Goal: Task Accomplishment & Management: Complete application form

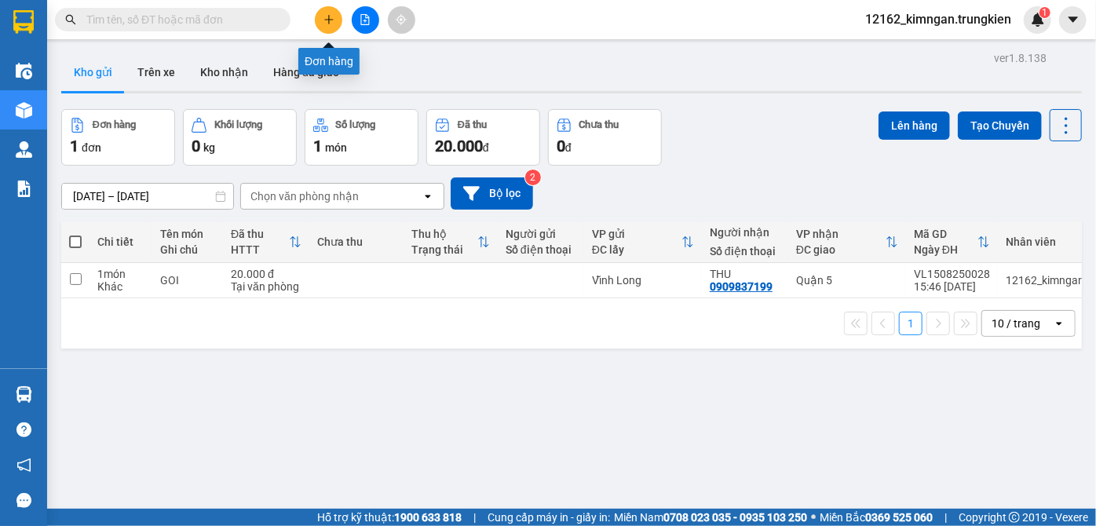
click at [334, 11] on button at bounding box center [328, 19] width 27 height 27
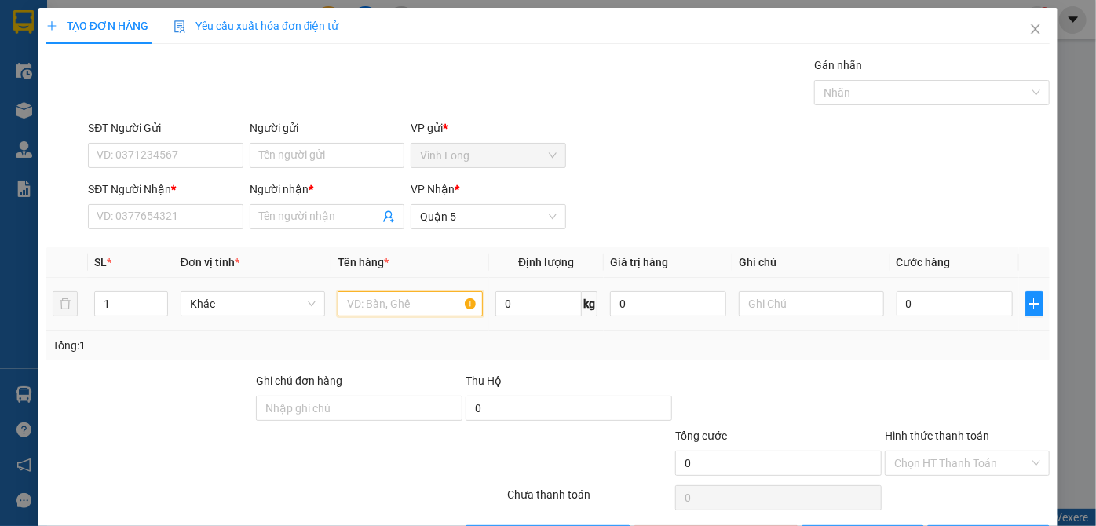
click at [385, 306] on input "text" at bounding box center [409, 303] width 145 height 25
type input "thùng"
click at [159, 297] on icon "up" at bounding box center [158, 299] width 5 height 5
type input "3"
click at [159, 297] on icon "up" at bounding box center [158, 299] width 5 height 5
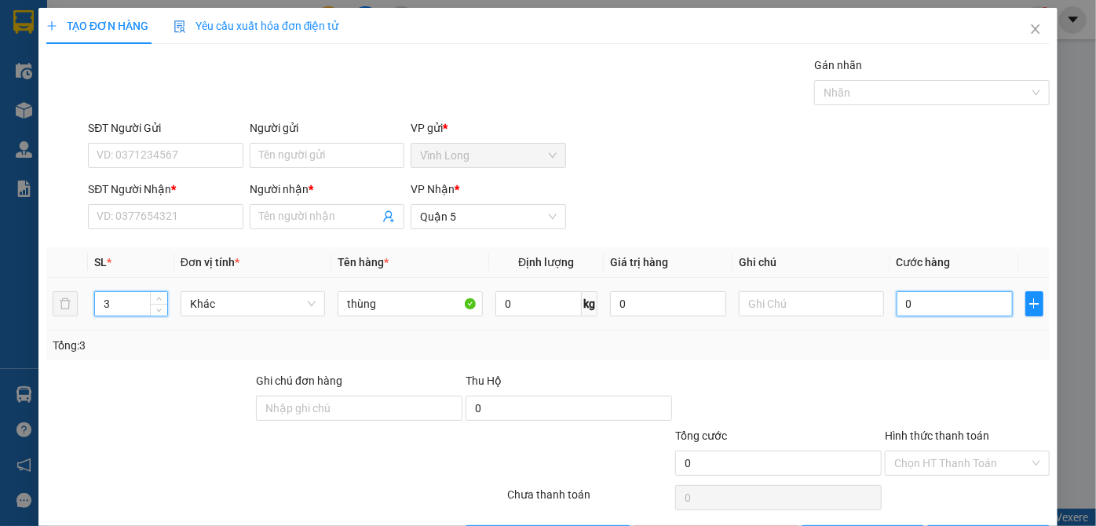
click at [910, 298] on input "0" at bounding box center [954, 303] width 116 height 25
type input "1"
type input "13"
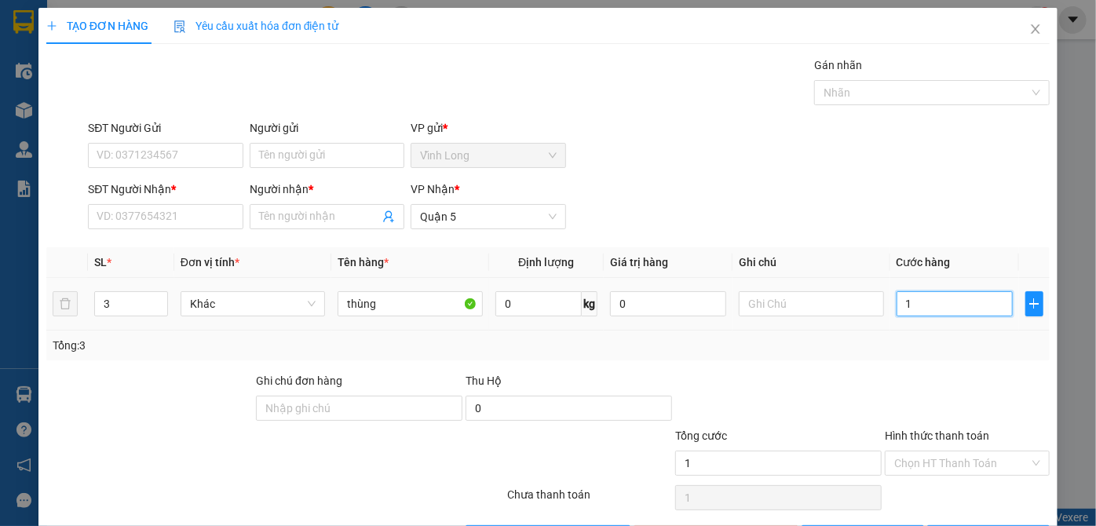
type input "13"
type input "130"
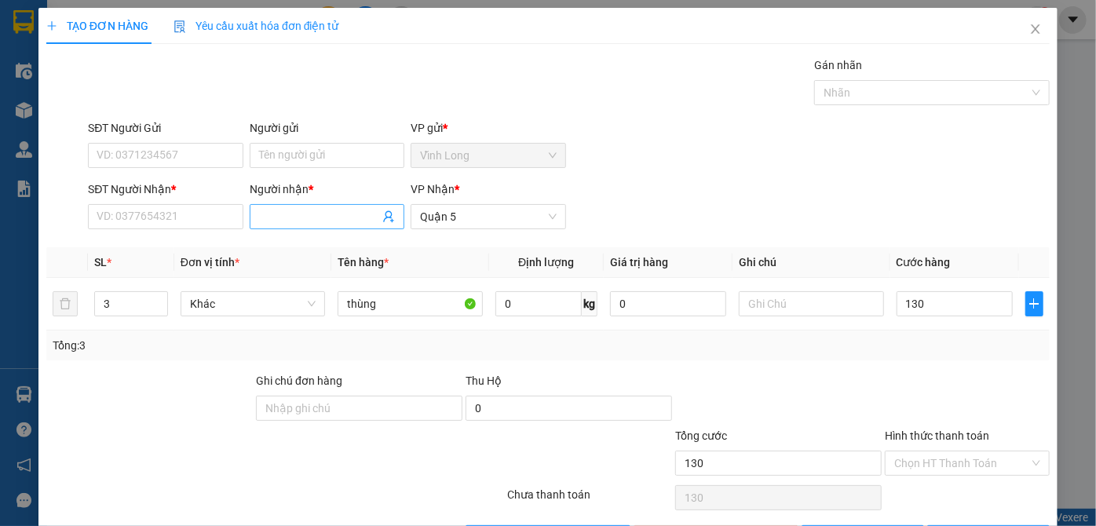
type input "130.000"
click at [333, 216] on input "Người nhận *" at bounding box center [319, 216] width 120 height 17
type input "hiếu"
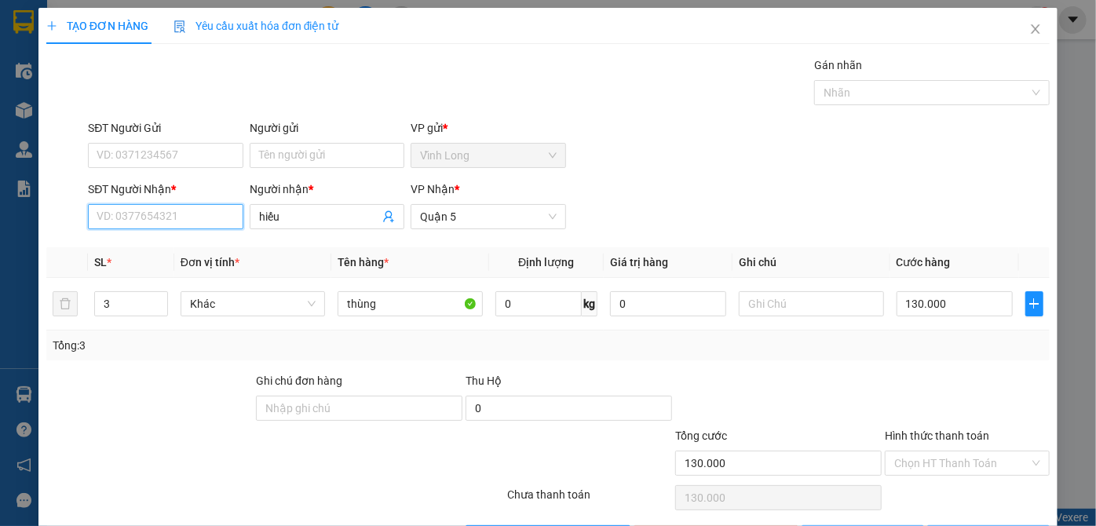
click at [208, 220] on input "SĐT Người Nhận *" at bounding box center [165, 216] width 155 height 25
type input "0989673752"
click at [905, 462] on input "Hình thức thanh toán" at bounding box center [961, 463] width 135 height 24
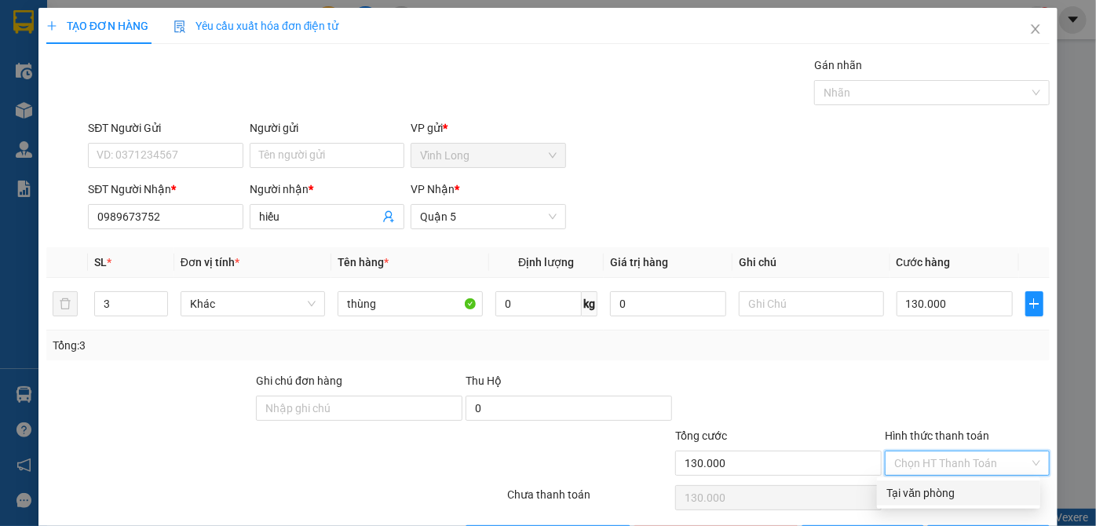
click at [914, 490] on div "Tại văn phòng" at bounding box center [958, 492] width 144 height 17
type input "0"
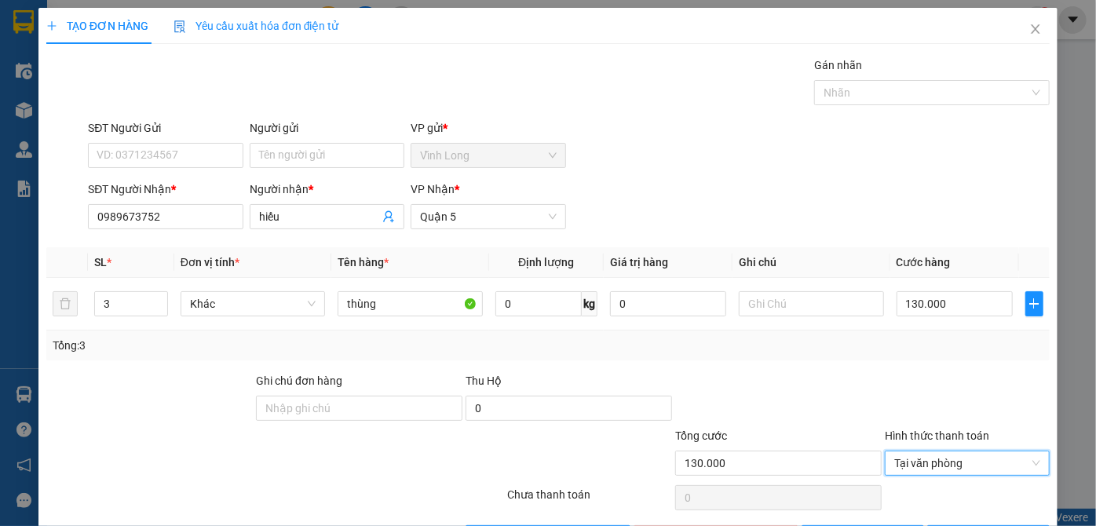
scroll to position [53, 0]
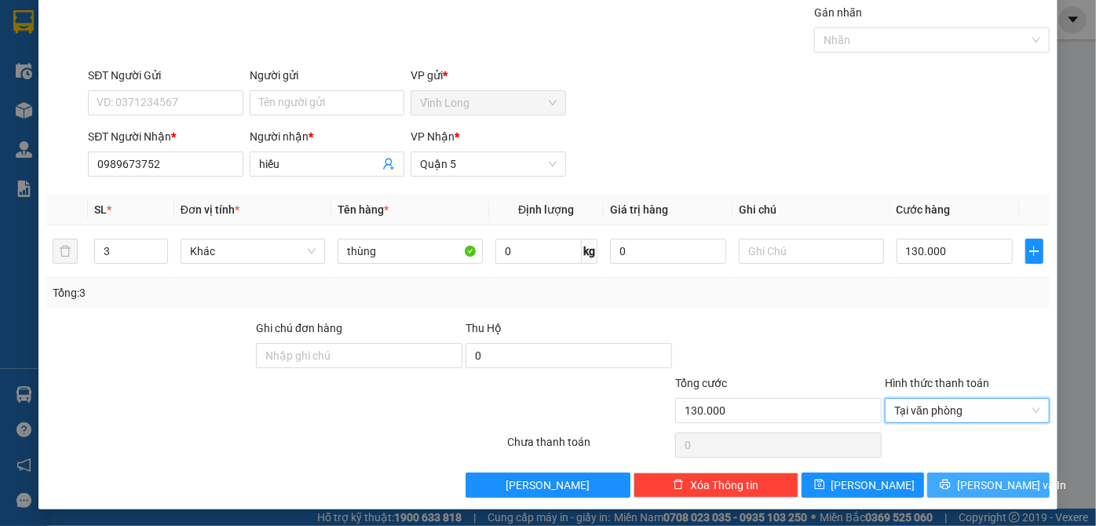
click at [967, 482] on span "[PERSON_NAME] và In" at bounding box center [1012, 484] width 110 height 17
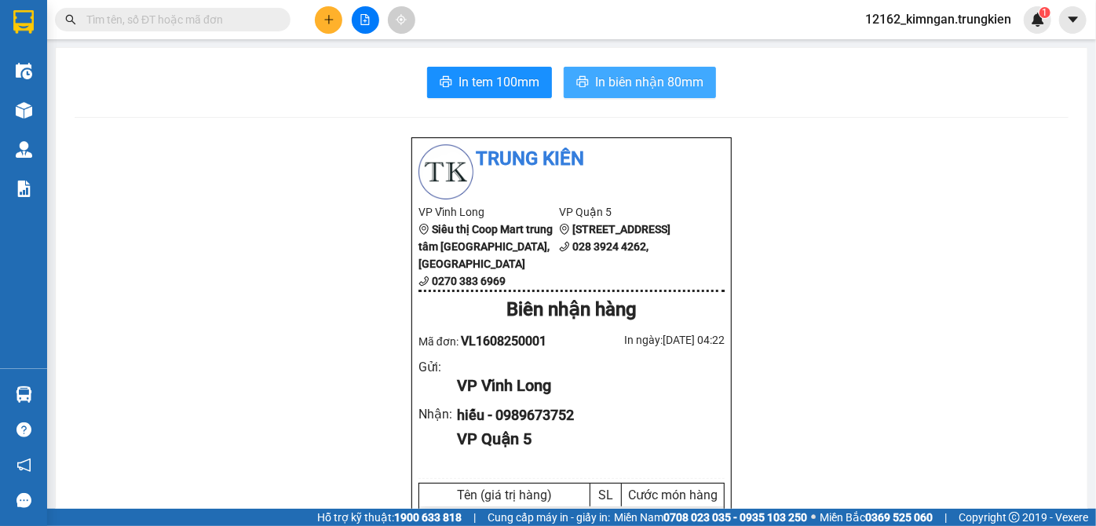
click at [610, 83] on span "In biên nhận 80mm" at bounding box center [649, 82] width 108 height 20
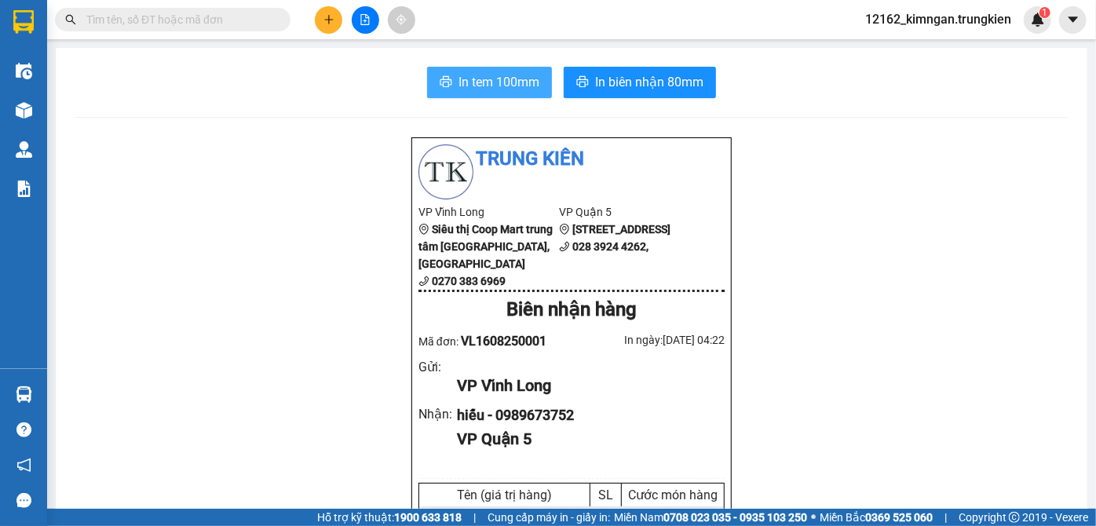
click at [496, 75] on span "In tem 100mm" at bounding box center [498, 82] width 81 height 20
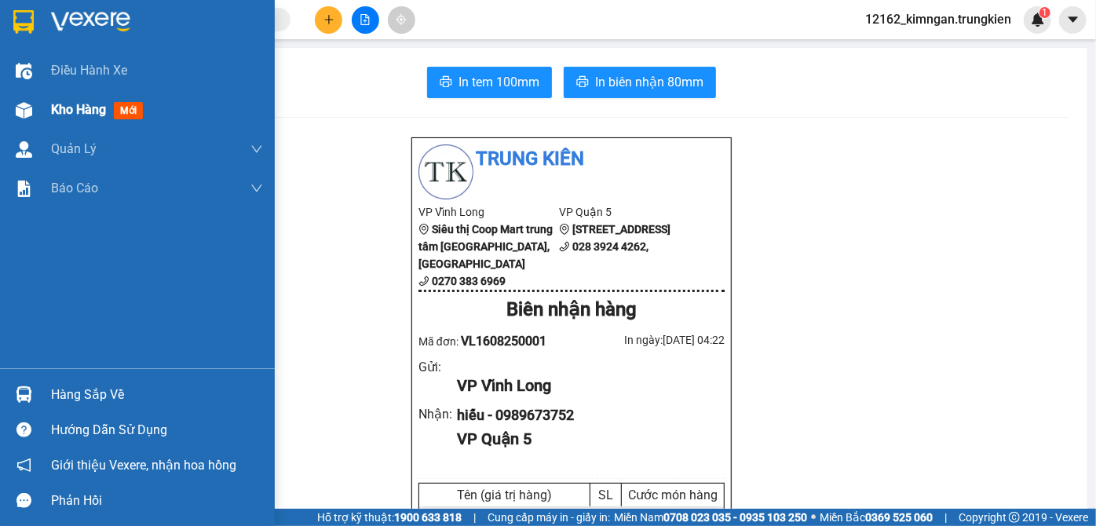
drag, startPoint x: 35, startPoint y: 107, endPoint x: 42, endPoint y: 118, distance: 13.1
click at [35, 108] on div at bounding box center [23, 110] width 27 height 27
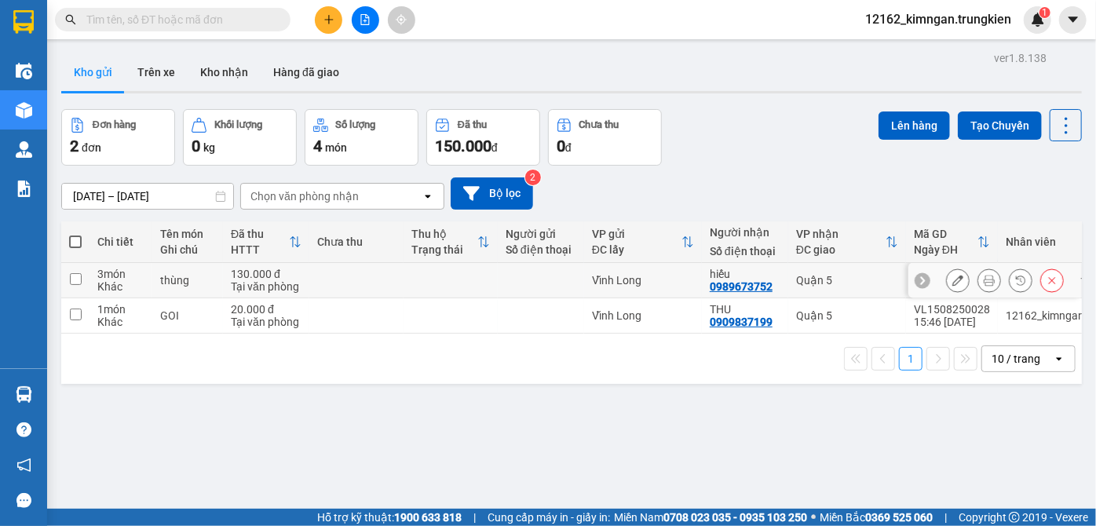
click at [552, 276] on div at bounding box center [540, 280] width 71 height 13
checkbox input "true"
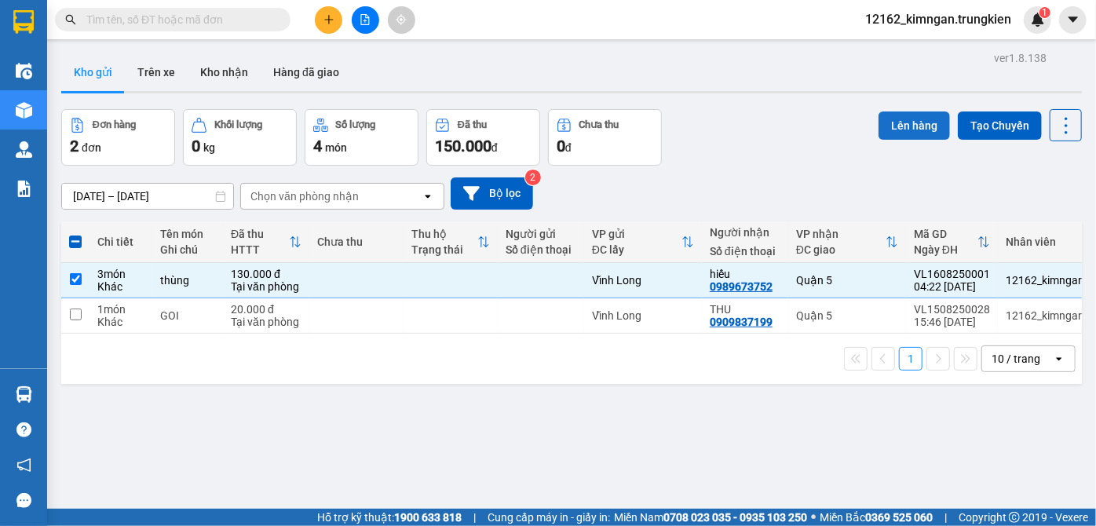
click at [895, 123] on button "Lên hàng" at bounding box center [913, 125] width 71 height 28
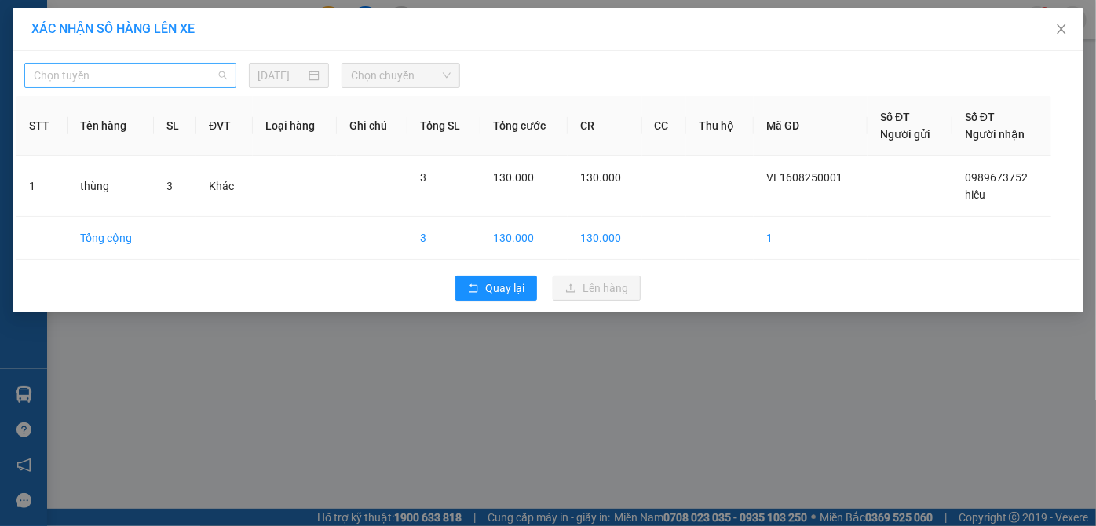
click at [82, 75] on span "Chọn tuyến" at bounding box center [130, 76] width 193 height 24
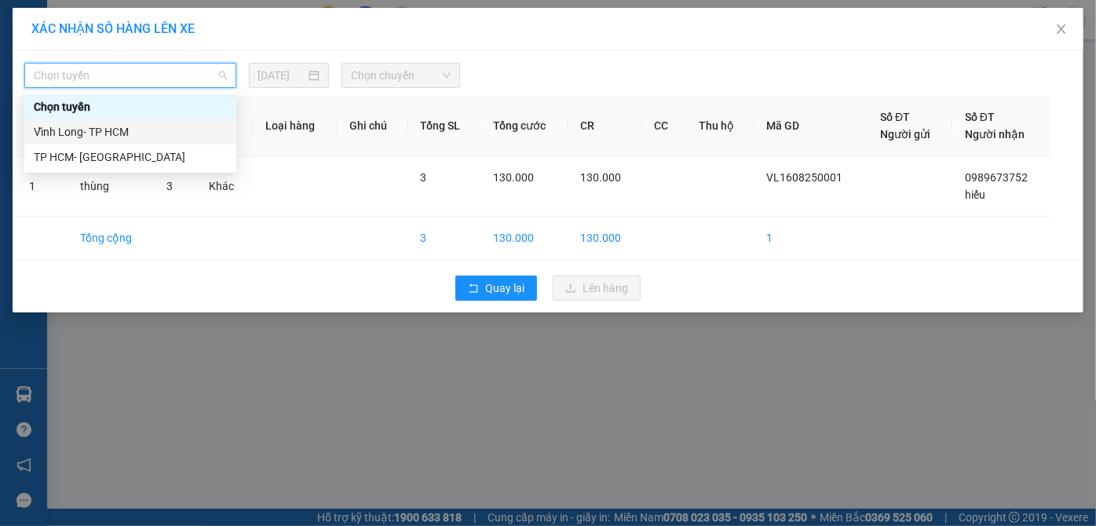
click at [108, 126] on div "Vĩnh Long- TP HCM" at bounding box center [130, 131] width 193 height 17
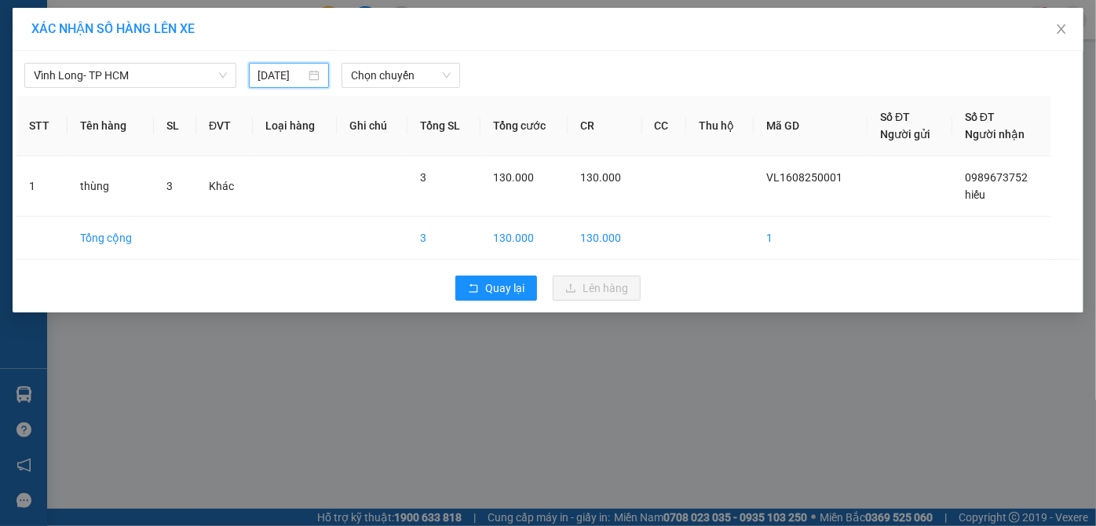
click at [276, 75] on input "[DATE]" at bounding box center [282, 75] width 48 height 17
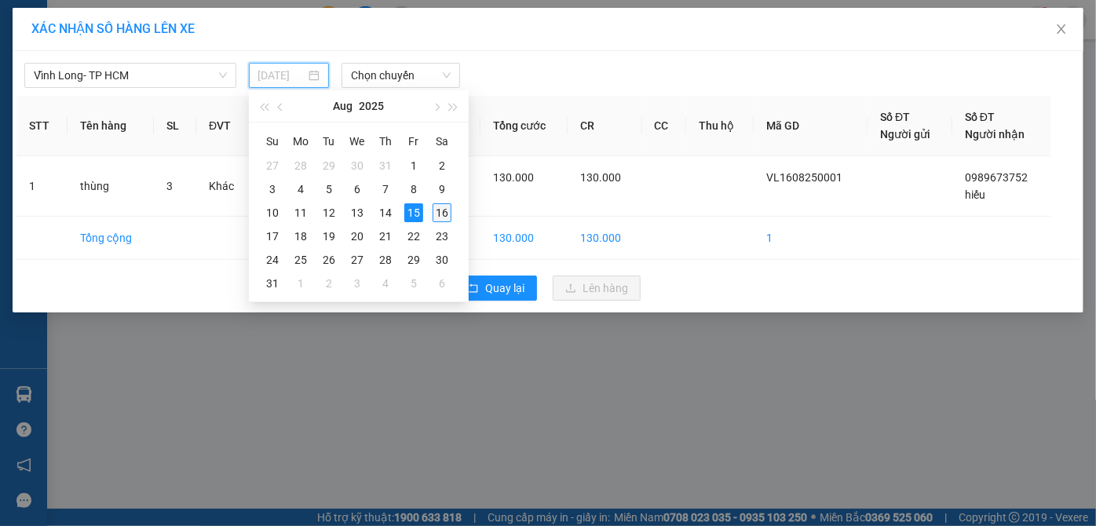
click at [443, 213] on div "16" at bounding box center [441, 212] width 19 height 19
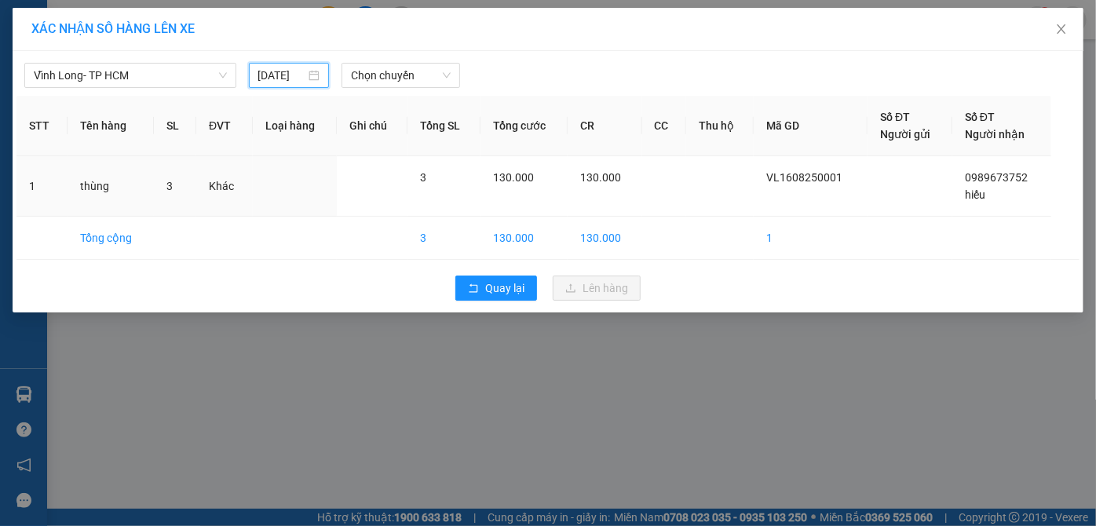
type input "[DATE]"
click at [390, 74] on span "Chọn chuyến" at bounding box center [401, 76] width 100 height 24
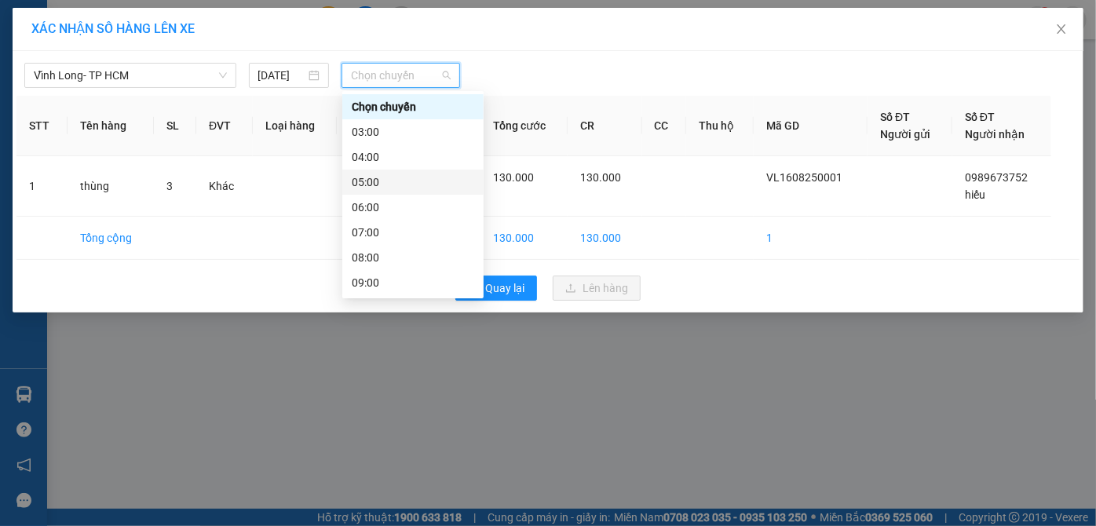
click at [371, 184] on div "05:00" at bounding box center [413, 181] width 122 height 17
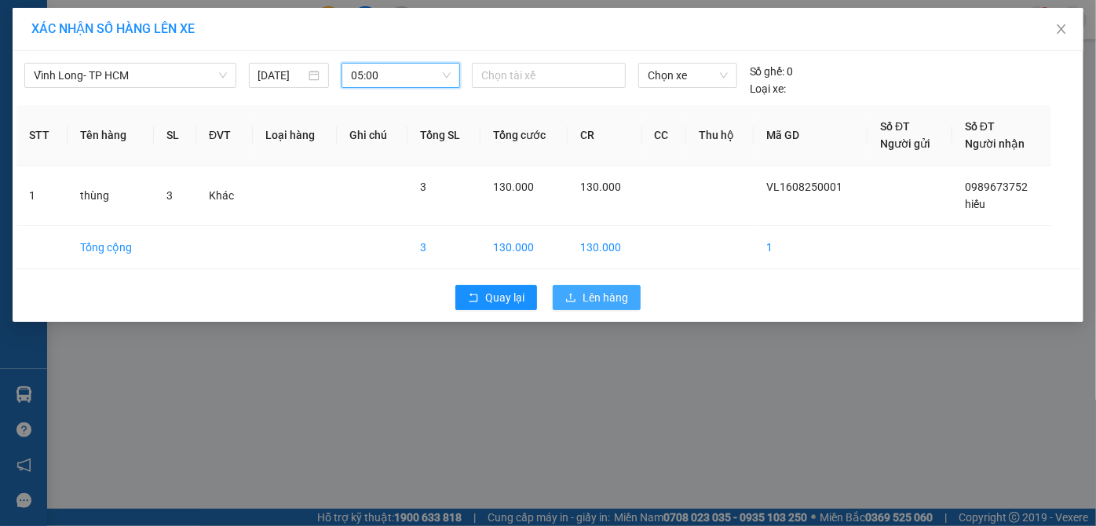
drag, startPoint x: 604, startPoint y: 295, endPoint x: 567, endPoint y: 279, distance: 40.8
click at [603, 295] on span "Lên hàng" at bounding box center [605, 297] width 46 height 17
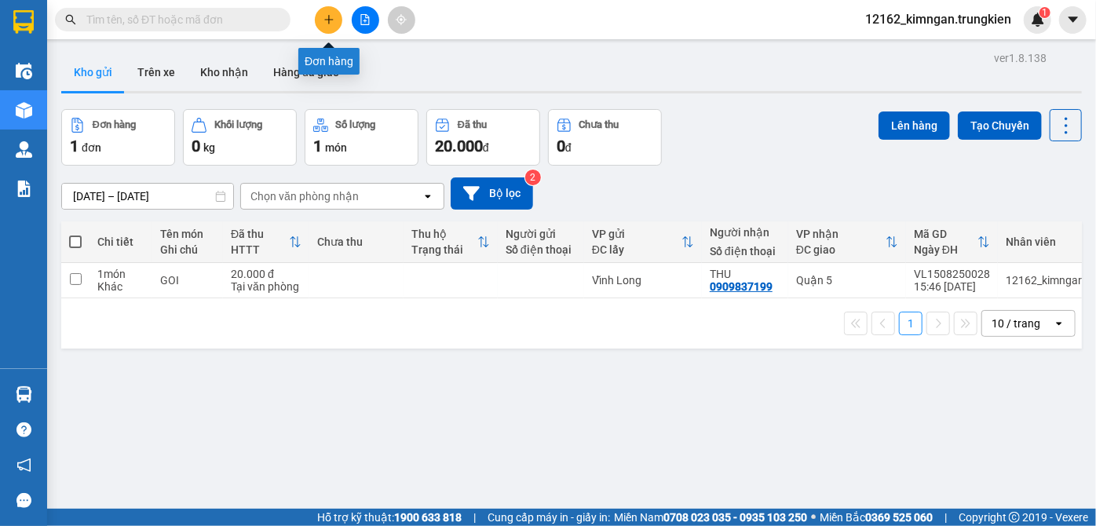
click at [333, 20] on icon "plus" at bounding box center [328, 19] width 11 height 11
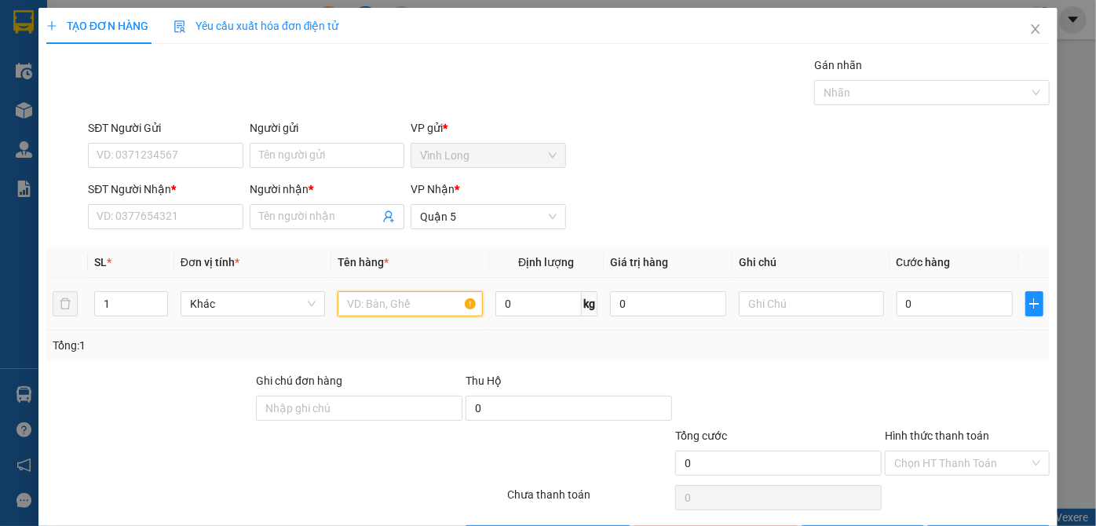
click at [375, 308] on input "text" at bounding box center [409, 303] width 145 height 25
type input "thùng"
type input "3"
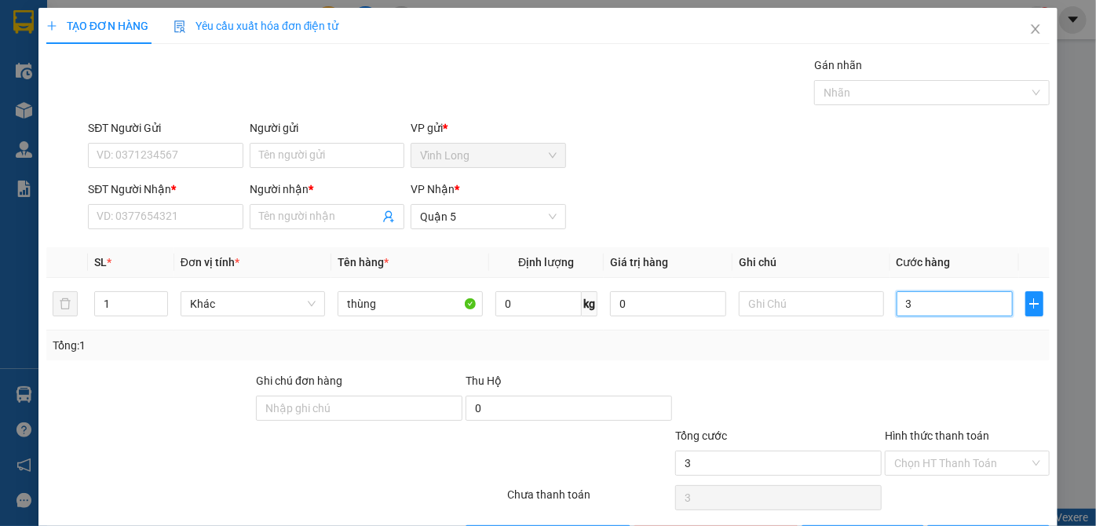
type input "30"
type input "30.000"
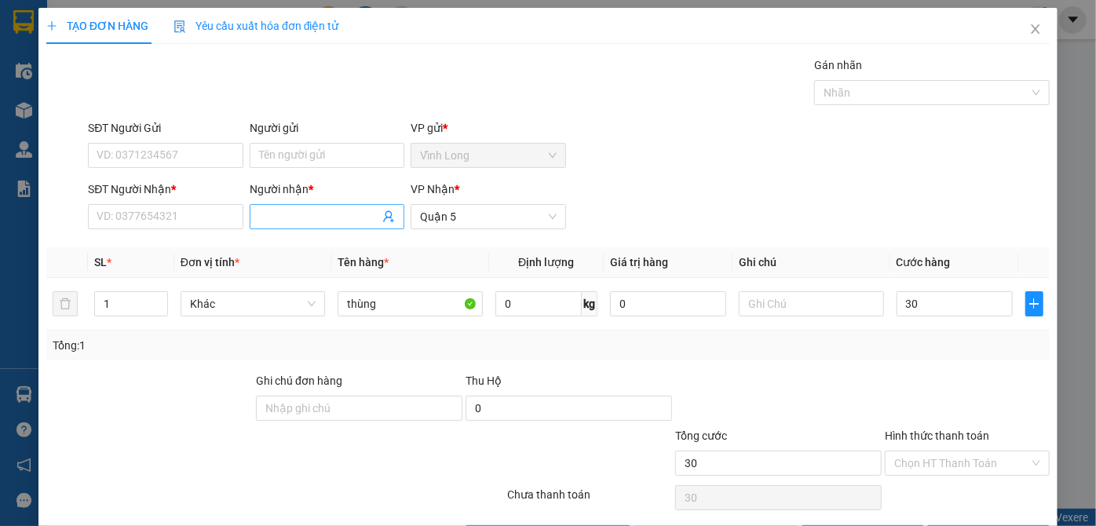
type input "30.000"
click at [305, 212] on input "Người nhận *" at bounding box center [319, 216] width 120 height 17
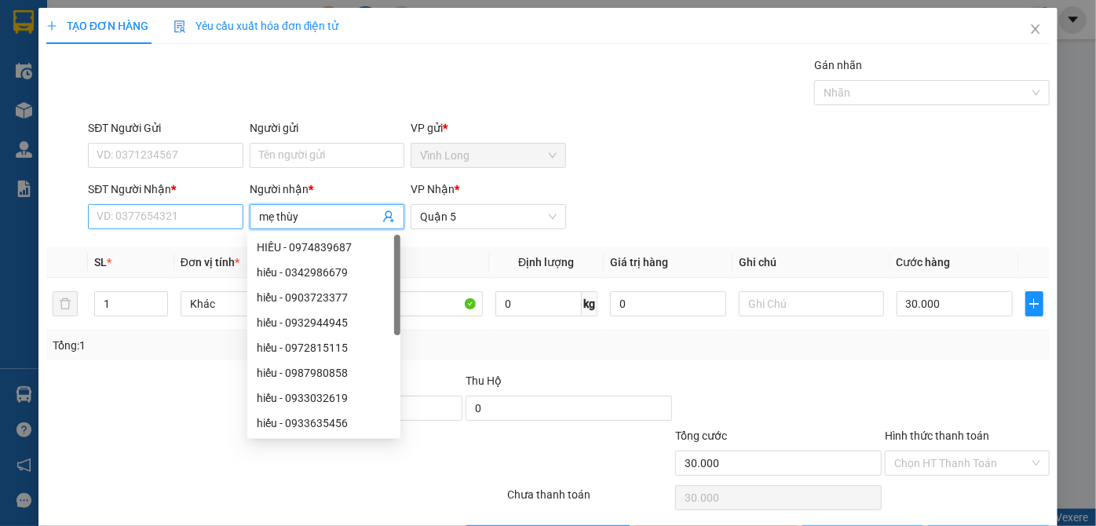
type input "mẹ thùy"
click at [177, 221] on input "SĐT Người Nhận *" at bounding box center [165, 216] width 155 height 25
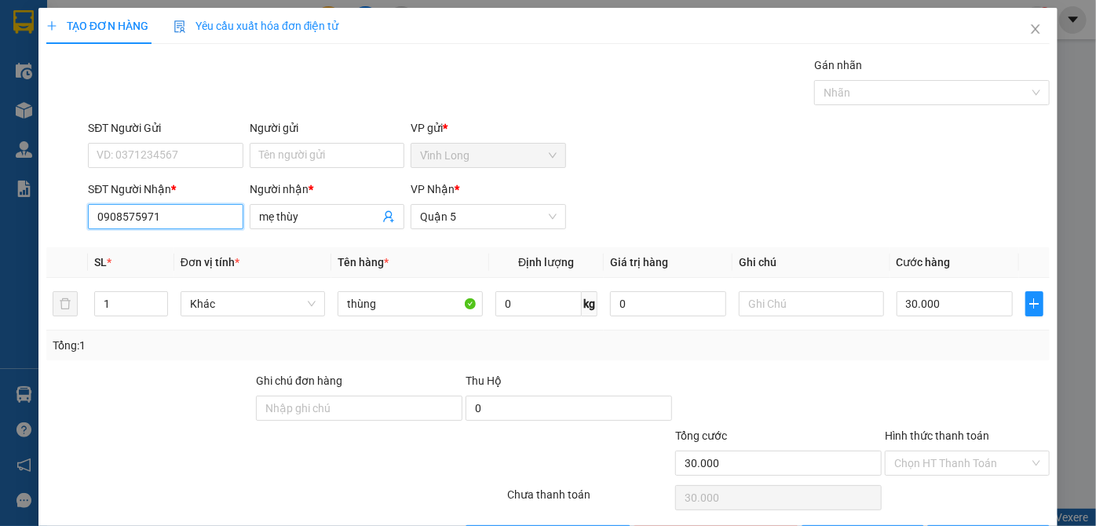
click at [133, 212] on input "0908575971" at bounding box center [165, 216] width 155 height 25
type input "0908545971"
click at [923, 460] on input "Hình thức thanh toán" at bounding box center [961, 463] width 135 height 24
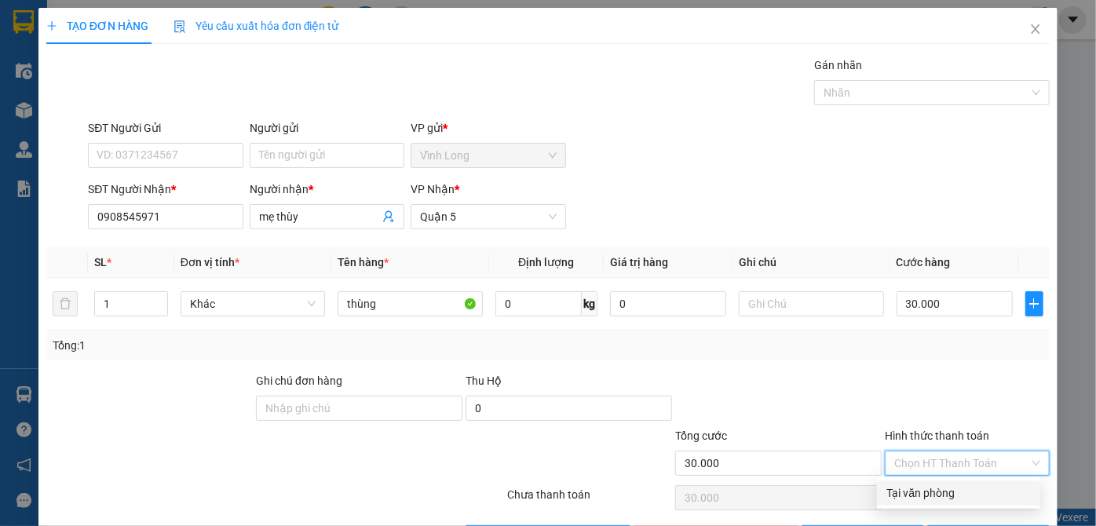
click at [926, 492] on div "Tại văn phòng" at bounding box center [958, 492] width 144 height 17
type input "0"
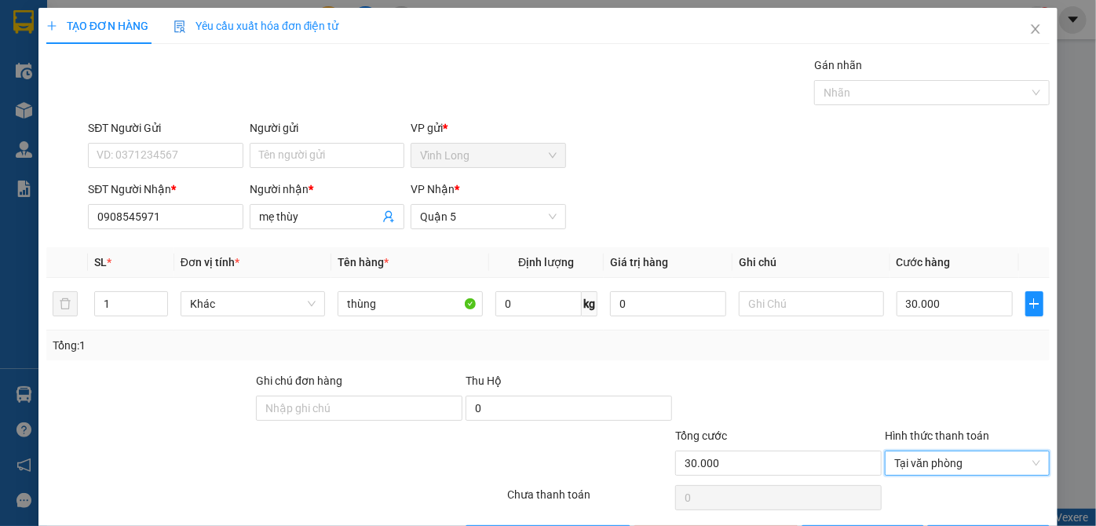
scroll to position [53, 0]
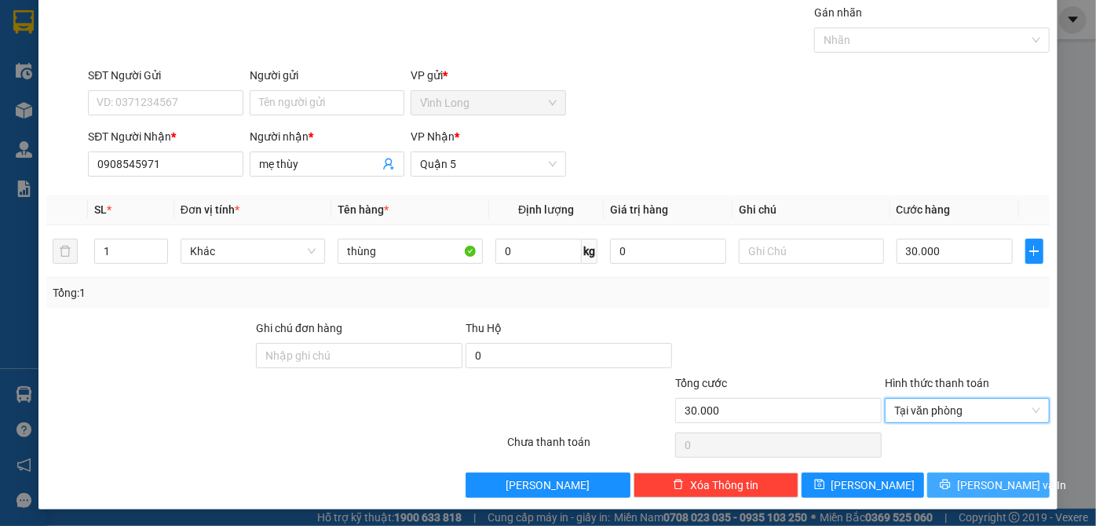
click at [950, 479] on icon "printer" at bounding box center [944, 484] width 10 height 10
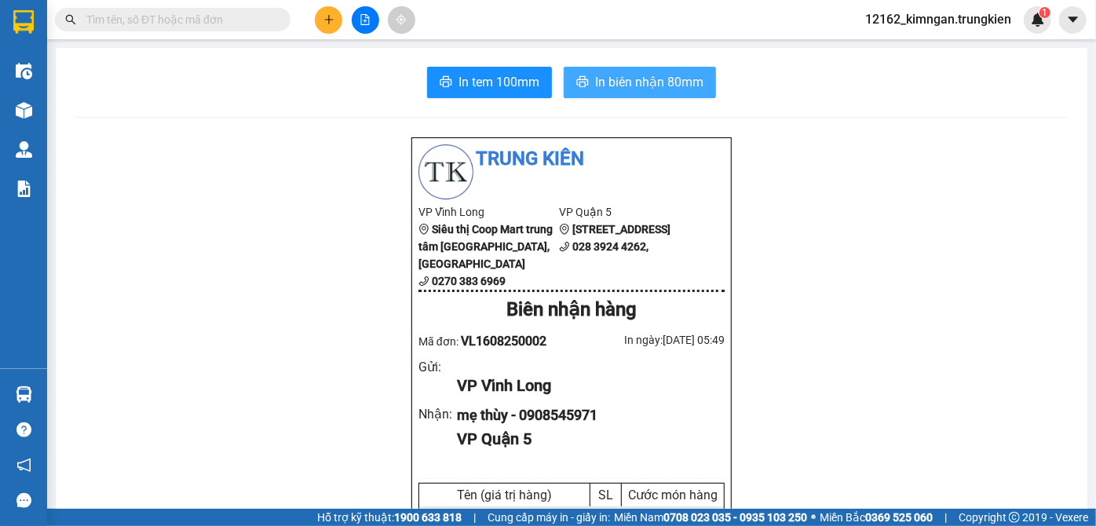
click at [676, 87] on span "In biên nhận 80mm" at bounding box center [649, 82] width 108 height 20
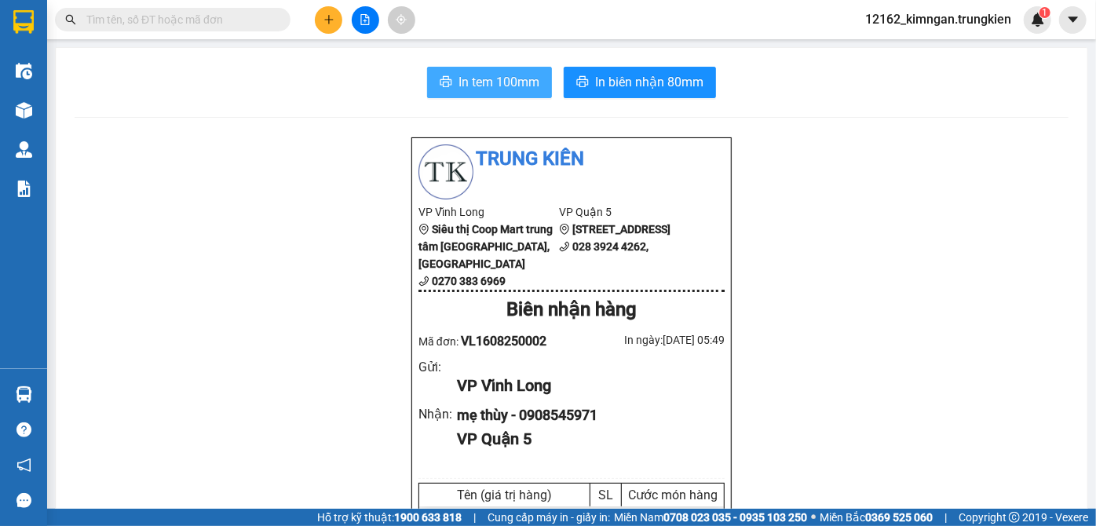
drag, startPoint x: 533, startPoint y: 86, endPoint x: 529, endPoint y: 71, distance: 14.7
click at [532, 86] on span "In tem 100mm" at bounding box center [498, 82] width 81 height 20
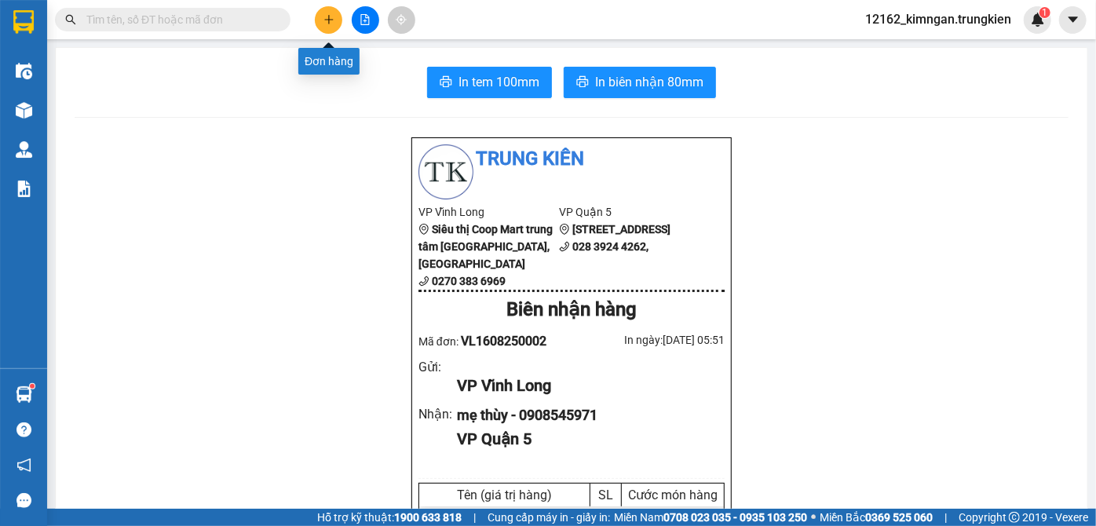
click at [329, 21] on icon "plus" at bounding box center [328, 19] width 11 height 11
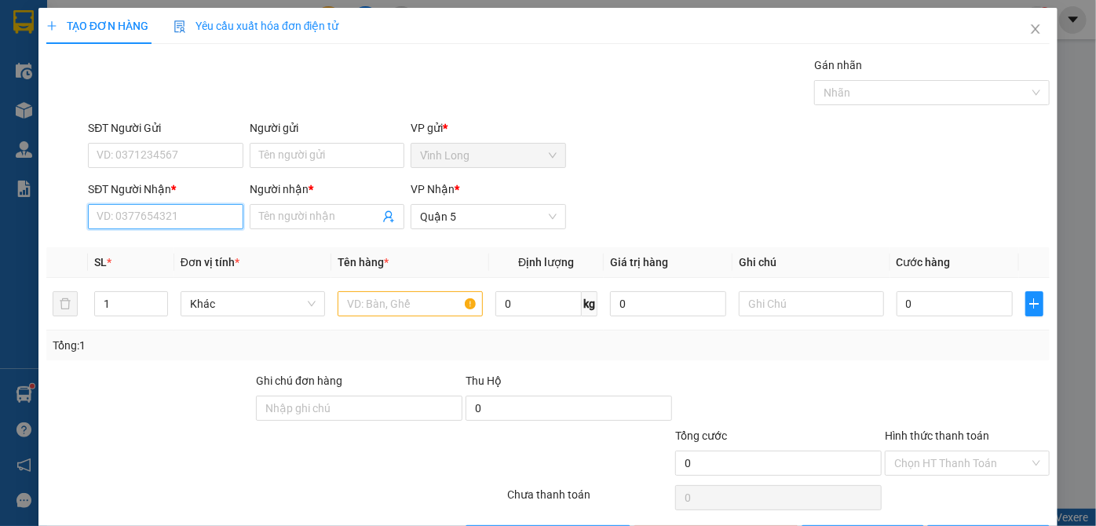
click at [183, 215] on input "SĐT Người Nhận *" at bounding box center [165, 216] width 155 height 25
type input "0"
type input "0708545971"
click at [308, 214] on input "Người nhận *" at bounding box center [319, 216] width 120 height 17
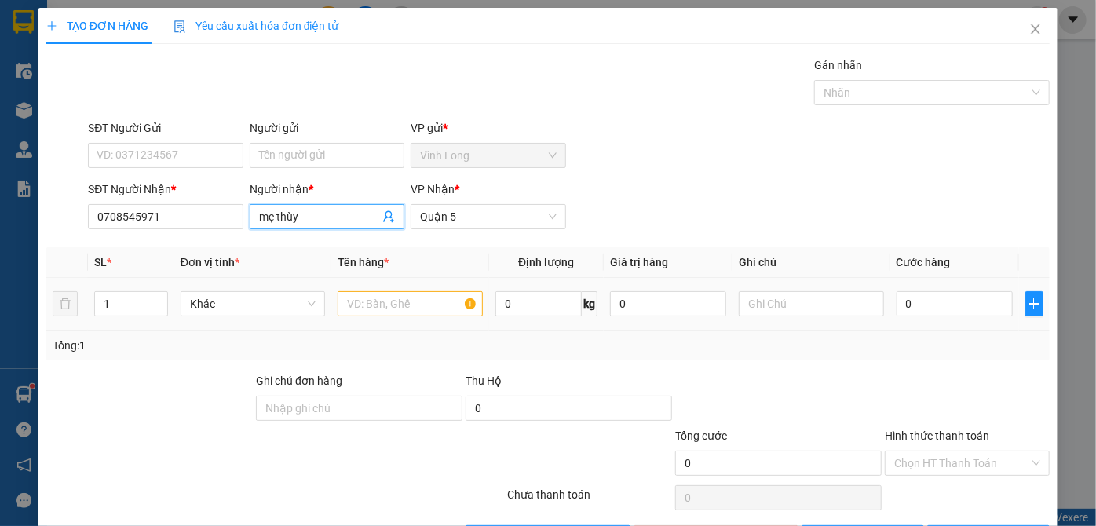
type input "mẹ thùy"
click at [416, 305] on input "text" at bounding box center [409, 303] width 145 height 25
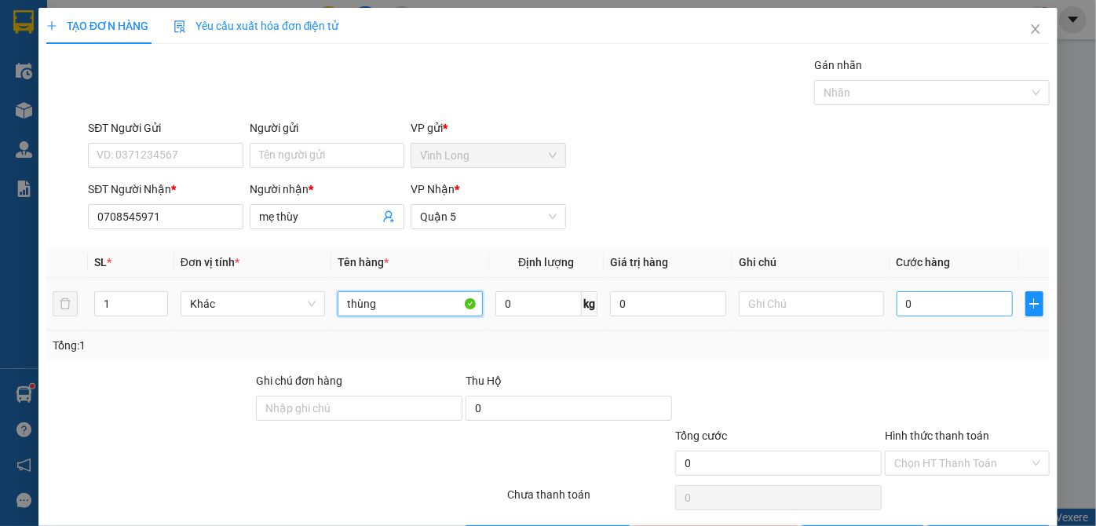
type input "thùng"
click at [900, 304] on input "0" at bounding box center [954, 303] width 116 height 25
type input "3"
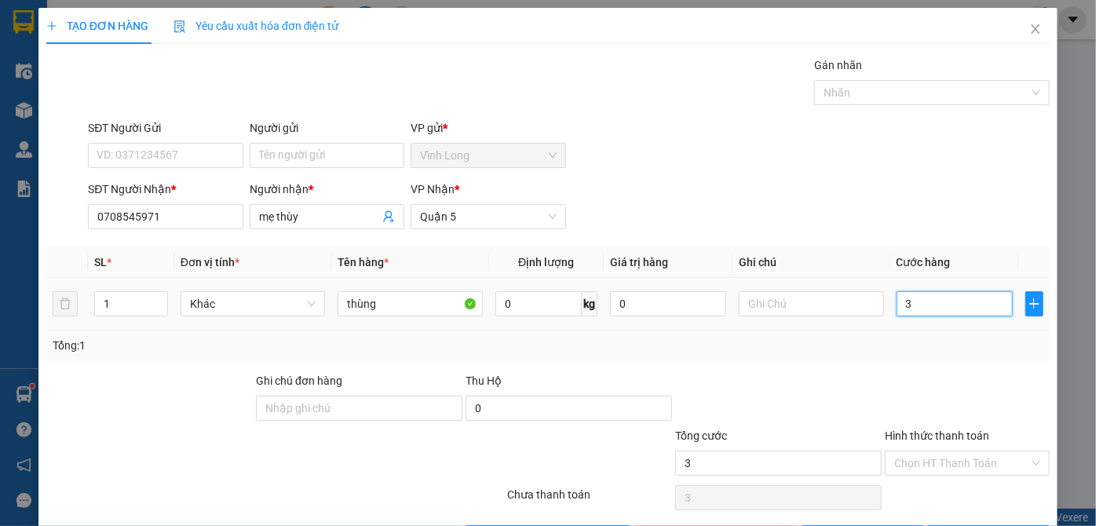
type input "30"
type input "30.000"
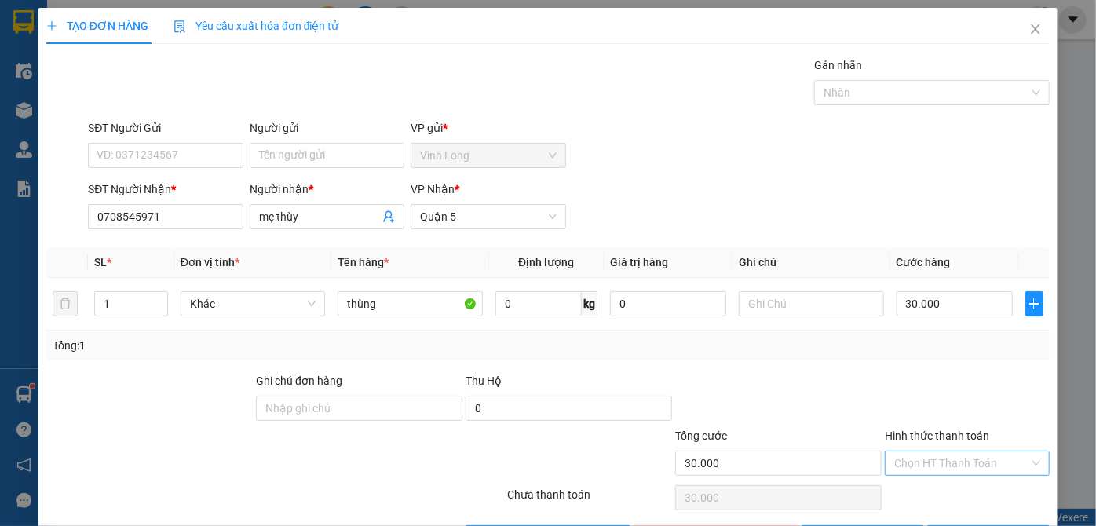
click at [963, 461] on input "Hình thức thanh toán" at bounding box center [961, 463] width 135 height 24
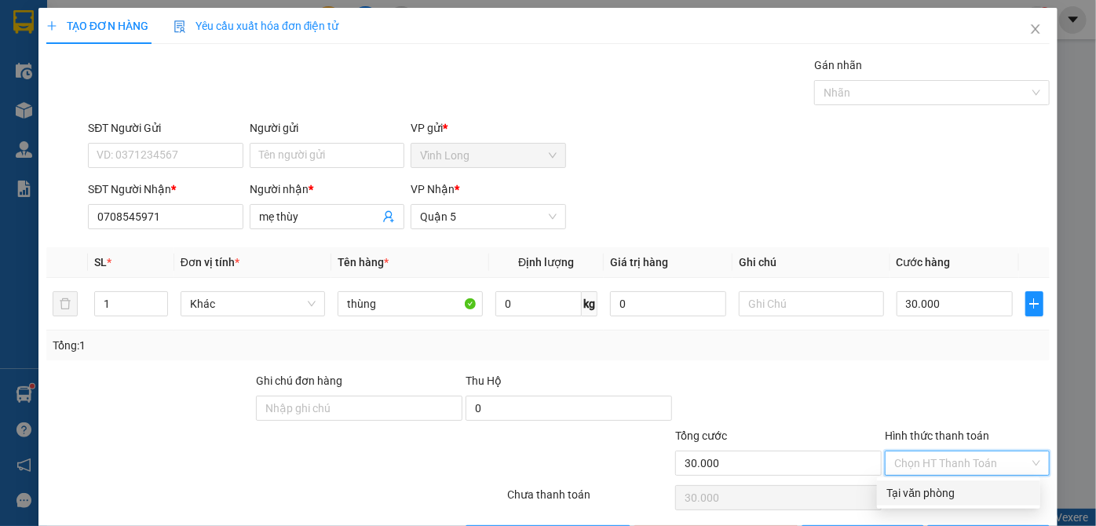
click at [953, 485] on div "Tại văn phòng" at bounding box center [958, 492] width 144 height 17
type input "0"
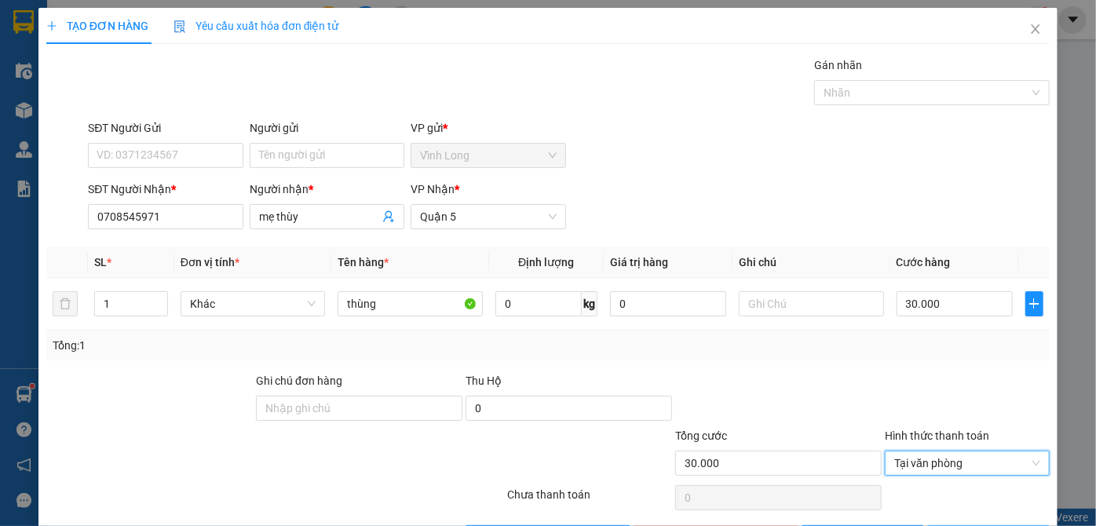
scroll to position [53, 0]
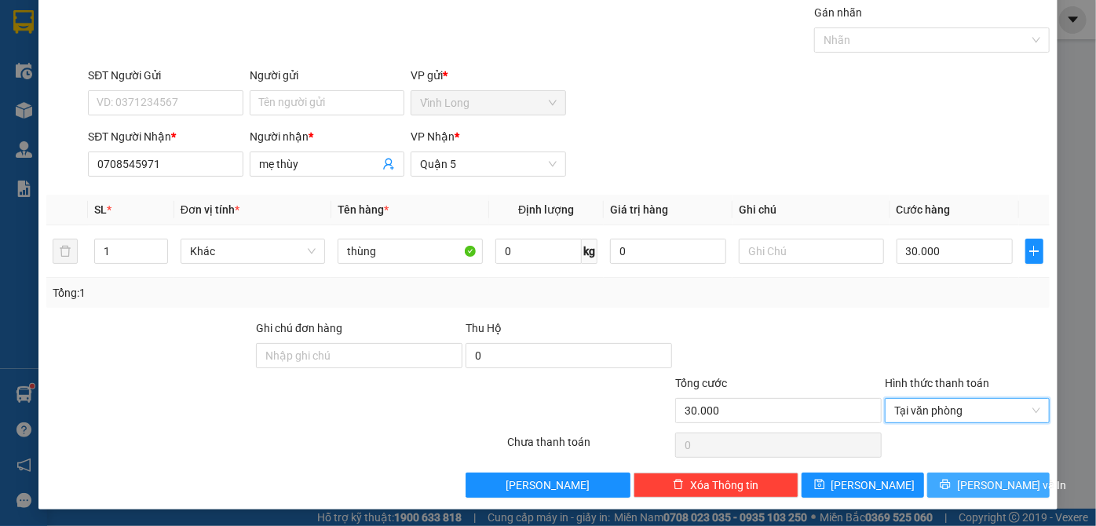
click at [964, 479] on span "[PERSON_NAME] và In" at bounding box center [1012, 484] width 110 height 17
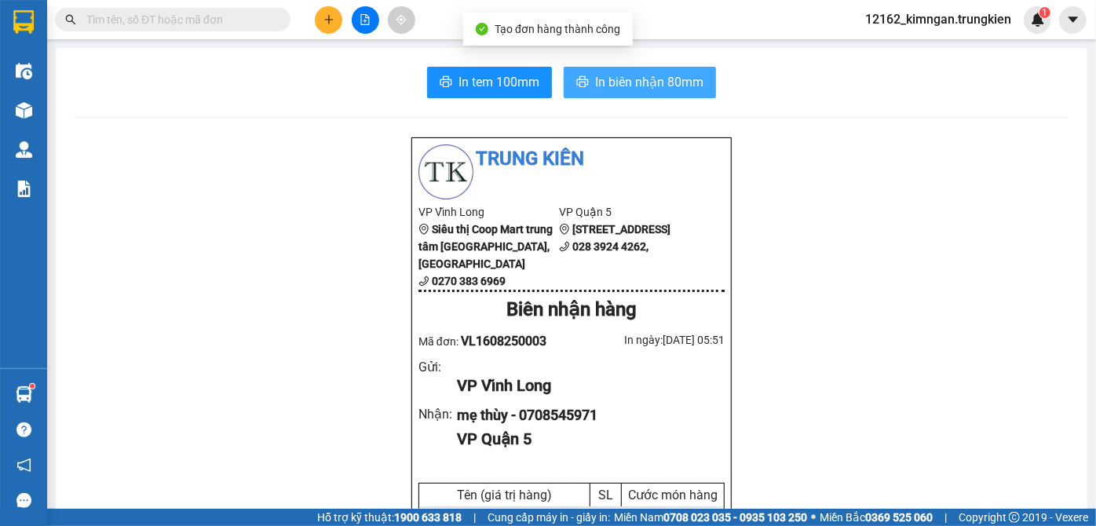
click at [585, 85] on button "In biên nhận 80mm" at bounding box center [639, 82] width 152 height 31
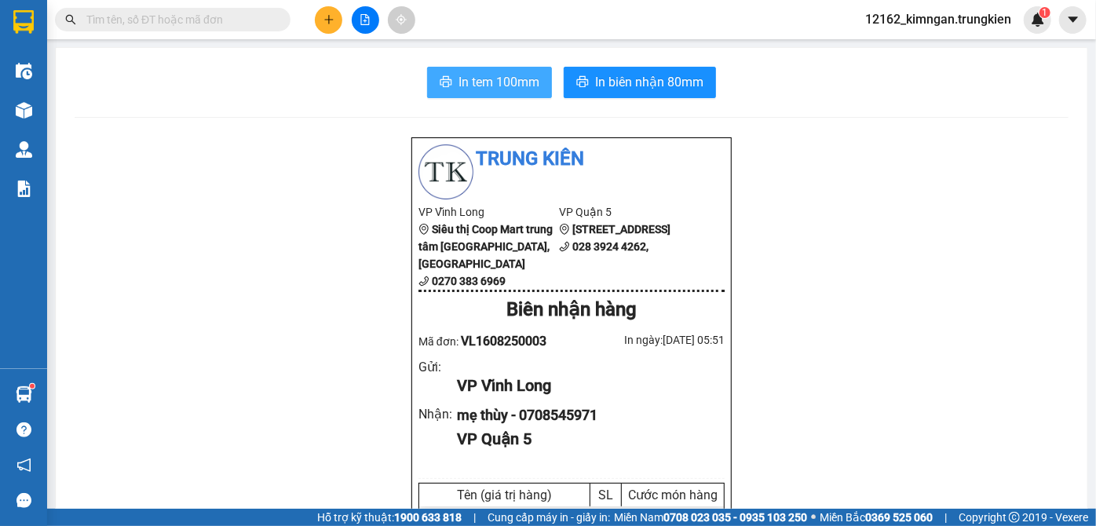
click at [469, 75] on span "In tem 100mm" at bounding box center [498, 82] width 81 height 20
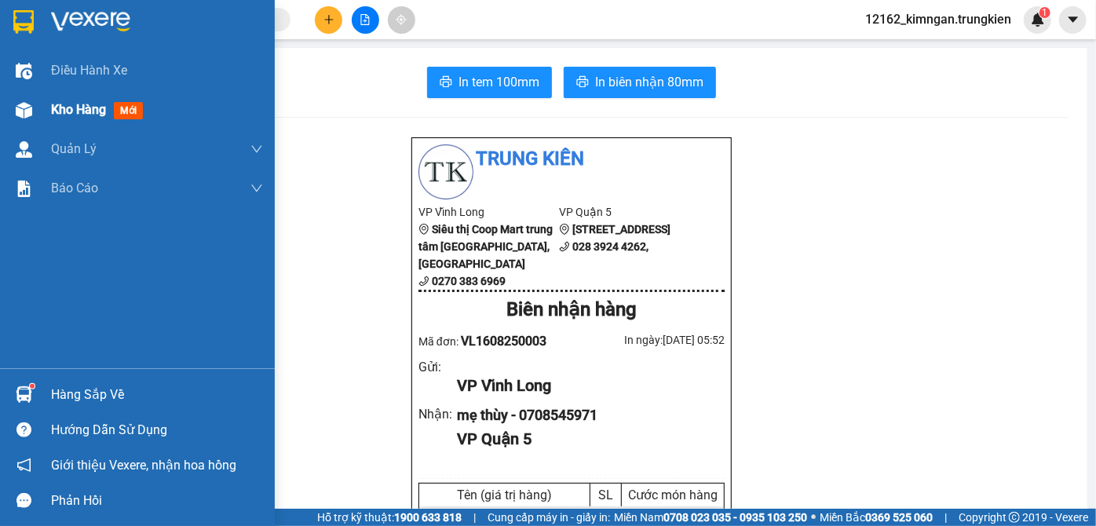
click at [68, 106] on span "Kho hàng" at bounding box center [78, 109] width 55 height 15
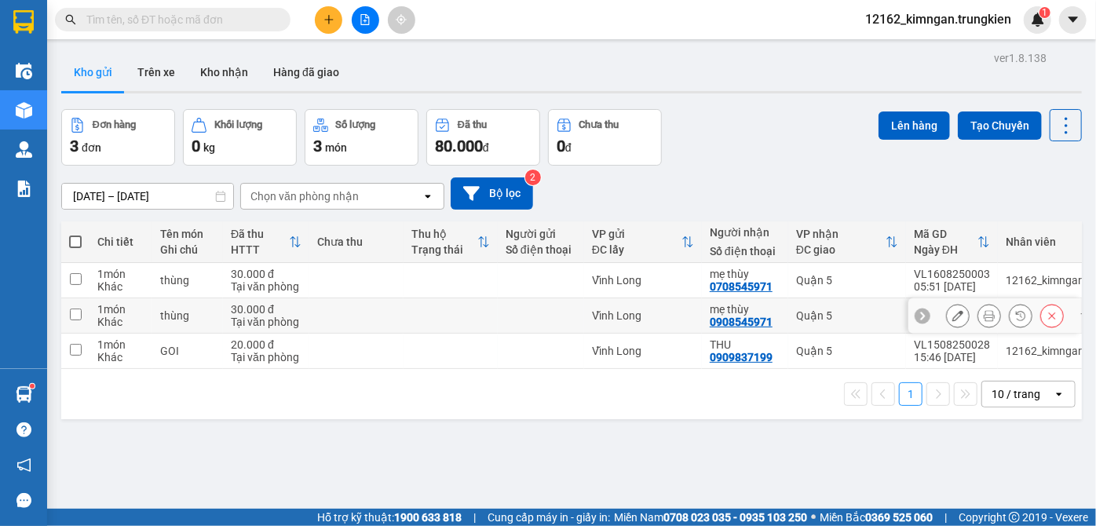
click at [686, 311] on div "Vĩnh Long" at bounding box center [643, 315] width 102 height 13
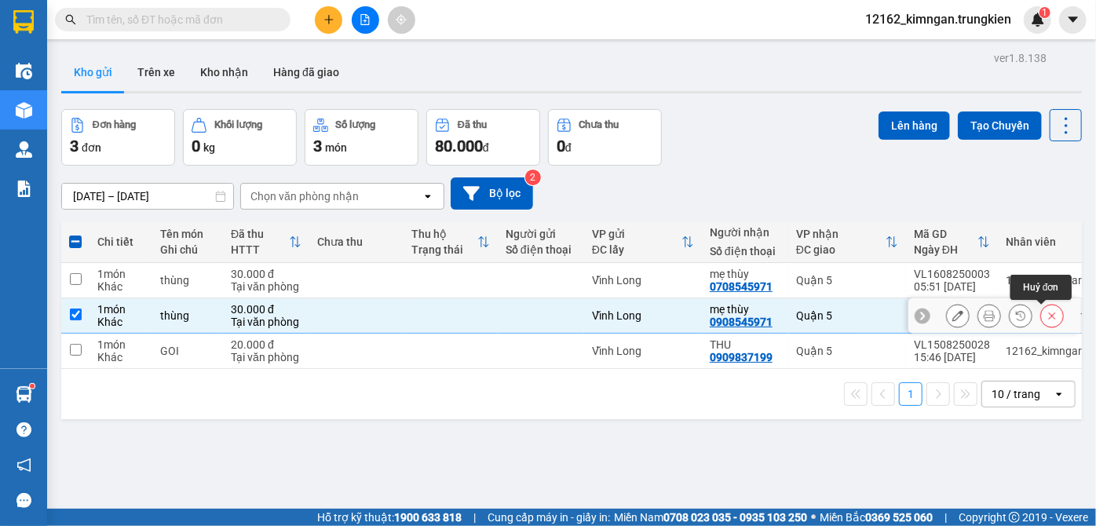
drag, startPoint x: 1041, startPoint y: 320, endPoint x: 1051, endPoint y: 319, distance: 9.5
click at [1046, 319] on icon at bounding box center [1051, 315] width 11 height 11
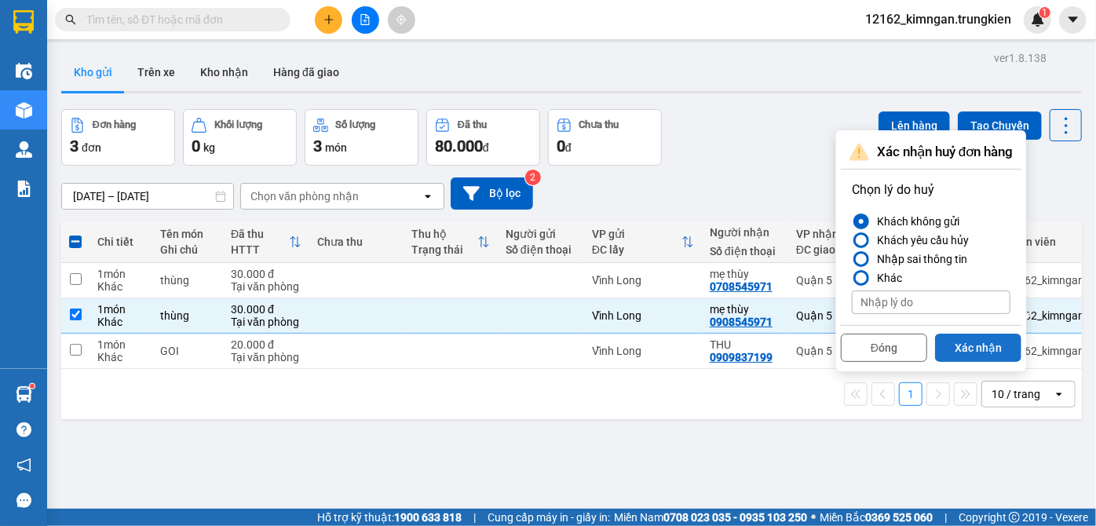
click at [972, 345] on button "Xác nhận" at bounding box center [978, 348] width 86 height 28
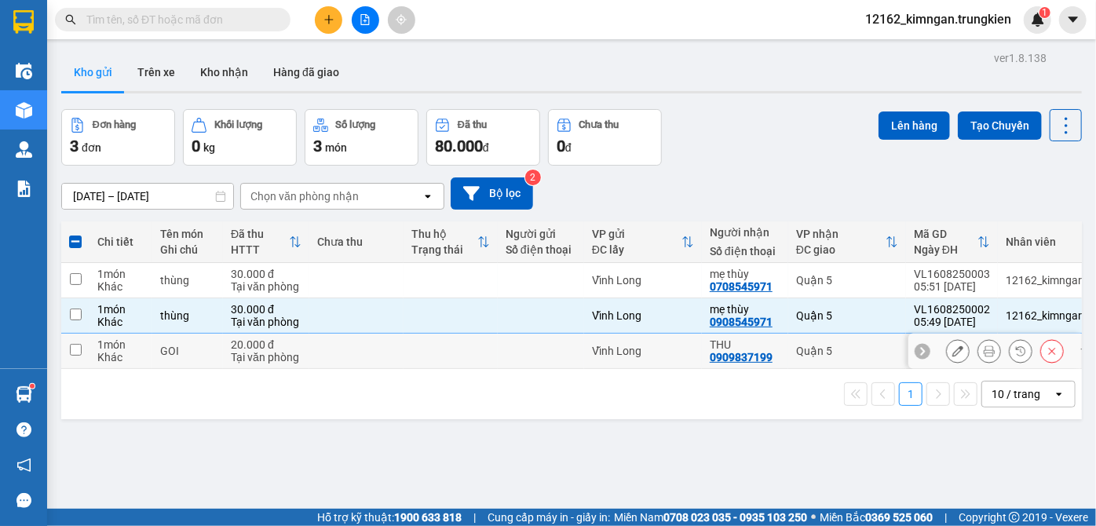
checkbox input "false"
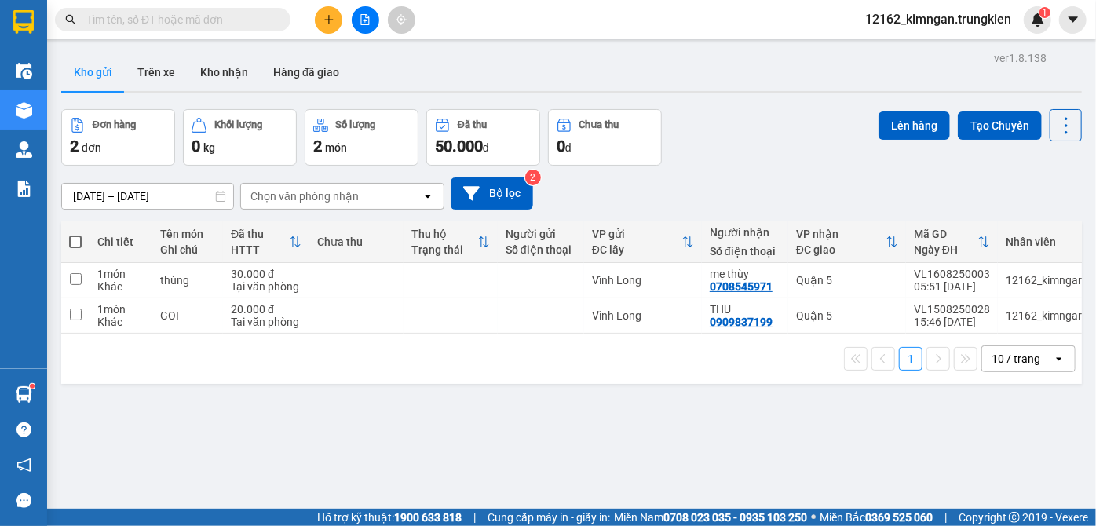
click at [617, 457] on div "ver 1.8.138 Kho gửi Trên xe Kho nhận Hàng đã giao Đơn hàng 2 đơn Khối lượng 0 k…" at bounding box center [571, 310] width 1033 height 526
drag, startPoint x: 452, startPoint y: 283, endPoint x: 437, endPoint y: 270, distance: 19.5
click at [450, 283] on td at bounding box center [450, 280] width 94 height 35
checkbox input "true"
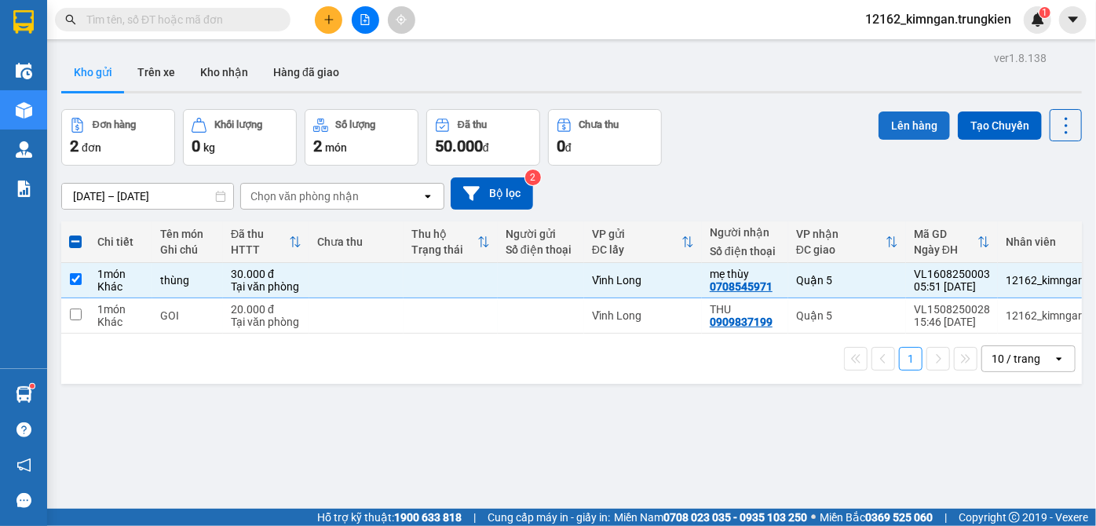
click at [880, 126] on button "Lên hàng" at bounding box center [913, 125] width 71 height 28
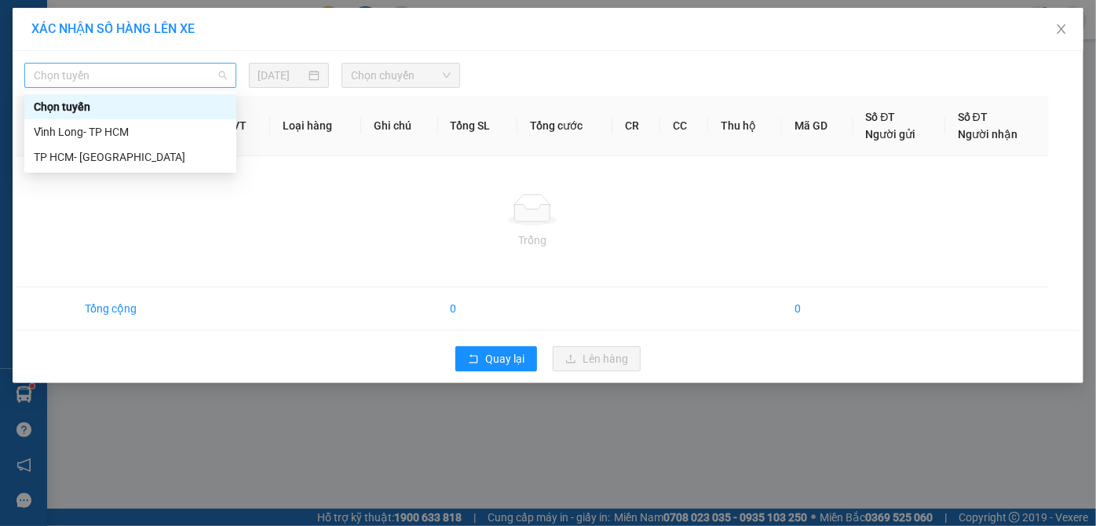
click at [190, 75] on span "Chọn tuyến" at bounding box center [130, 76] width 193 height 24
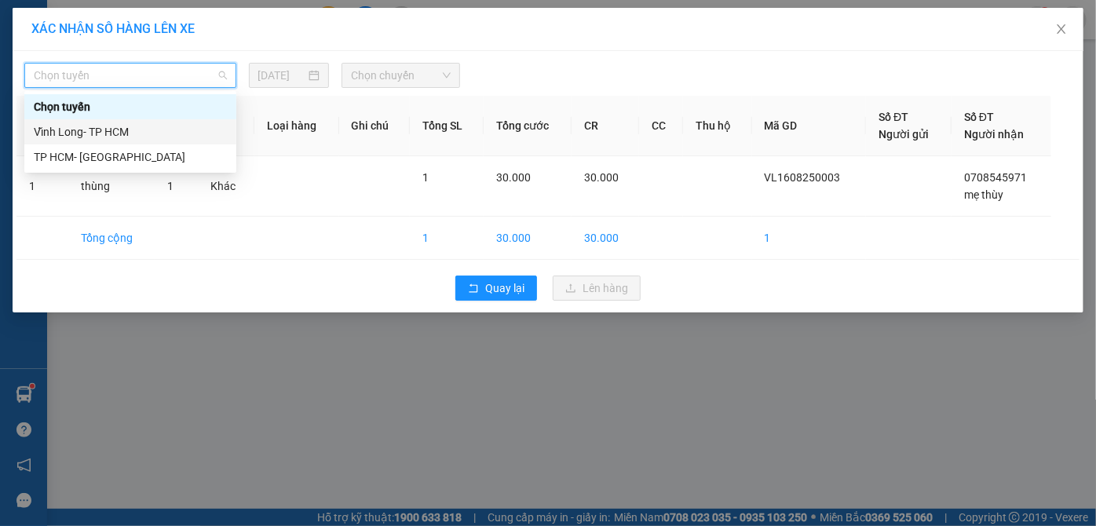
drag, startPoint x: 159, startPoint y: 132, endPoint x: 167, endPoint y: 118, distance: 15.9
click at [159, 131] on div "Vĩnh Long- TP HCM" at bounding box center [130, 131] width 193 height 17
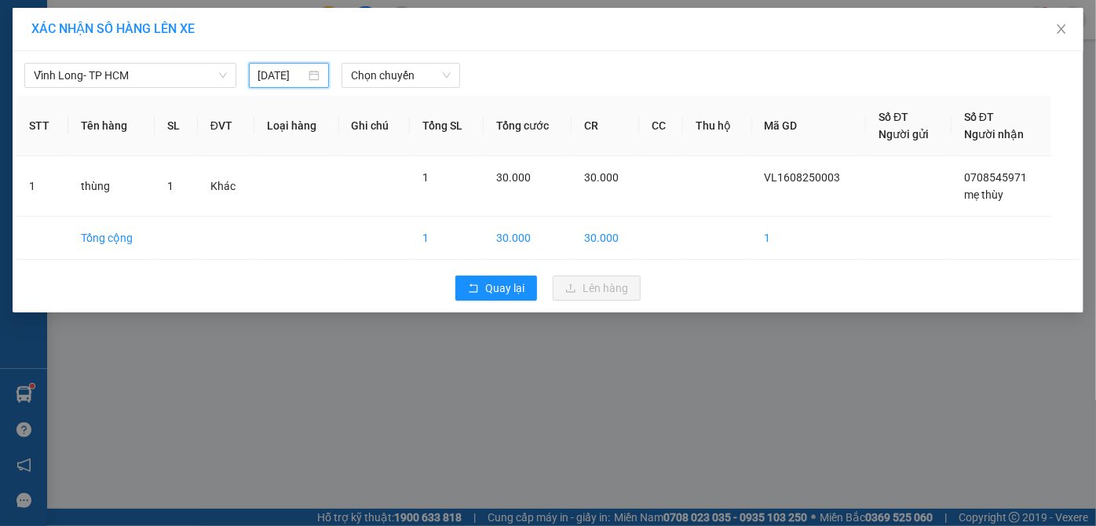
click at [286, 75] on input "[DATE]" at bounding box center [282, 75] width 48 height 17
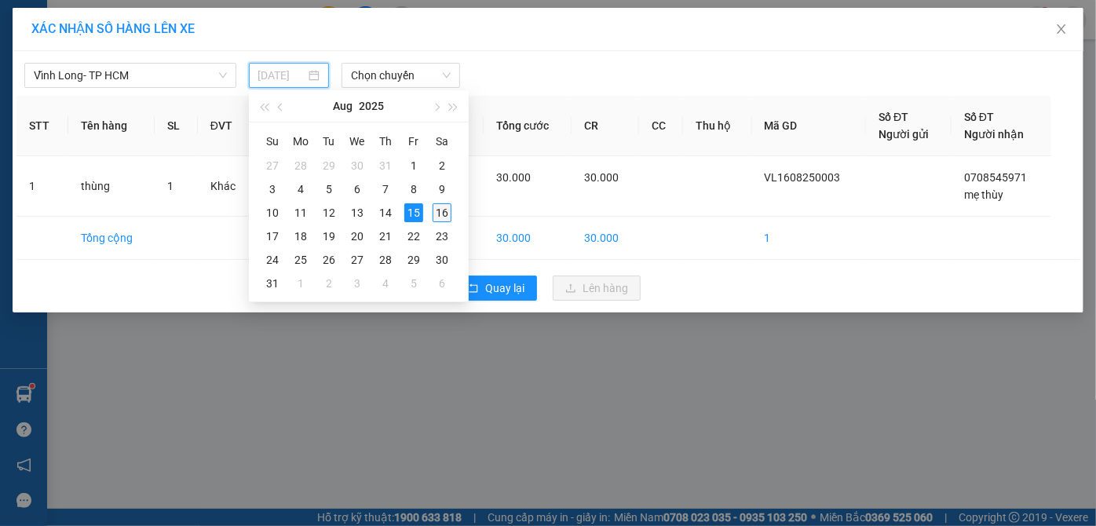
click at [437, 213] on div "16" at bounding box center [441, 212] width 19 height 19
type input "[DATE]"
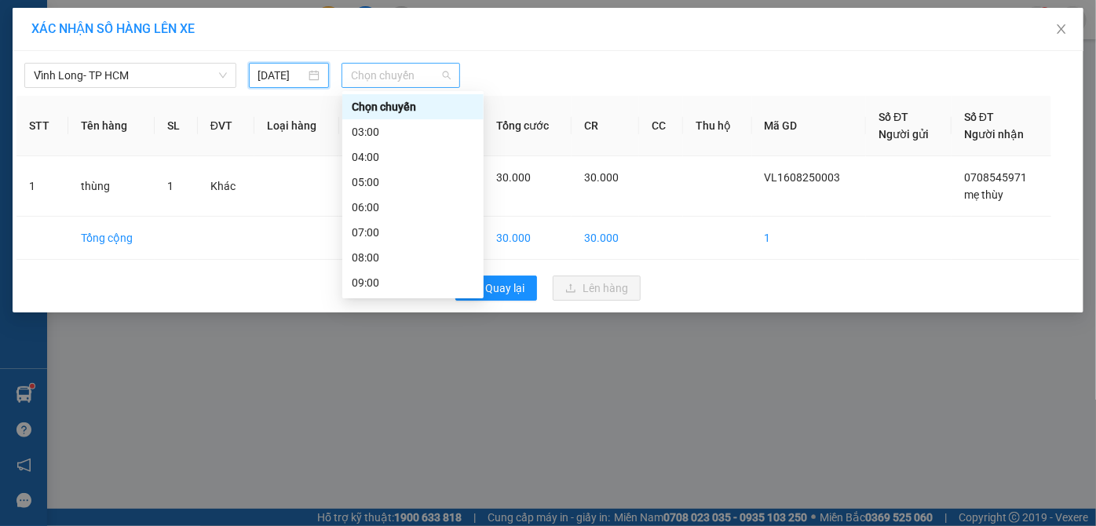
click at [381, 69] on span "Chọn chuyến" at bounding box center [401, 76] width 100 height 24
click at [389, 229] on div "07:00" at bounding box center [413, 232] width 122 height 17
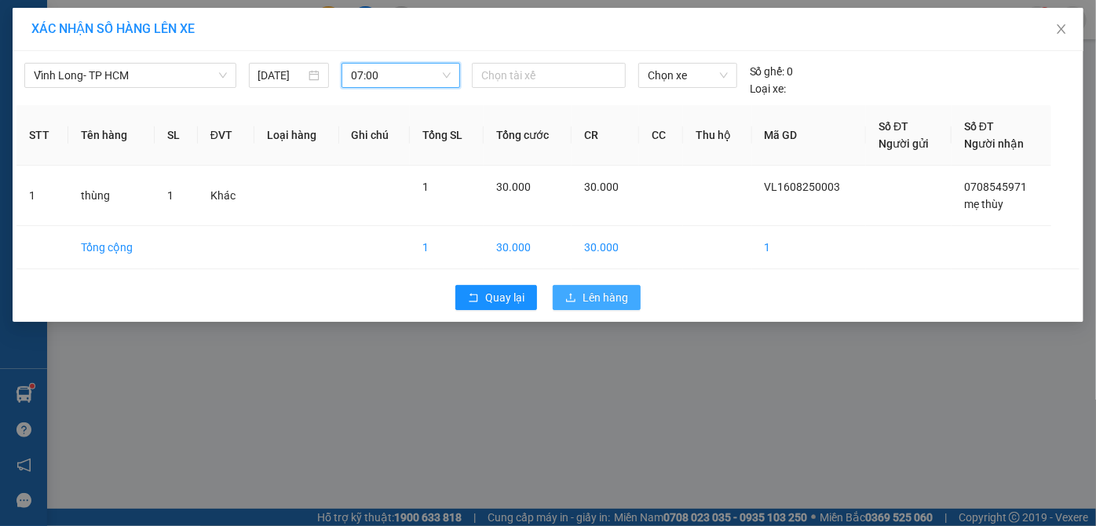
click at [577, 297] on button "Lên hàng" at bounding box center [596, 297] width 88 height 25
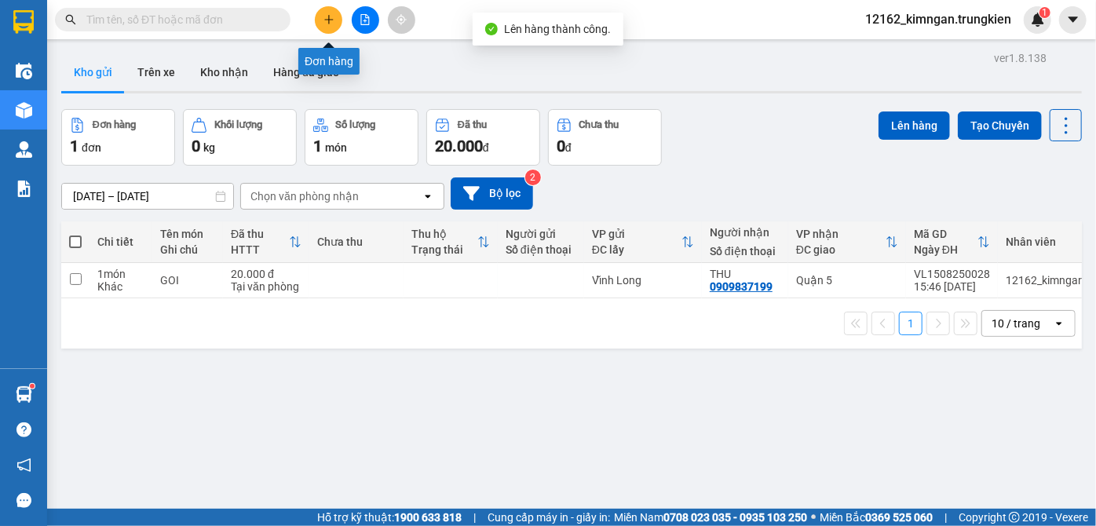
click at [328, 21] on icon "plus" at bounding box center [328, 19] width 1 height 9
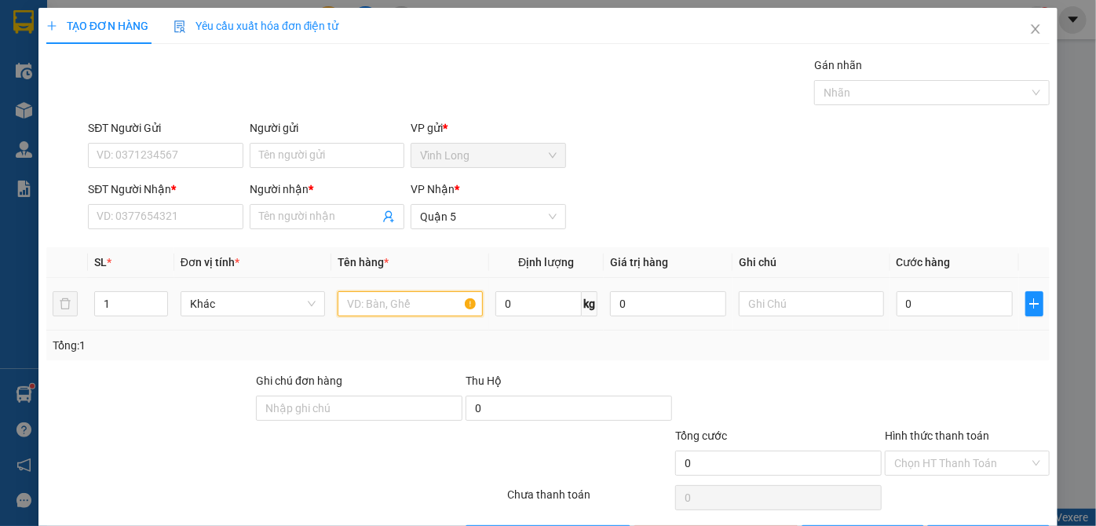
click at [409, 301] on input "text" at bounding box center [409, 303] width 145 height 25
type input "thùng"
click at [937, 304] on input "0" at bounding box center [954, 303] width 116 height 25
type input "4"
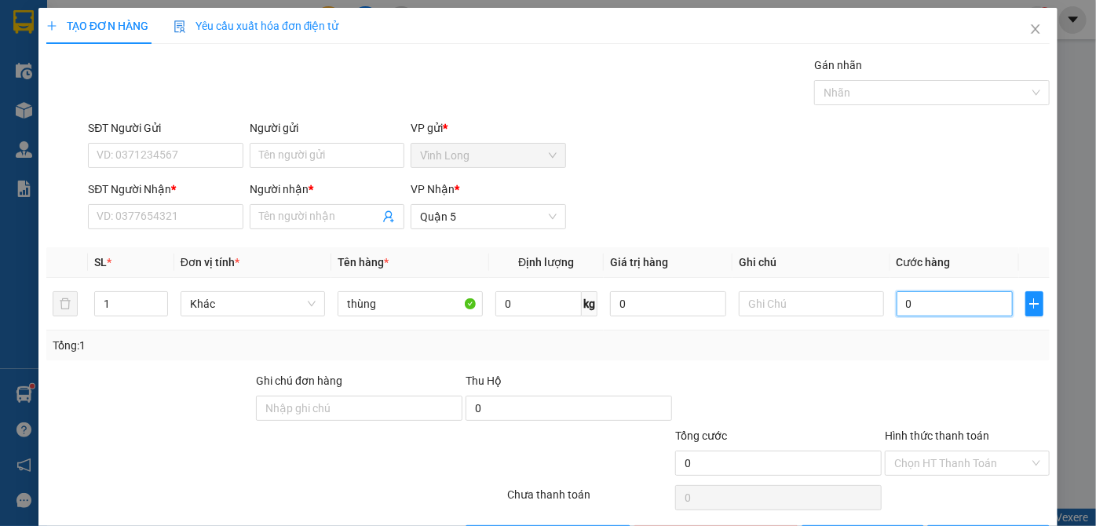
type input "4"
type input "40"
type input "40.000"
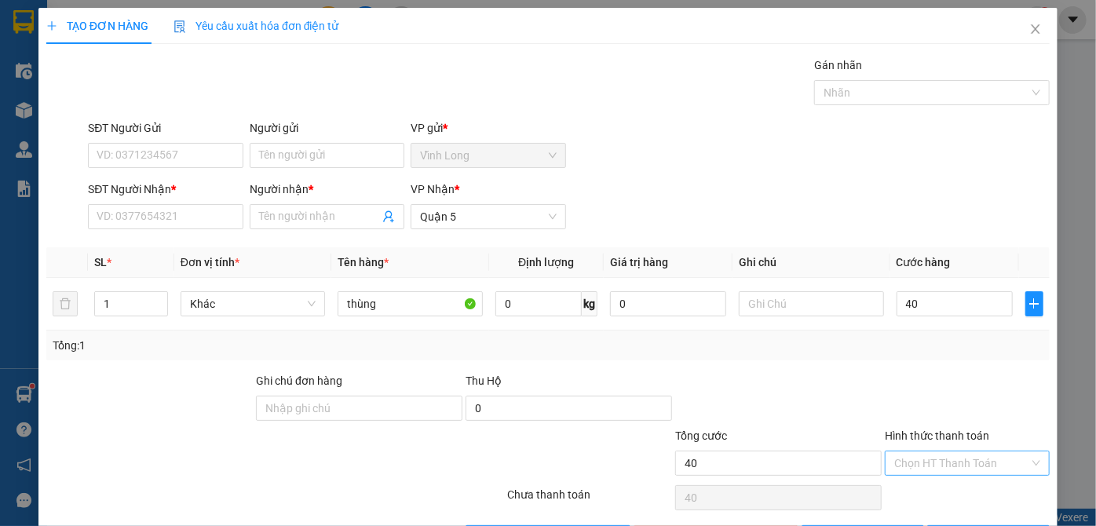
type input "40.000"
drag, startPoint x: 942, startPoint y: 461, endPoint x: 937, endPoint y: 474, distance: 14.1
click at [942, 463] on input "Hình thức thanh toán" at bounding box center [961, 463] width 135 height 24
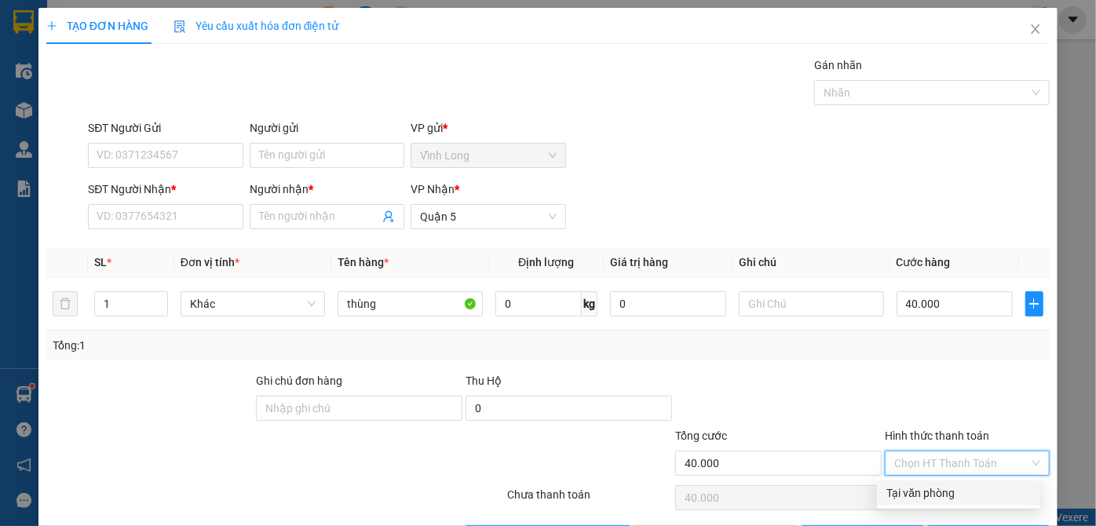
drag, startPoint x: 936, startPoint y: 487, endPoint x: 950, endPoint y: 396, distance: 91.2
click at [943, 464] on div "Transit Pickup Surcharge Ids Transit Deliver Surcharge Ids Transit Deliver Surc…" at bounding box center [547, 304] width 1003 height 494
click at [293, 218] on input "Người nhận *" at bounding box center [319, 216] width 120 height 17
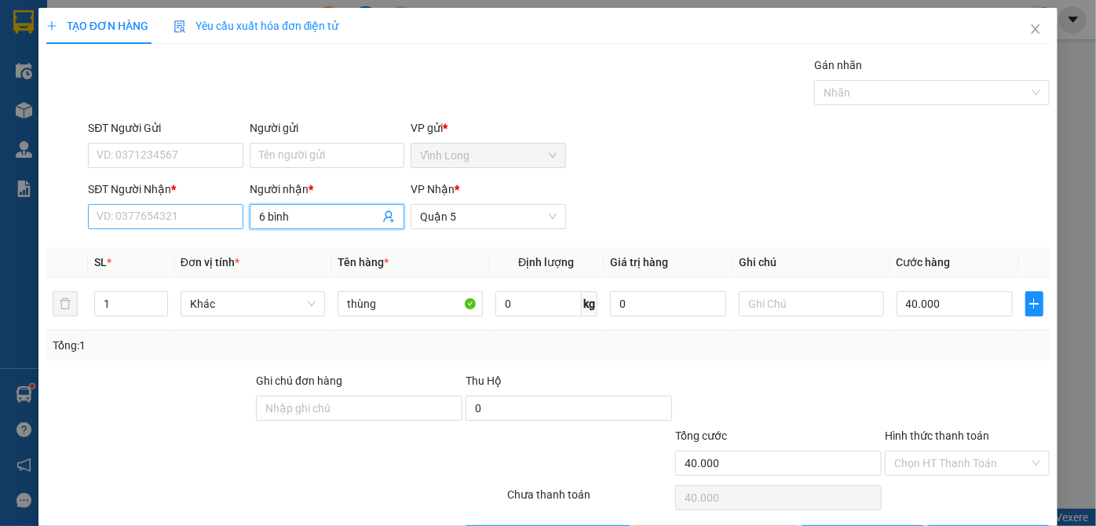
type input "6 bình"
click at [222, 222] on input "SĐT Người Nhận *" at bounding box center [165, 216] width 155 height 25
type input "0824000066"
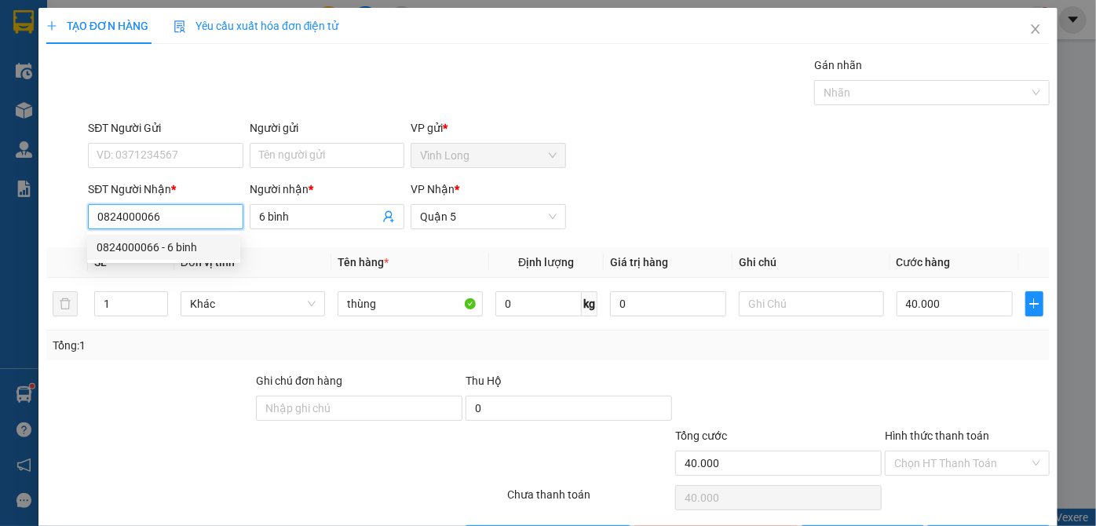
click at [199, 245] on div "0824000066 - 6 binh" at bounding box center [164, 247] width 134 height 17
type input "6 binh"
type input "0824000066"
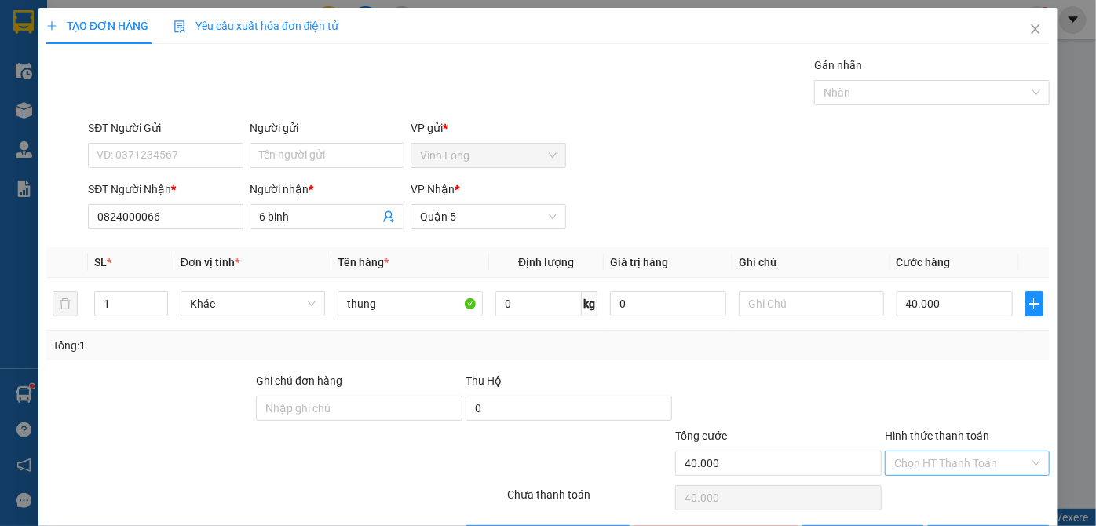
click at [971, 466] on input "Hình thức thanh toán" at bounding box center [961, 463] width 135 height 24
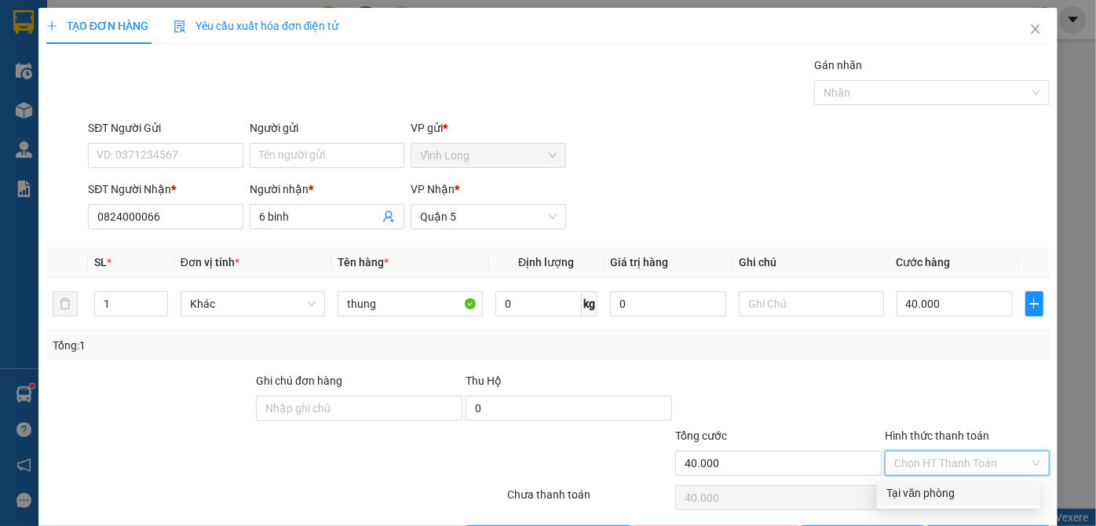
click at [967, 490] on div "Tại văn phòng" at bounding box center [958, 492] width 144 height 17
type input "0"
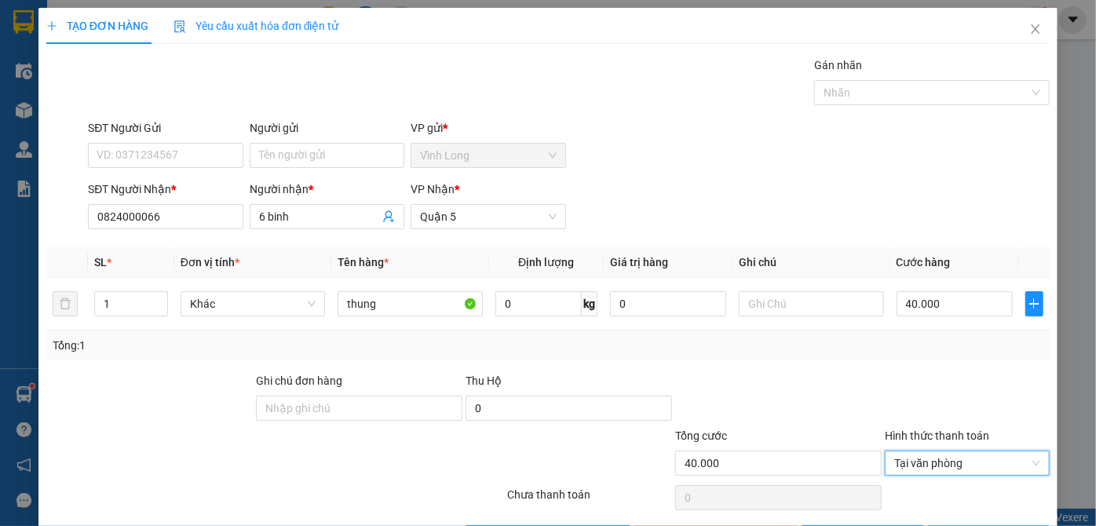
scroll to position [53, 0]
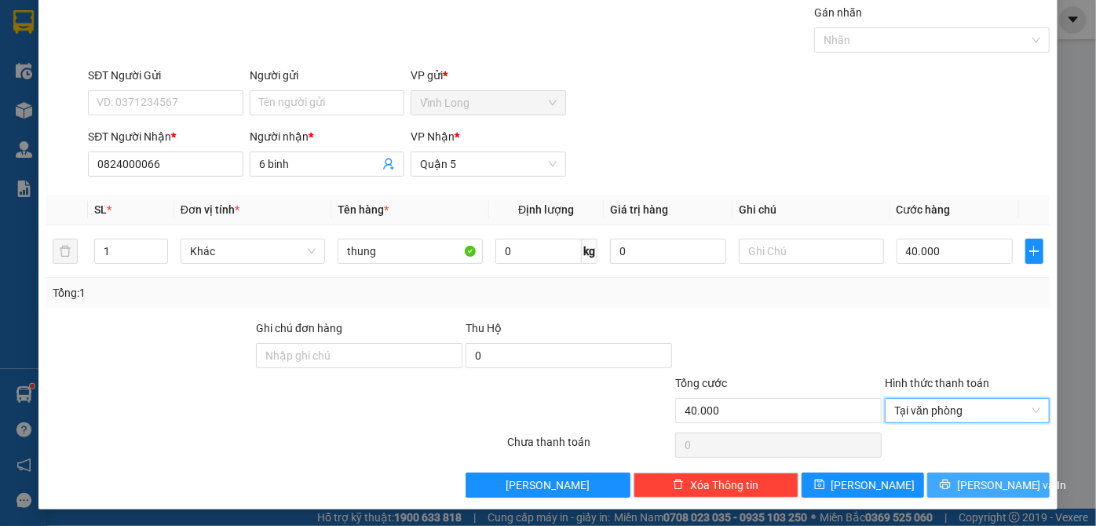
click at [970, 480] on span "[PERSON_NAME] và In" at bounding box center [1012, 484] width 110 height 17
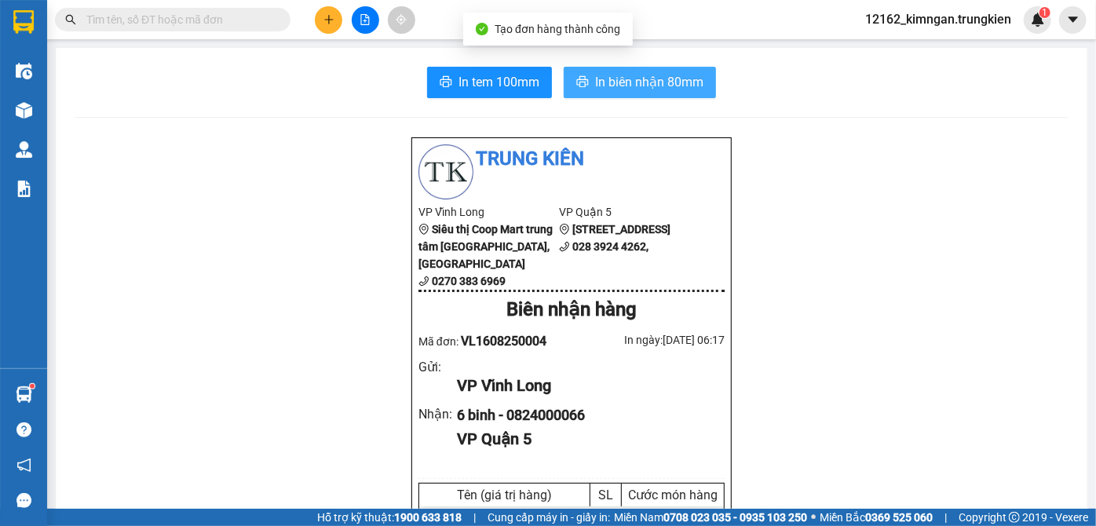
click at [648, 80] on span "In biên nhận 80mm" at bounding box center [649, 82] width 108 height 20
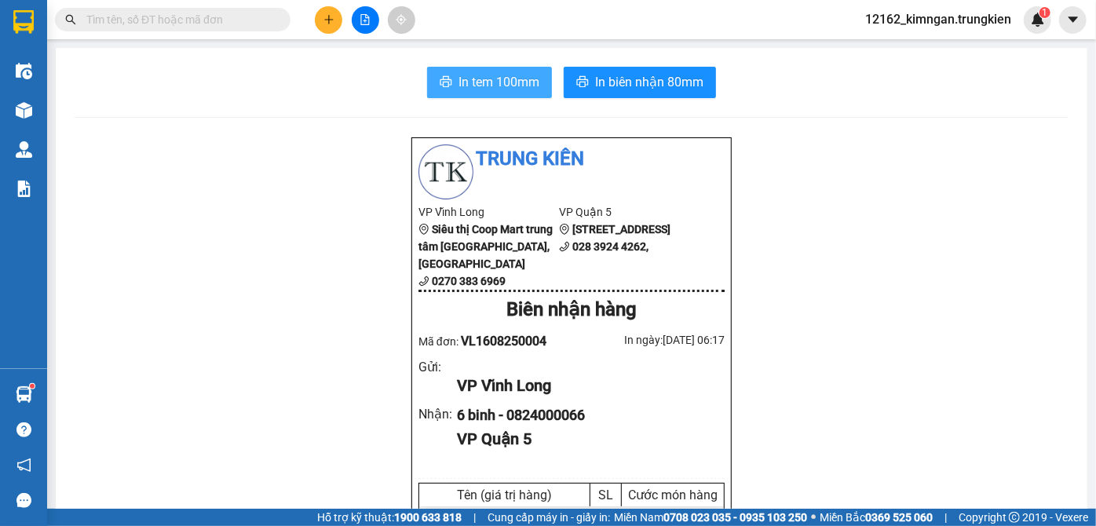
click at [501, 79] on span "In tem 100mm" at bounding box center [498, 82] width 81 height 20
click at [331, 24] on icon "plus" at bounding box center [328, 19] width 11 height 11
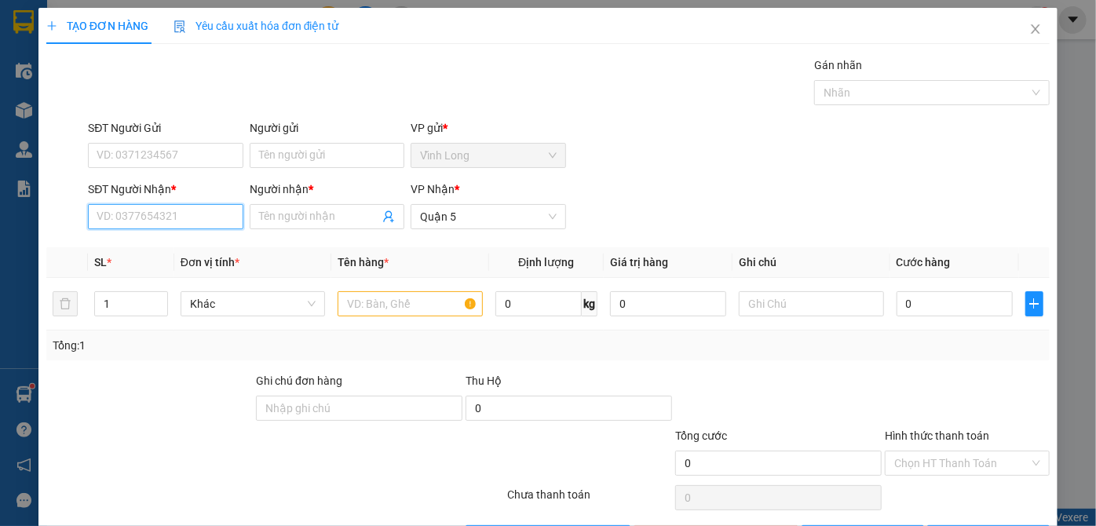
click at [226, 222] on input "SĐT Người Nhận *" at bounding box center [165, 216] width 155 height 25
type input "0798167168"
click at [179, 247] on div "0798167168 - vân" at bounding box center [164, 247] width 134 height 17
type input "vân"
type input "20.000"
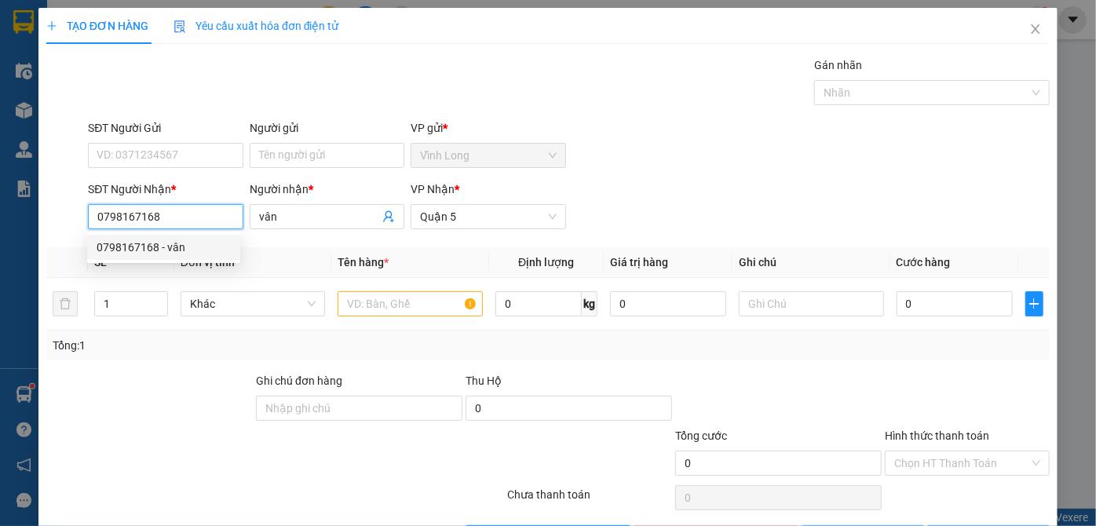
type input "20.000"
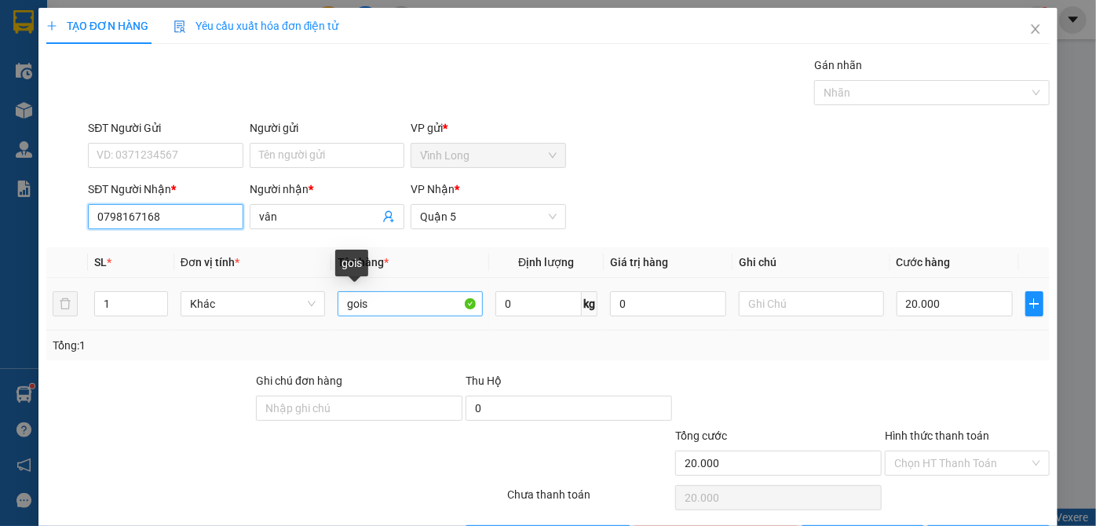
type input "0798167168"
click at [377, 304] on input "gois" at bounding box center [409, 303] width 145 height 25
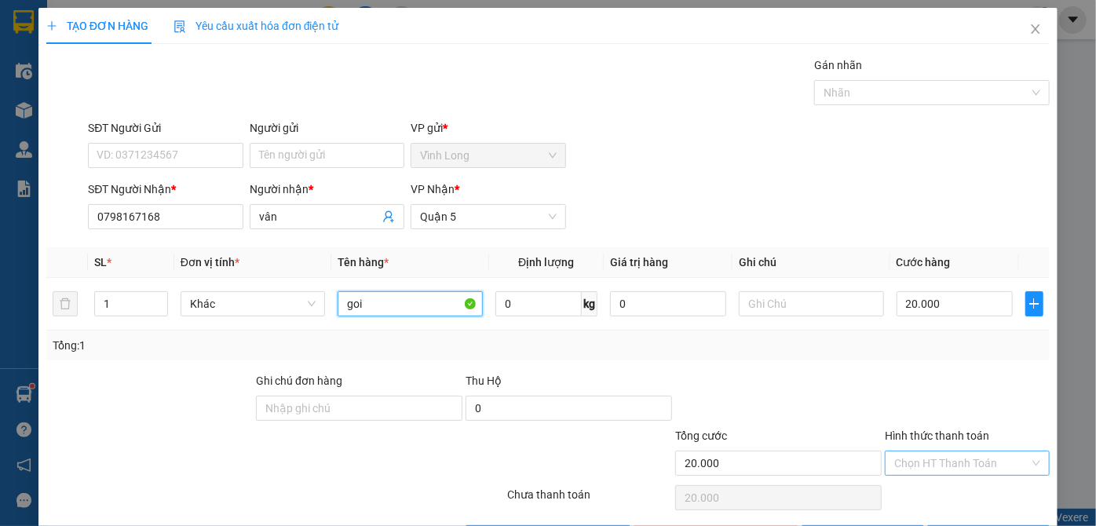
type input "goi"
click at [953, 459] on input "Hình thức thanh toán" at bounding box center [961, 463] width 135 height 24
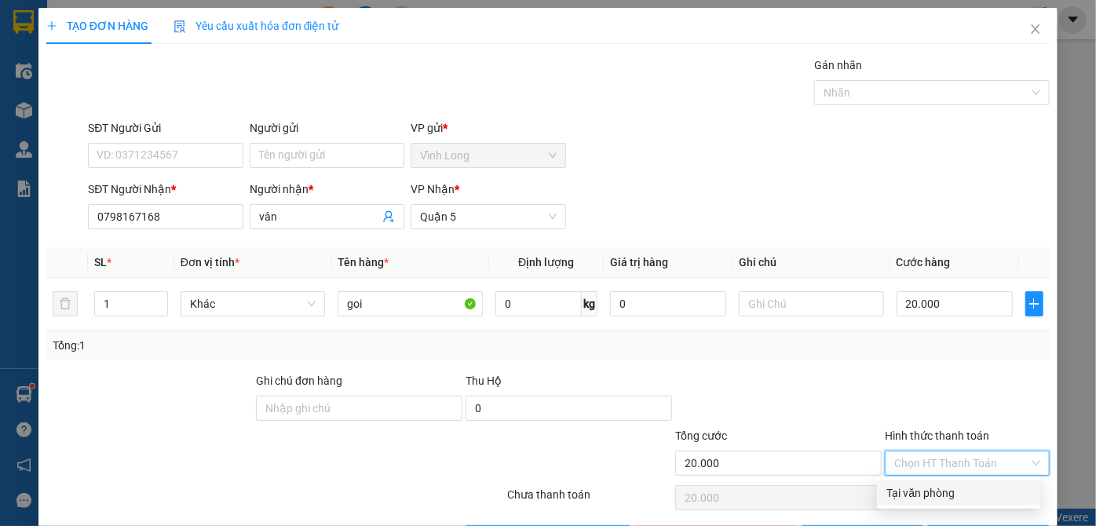
click at [950, 495] on div "Tại văn phòng" at bounding box center [958, 492] width 144 height 17
type input "0"
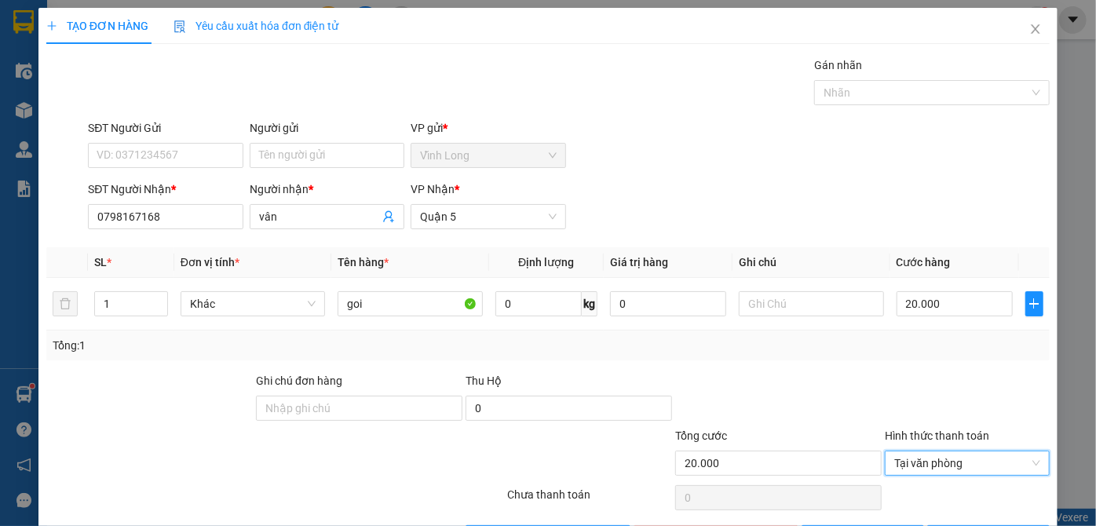
scroll to position [53, 0]
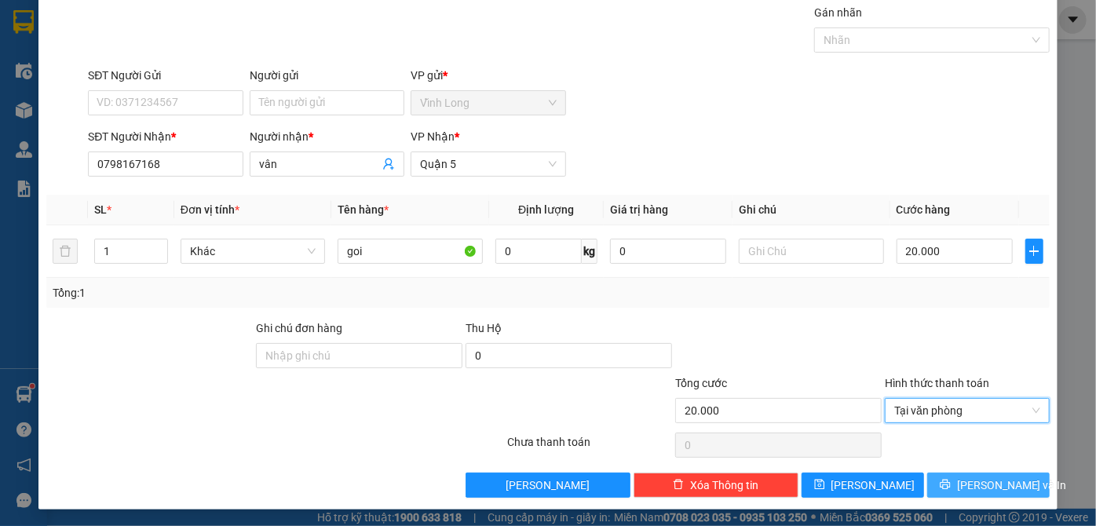
click at [973, 485] on span "[PERSON_NAME] và In" at bounding box center [1012, 484] width 110 height 17
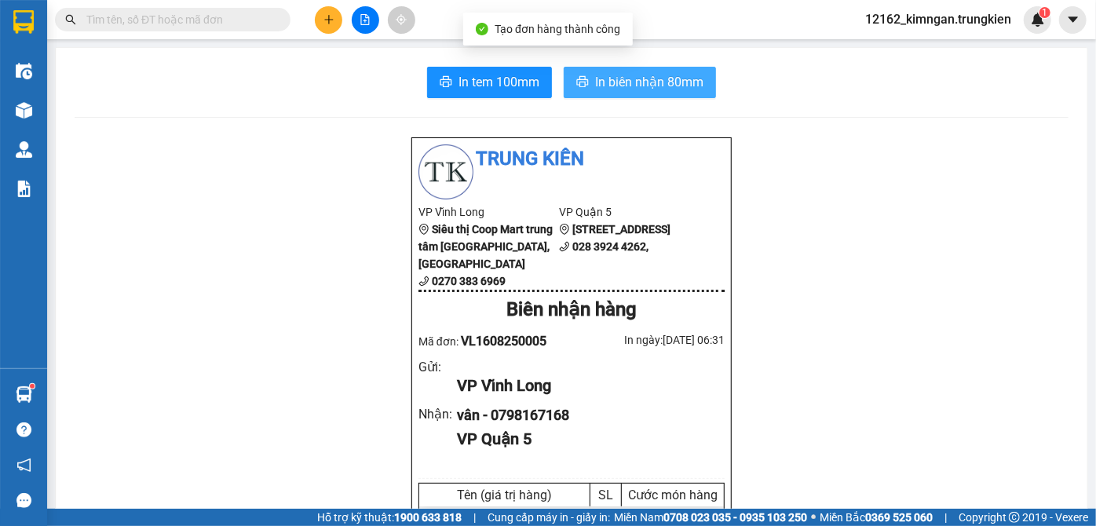
click at [588, 78] on button "In biên nhận 80mm" at bounding box center [639, 82] width 152 height 31
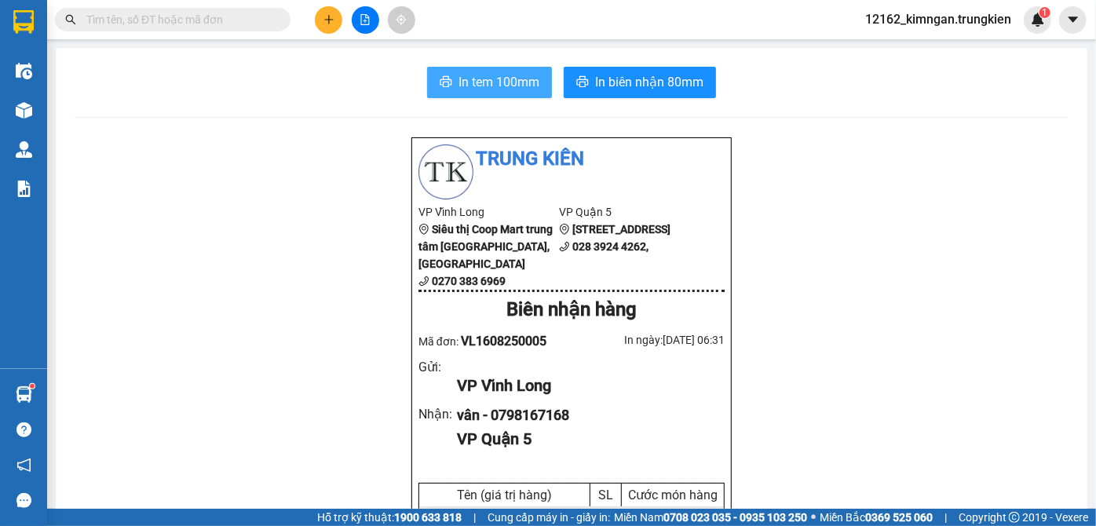
drag, startPoint x: 507, startPoint y: 78, endPoint x: 510, endPoint y: 89, distance: 11.4
click at [509, 86] on span "In tem 100mm" at bounding box center [498, 82] width 81 height 20
drag, startPoint x: 330, startPoint y: 26, endPoint x: 337, endPoint y: 20, distance: 8.3
click at [337, 20] on button at bounding box center [328, 19] width 27 height 27
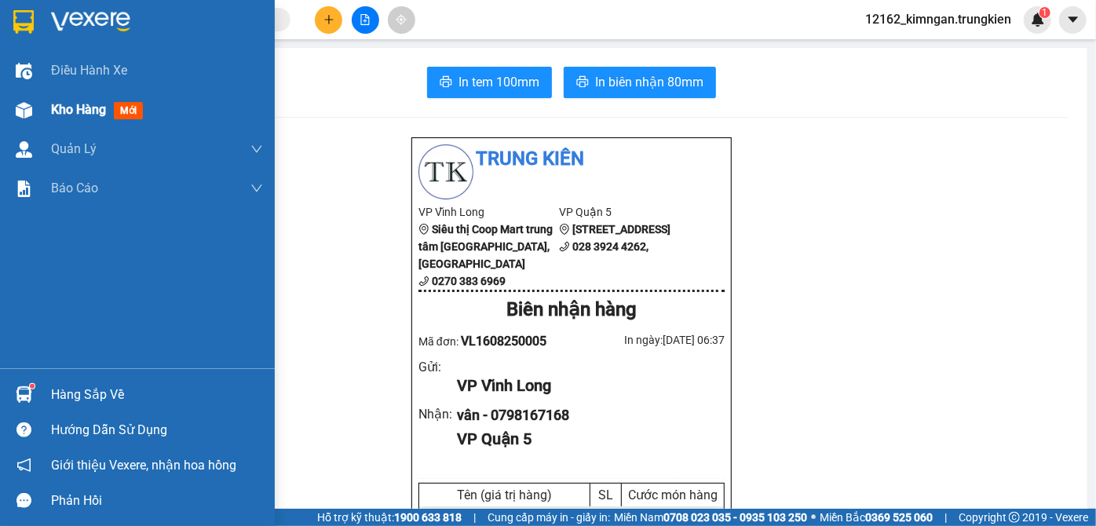
click at [73, 105] on span "Kho hàng" at bounding box center [78, 109] width 55 height 15
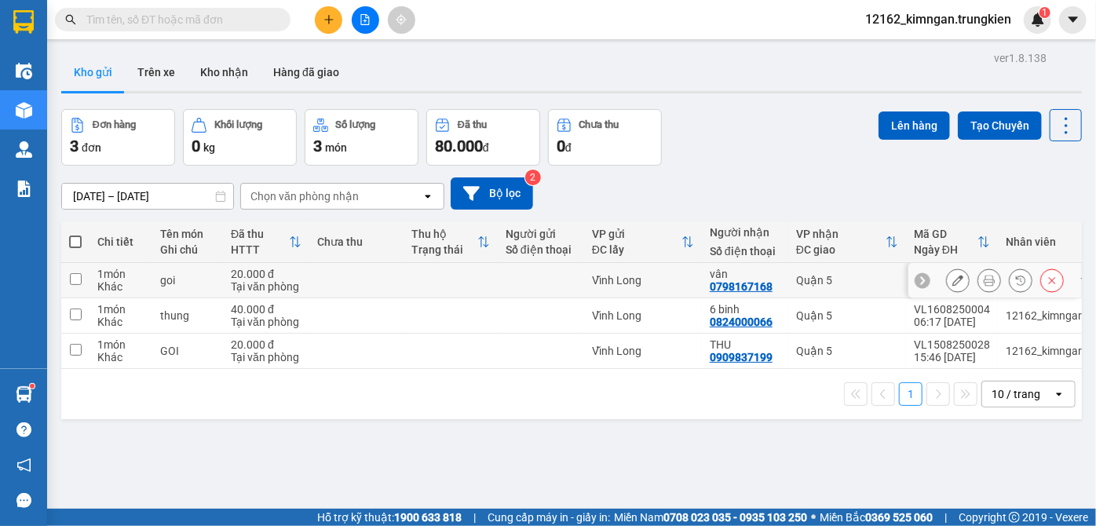
click at [673, 279] on div "Vĩnh Long" at bounding box center [643, 280] width 102 height 13
checkbox input "true"
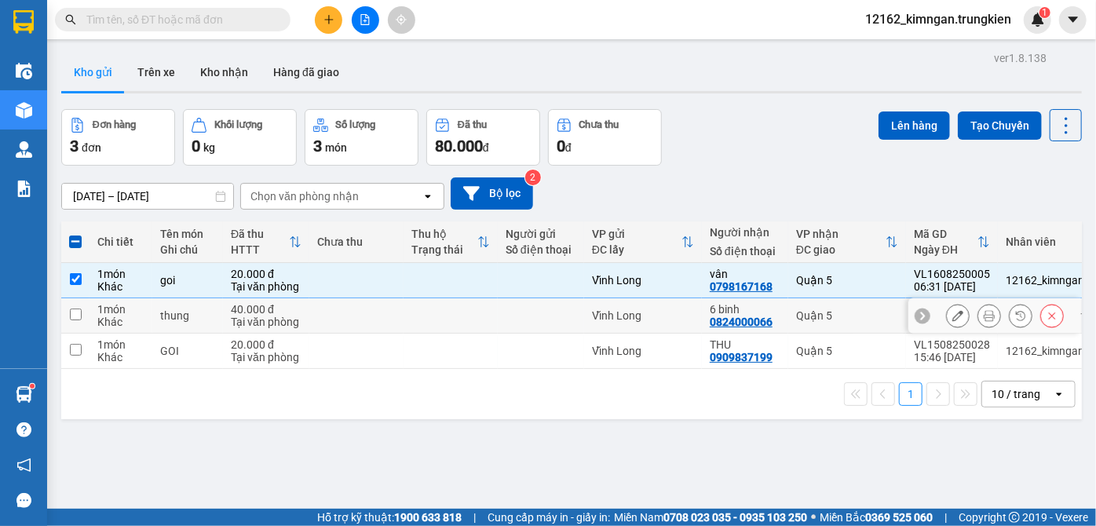
click at [677, 319] on div "Vĩnh Long" at bounding box center [643, 315] width 102 height 13
checkbox input "true"
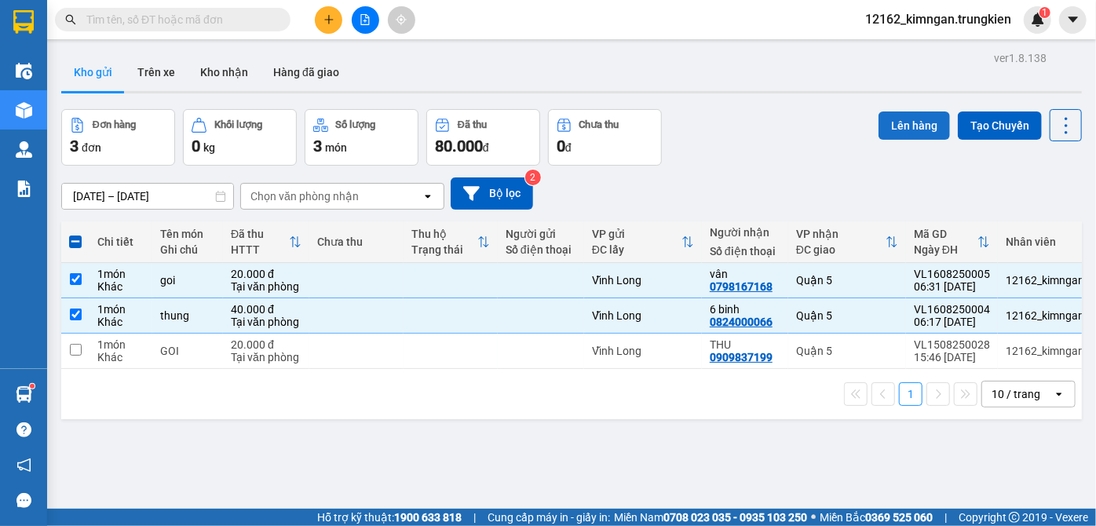
click at [898, 122] on button "Lên hàng" at bounding box center [913, 125] width 71 height 28
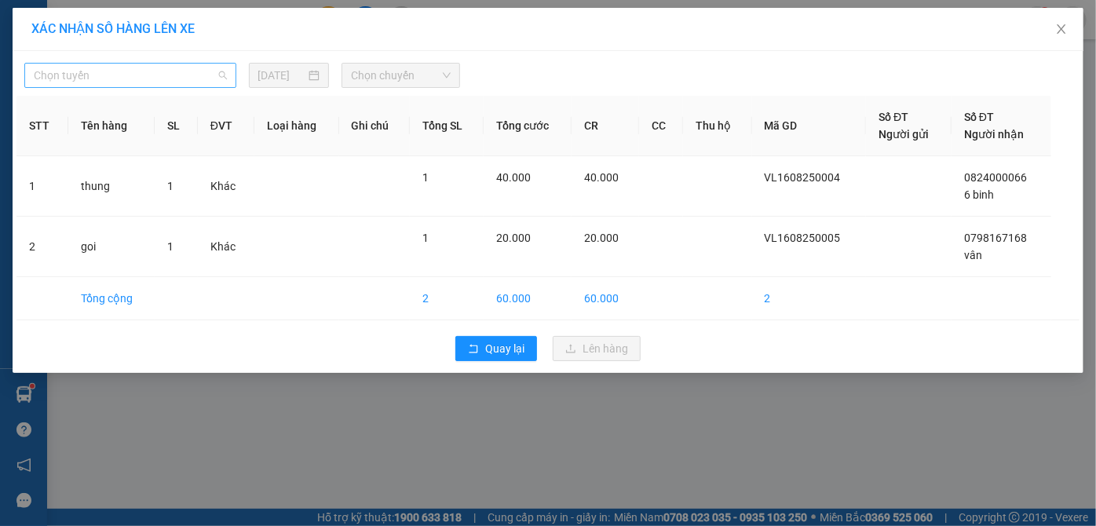
click at [126, 74] on span "Chọn tuyến" at bounding box center [130, 76] width 193 height 24
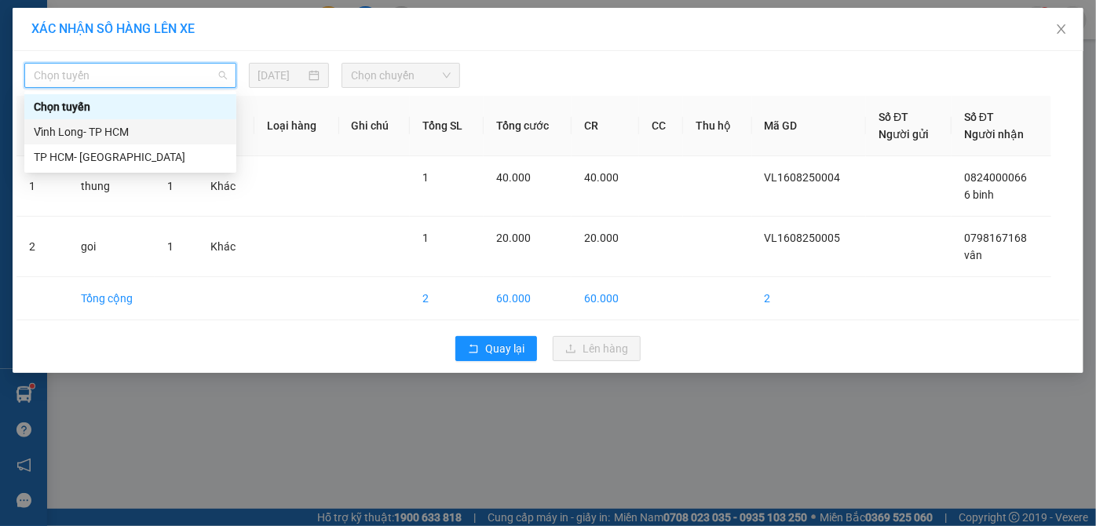
click at [118, 137] on div "Vĩnh Long- TP HCM" at bounding box center [130, 131] width 193 height 17
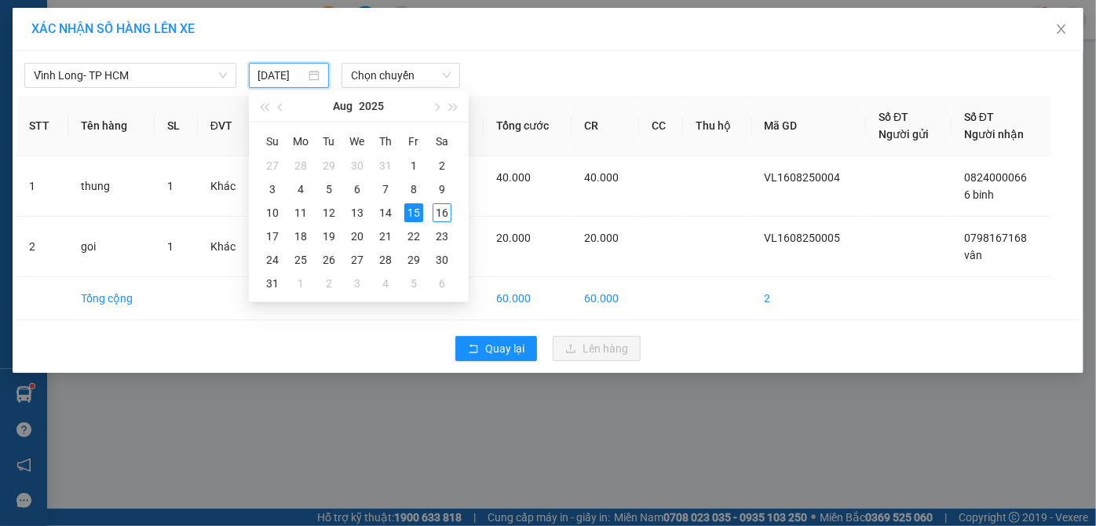
click at [283, 74] on input "[DATE]" at bounding box center [282, 75] width 48 height 17
click at [443, 213] on div "16" at bounding box center [441, 212] width 19 height 19
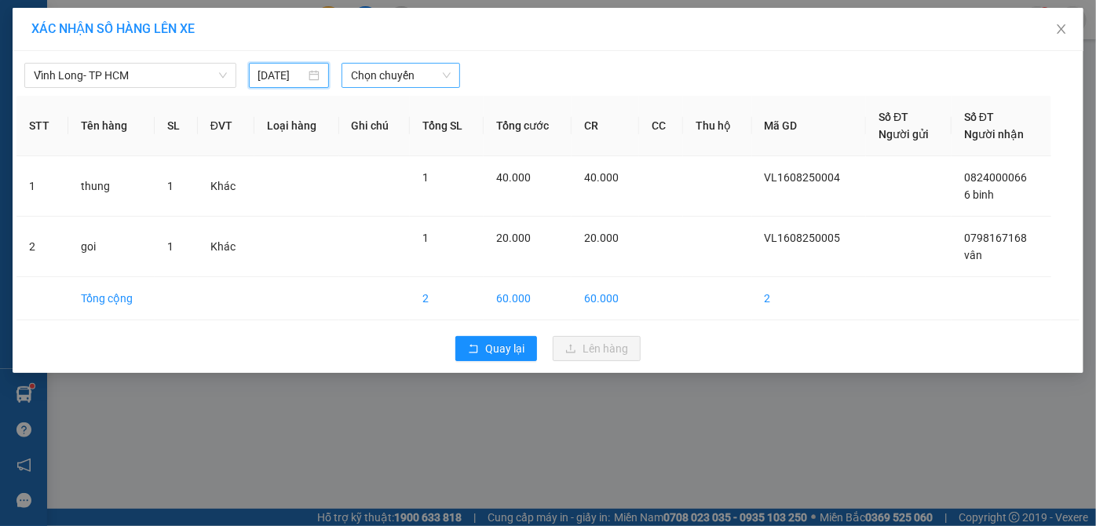
type input "[DATE]"
click at [364, 71] on span "Chọn chuyến" at bounding box center [401, 76] width 100 height 24
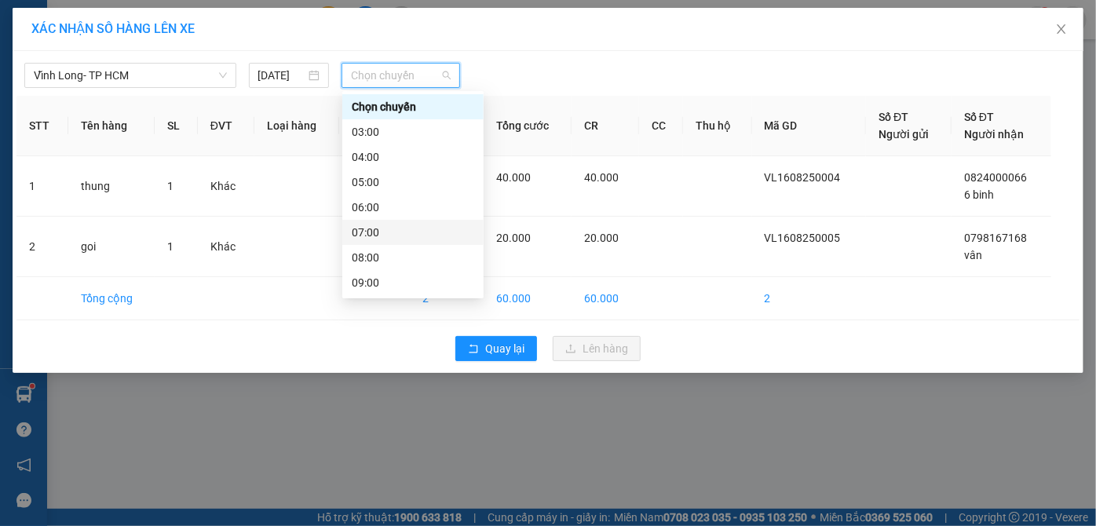
click at [400, 237] on div "07:00" at bounding box center [413, 232] width 122 height 17
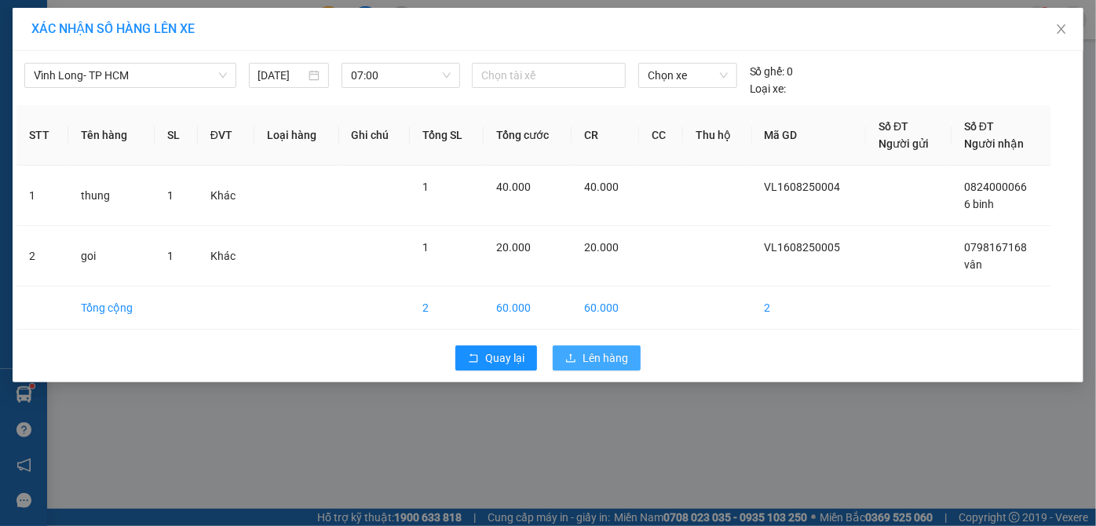
click at [607, 358] on span "Lên hàng" at bounding box center [605, 357] width 46 height 17
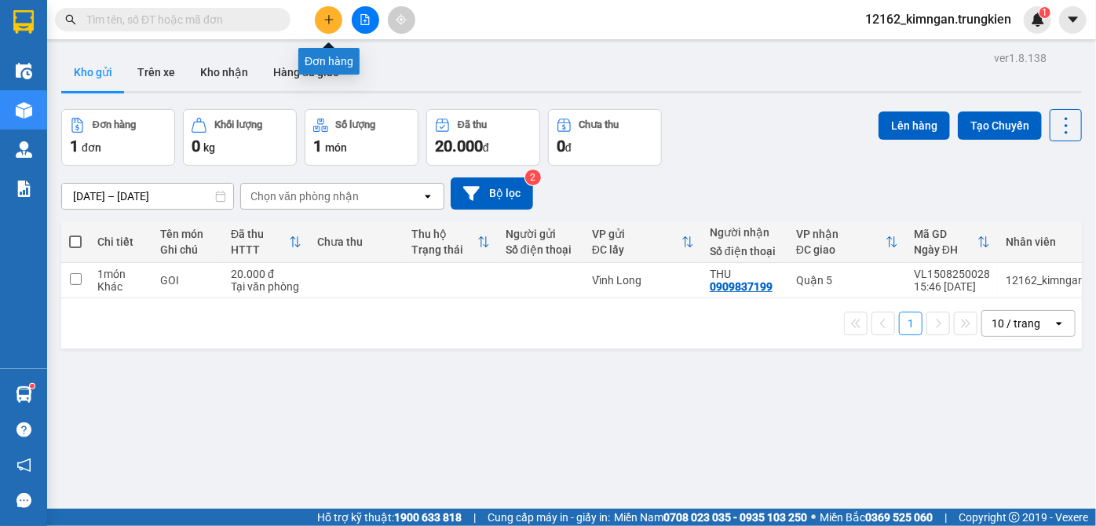
click at [328, 21] on icon "plus" at bounding box center [328, 19] width 1 height 9
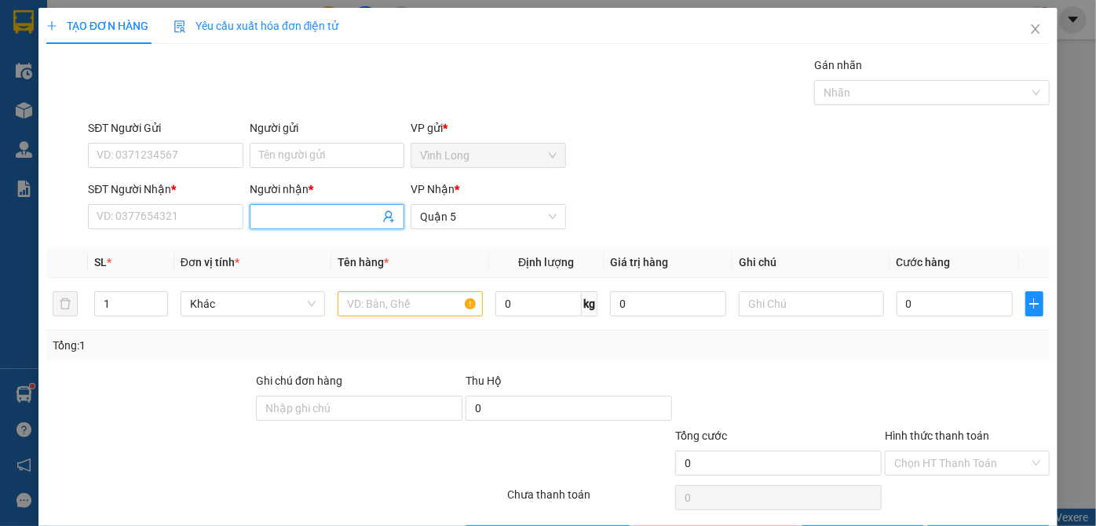
click at [288, 214] on input "Người nhận *" at bounding box center [319, 216] width 120 height 17
type input "toàn"
click at [221, 217] on input "SĐT Người Nhận *" at bounding box center [165, 216] width 155 height 25
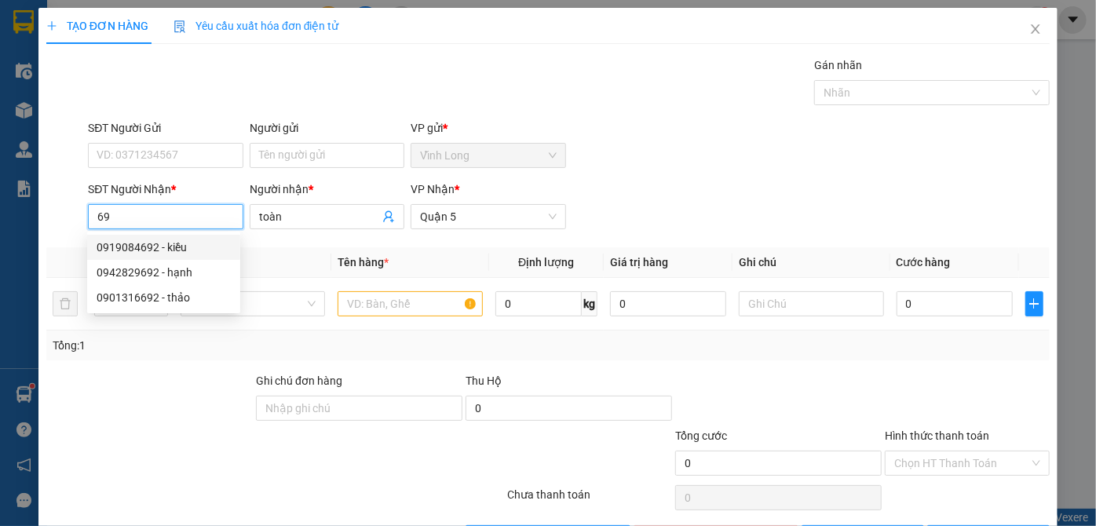
type input "6"
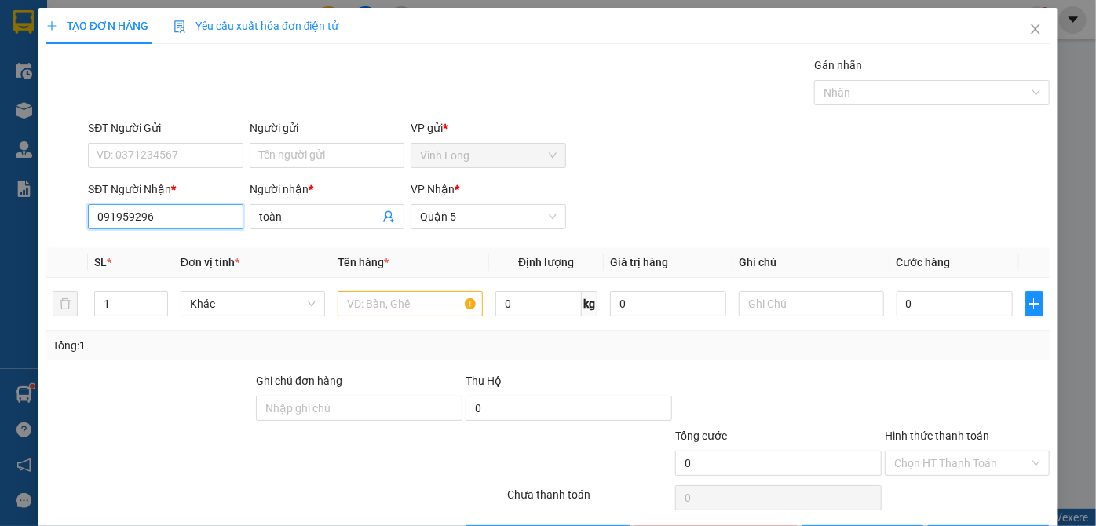
type input "0919592962"
click at [180, 253] on div "0919592962 - toàn" at bounding box center [164, 247] width 134 height 17
type input "30.000"
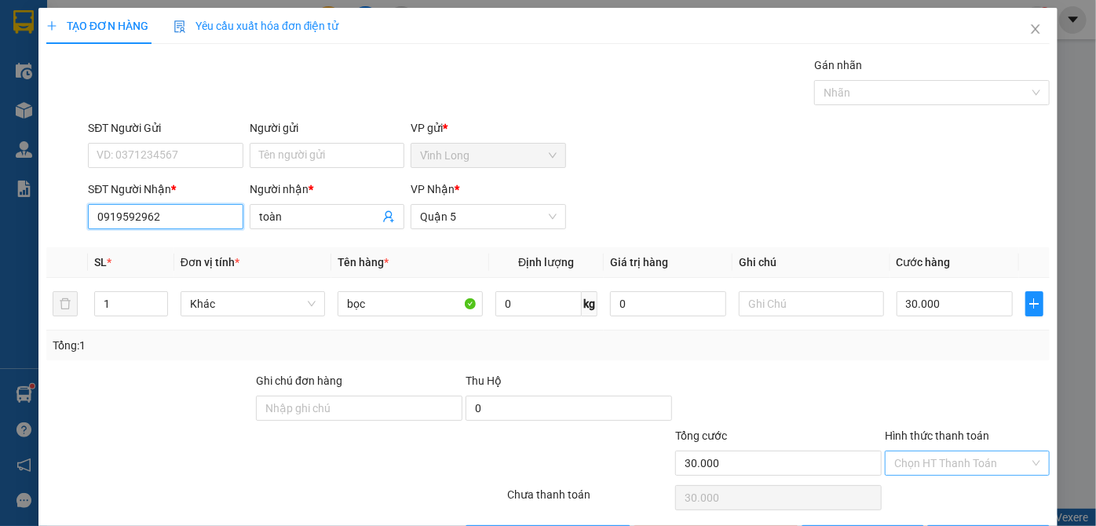
type input "0919592962"
click at [931, 462] on input "Hình thức thanh toán" at bounding box center [961, 463] width 135 height 24
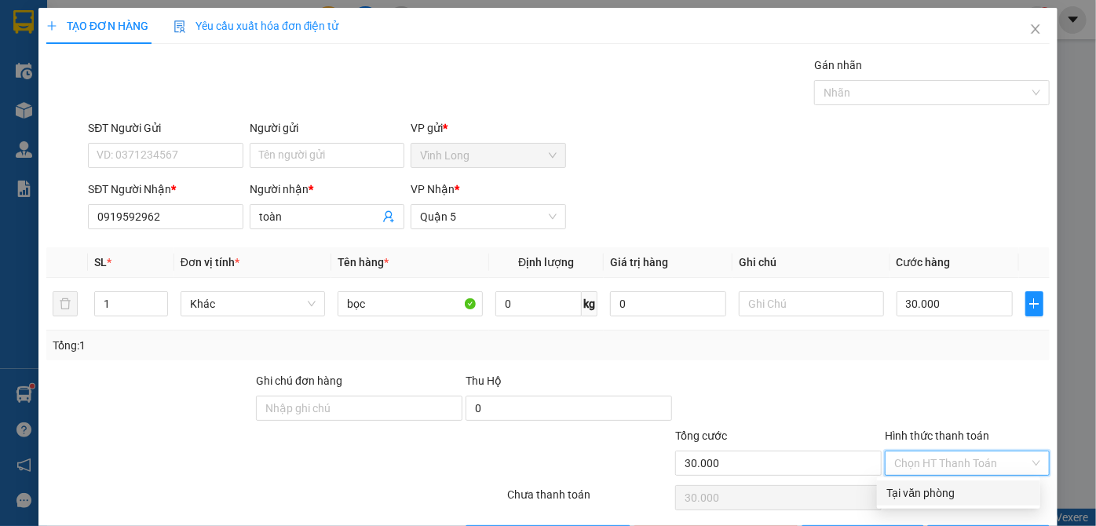
click at [927, 491] on div "Tại văn phòng" at bounding box center [958, 492] width 144 height 17
type input "0"
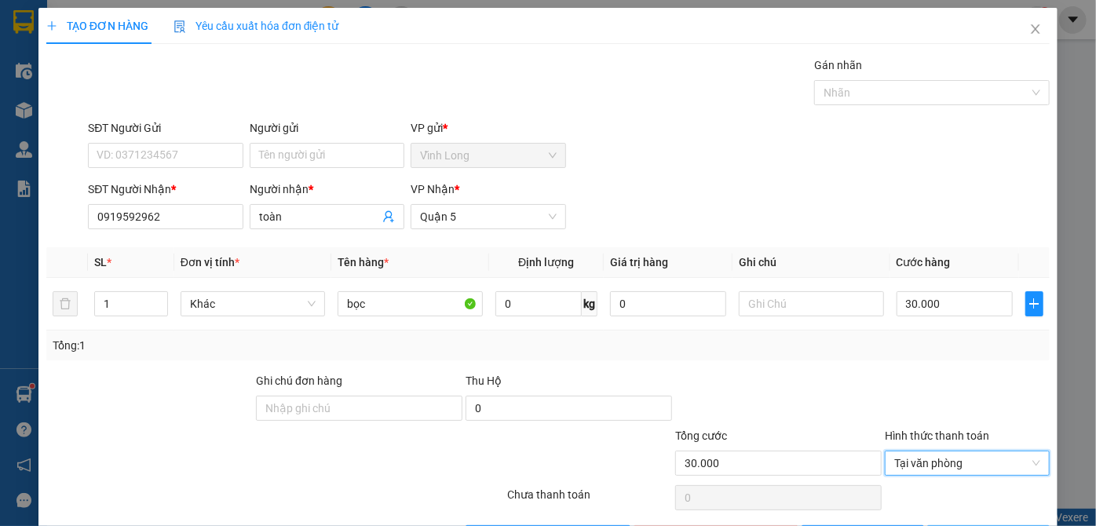
scroll to position [53, 0]
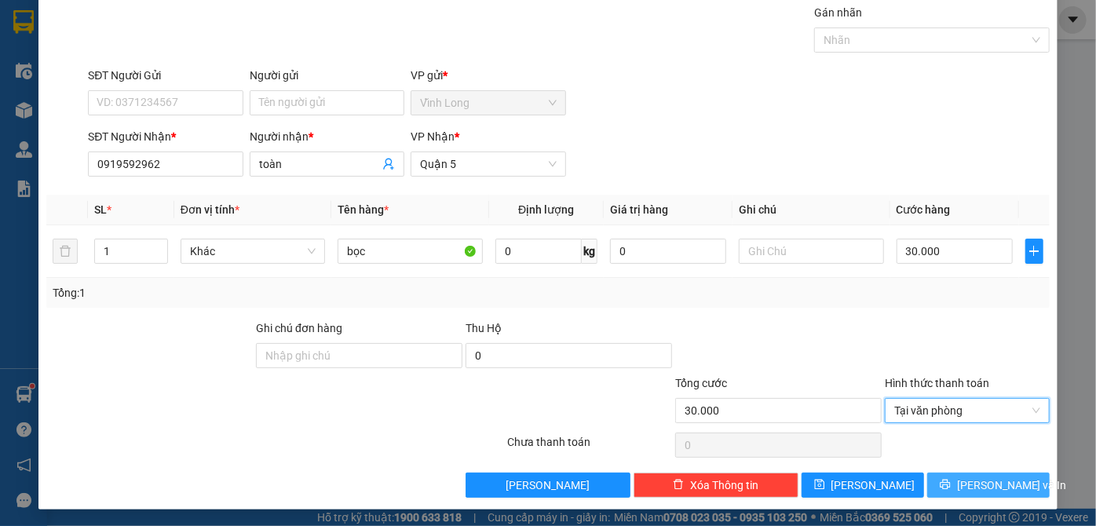
click at [942, 482] on button "[PERSON_NAME] và In" at bounding box center [988, 484] width 122 height 25
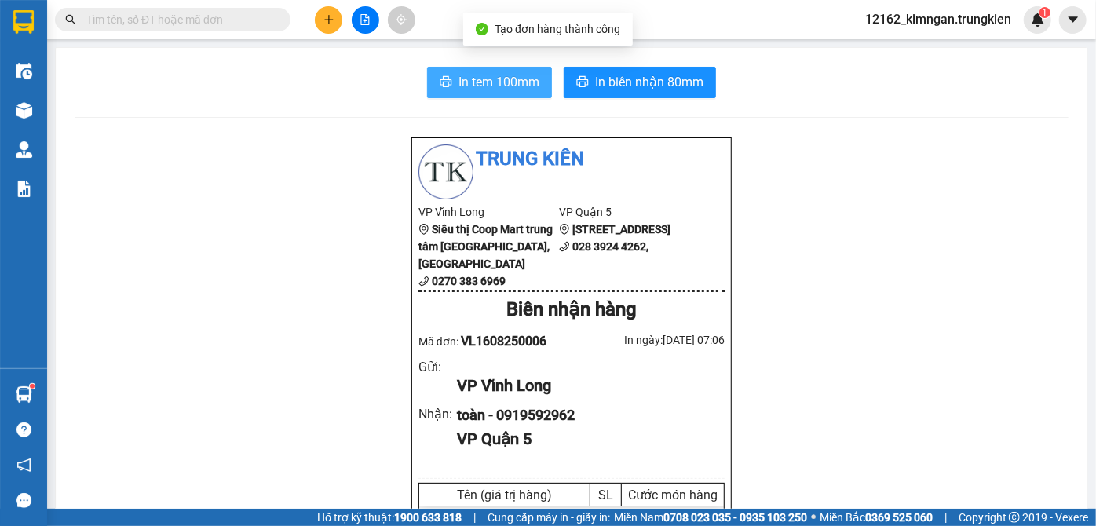
click at [512, 84] on span "In tem 100mm" at bounding box center [498, 82] width 81 height 20
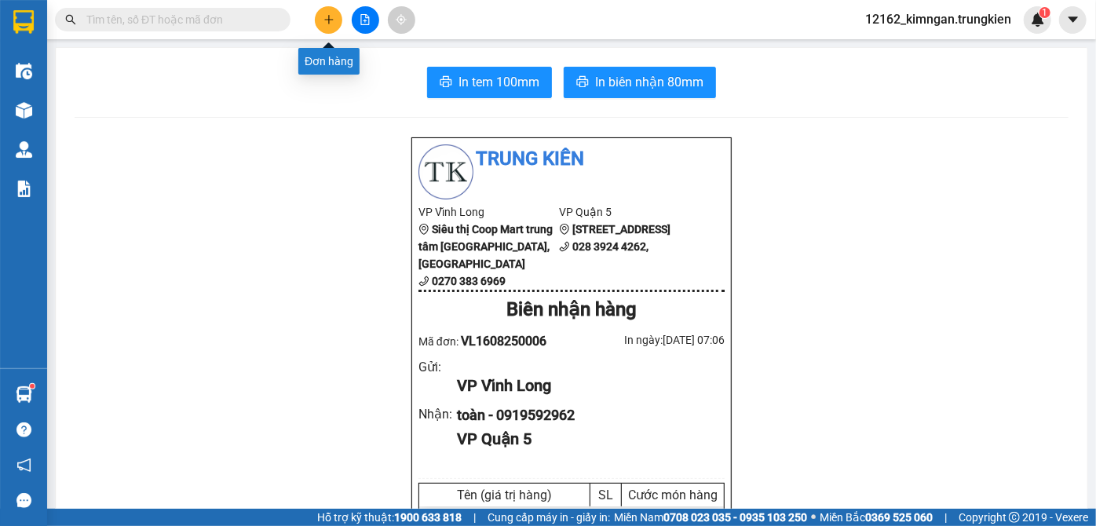
click at [330, 21] on icon "plus" at bounding box center [328, 19] width 11 height 11
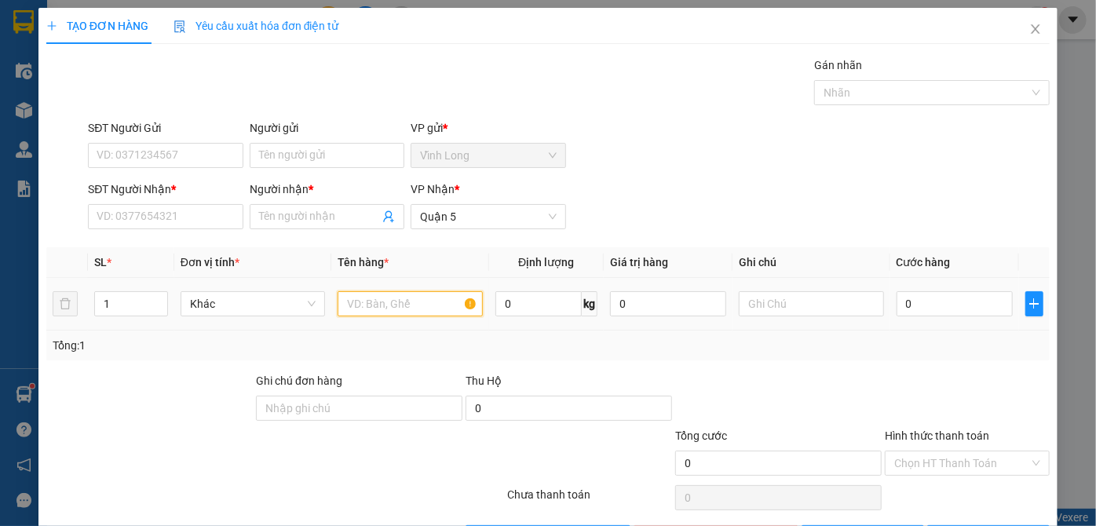
click at [381, 297] on input "text" at bounding box center [409, 303] width 145 height 25
type input "bọc"
click at [267, 213] on input "Người nhận *" at bounding box center [319, 216] width 120 height 17
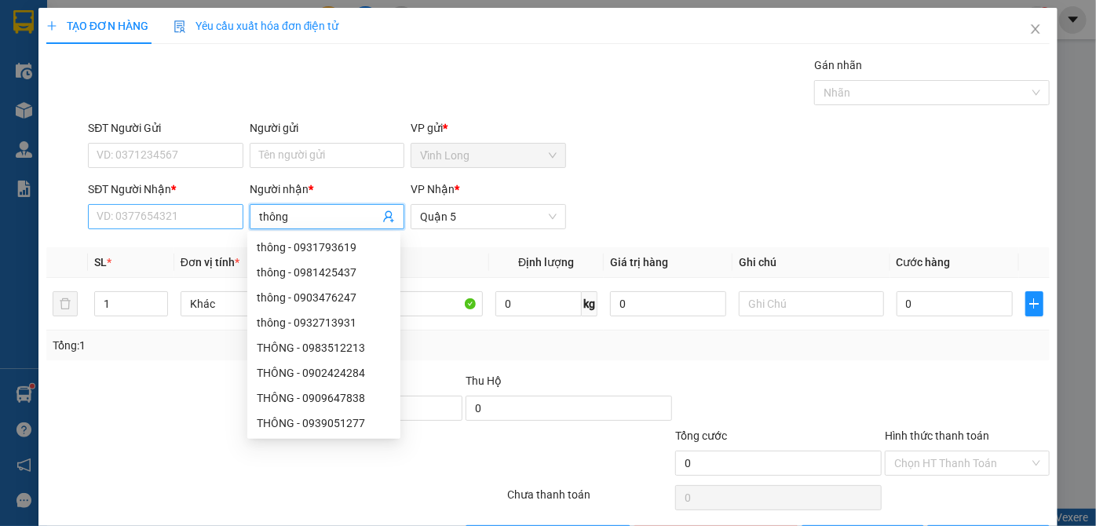
type input "thông"
click at [215, 210] on input "SĐT Người Nhận *" at bounding box center [165, 216] width 155 height 25
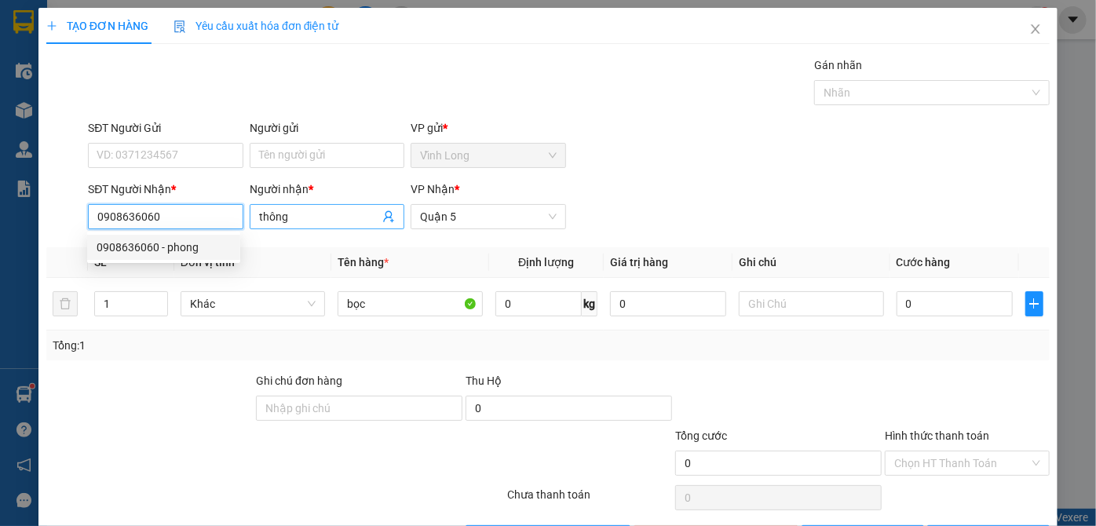
type input "0908636060"
click at [309, 210] on input "thông" at bounding box center [319, 216] width 120 height 17
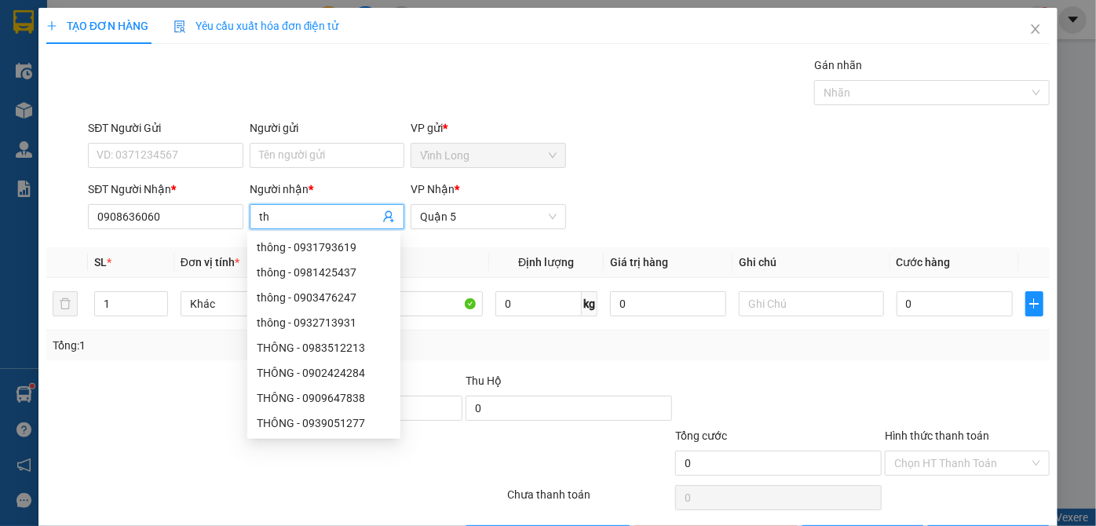
type input "t"
type input "phong"
click at [433, 304] on input "bọc" at bounding box center [409, 303] width 145 height 25
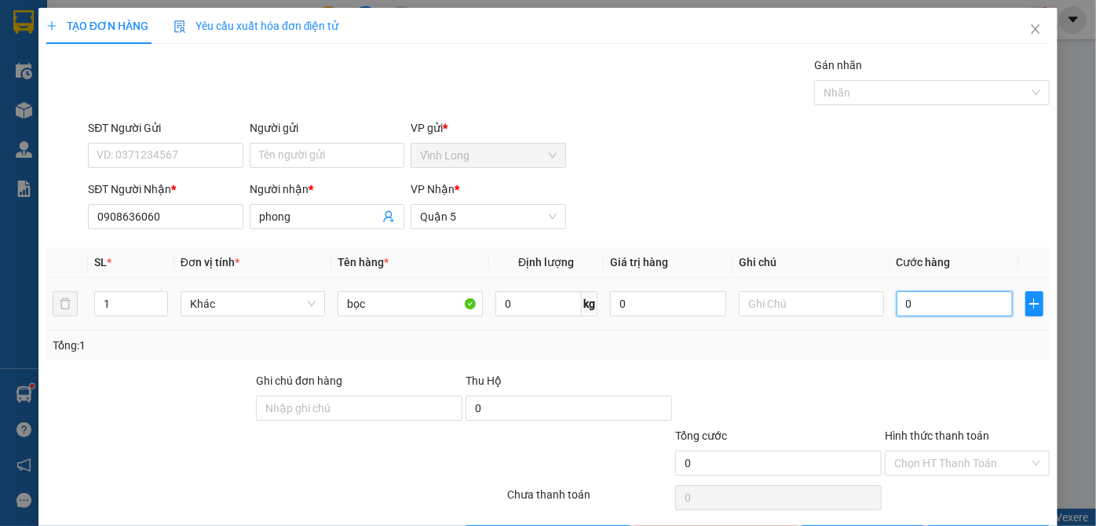
drag, startPoint x: 910, startPoint y: 304, endPoint x: 882, endPoint y: 228, distance: 80.2
click at [910, 304] on input "0" at bounding box center [954, 303] width 116 height 25
type input "2"
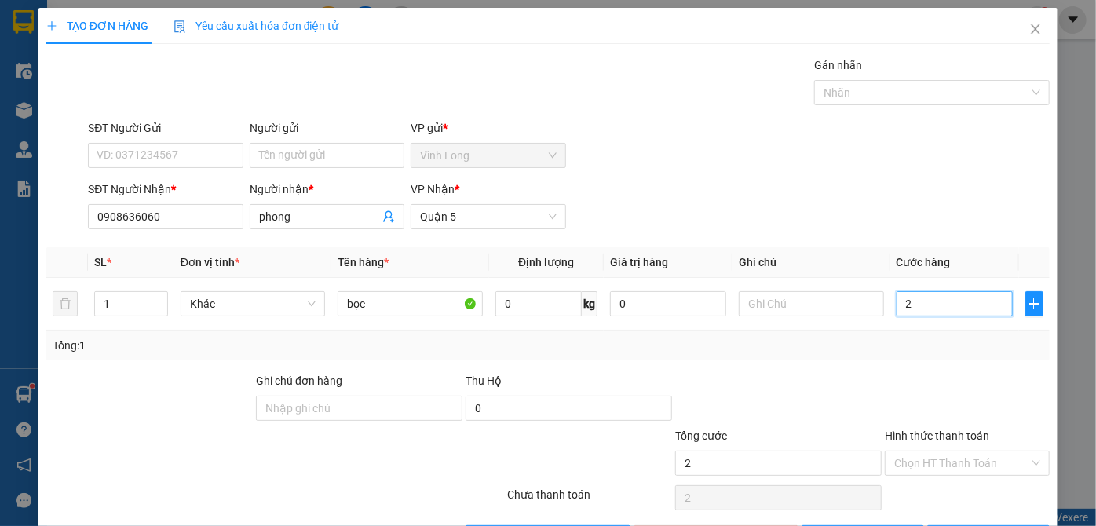
type input "20"
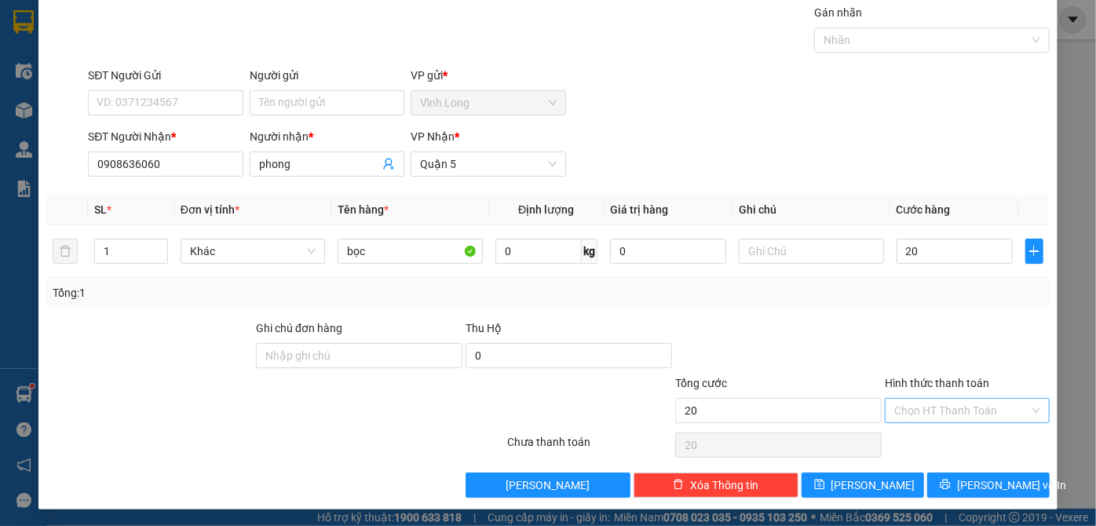
type input "20.000"
drag, startPoint x: 908, startPoint y: 406, endPoint x: 916, endPoint y: 442, distance: 36.2
click at [912, 421] on div "Chọn HT Thanh Toán" at bounding box center [966, 410] width 165 height 25
click at [916, 441] on div "Tại văn phòng" at bounding box center [958, 440] width 144 height 17
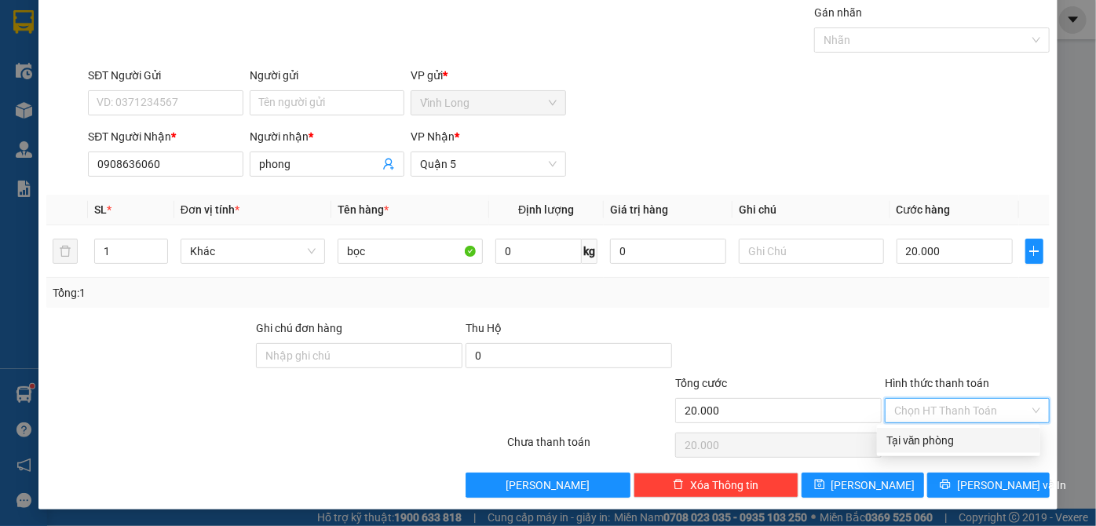
type input "0"
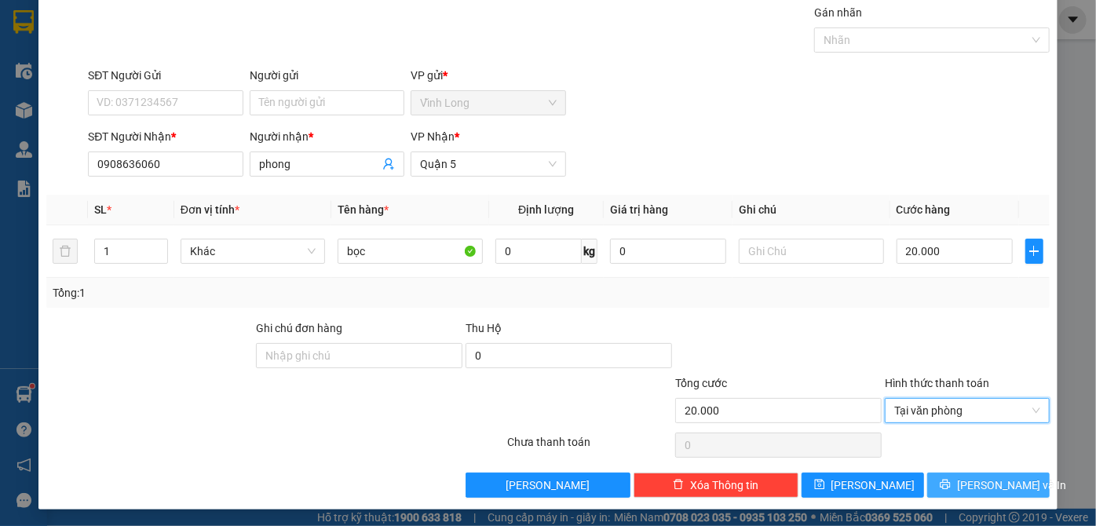
click at [959, 487] on button "[PERSON_NAME] và In" at bounding box center [988, 484] width 122 height 25
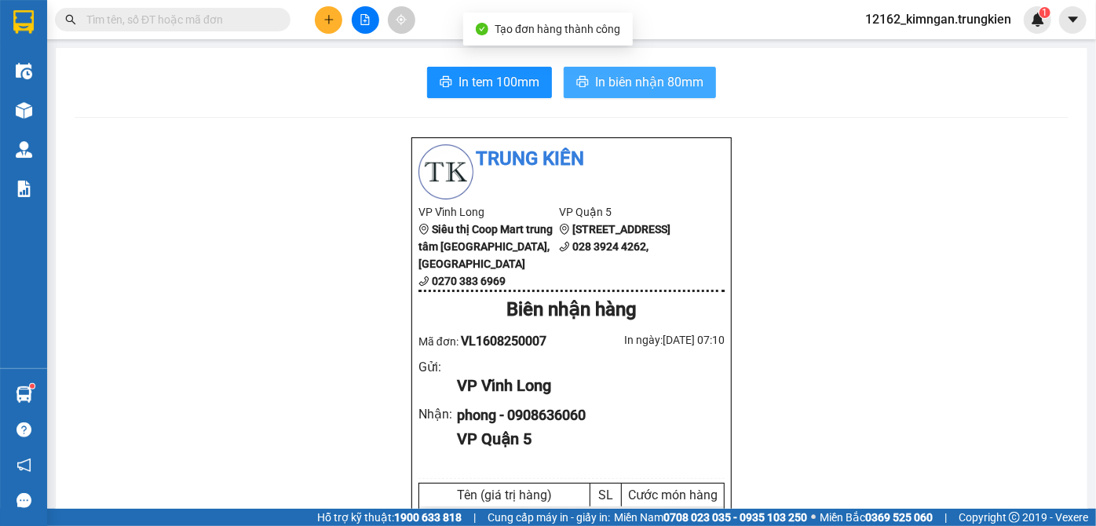
click at [580, 84] on icon "printer" at bounding box center [582, 81] width 13 height 13
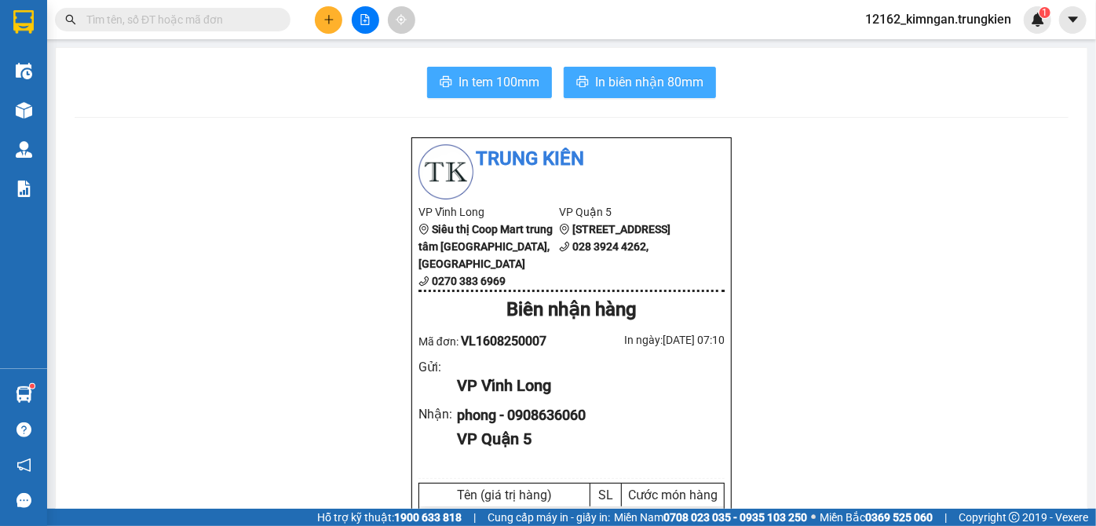
drag, startPoint x: 505, startPoint y: 91, endPoint x: 498, endPoint y: 87, distance: 8.1
click at [504, 92] on span "In tem 100mm" at bounding box center [498, 82] width 81 height 20
click at [324, 17] on button at bounding box center [328, 19] width 27 height 27
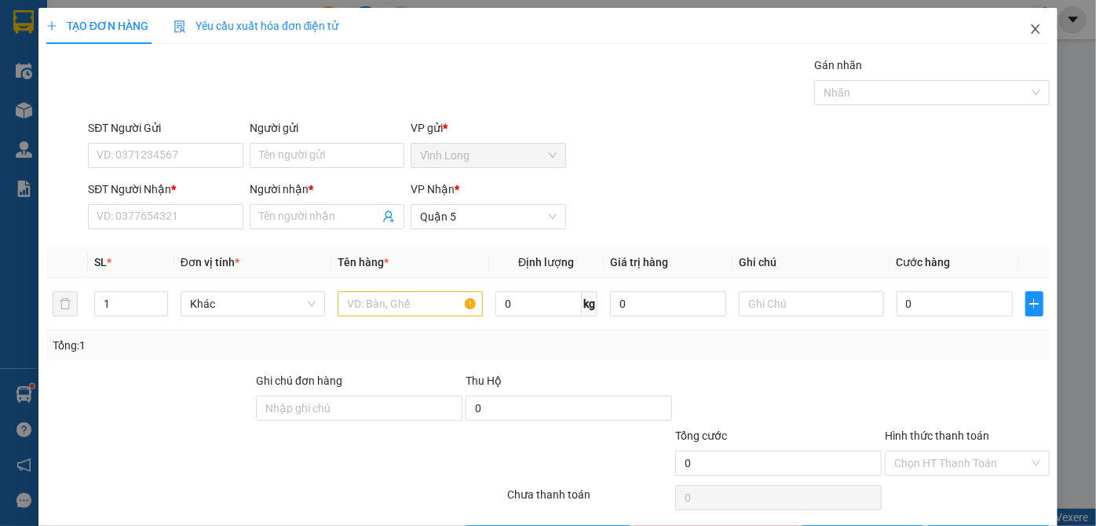
click at [1029, 27] on icon "close" at bounding box center [1035, 29] width 13 height 13
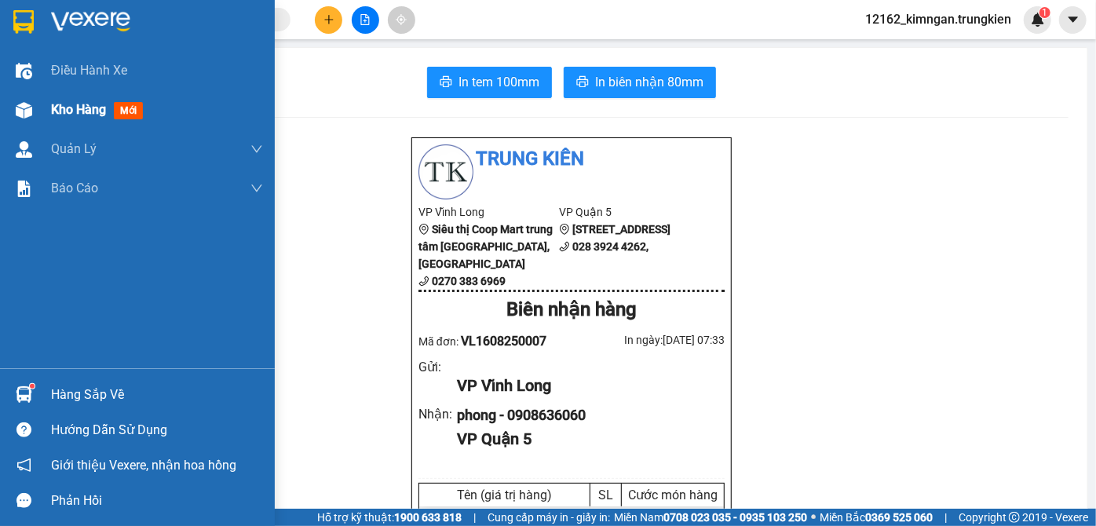
click at [82, 100] on div "Kho hàng mới" at bounding box center [100, 110] width 98 height 20
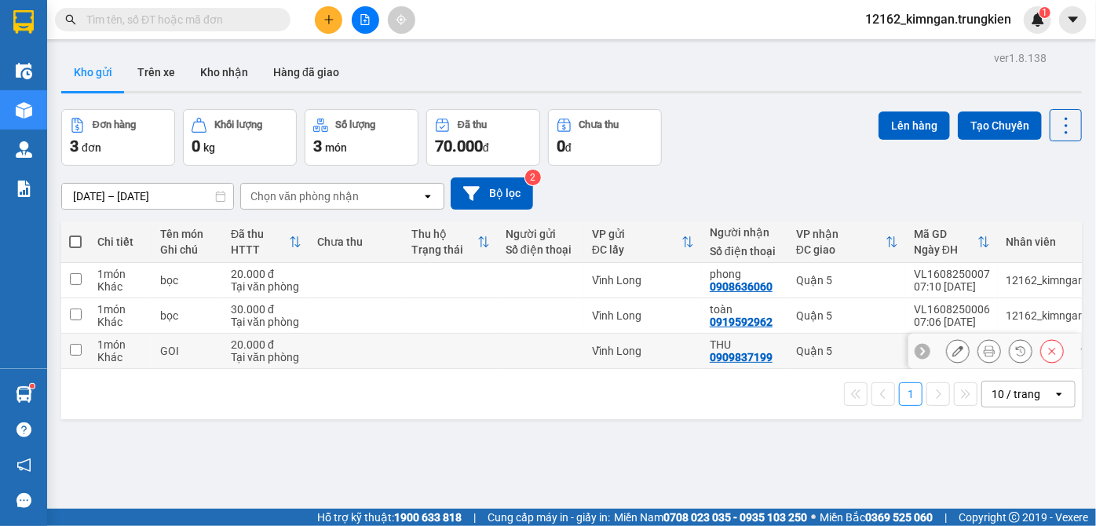
click at [410, 341] on td at bounding box center [450, 351] width 94 height 35
checkbox input "true"
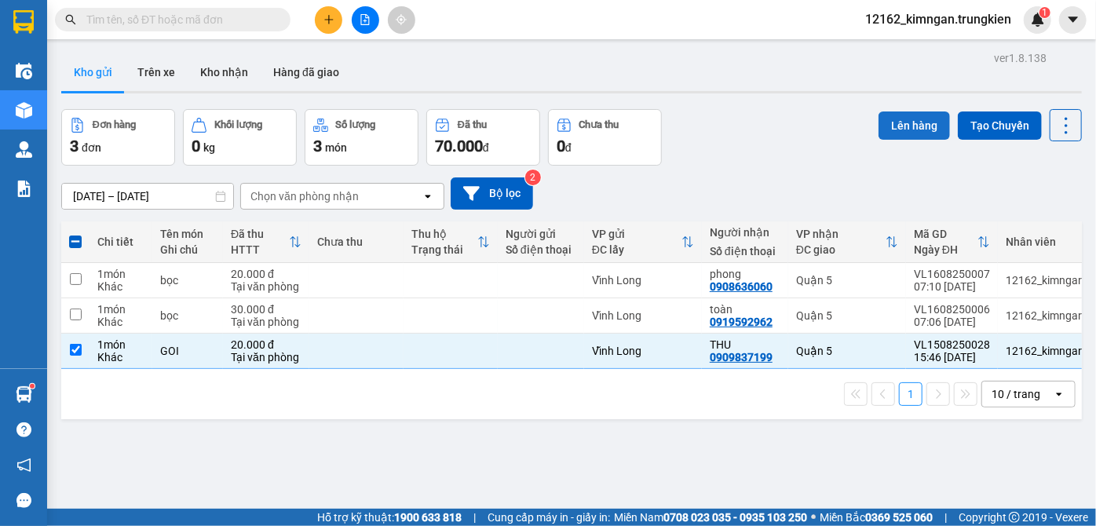
click at [928, 126] on button "Lên hàng" at bounding box center [913, 125] width 71 height 28
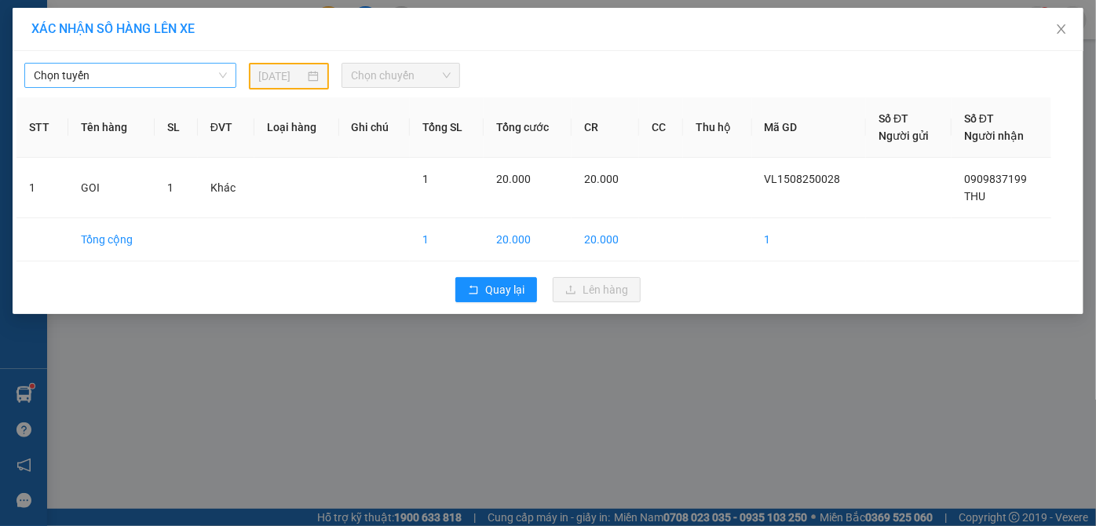
click at [117, 78] on span "Chọn tuyến" at bounding box center [130, 76] width 193 height 24
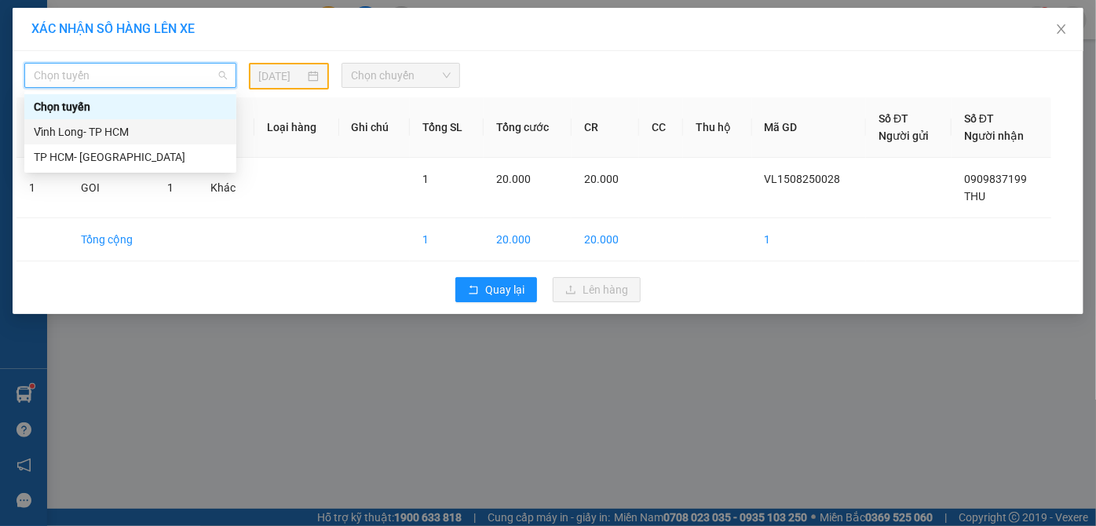
click at [108, 130] on div "Vĩnh Long- TP HCM" at bounding box center [130, 131] width 193 height 17
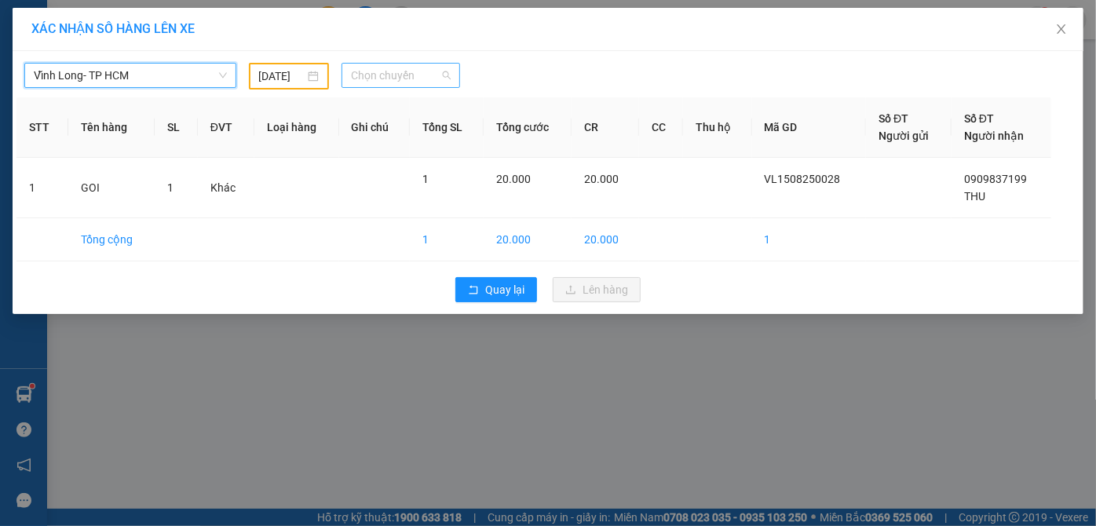
click at [382, 74] on span "Chọn chuyến" at bounding box center [401, 76] width 100 height 24
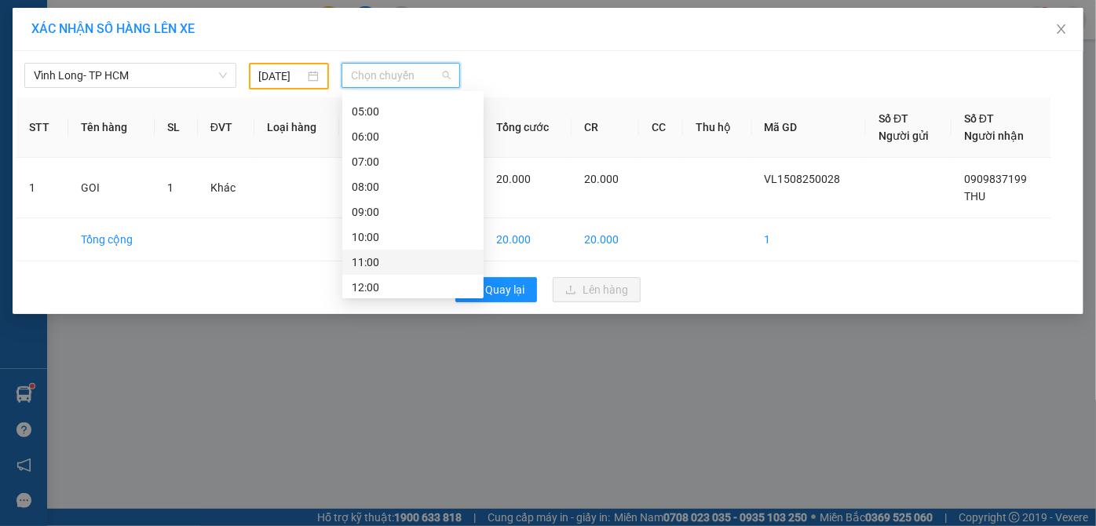
scroll to position [201, 0]
click at [399, 251] on div "16:00" at bounding box center [413, 257] width 122 height 17
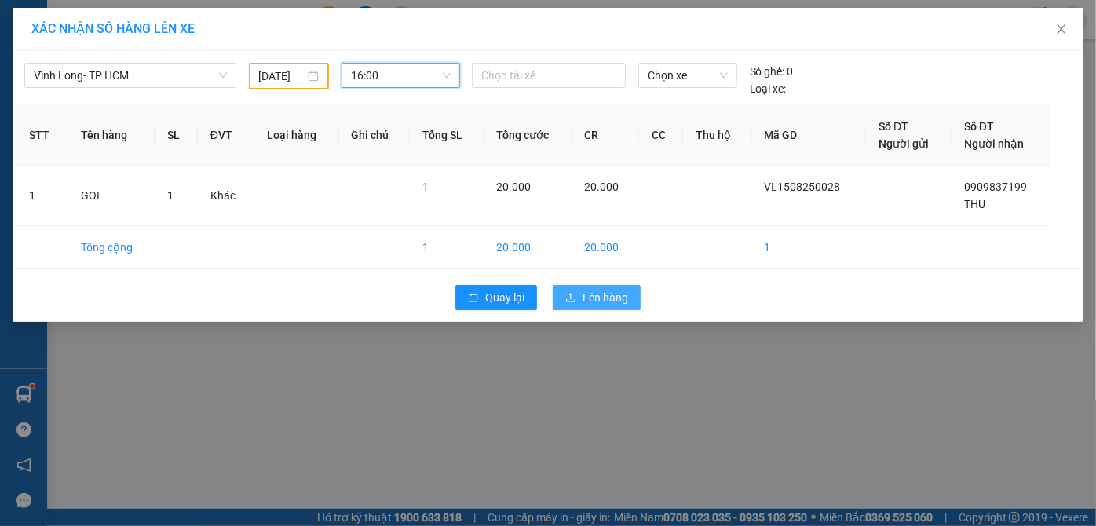
click at [611, 292] on span "Lên hàng" at bounding box center [605, 297] width 46 height 17
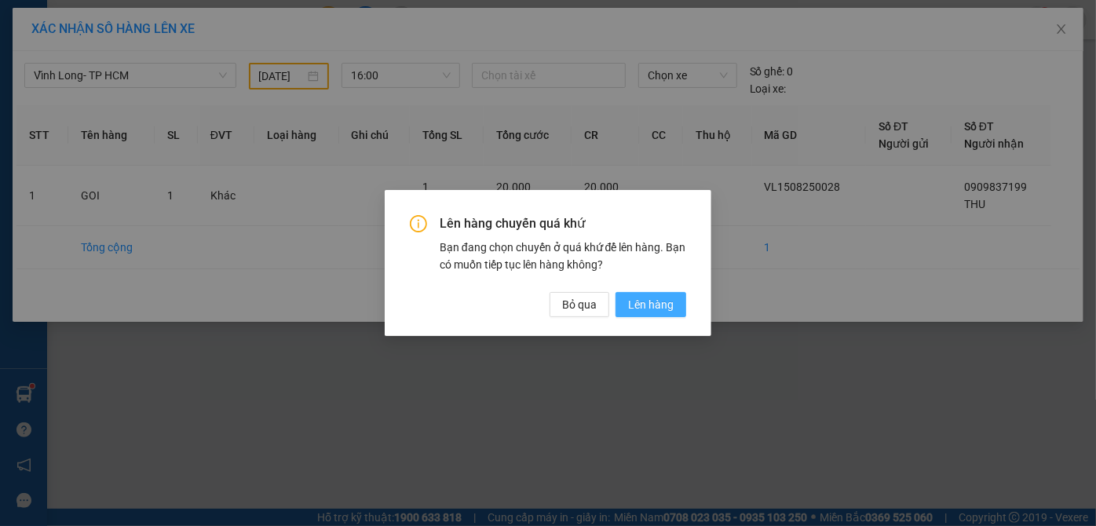
click at [665, 300] on span "Lên hàng" at bounding box center [651, 304] width 46 height 17
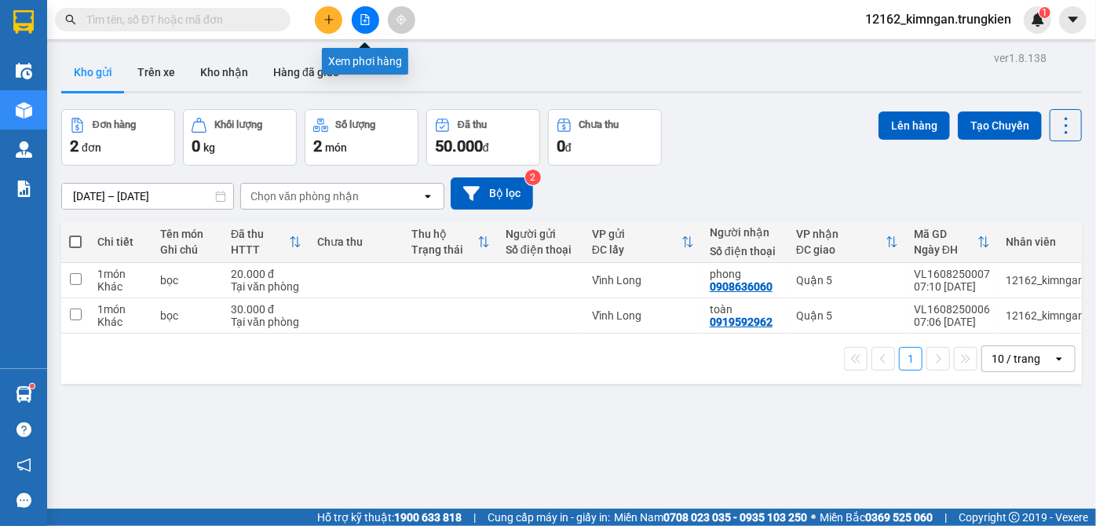
click at [363, 22] on icon "file-add" at bounding box center [364, 19] width 11 height 11
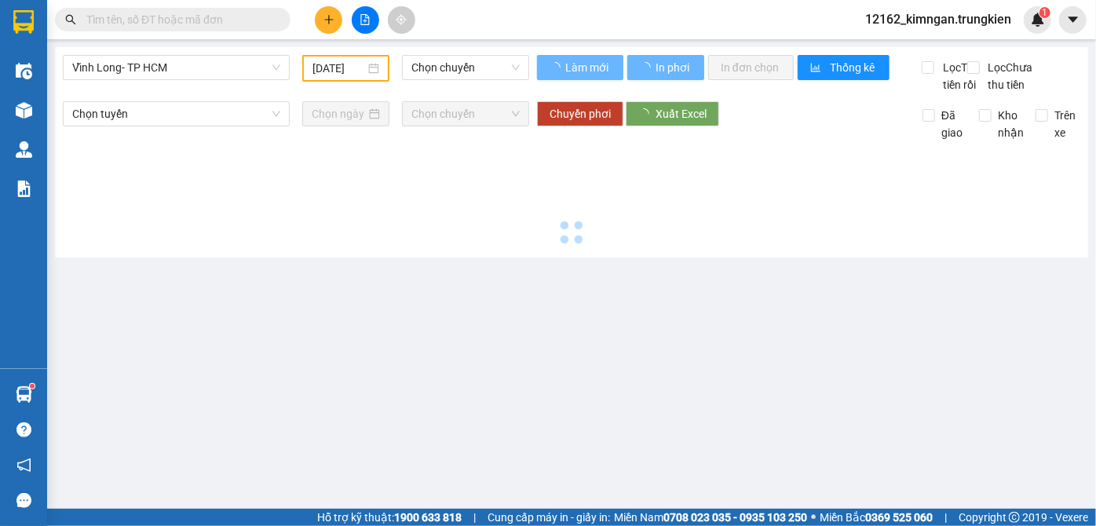
type input "[DATE]"
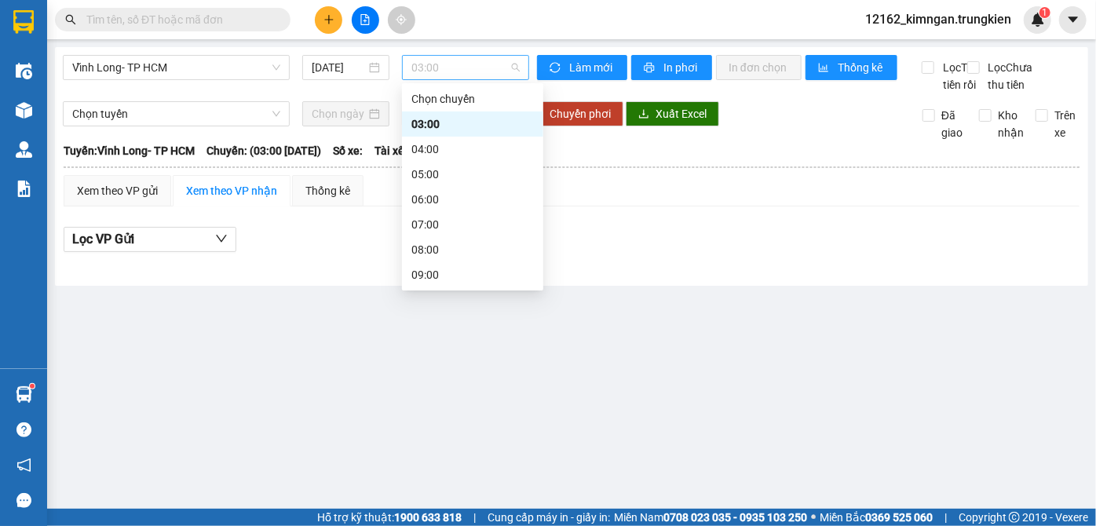
click at [460, 61] on span "03:00" at bounding box center [465, 68] width 108 height 24
click at [425, 145] on div "04:00" at bounding box center [472, 148] width 122 height 17
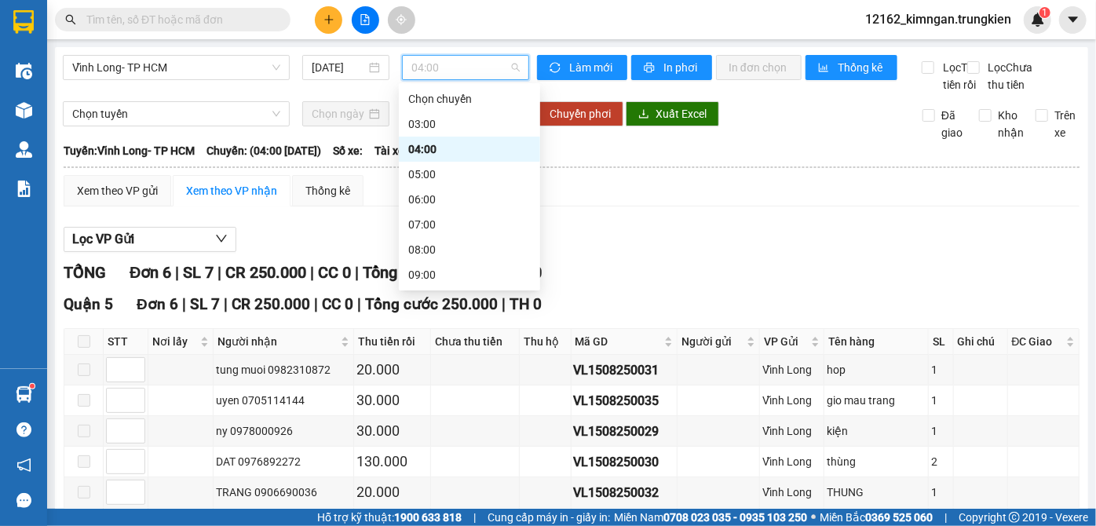
click at [414, 69] on span "04:00" at bounding box center [465, 68] width 108 height 24
click at [421, 167] on div "05:00" at bounding box center [469, 174] width 122 height 17
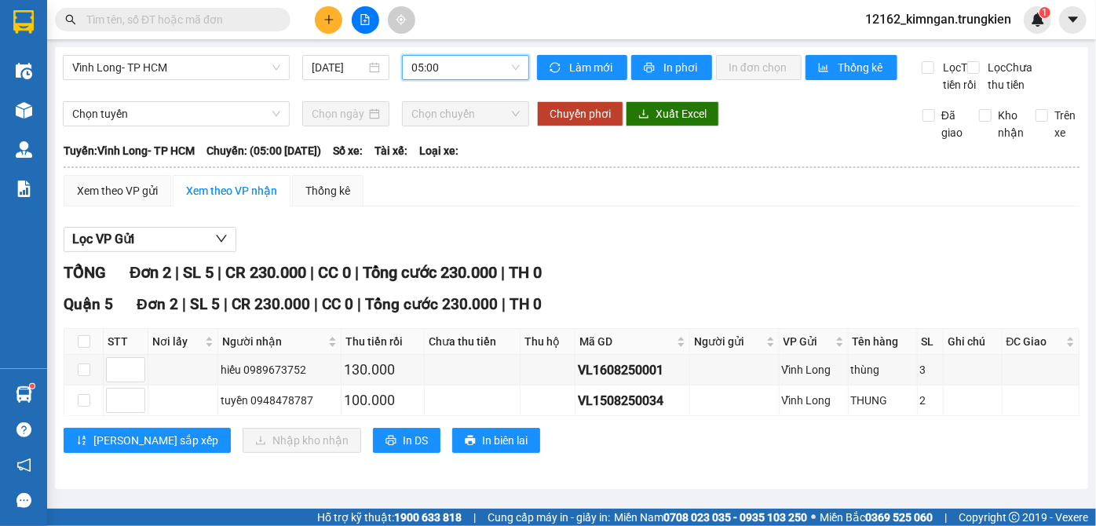
click at [434, 61] on span "05:00" at bounding box center [465, 68] width 108 height 24
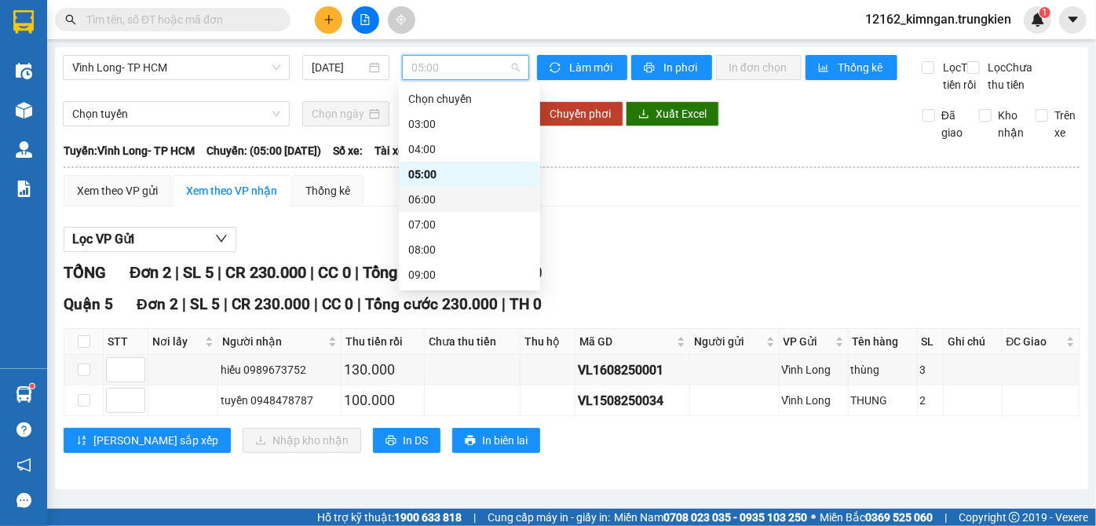
click at [414, 196] on div "06:00" at bounding box center [469, 199] width 122 height 17
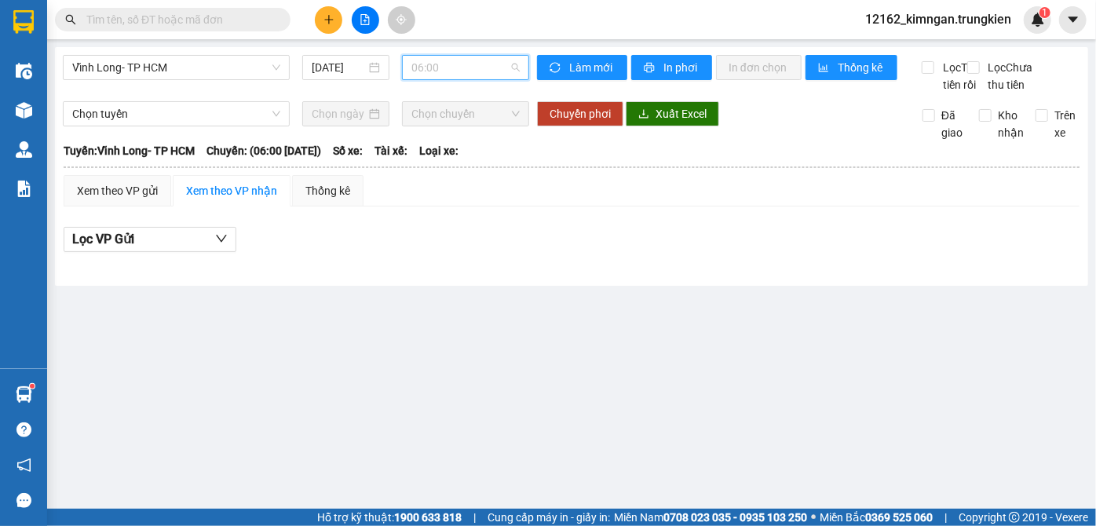
click at [418, 72] on span "06:00" at bounding box center [465, 68] width 108 height 24
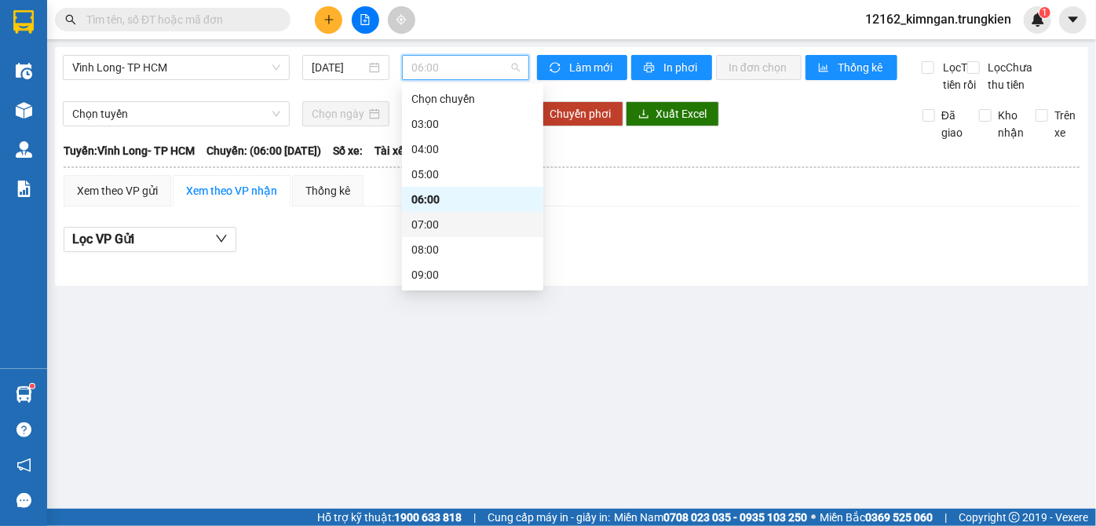
click at [410, 222] on div "07:00" at bounding box center [472, 224] width 141 height 25
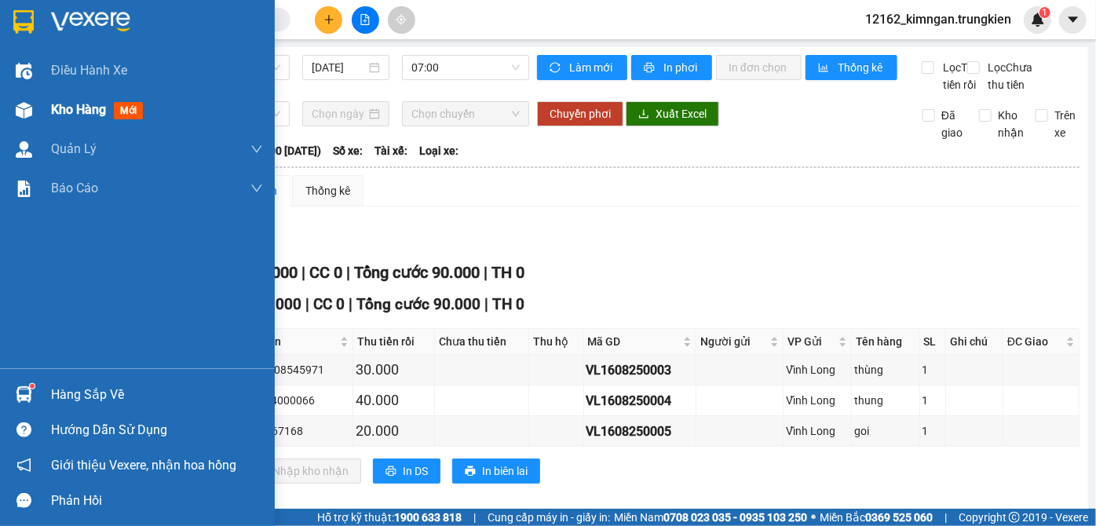
click at [68, 111] on span "Kho hàng" at bounding box center [78, 109] width 55 height 15
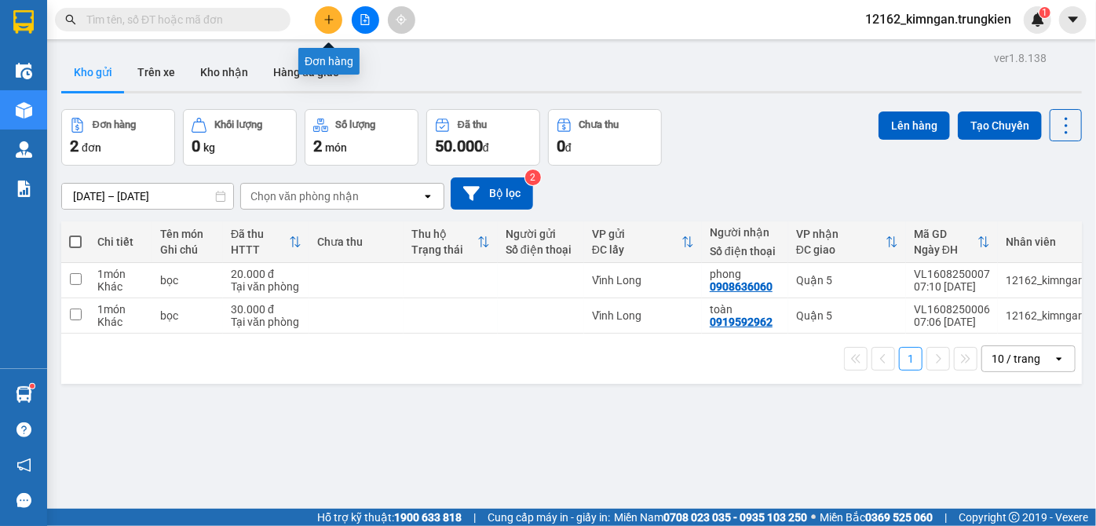
click at [337, 15] on button at bounding box center [328, 19] width 27 height 27
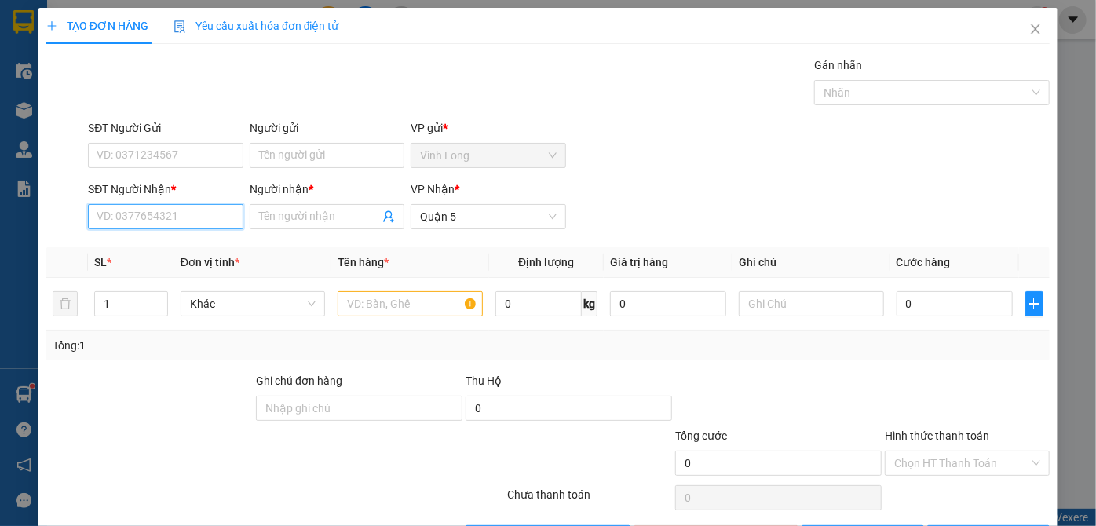
click at [164, 207] on input "SĐT Người Nhận *" at bounding box center [165, 216] width 155 height 25
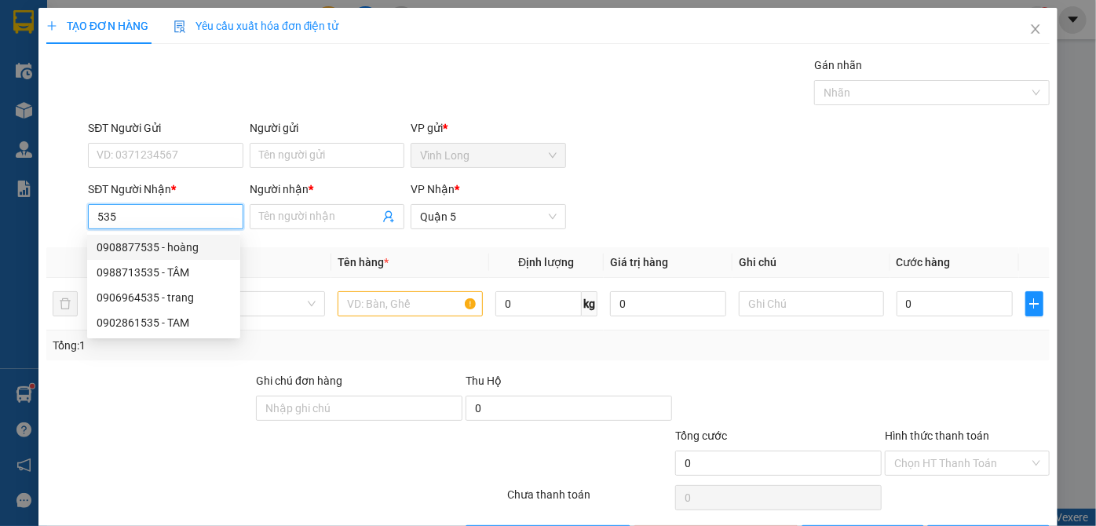
click at [165, 249] on div "0908877535 - hoàng" at bounding box center [164, 247] width 134 height 17
type input "0908877535"
type input "hoàng"
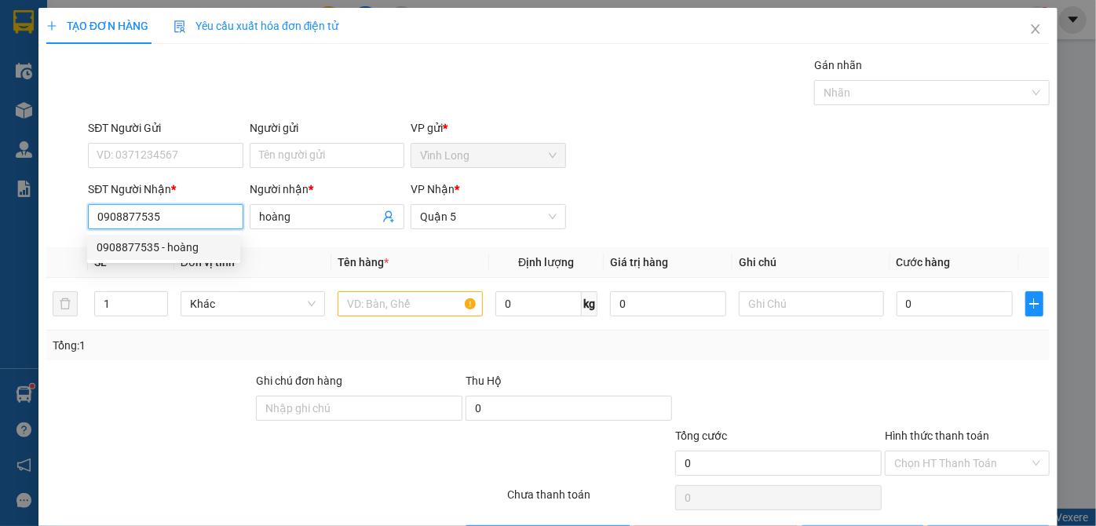
type input "20.000"
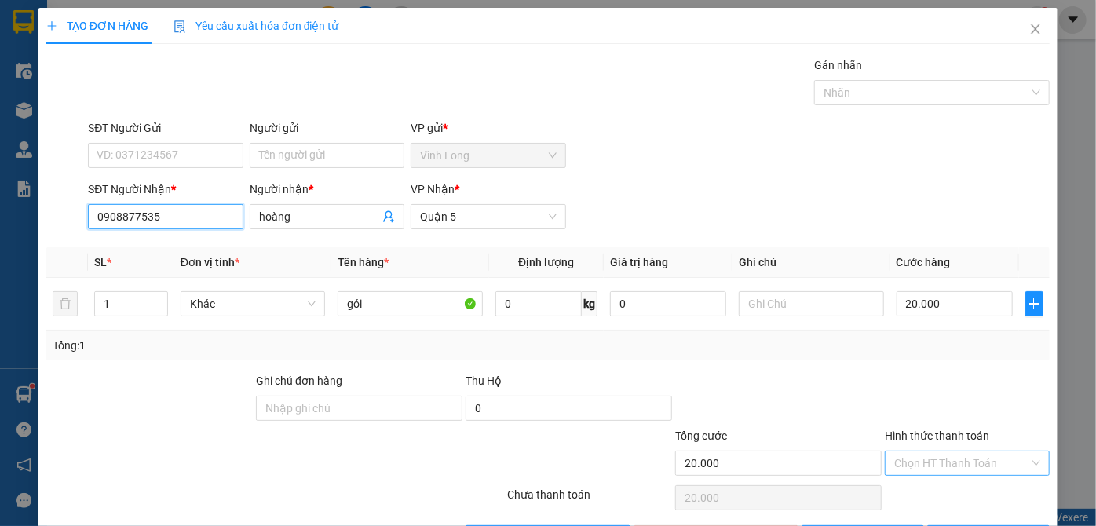
type input "0908877535"
click at [952, 461] on input "Hình thức thanh toán" at bounding box center [961, 463] width 135 height 24
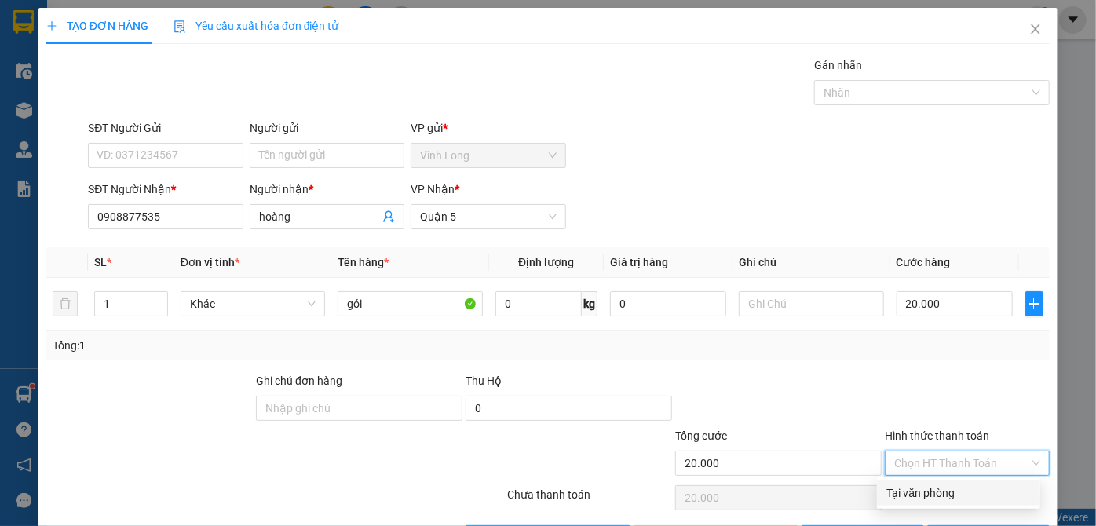
click at [928, 496] on div "Tại văn phòng" at bounding box center [958, 492] width 144 height 17
type input "0"
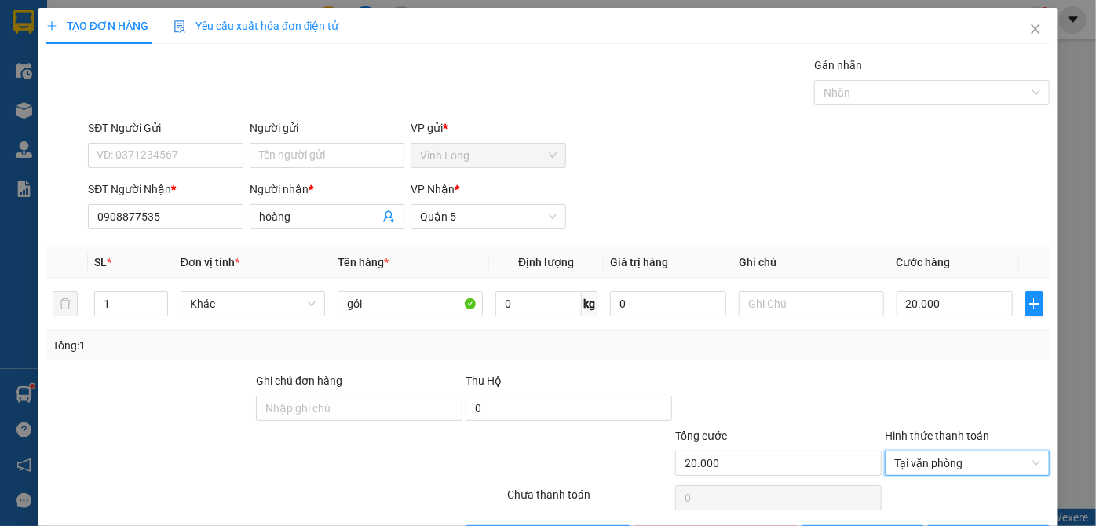
scroll to position [53, 0]
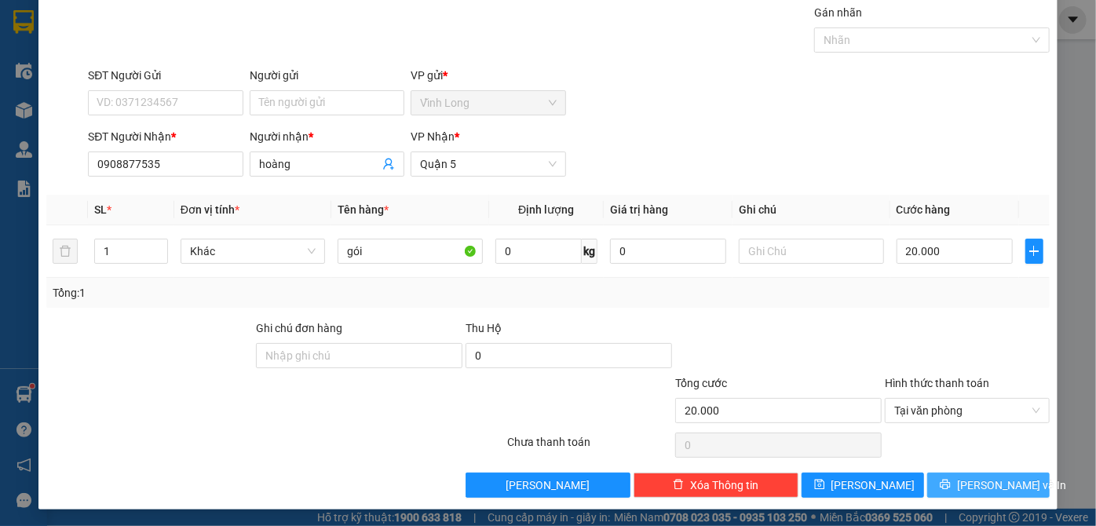
click at [943, 472] on button "[PERSON_NAME] và In" at bounding box center [988, 484] width 122 height 25
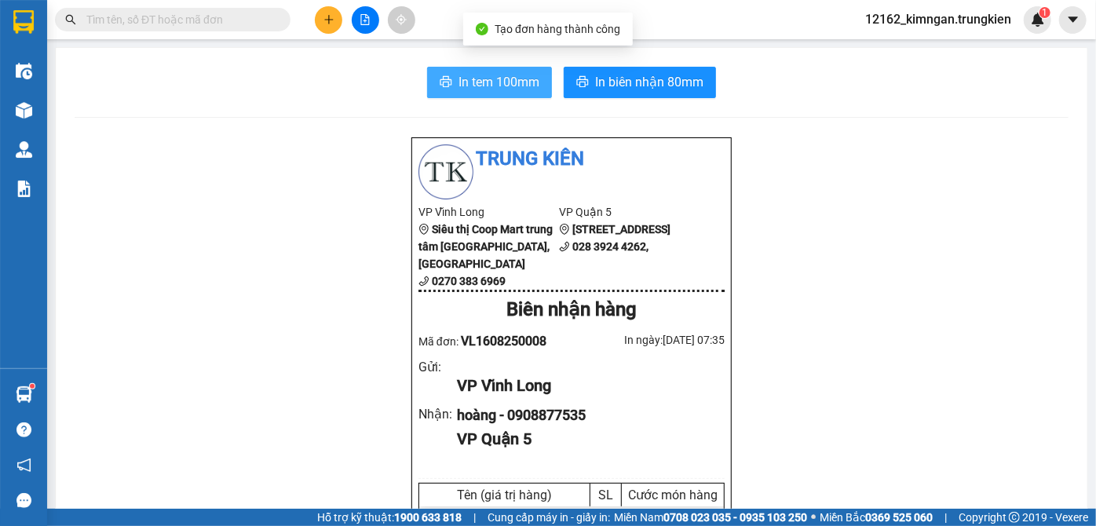
click at [476, 82] on span "In tem 100mm" at bounding box center [498, 82] width 81 height 20
click at [330, 11] on button at bounding box center [328, 19] width 27 height 27
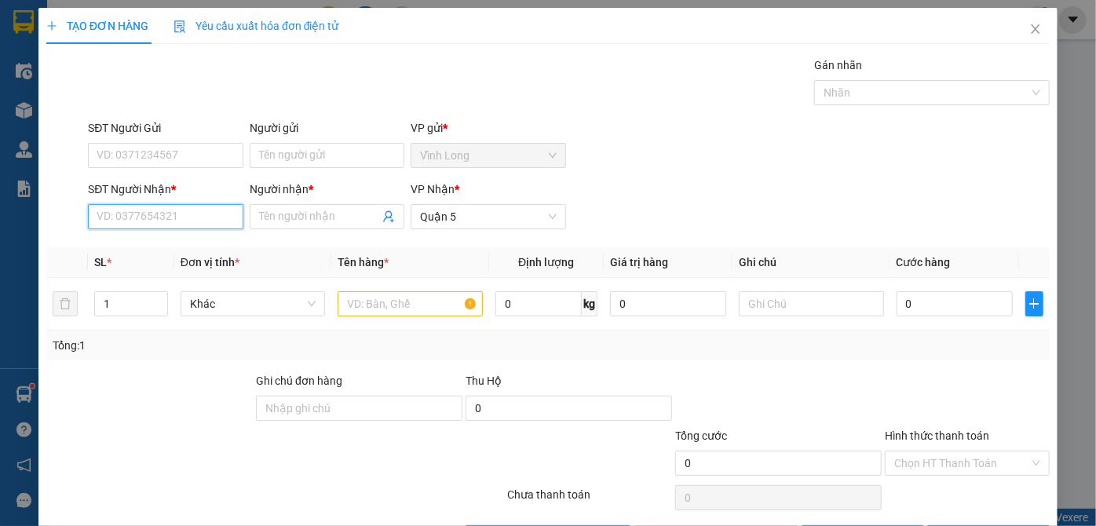
click at [105, 208] on input "SĐT Người Nhận *" at bounding box center [165, 216] width 155 height 25
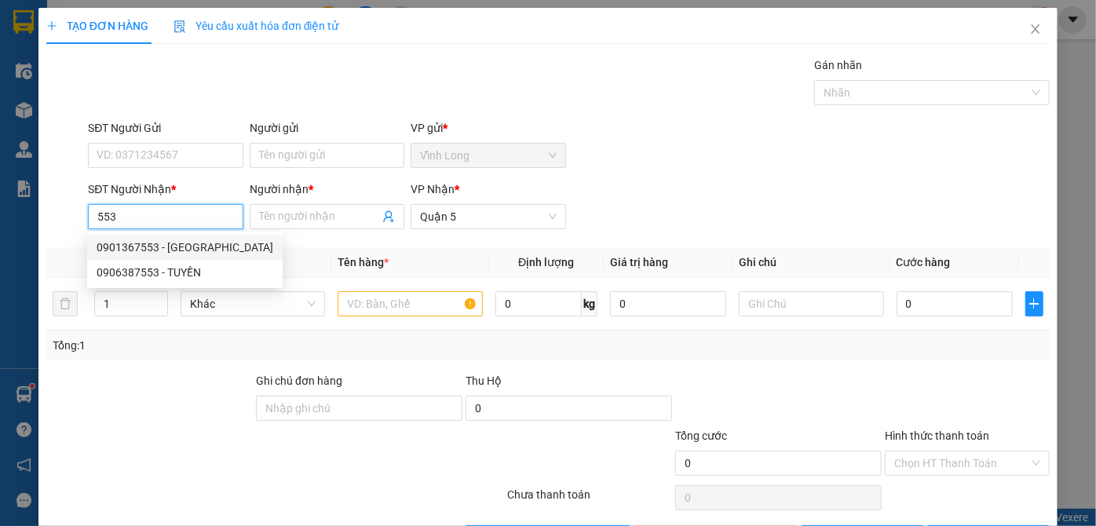
click at [119, 243] on div "0901367553 - [GEOGRAPHIC_DATA]" at bounding box center [185, 247] width 177 height 17
type input "0901367553"
type input "út hòa"
type input "200.000"
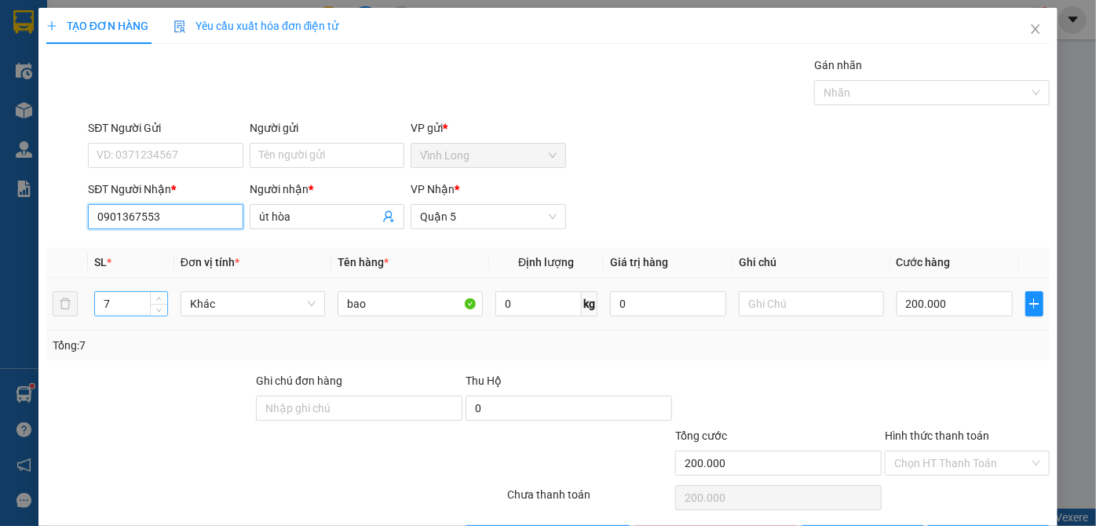
type input "0901367553"
drag, startPoint x: 134, startPoint y: 295, endPoint x: 27, endPoint y: 300, distance: 107.6
click at [27, 300] on div "TẠO ĐƠN HÀNG Yêu cầu xuất hóa đơn điện tử Transit Pickup Surcharge Ids Transit …" at bounding box center [548, 263] width 1096 height 526
type input "2"
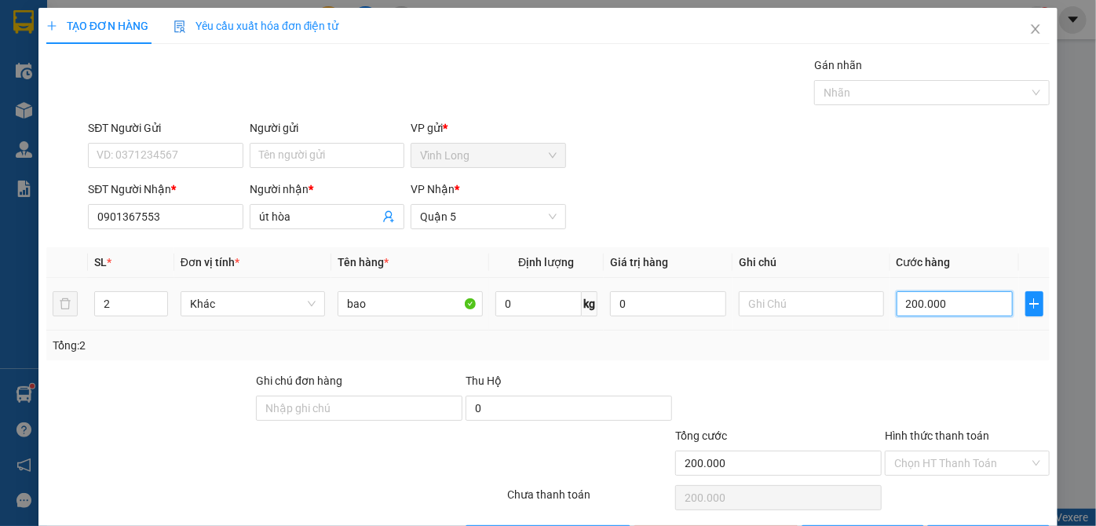
click at [910, 301] on input "200.000" at bounding box center [954, 303] width 116 height 25
type input "6"
type input "60"
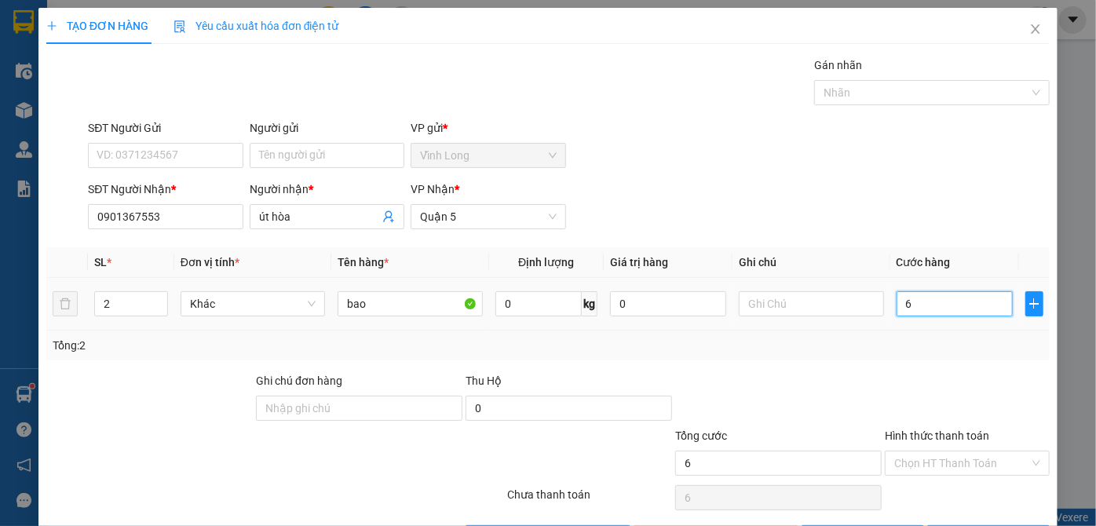
type input "60"
type input "60.000"
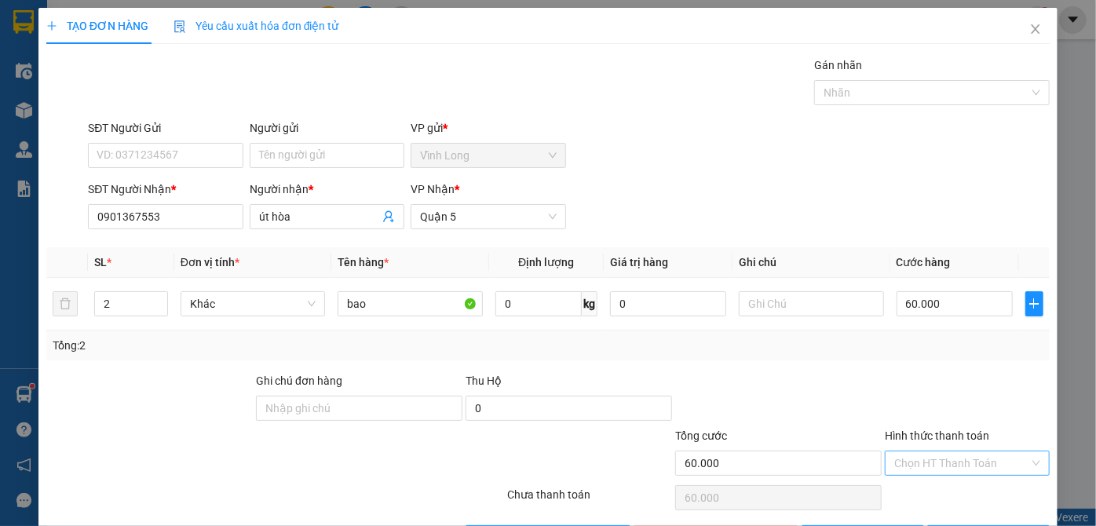
click at [977, 470] on input "Hình thức thanh toán" at bounding box center [961, 463] width 135 height 24
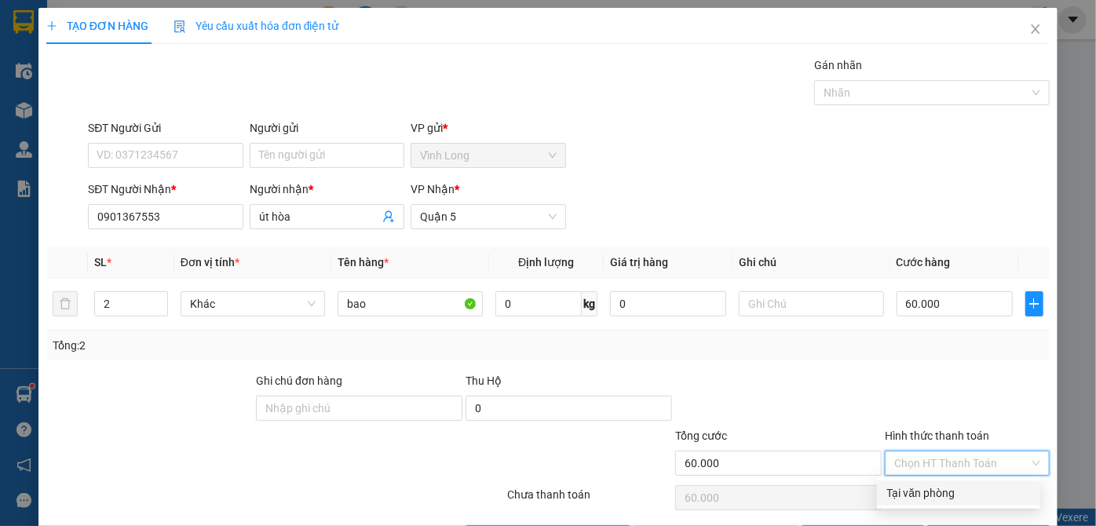
click at [963, 489] on div "Tại văn phòng" at bounding box center [958, 492] width 144 height 17
type input "0"
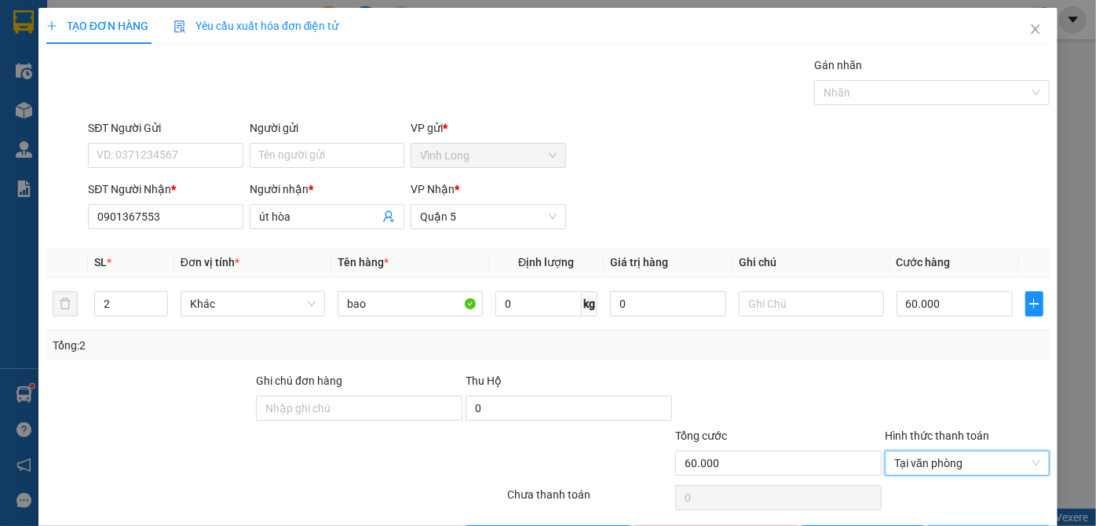
scroll to position [53, 0]
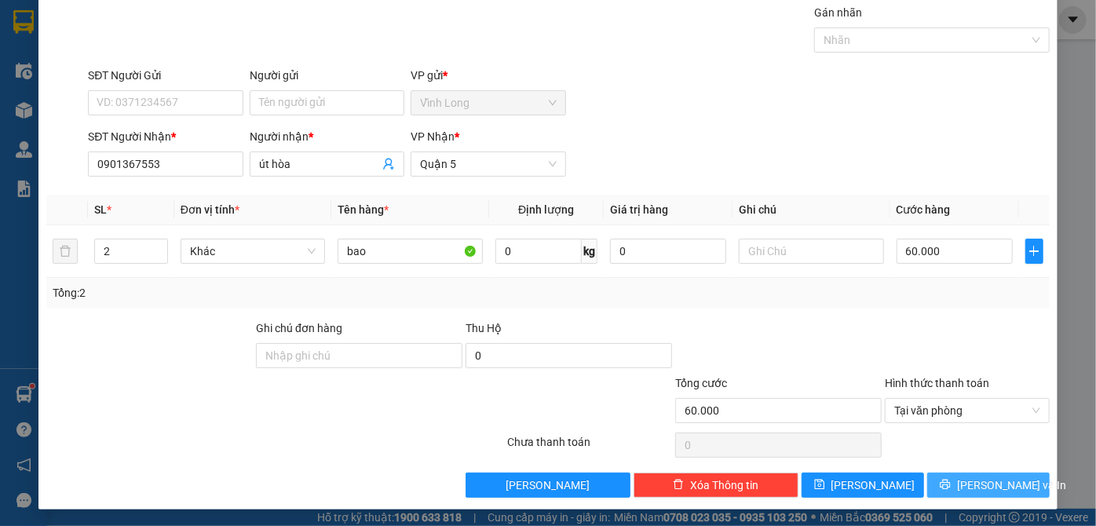
click at [950, 479] on icon "printer" at bounding box center [944, 484] width 11 height 11
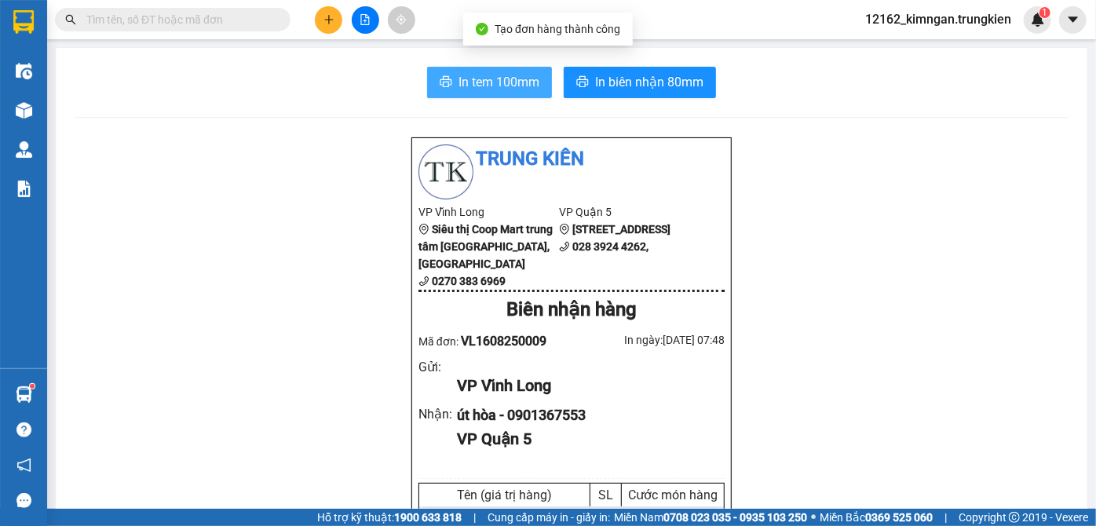
click at [516, 82] on span "In tem 100mm" at bounding box center [498, 82] width 81 height 20
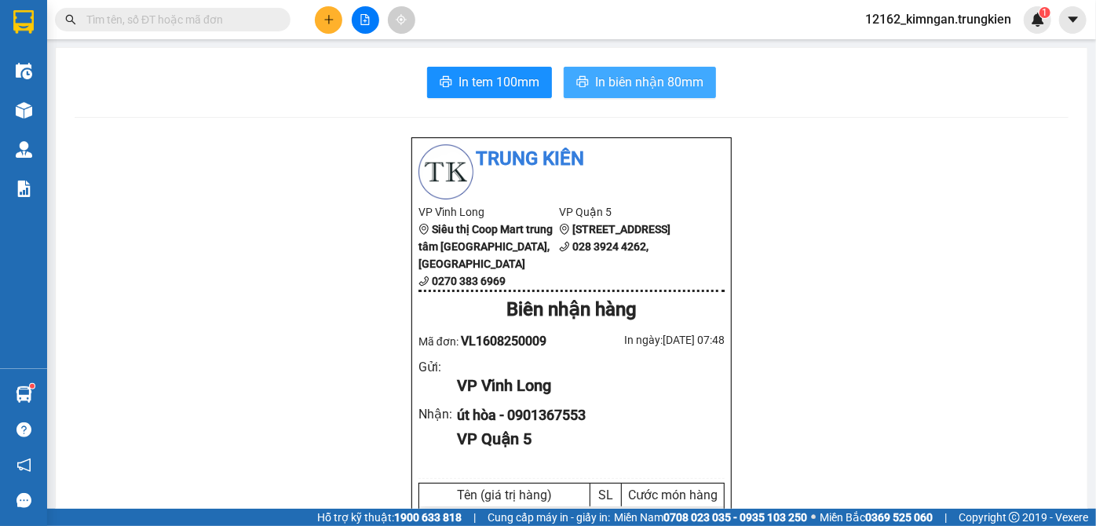
click at [683, 80] on span "In biên nhận 80mm" at bounding box center [649, 82] width 108 height 20
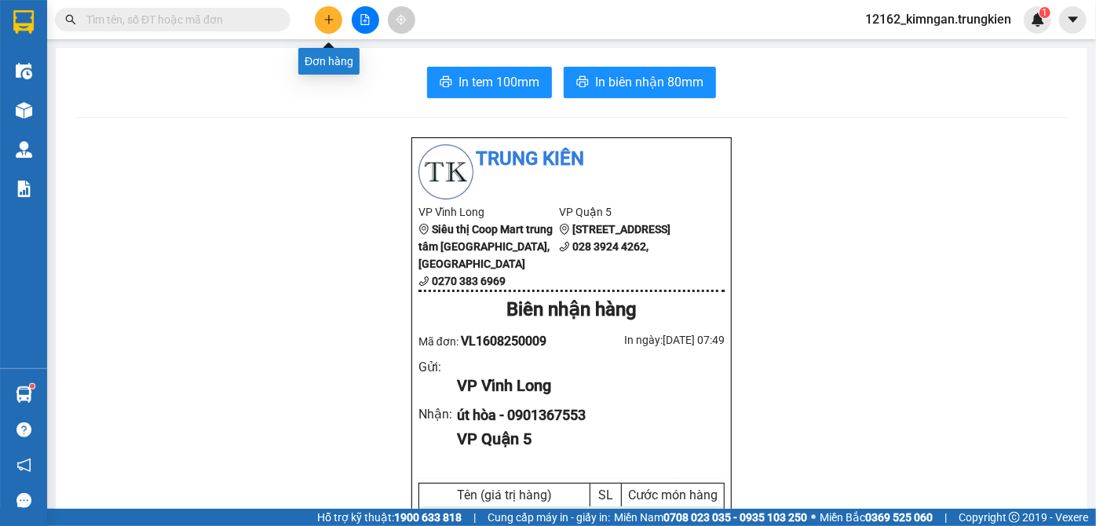
click at [326, 19] on icon "plus" at bounding box center [328, 19] width 9 height 1
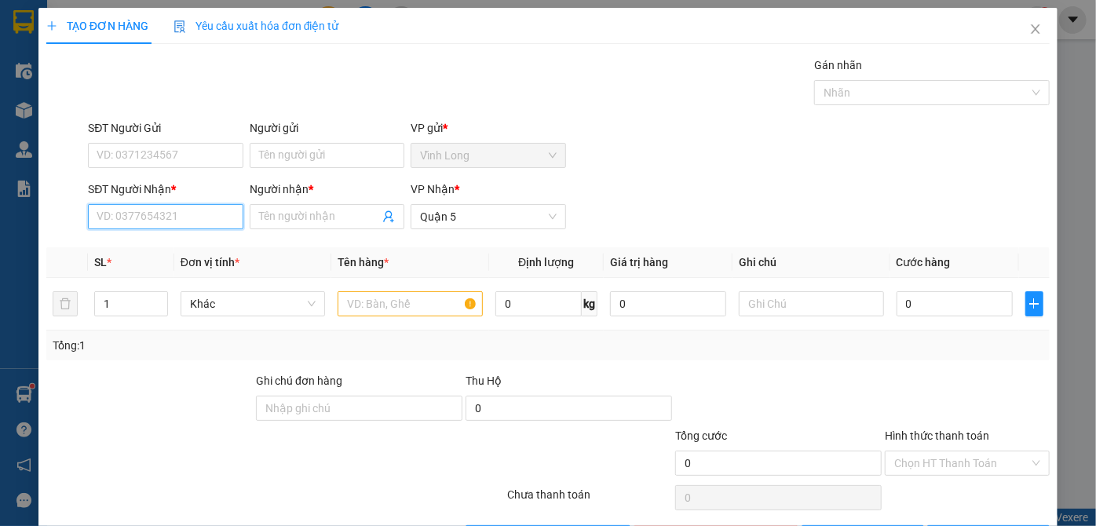
click at [163, 226] on input "SĐT Người Nhận *" at bounding box center [165, 216] width 155 height 25
type input "0938032705"
click at [163, 248] on div "0938032705 - phuoc" at bounding box center [164, 247] width 134 height 17
type input "phuoc"
type input "20.000"
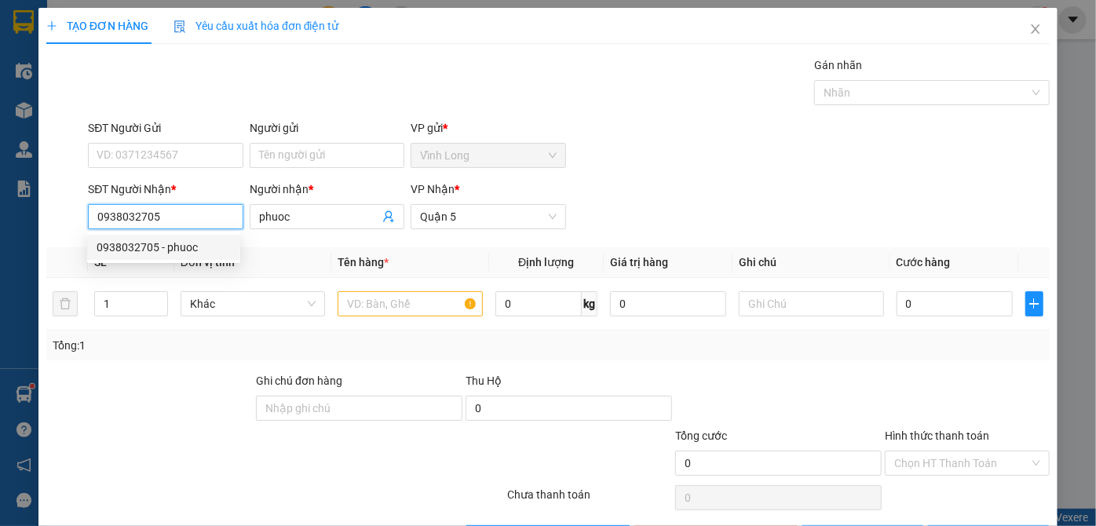
type input "20.000"
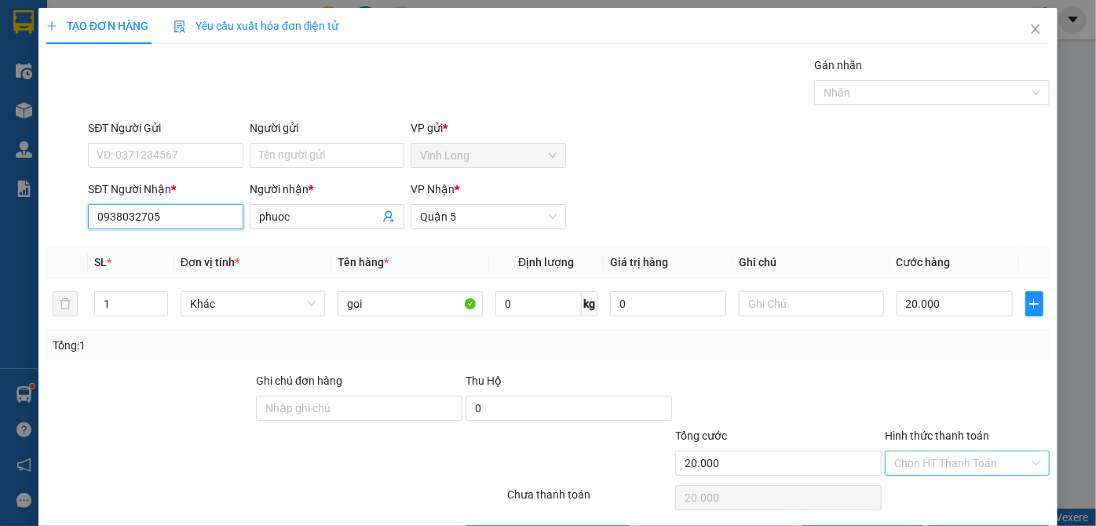
type input "0938032705"
click at [894, 462] on input "Hình thức thanh toán" at bounding box center [961, 463] width 135 height 24
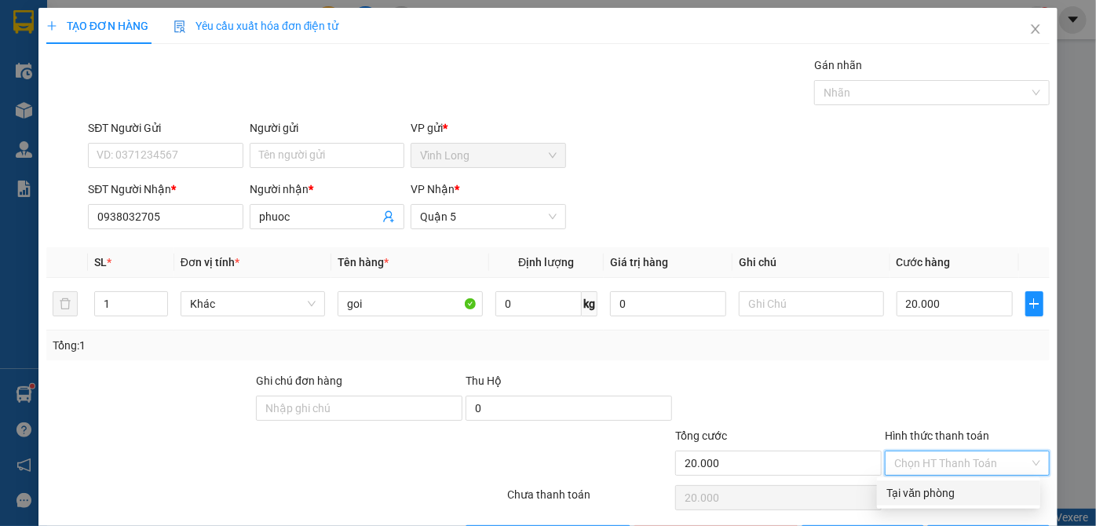
click at [904, 491] on div "Tại văn phòng" at bounding box center [958, 492] width 144 height 17
type input "0"
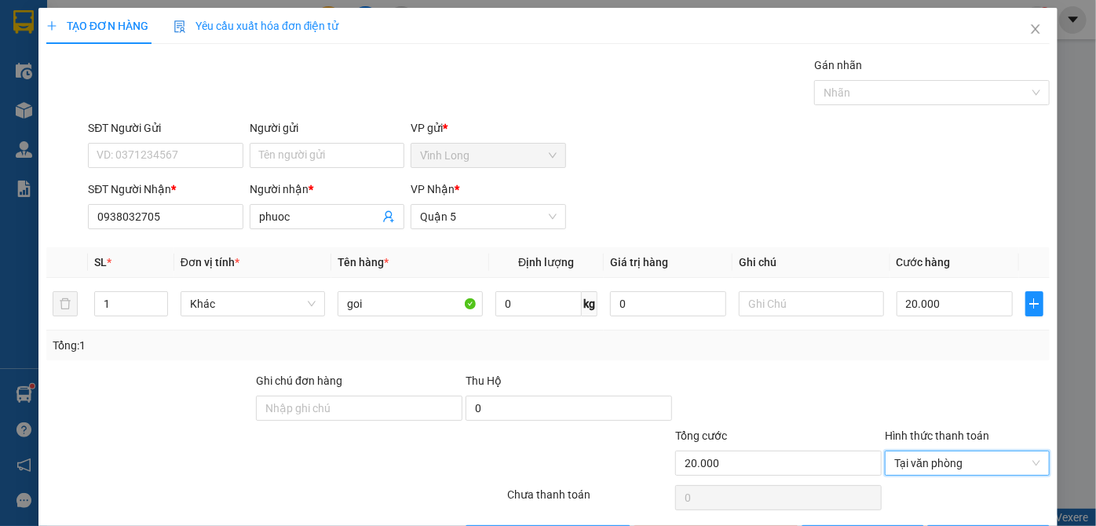
scroll to position [53, 0]
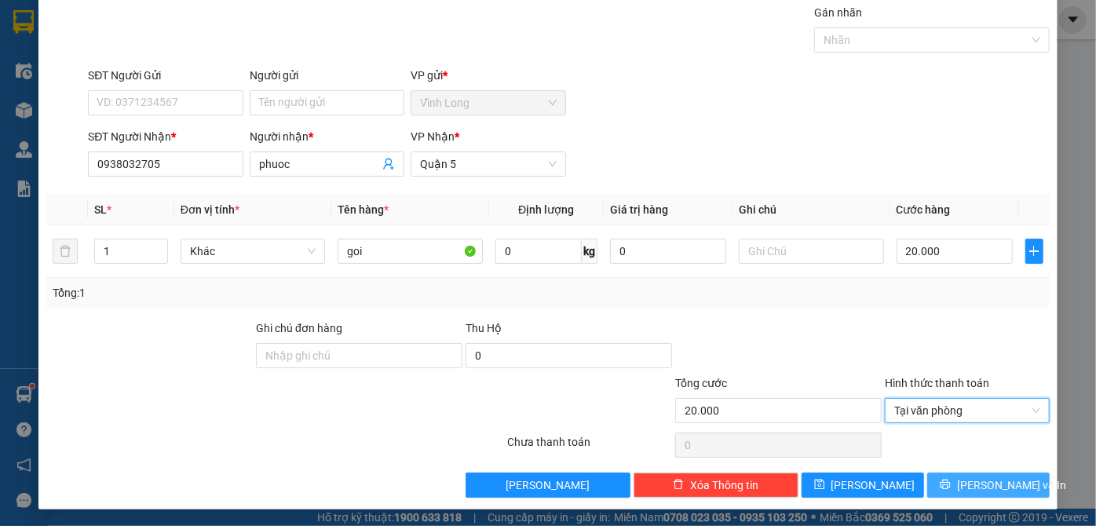
click at [997, 488] on span "[PERSON_NAME] và In" at bounding box center [1012, 484] width 110 height 17
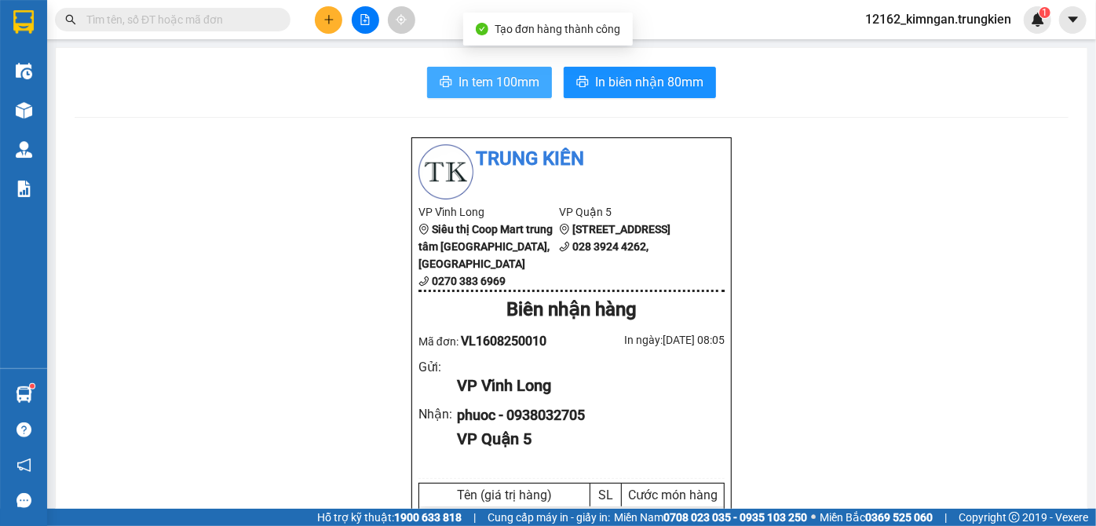
click at [512, 89] on span "In tem 100mm" at bounding box center [498, 82] width 81 height 20
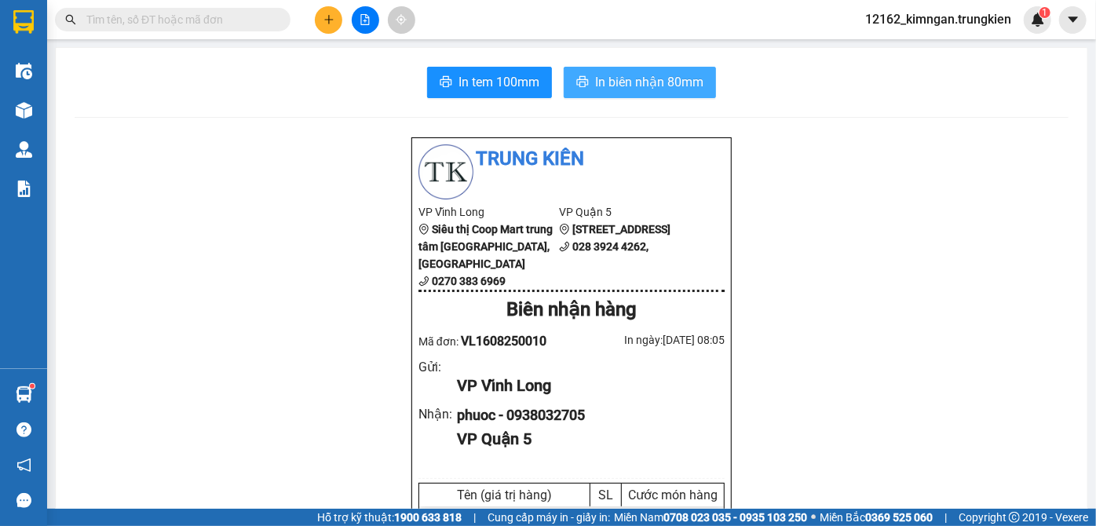
click at [625, 78] on span "In biên nhận 80mm" at bounding box center [649, 82] width 108 height 20
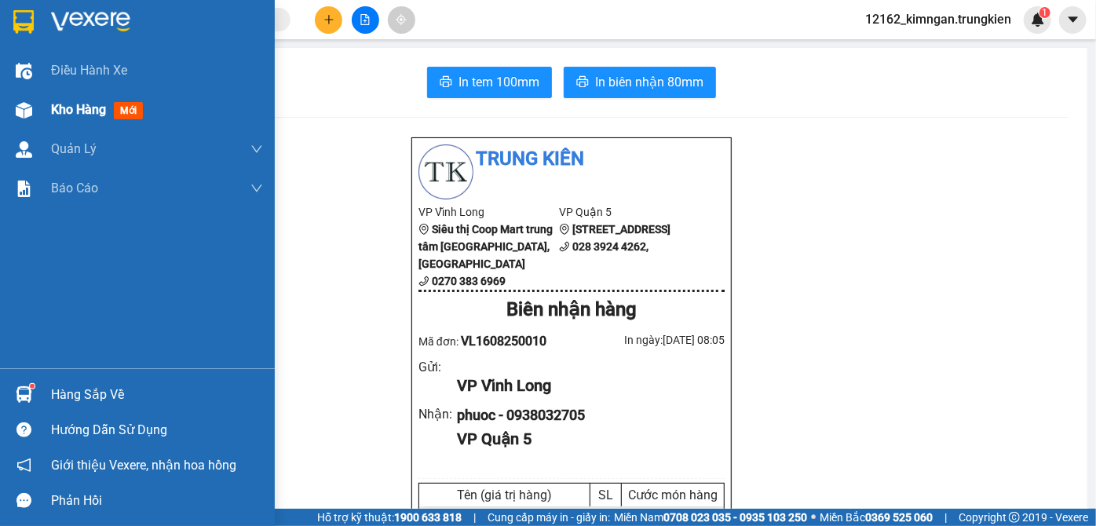
click at [102, 112] on span "Kho hàng" at bounding box center [78, 109] width 55 height 15
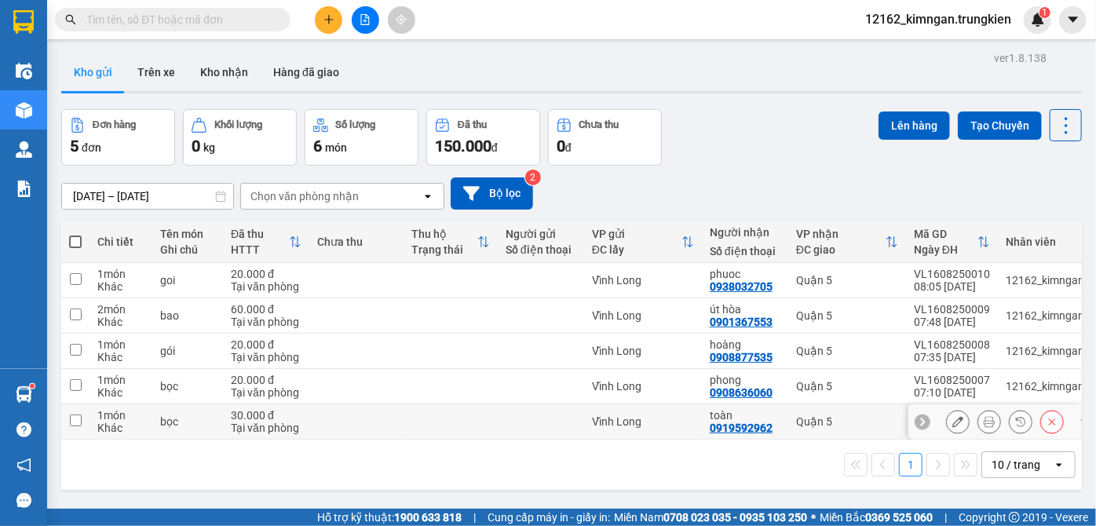
click at [585, 417] on td "Vĩnh Long" at bounding box center [643, 421] width 118 height 35
checkbox input "true"
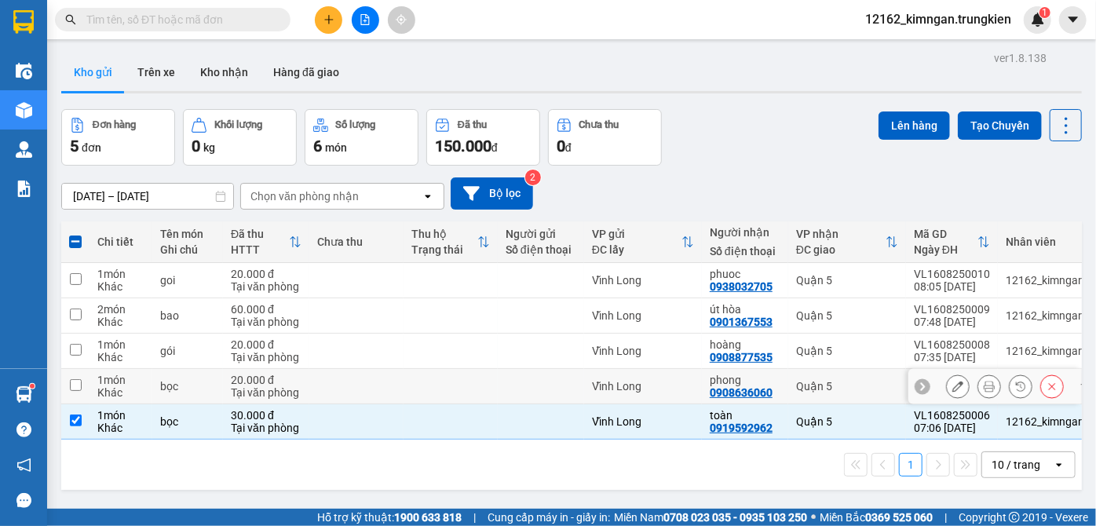
click at [578, 385] on td at bounding box center [541, 386] width 86 height 35
checkbox input "true"
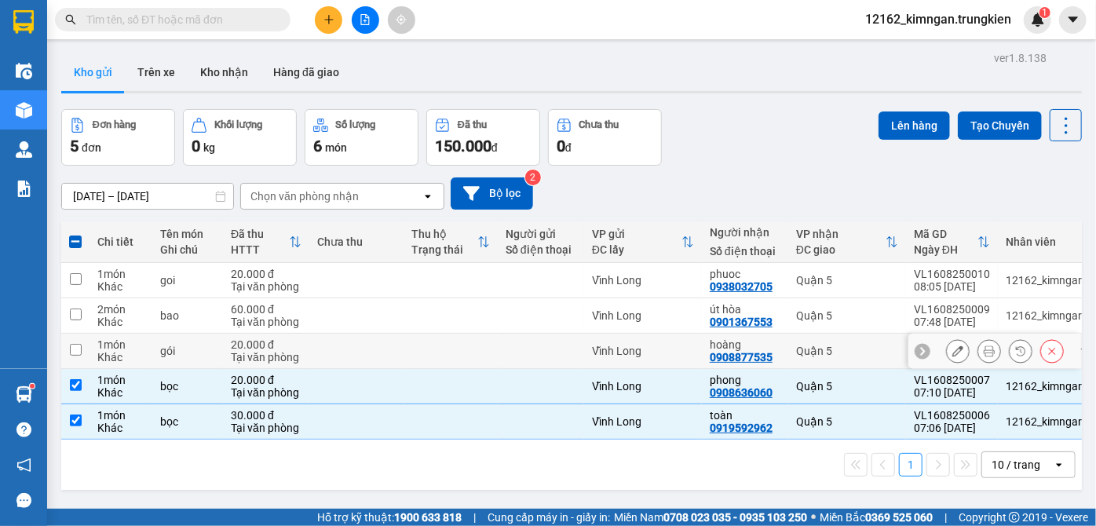
click at [564, 337] on td at bounding box center [541, 351] width 86 height 35
checkbox input "true"
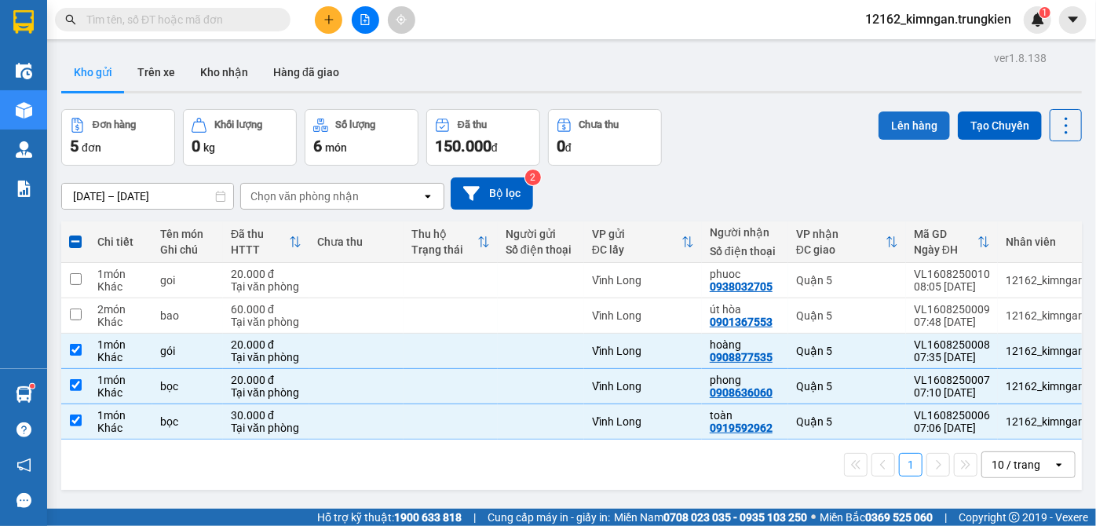
click at [885, 128] on button "Lên hàng" at bounding box center [913, 125] width 71 height 28
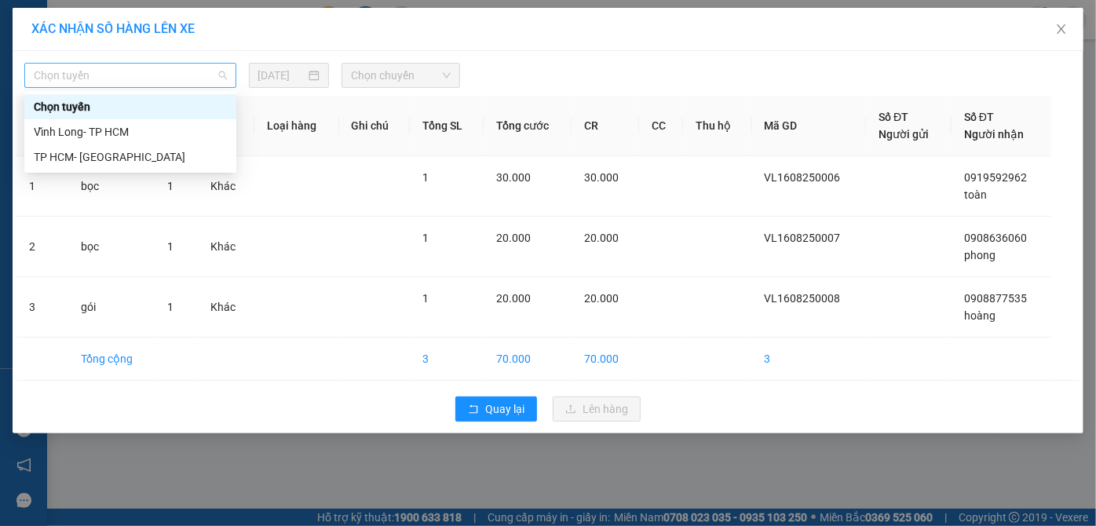
click at [129, 82] on span "Chọn tuyến" at bounding box center [130, 76] width 193 height 24
click at [84, 131] on div "Vĩnh Long- TP HCM" at bounding box center [130, 131] width 193 height 17
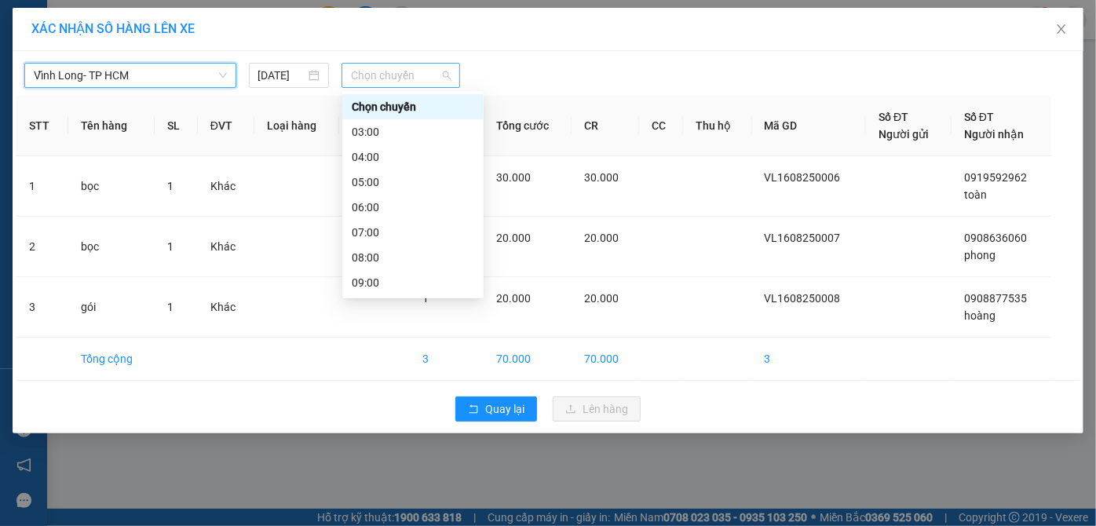
click at [387, 85] on span "Chọn chuyến" at bounding box center [401, 76] width 100 height 24
click at [358, 255] on div "08:00" at bounding box center [413, 257] width 122 height 17
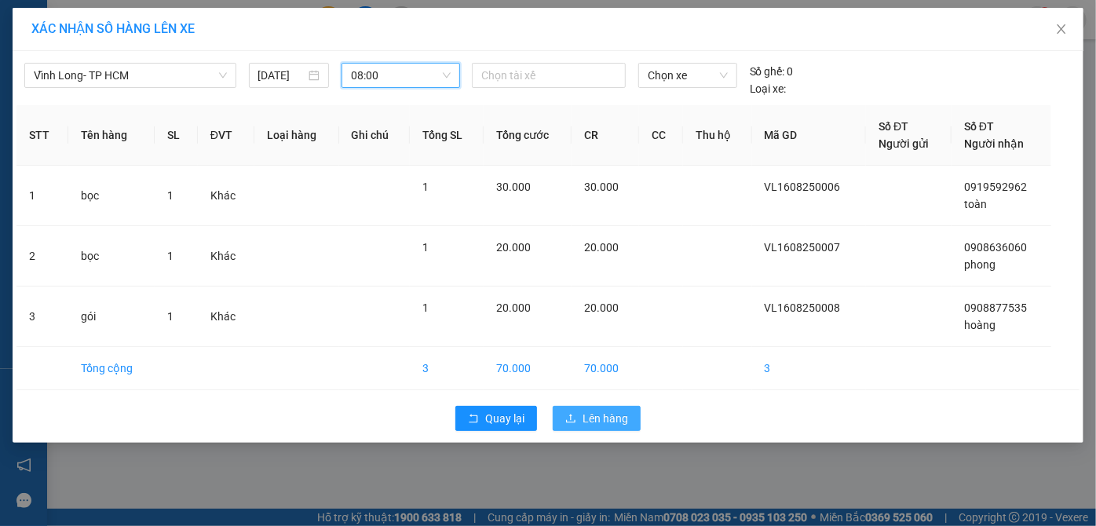
click at [604, 418] on span "Lên hàng" at bounding box center [605, 418] width 46 height 17
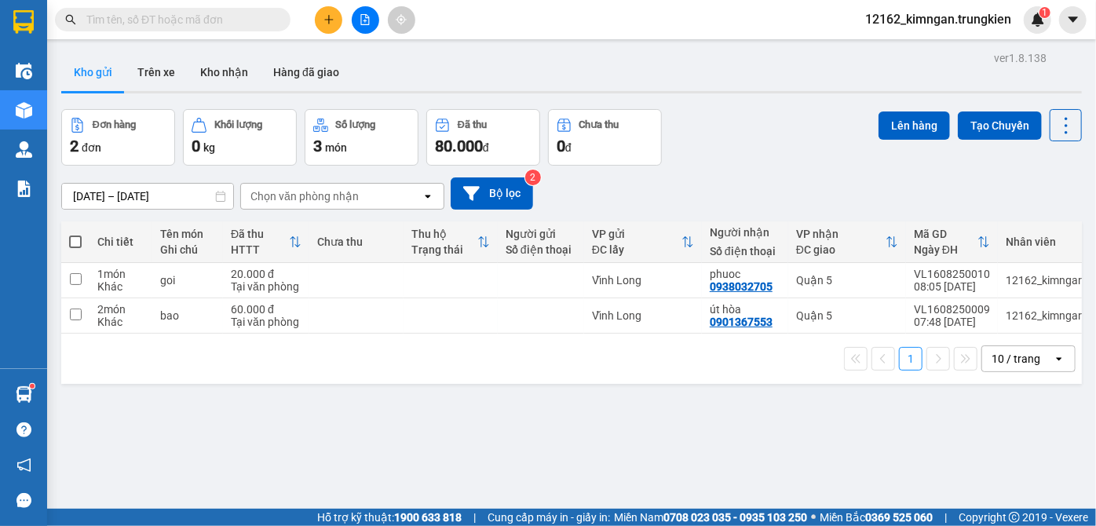
click at [327, 9] on div "Kết quả tìm kiếm ( 0 ) Bộ lọc No Data 12162_kimngan.trungkien 1" at bounding box center [548, 19] width 1096 height 39
click at [324, 19] on icon "plus" at bounding box center [328, 19] width 11 height 11
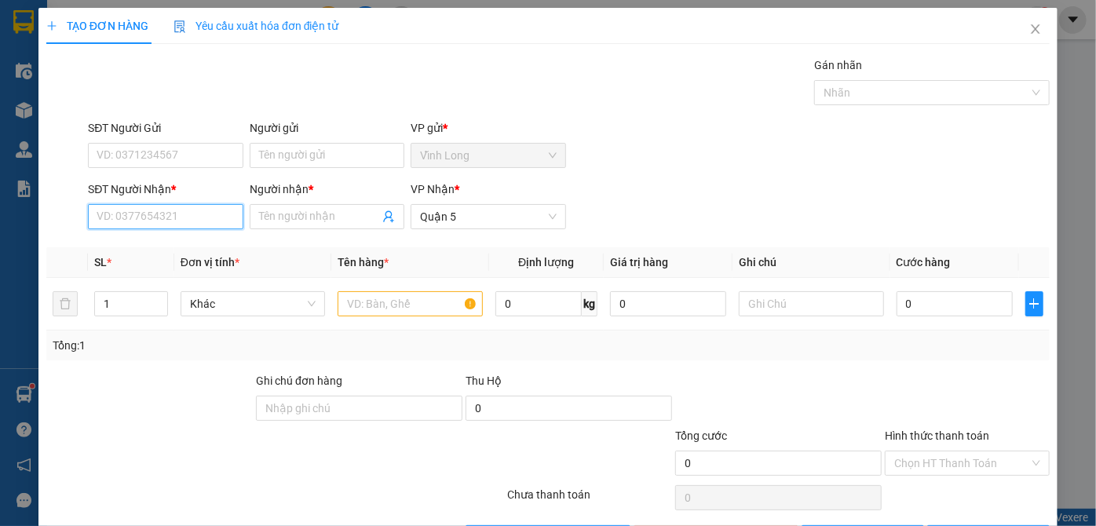
click at [148, 216] on input "SĐT Người Nhận *" at bounding box center [165, 216] width 155 height 25
type input "0931714677"
click at [182, 246] on div "0931714677 - tính" at bounding box center [164, 247] width 134 height 17
type input "tính"
type input "30.000"
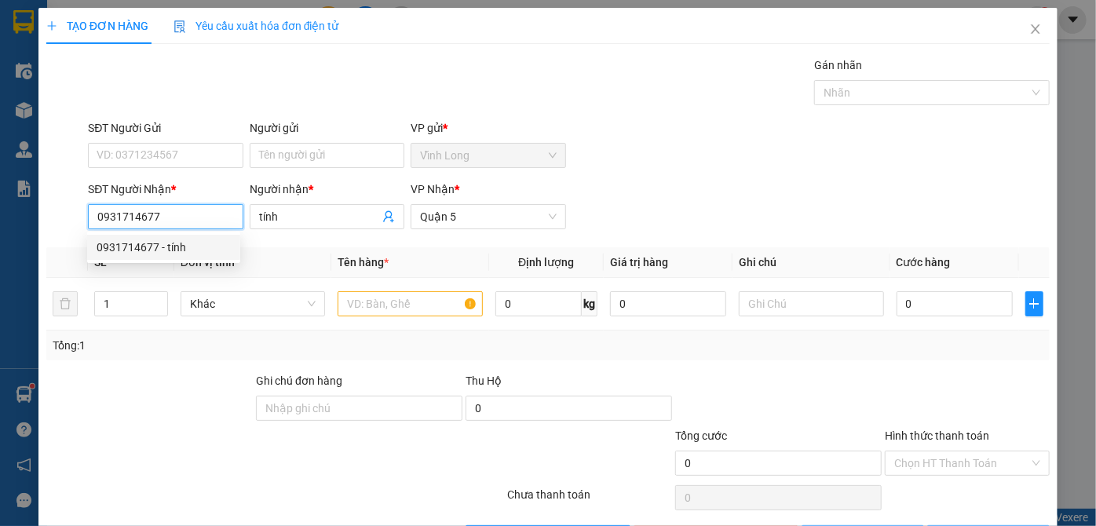
type input "30.000"
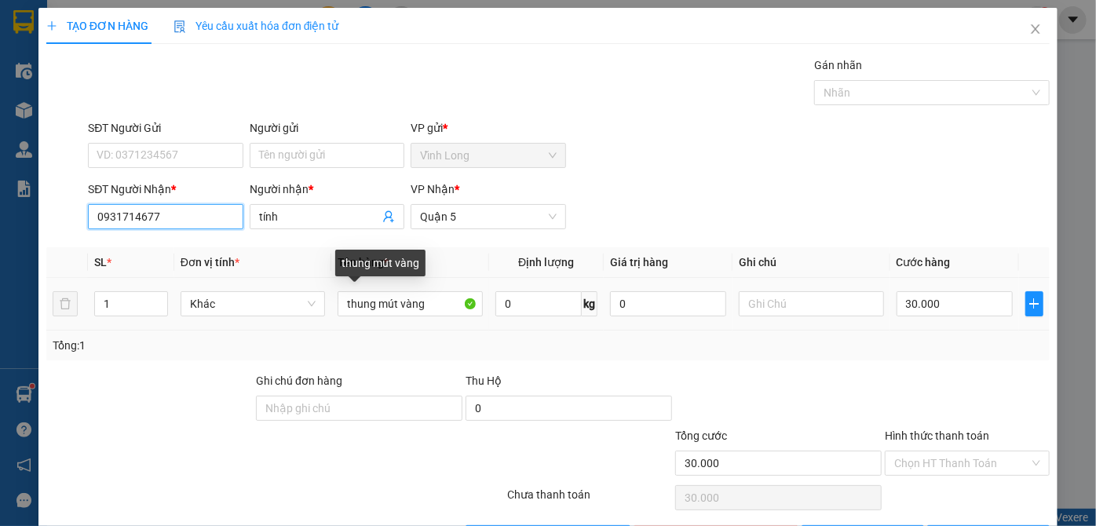
type input "0931714677"
drag, startPoint x: 418, startPoint y: 315, endPoint x: 374, endPoint y: 304, distance: 45.3
click at [374, 304] on input "thung mút vàng" at bounding box center [409, 303] width 145 height 25
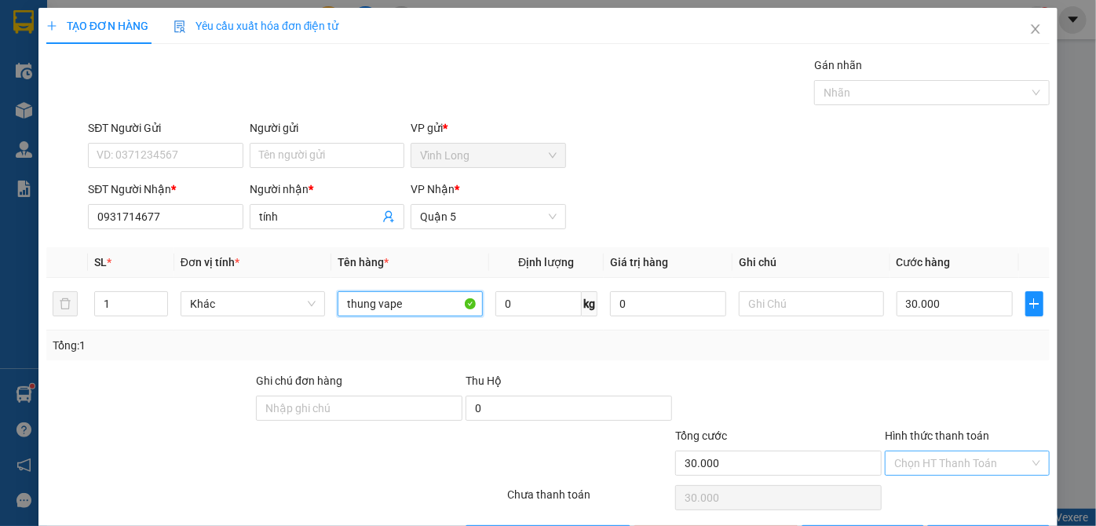
type input "thung vape"
click at [910, 464] on input "Hình thức thanh toán" at bounding box center [961, 463] width 135 height 24
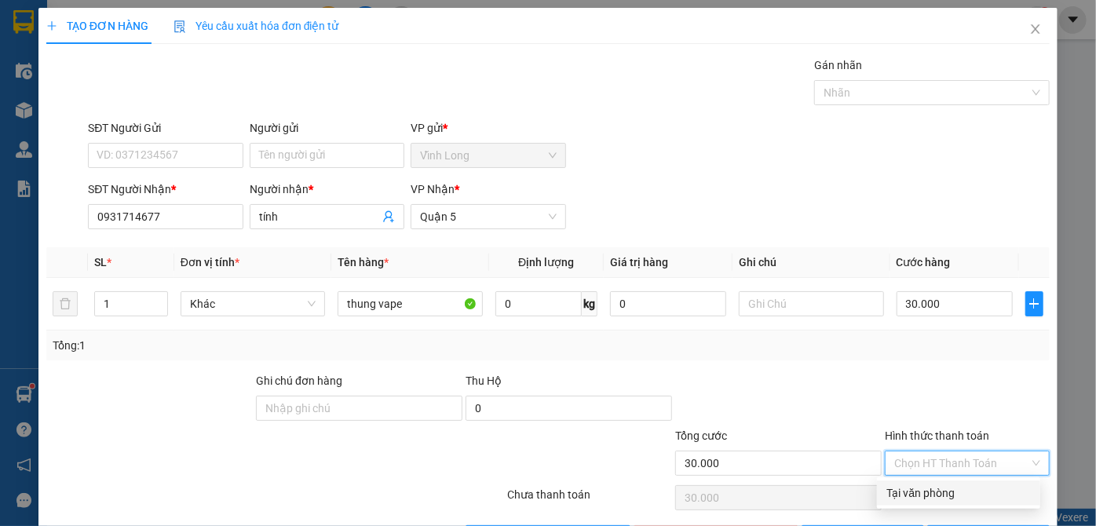
click at [899, 486] on div "Tại văn phòng" at bounding box center [958, 492] width 144 height 17
type input "0"
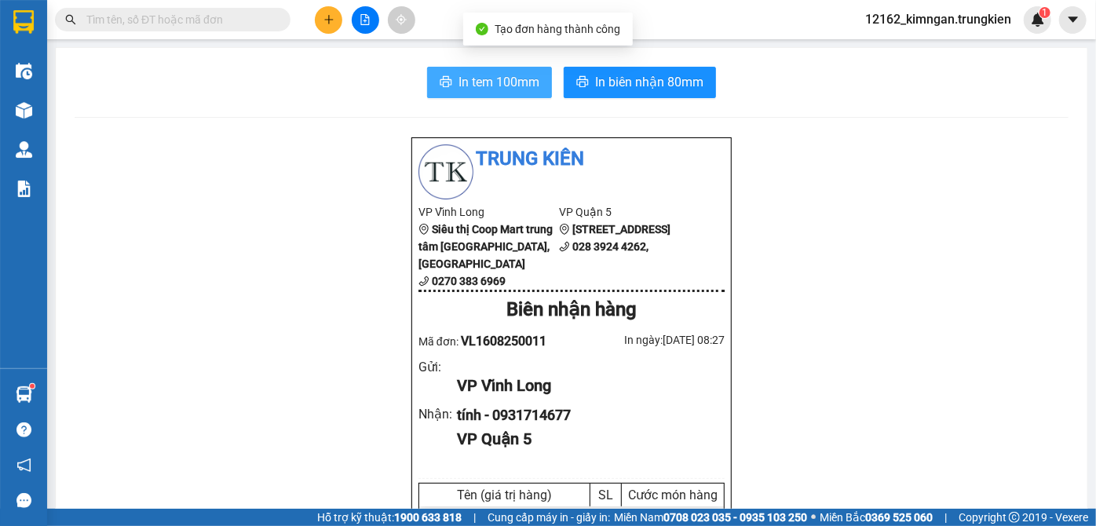
click at [507, 75] on span "In tem 100mm" at bounding box center [498, 82] width 81 height 20
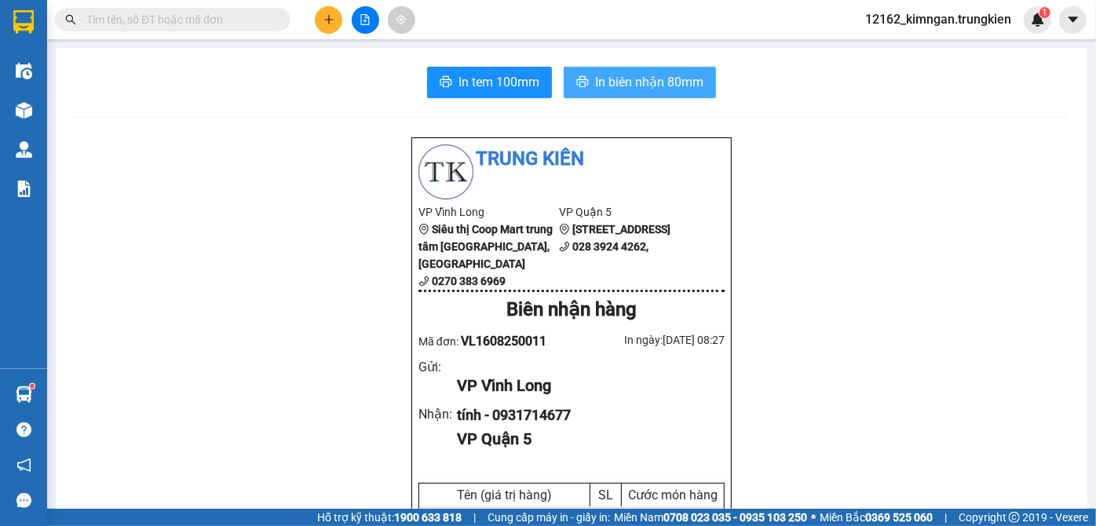
click at [612, 91] on span "In biên nhận 80mm" at bounding box center [649, 82] width 108 height 20
drag, startPoint x: 0, startPoint y: 553, endPoint x: 322, endPoint y: 17, distance: 625.1
click at [322, 17] on button at bounding box center [328, 19] width 27 height 27
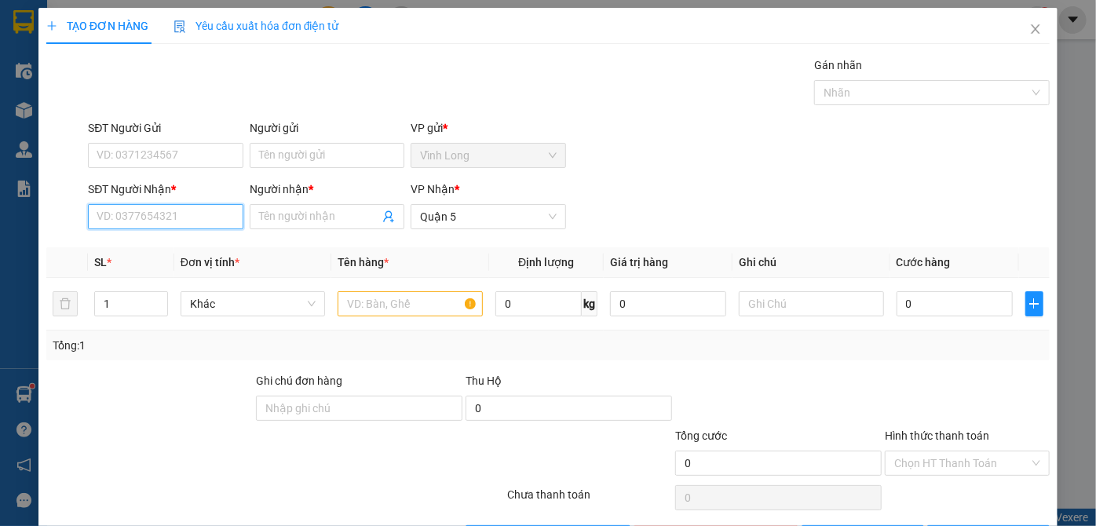
click at [199, 216] on input "SĐT Người Nhận *" at bounding box center [165, 216] width 155 height 25
type input "0365599409"
click at [309, 212] on input "Người nhận *" at bounding box center [319, 216] width 120 height 17
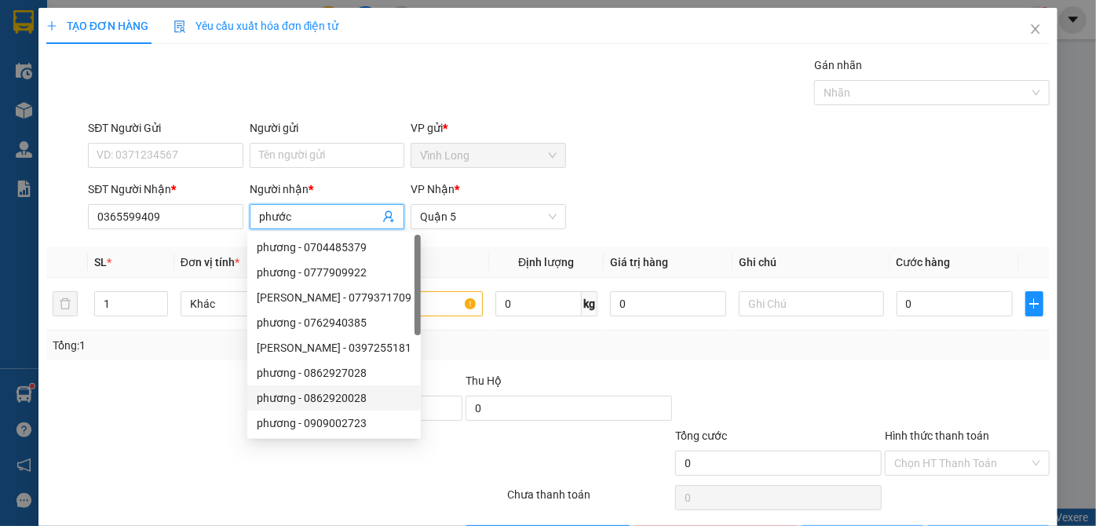
type input "phước"
click at [93, 415] on div at bounding box center [150, 399] width 210 height 55
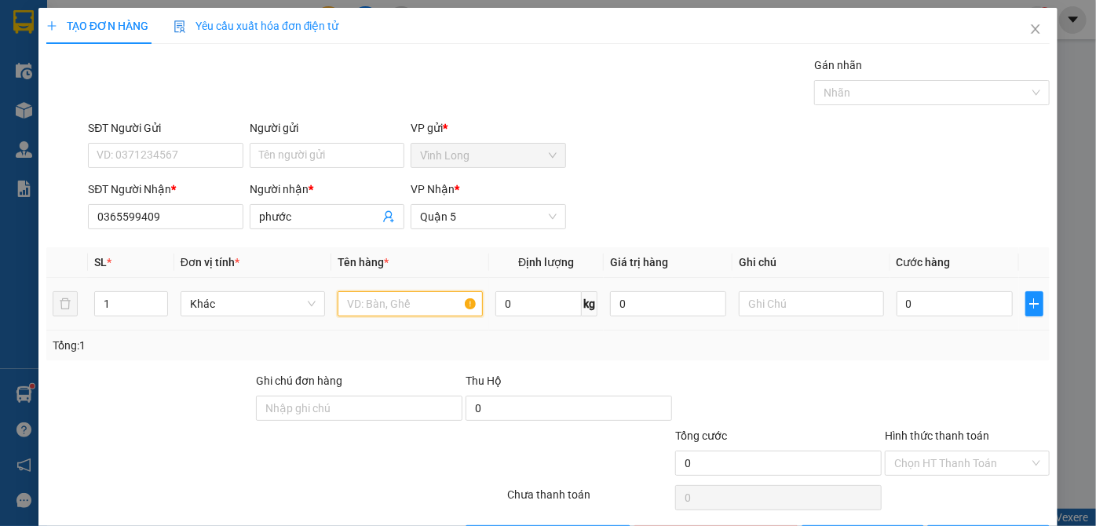
click at [374, 298] on input "text" at bounding box center [409, 303] width 145 height 25
type input "thung"
click at [925, 293] on input "0" at bounding box center [954, 303] width 116 height 25
type input "5"
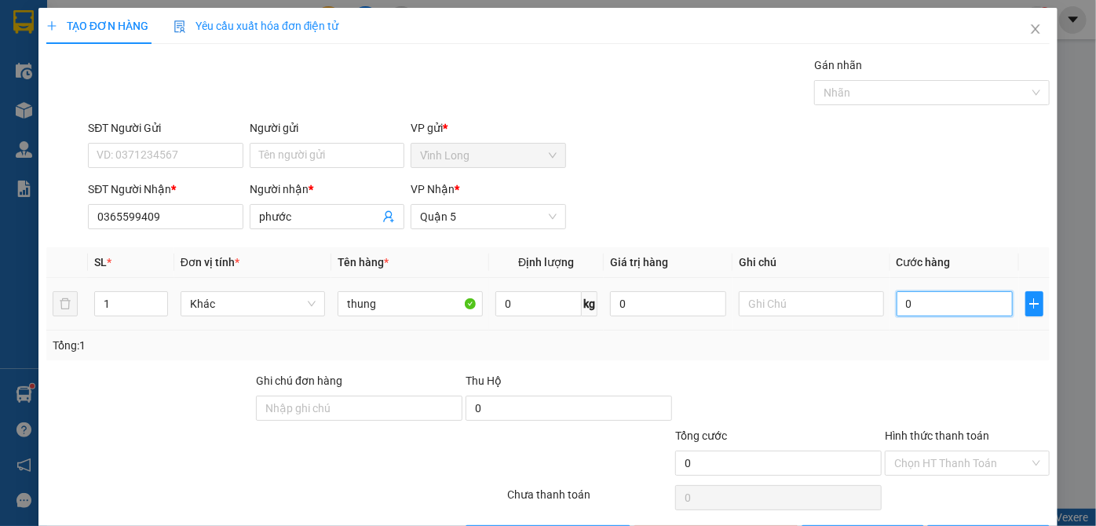
type input "5"
type input "50"
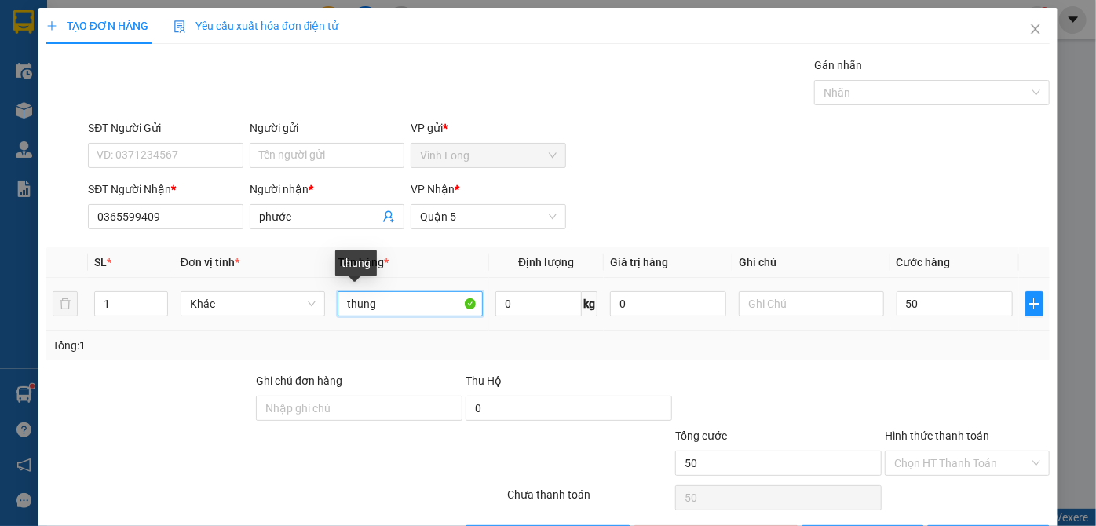
type input "50.000"
click at [410, 311] on input "thung" at bounding box center [409, 303] width 145 height 25
type input "thung màu cam"
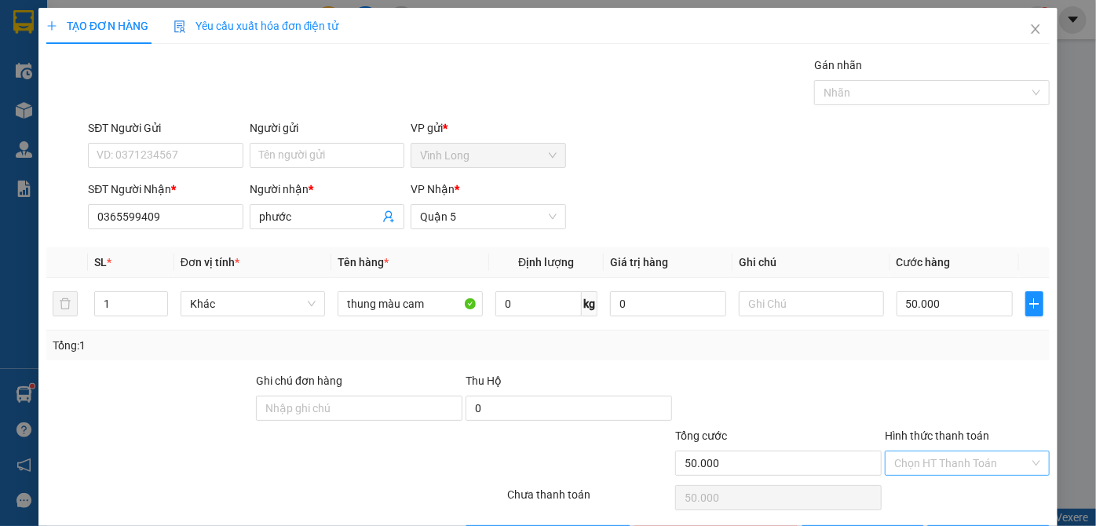
click at [956, 461] on input "Hình thức thanh toán" at bounding box center [961, 463] width 135 height 24
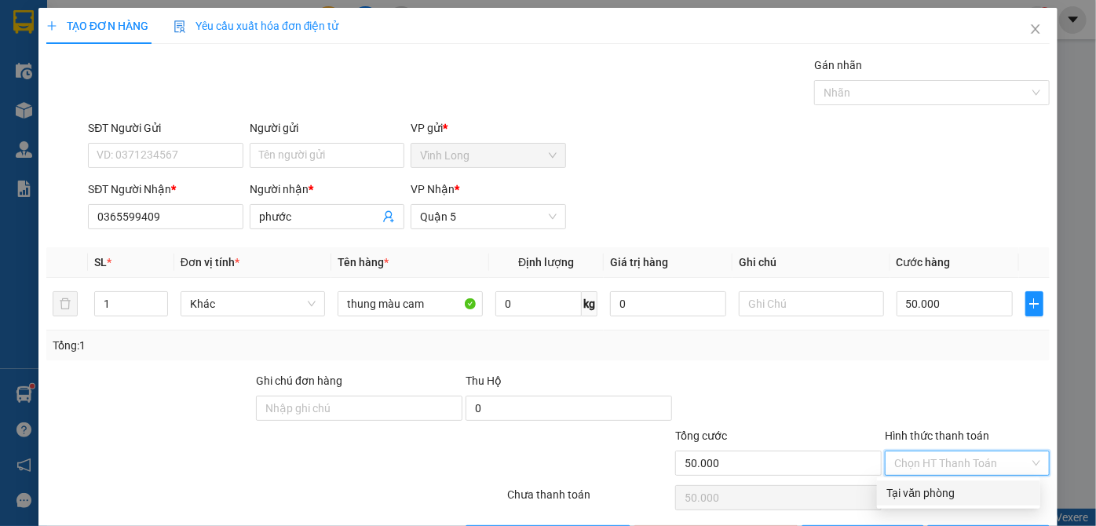
click at [933, 497] on div "Tại văn phòng" at bounding box center [958, 492] width 144 height 17
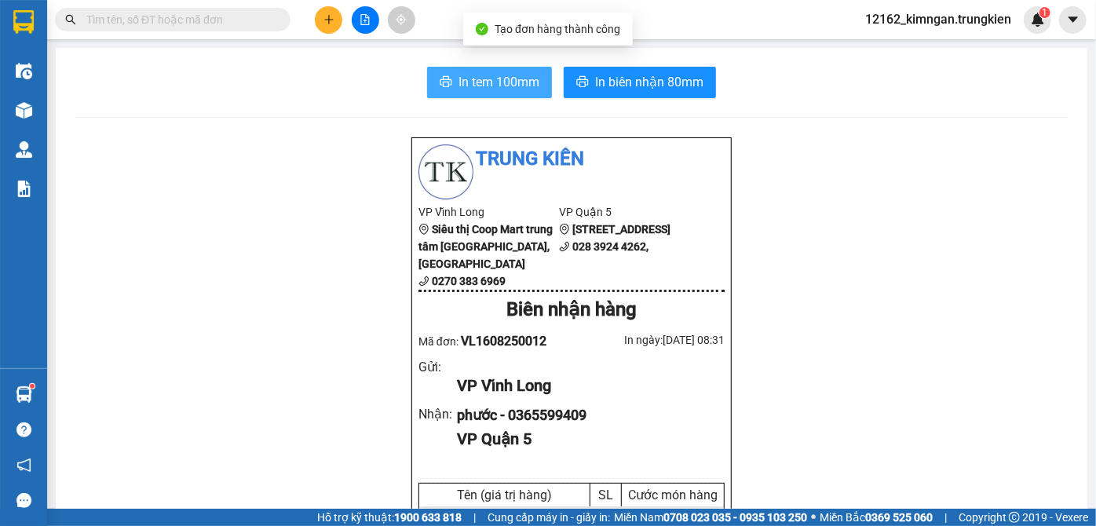
click at [485, 82] on span "In tem 100mm" at bounding box center [498, 82] width 81 height 20
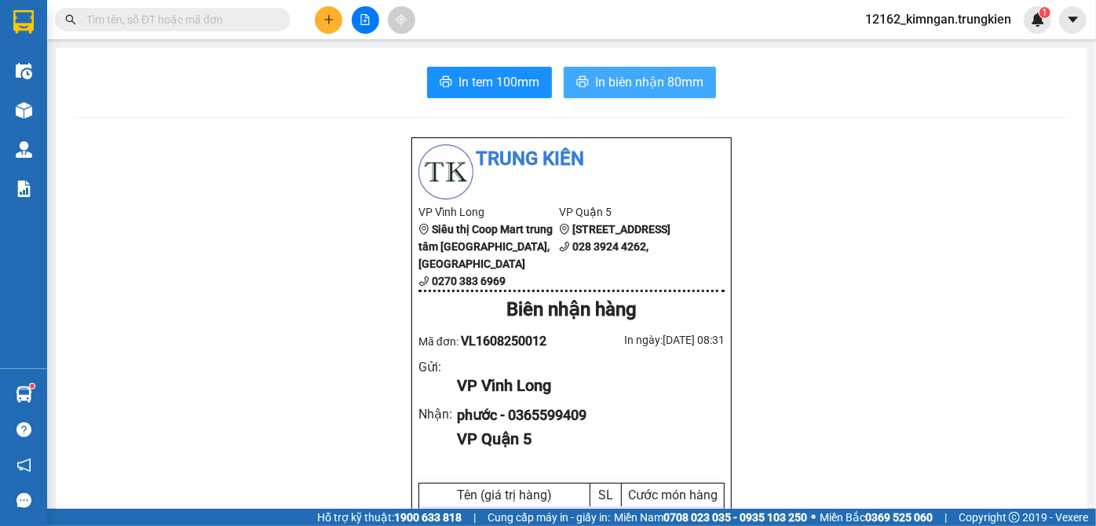
click at [595, 80] on span "In biên nhận 80mm" at bounding box center [649, 82] width 108 height 20
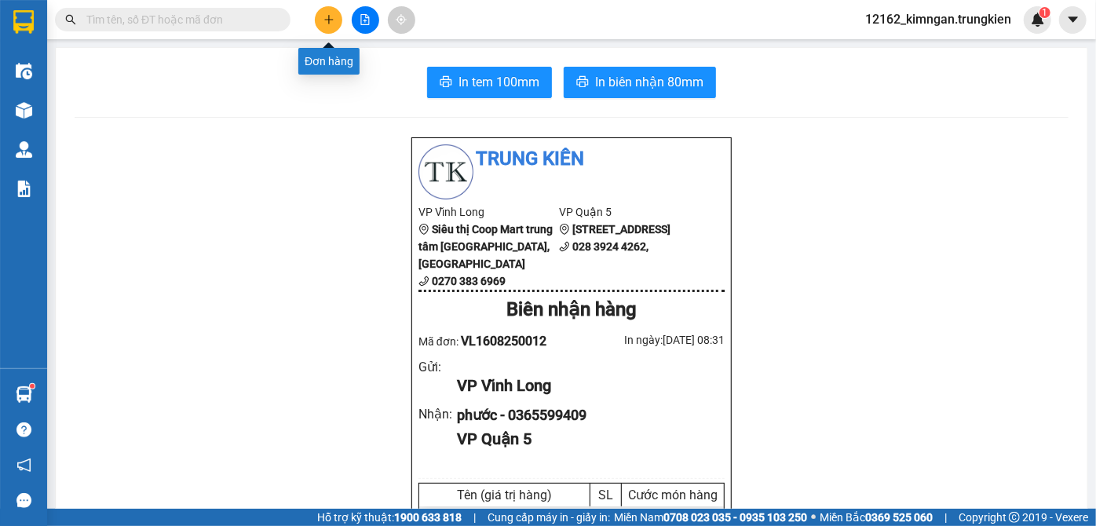
click at [327, 18] on icon "plus" at bounding box center [328, 19] width 11 height 11
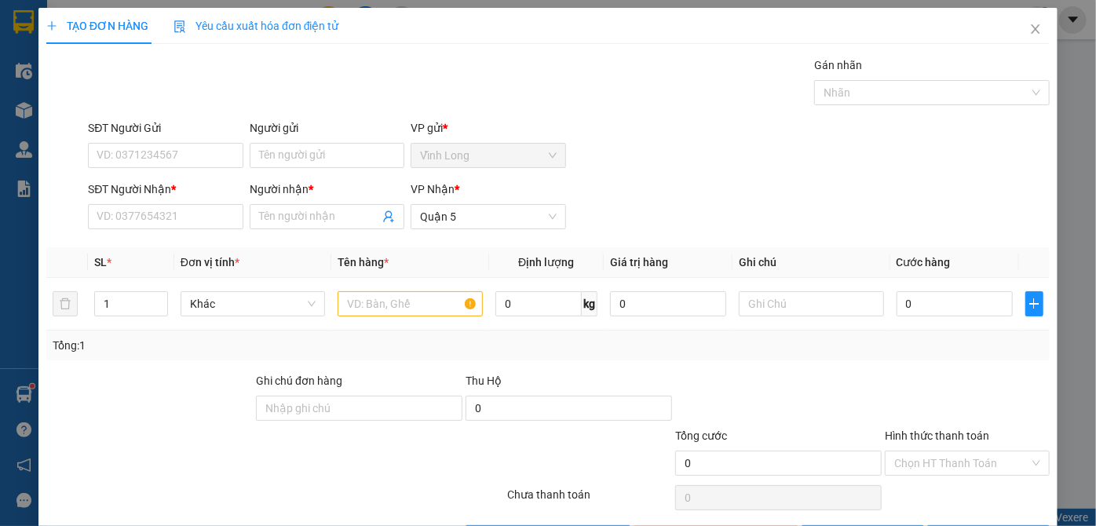
click at [143, 195] on div "SĐT Người Nhận *" at bounding box center [165, 188] width 155 height 17
click at [143, 204] on input "SĐT Người Nhận *" at bounding box center [165, 216] width 155 height 25
click at [143, 211] on input "SĐT Người Nhận *" at bounding box center [165, 216] width 155 height 25
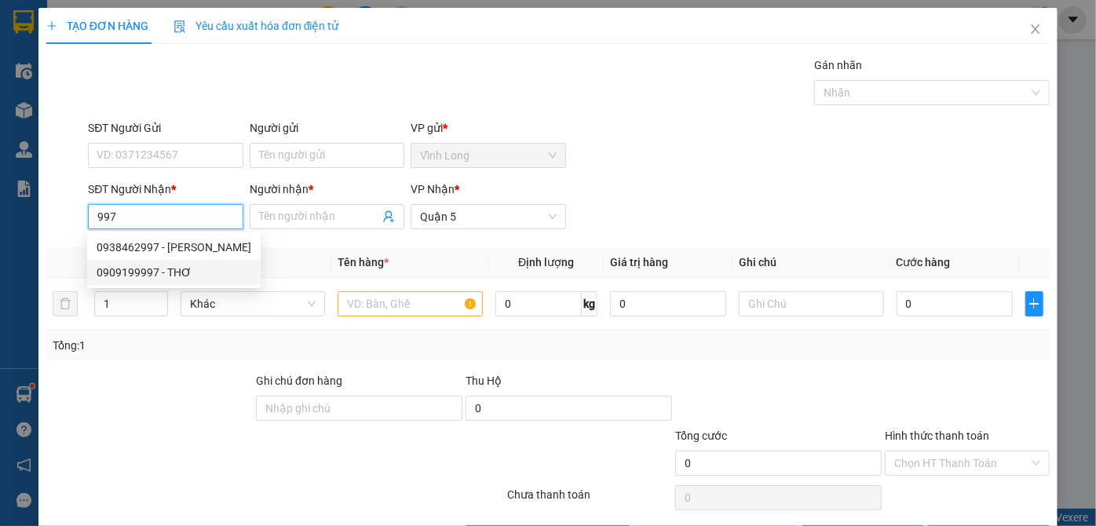
click at [121, 273] on div "0909199997 - THƠ" at bounding box center [174, 272] width 155 height 17
type input "0909199997"
type input "THƠ"
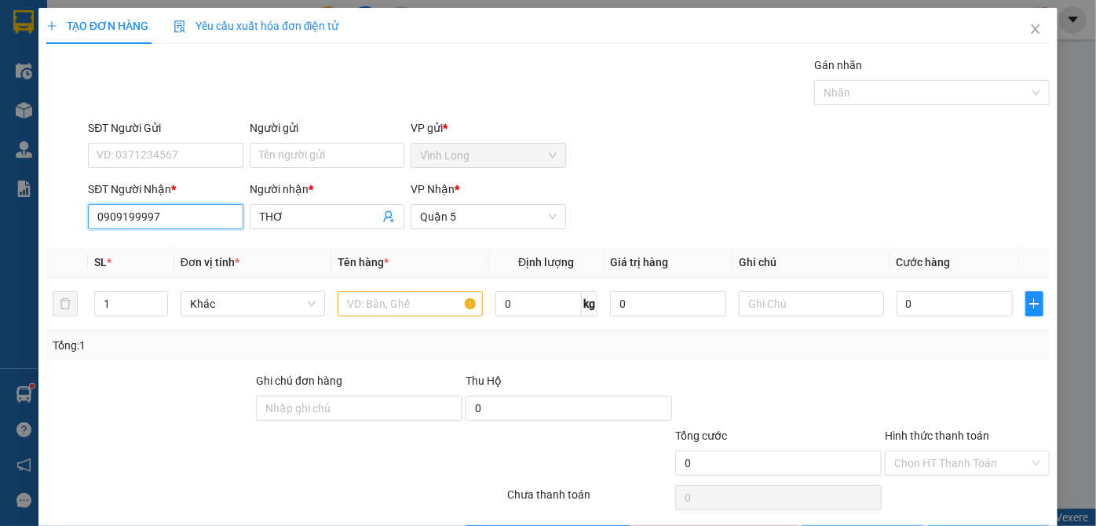
type input "30.000"
type input "0909199997"
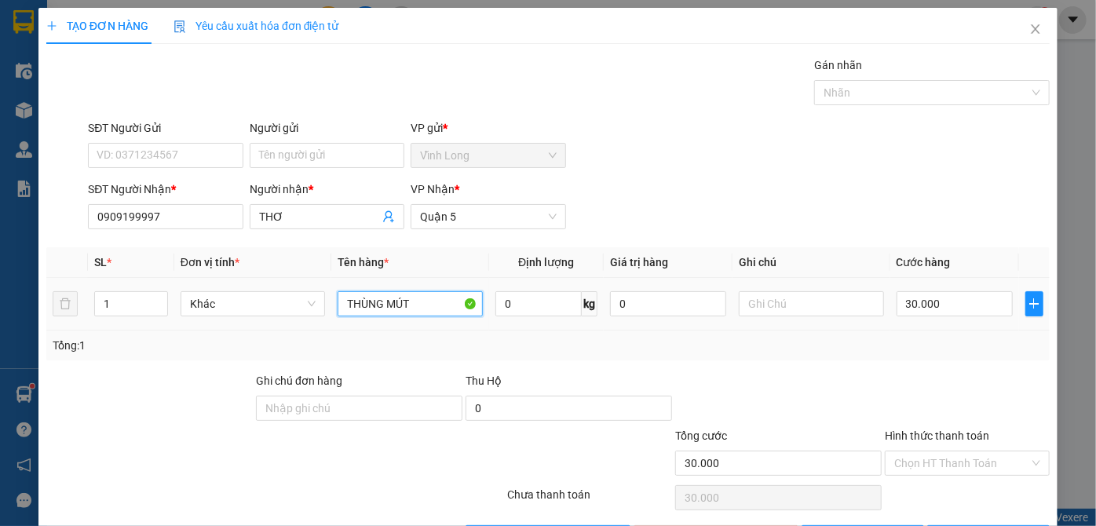
click at [431, 299] on input "THÙNG MÚT" at bounding box center [409, 303] width 145 height 25
type input "THÙNG MÚT trăng"
click at [952, 463] on input "Hình thức thanh toán" at bounding box center [961, 463] width 135 height 24
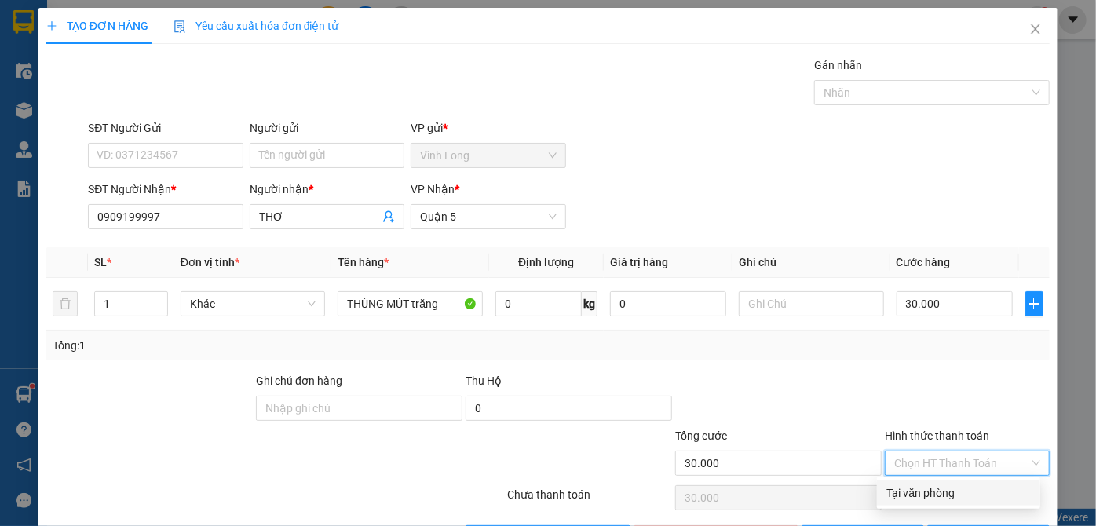
click at [946, 490] on div "Tại văn phòng" at bounding box center [958, 492] width 144 height 17
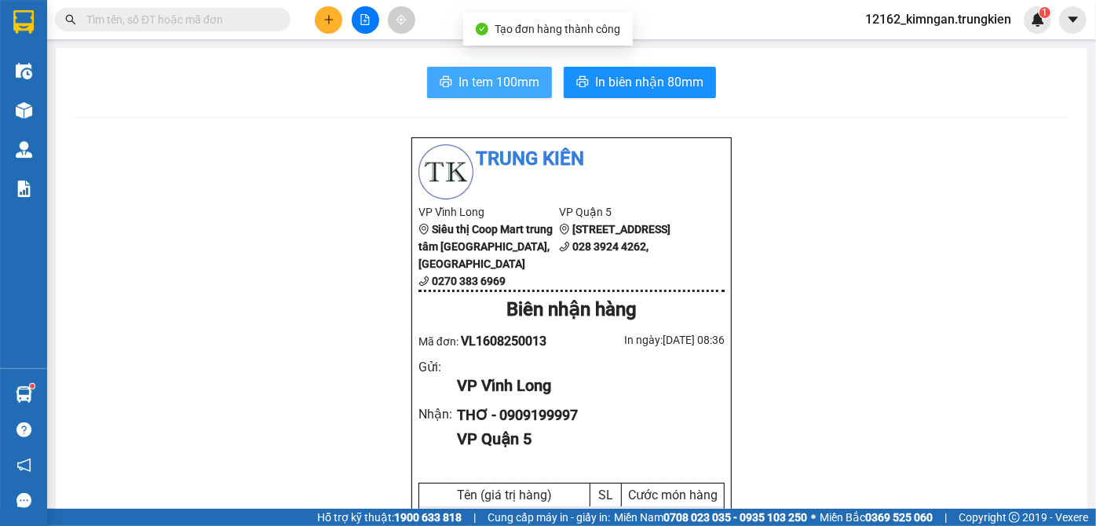
click at [498, 86] on span "In tem 100mm" at bounding box center [498, 82] width 81 height 20
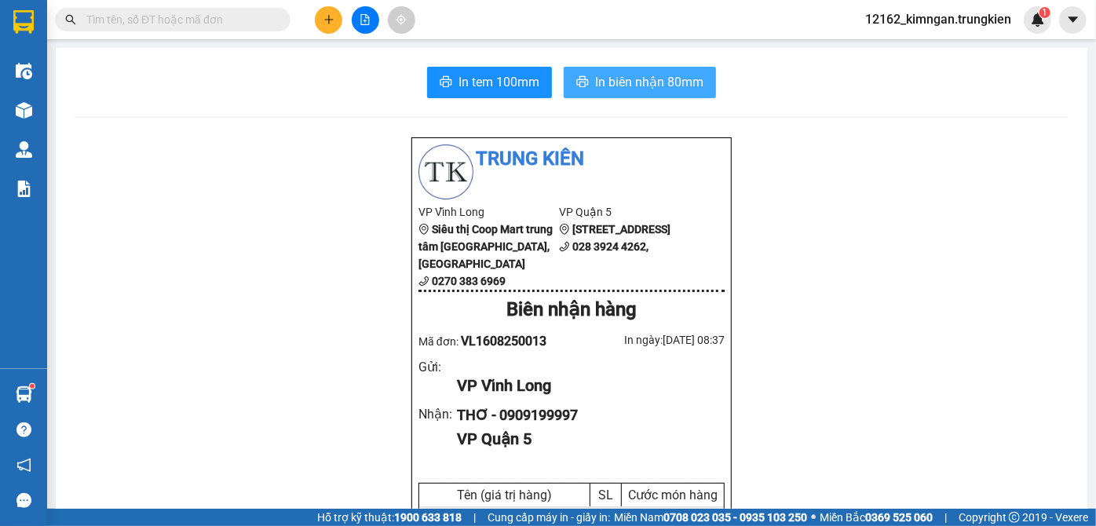
click at [609, 78] on span "In biên nhận 80mm" at bounding box center [649, 82] width 108 height 20
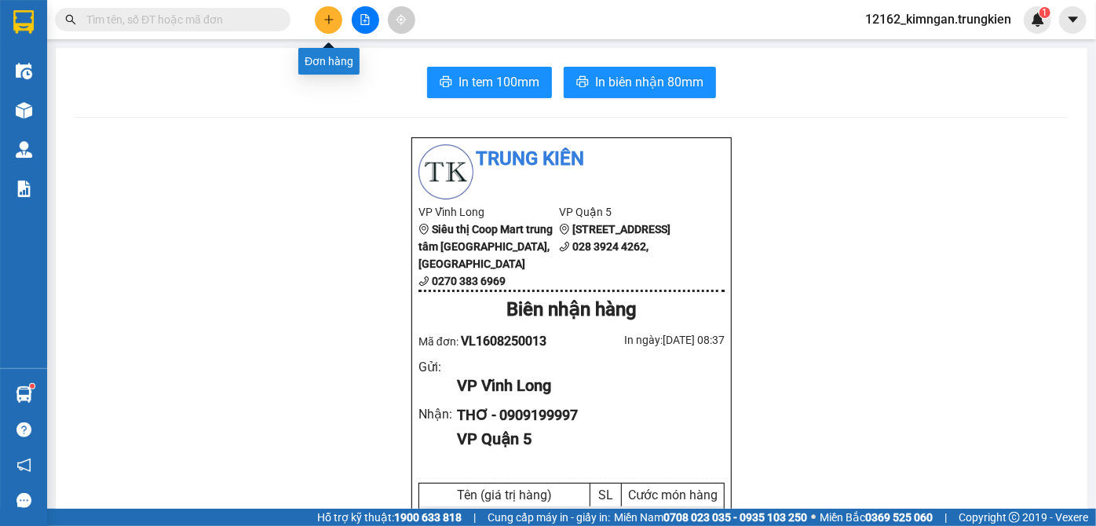
click at [324, 16] on icon "plus" at bounding box center [328, 19] width 11 height 11
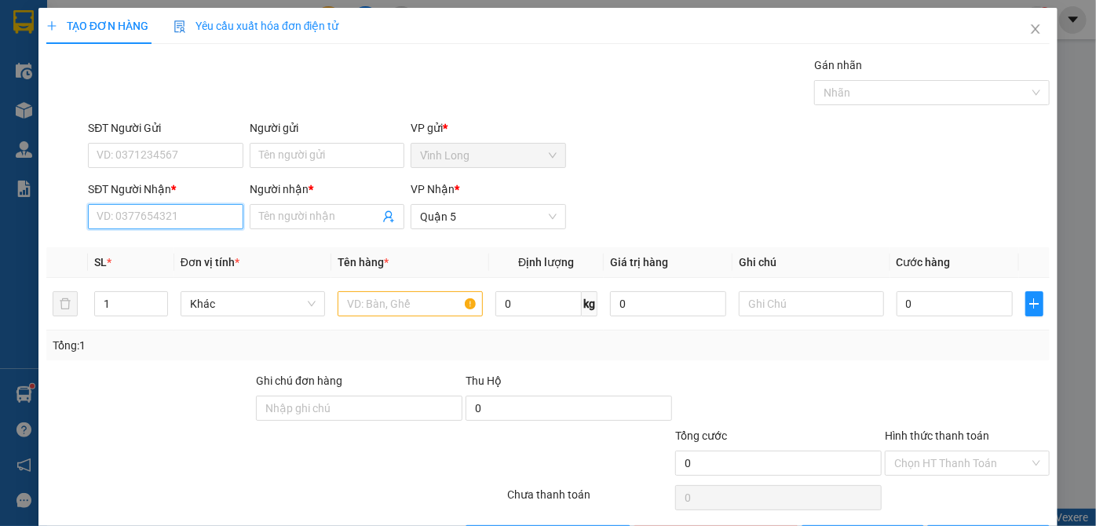
click at [170, 206] on input "SĐT Người Nhận *" at bounding box center [165, 216] width 155 height 25
type input "0938125343"
click at [268, 212] on input "Người nhận *" at bounding box center [319, 216] width 120 height 17
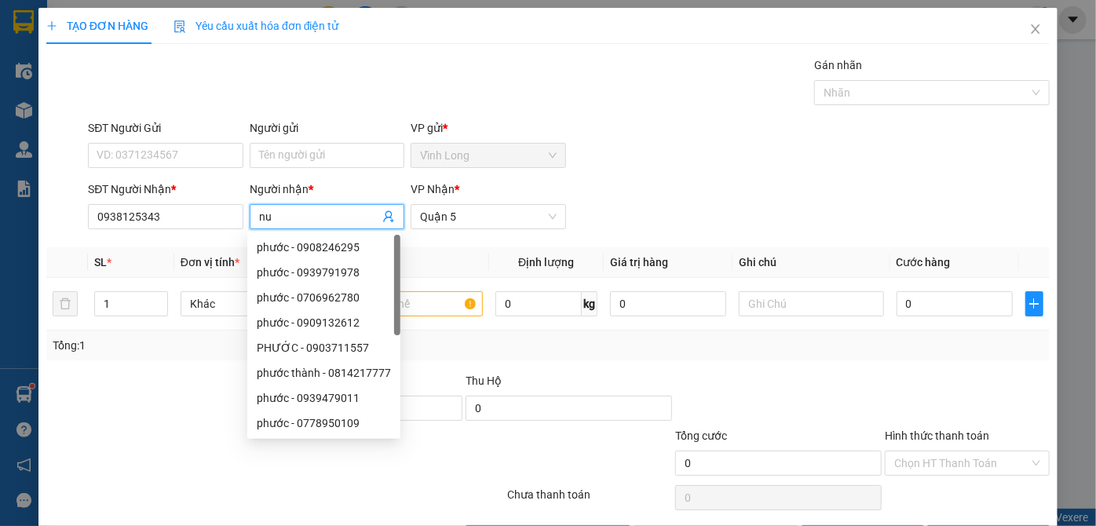
type input "nu"
drag, startPoint x: 139, startPoint y: 406, endPoint x: 136, endPoint y: 398, distance: 9.2
click at [139, 404] on div at bounding box center [150, 399] width 210 height 55
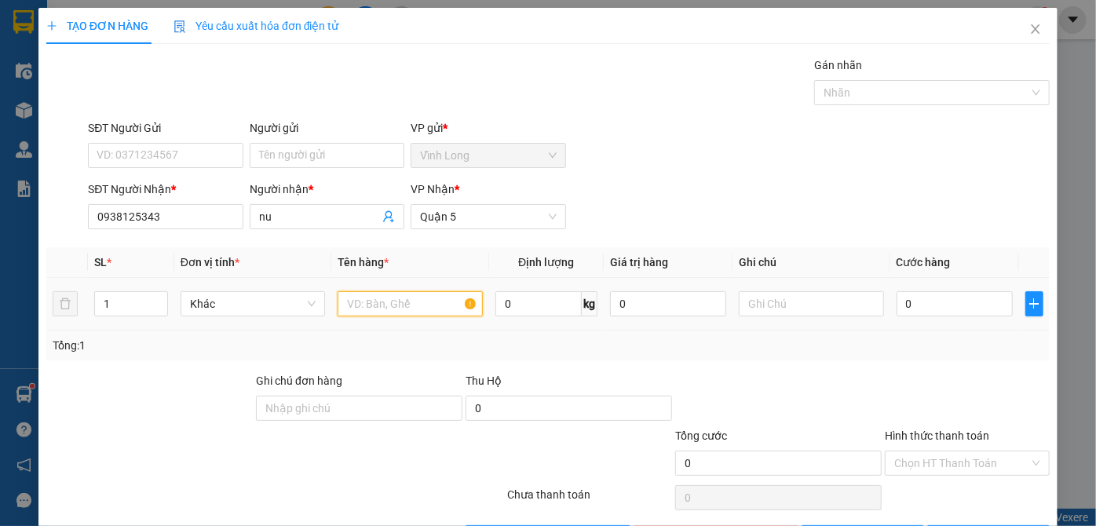
click at [347, 301] on input "text" at bounding box center [409, 303] width 145 height 25
type input "kien+gio"
click at [66, 305] on tr "1 Khác kien+gio 0 kg 0 0" at bounding box center [547, 304] width 1003 height 53
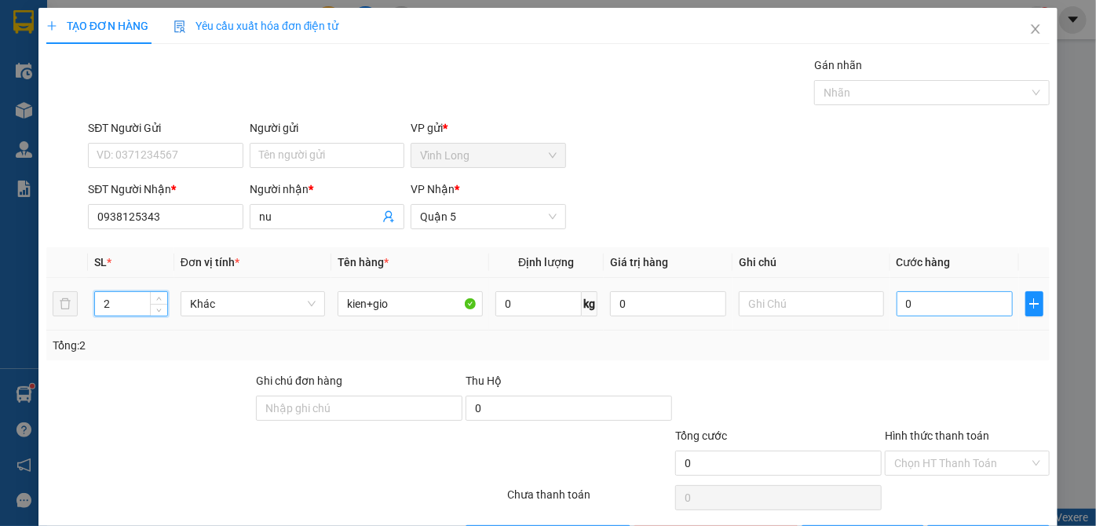
type input "2"
click at [906, 300] on input "0" at bounding box center [954, 303] width 116 height 25
type input "8"
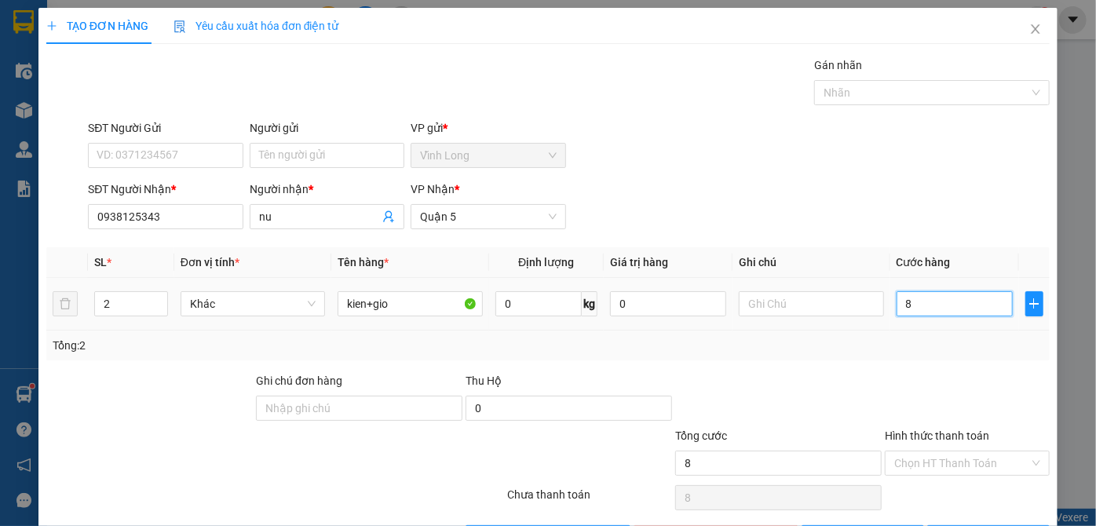
type input "80"
type input "80.000"
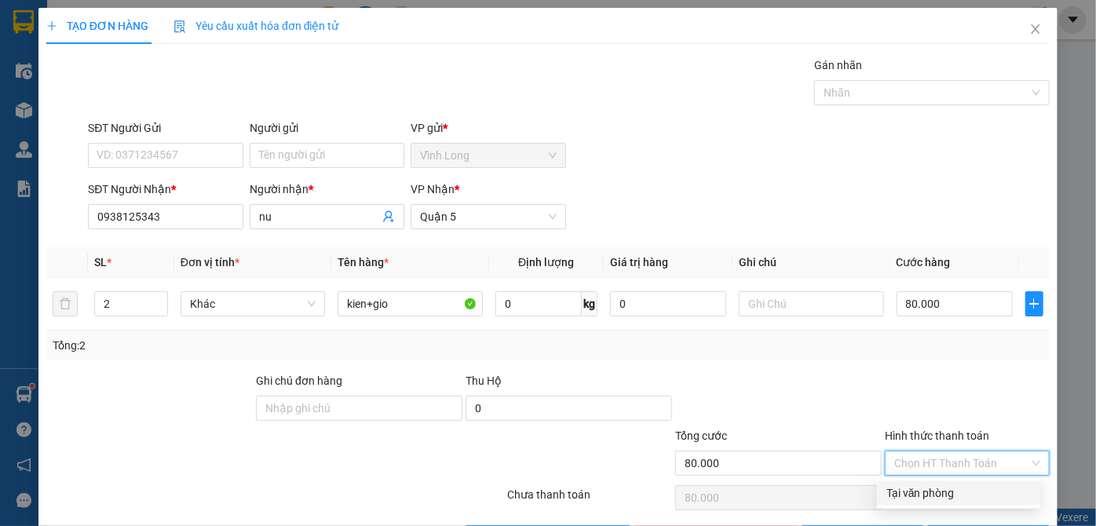
click at [946, 459] on input "Hình thức thanh toán" at bounding box center [961, 463] width 135 height 24
click at [913, 501] on div "Tại văn phòng" at bounding box center [958, 492] width 144 height 17
type input "0"
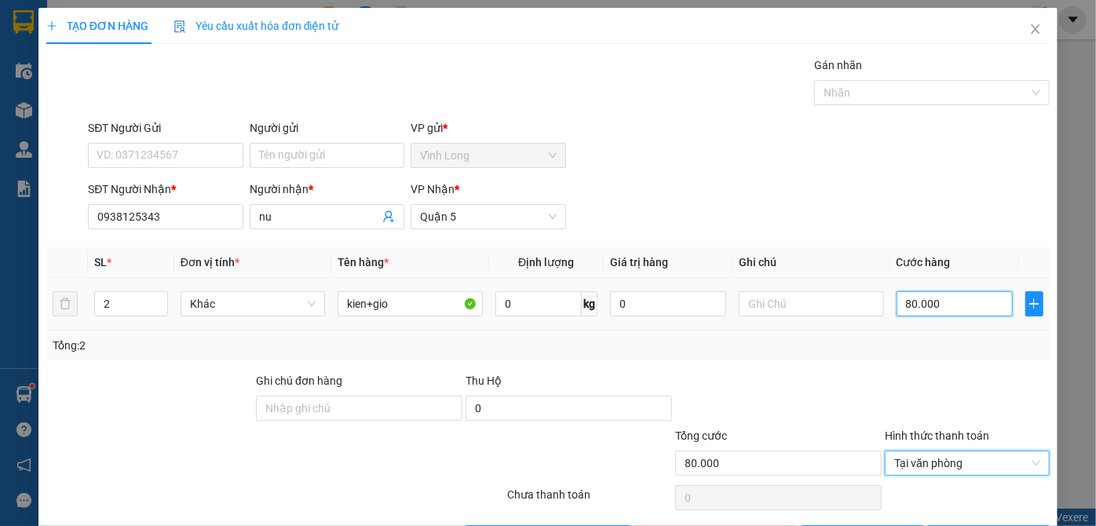
click at [939, 307] on input "80.000" at bounding box center [954, 303] width 116 height 25
type input "6"
type input "60"
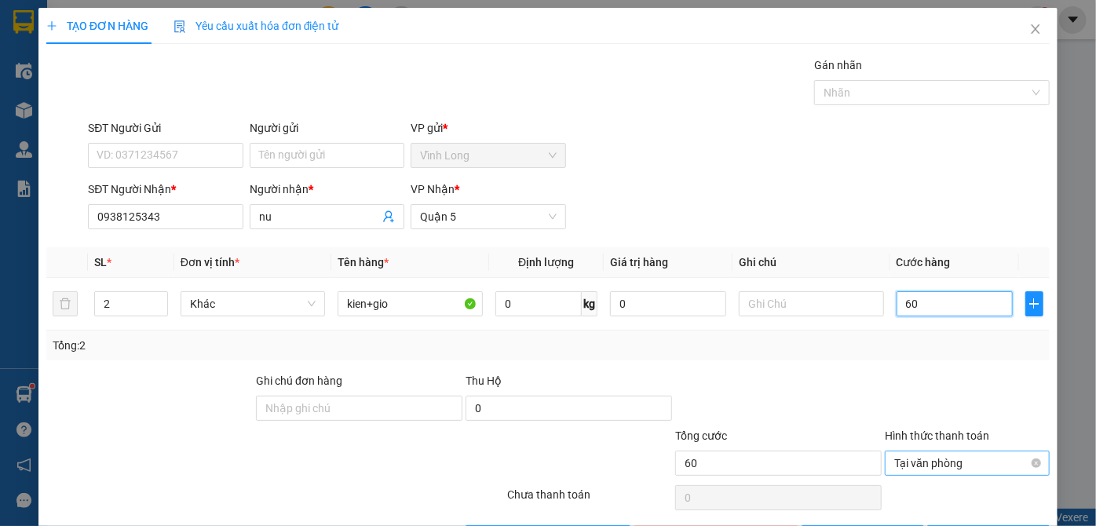
click at [977, 461] on span "Tại văn phòng" at bounding box center [967, 463] width 146 height 24
type input "60.000"
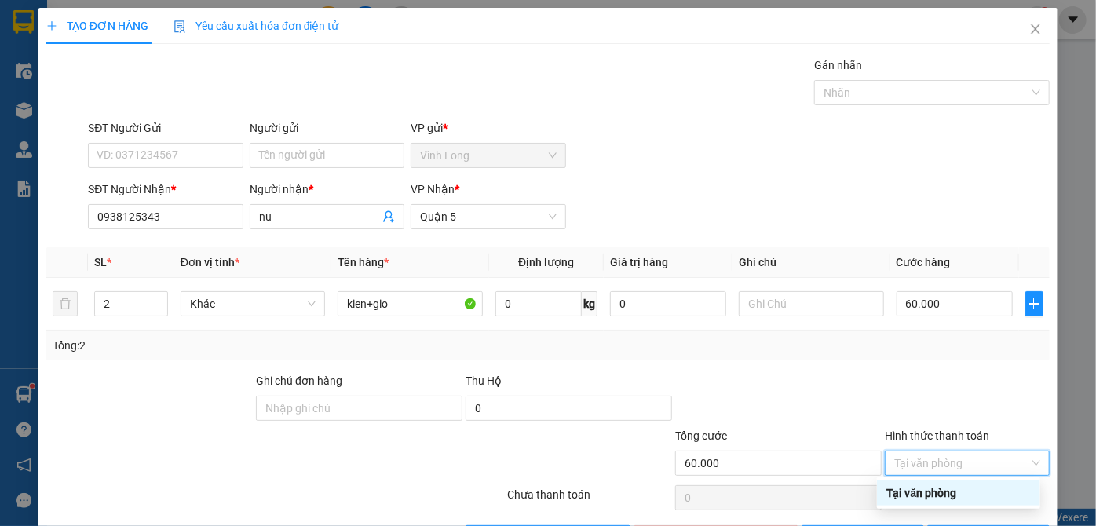
click at [918, 488] on div "Tại văn phòng" at bounding box center [958, 492] width 144 height 17
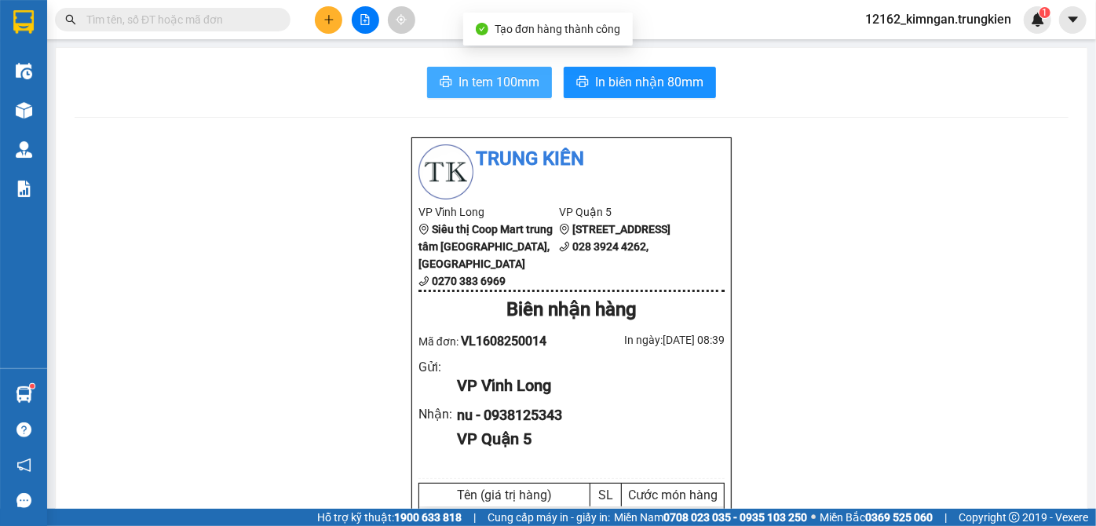
click at [496, 84] on span "In tem 100mm" at bounding box center [498, 82] width 81 height 20
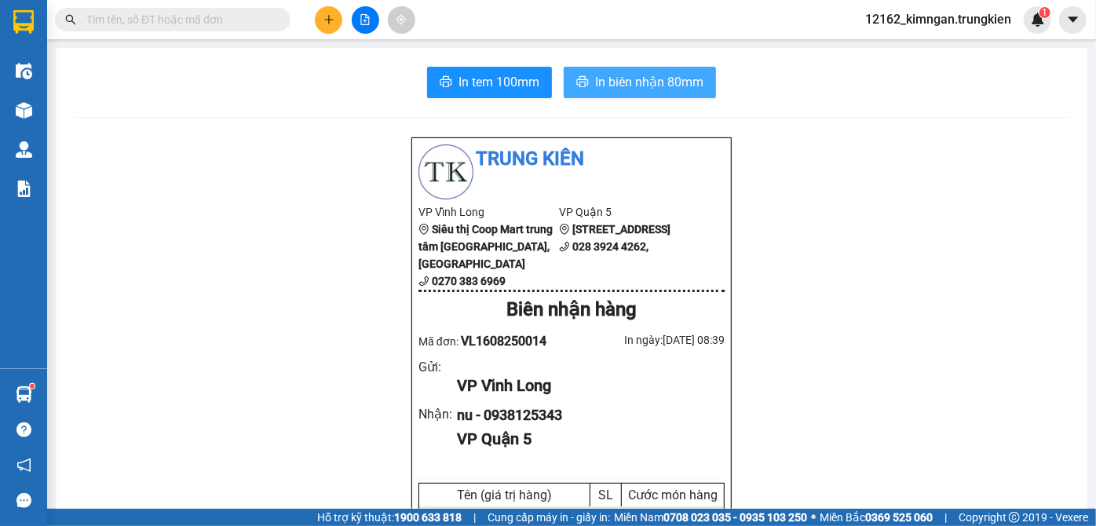
click at [640, 84] on span "In biên nhận 80mm" at bounding box center [649, 82] width 108 height 20
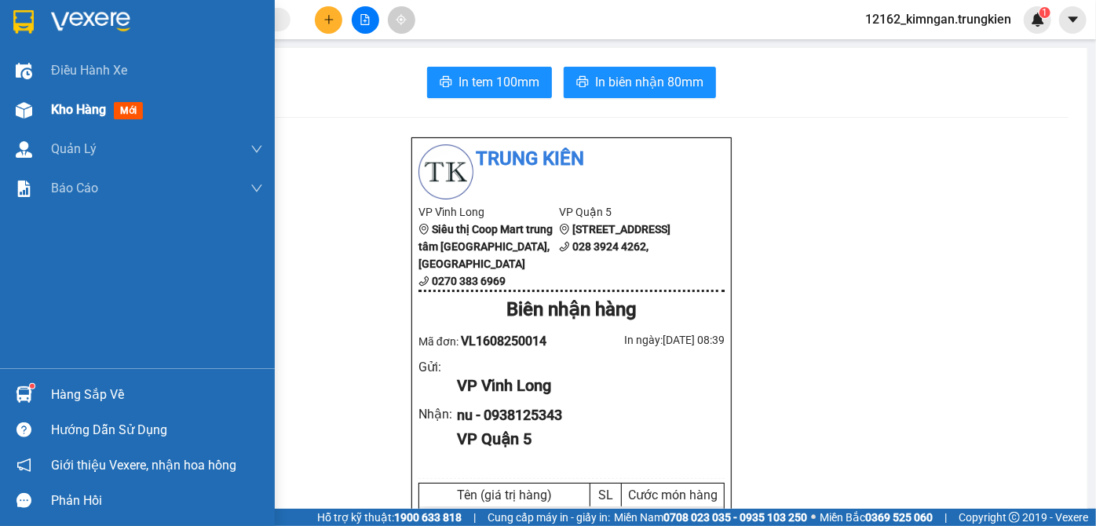
click at [73, 112] on span "Kho hàng" at bounding box center [78, 109] width 55 height 15
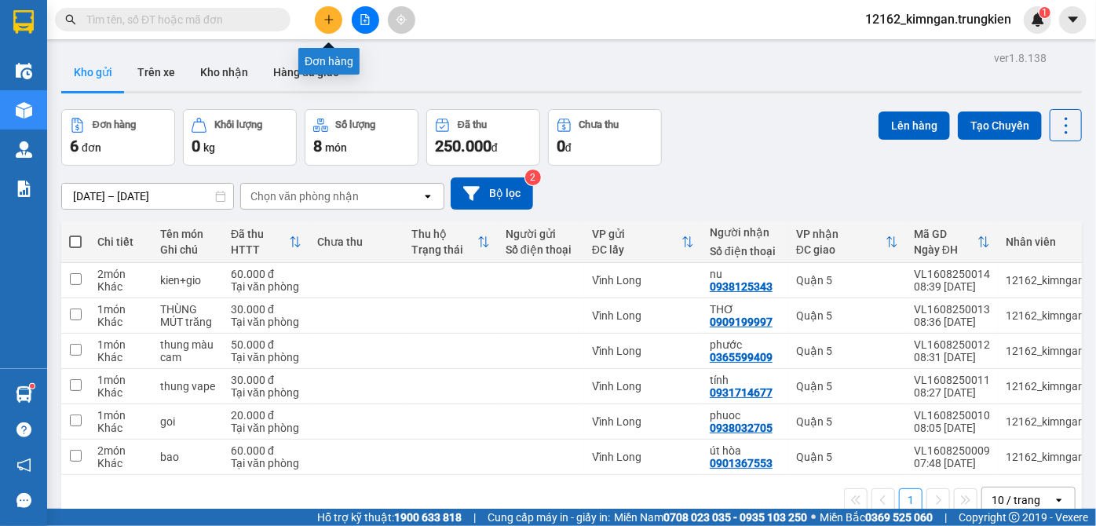
click at [330, 24] on icon "plus" at bounding box center [328, 19] width 11 height 11
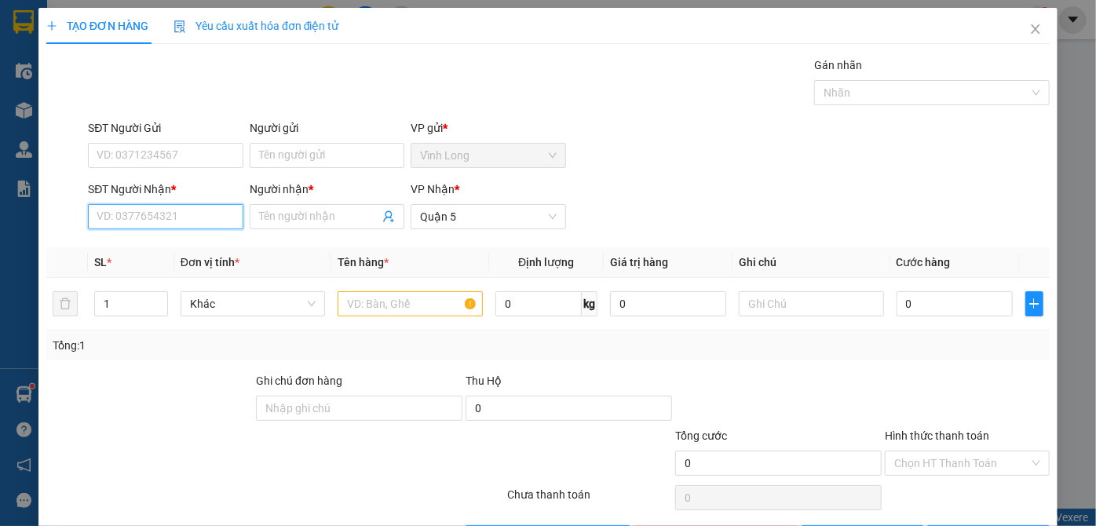
click at [186, 224] on input "SĐT Người Nhận *" at bounding box center [165, 216] width 155 height 25
type input "0902952826"
click at [205, 247] on div "0902952826 - kim tuyến" at bounding box center [164, 247] width 134 height 17
type input "kim tuyến"
type input "20.000"
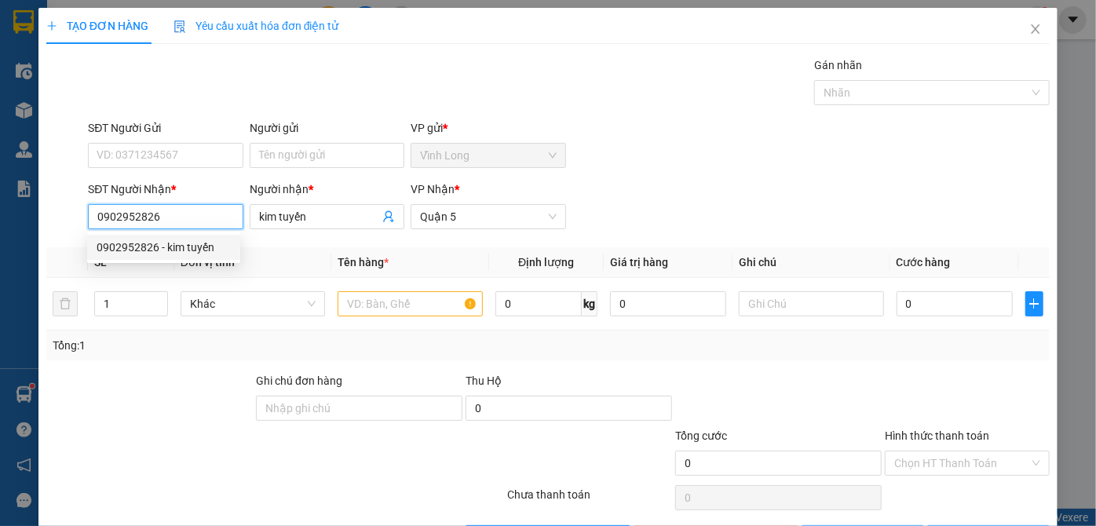
type input "20.000"
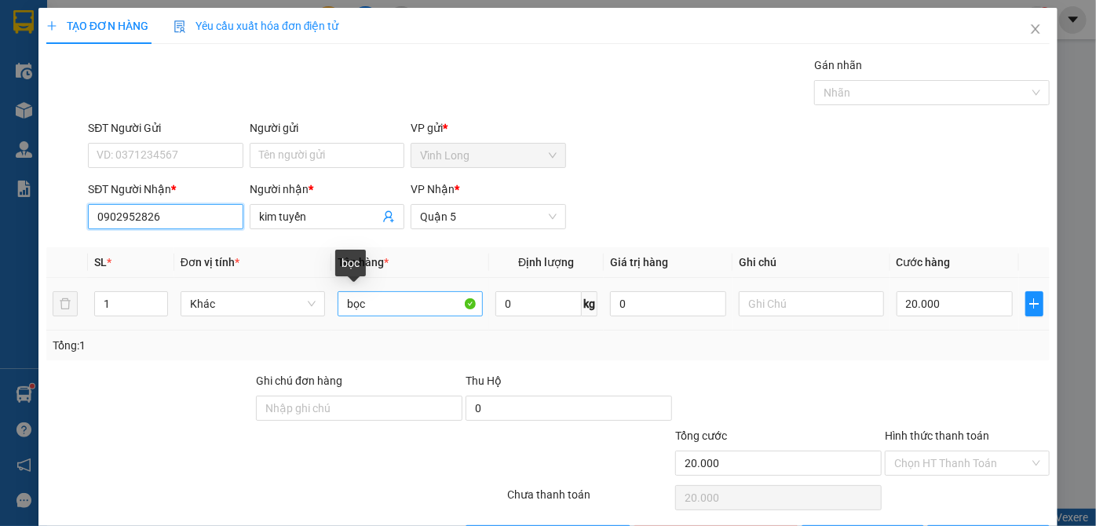
type input "0902952826"
drag, startPoint x: 384, startPoint y: 306, endPoint x: 261, endPoint y: 310, distance: 122.5
click at [262, 309] on tr "1 Khác bọc 0 kg 0 20.000" at bounding box center [547, 304] width 1003 height 53
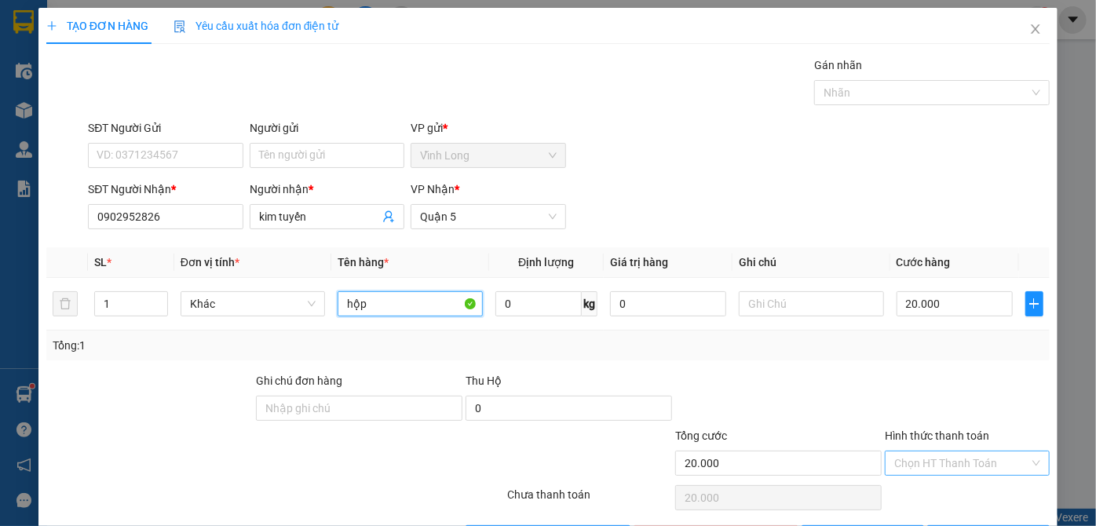
type input "hộp"
click at [970, 461] on input "Hình thức thanh toán" at bounding box center [961, 463] width 135 height 24
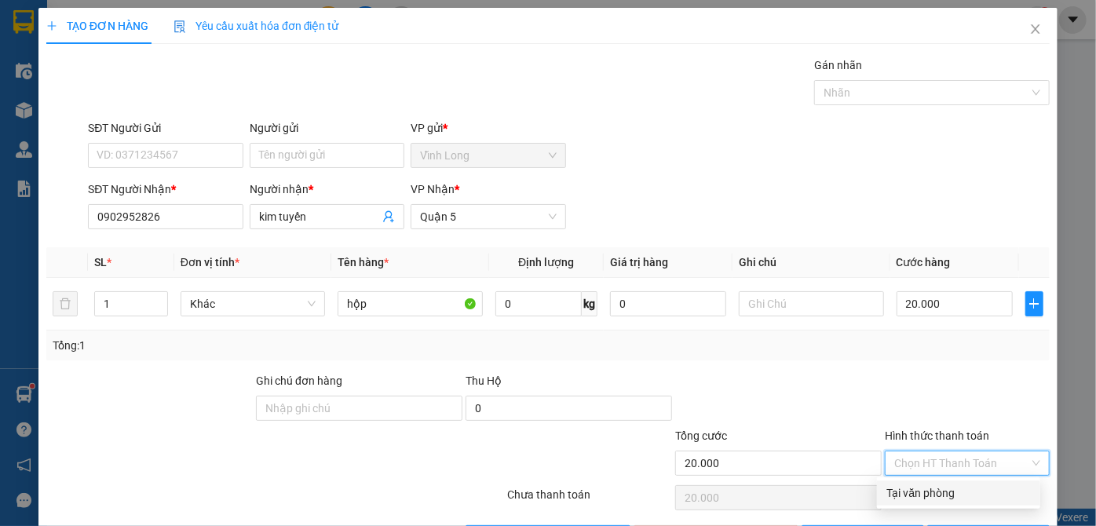
click at [945, 499] on div "Tại văn phòng" at bounding box center [958, 492] width 144 height 17
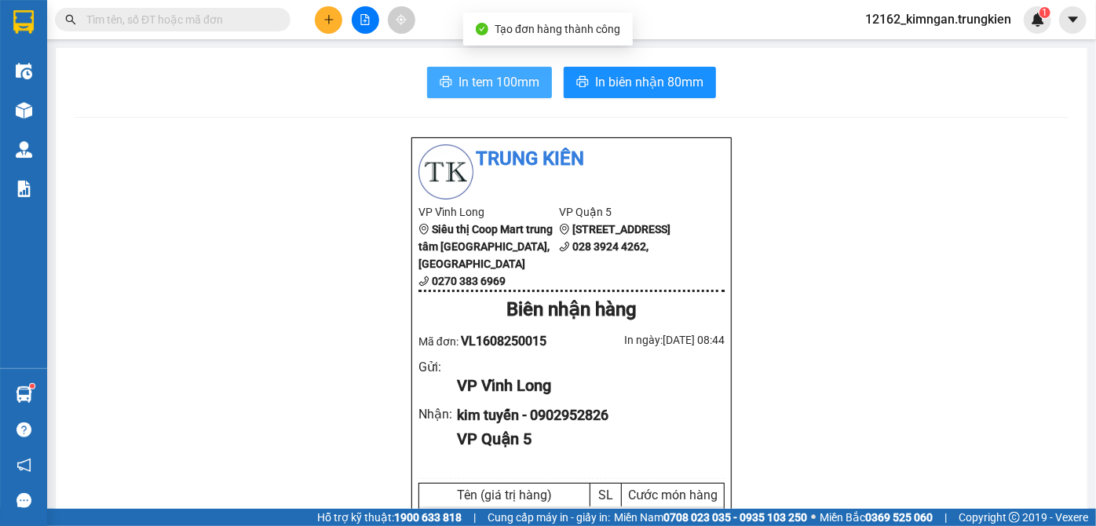
click at [472, 82] on span "In tem 100mm" at bounding box center [498, 82] width 81 height 20
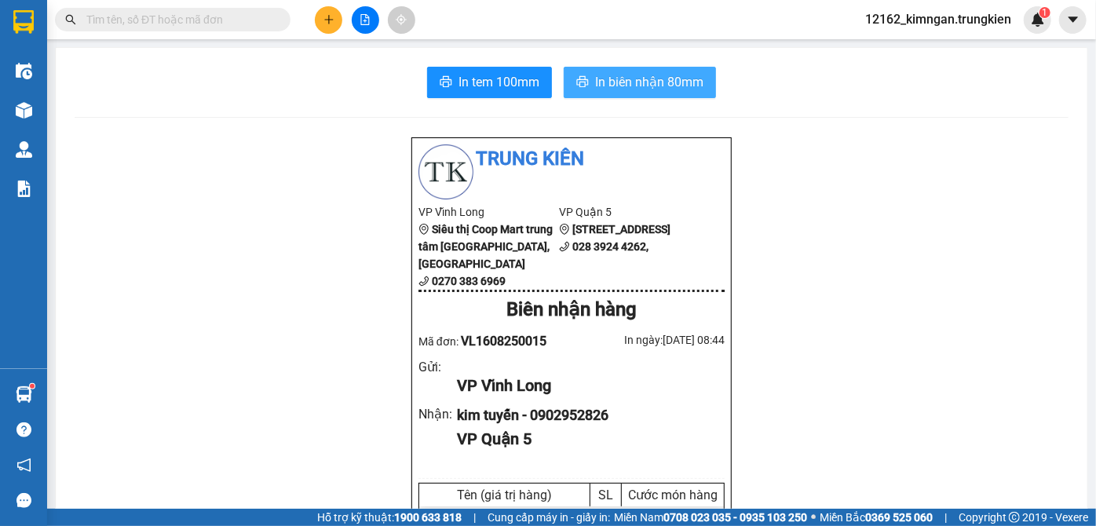
click at [636, 81] on span "In biên nhận 80mm" at bounding box center [649, 82] width 108 height 20
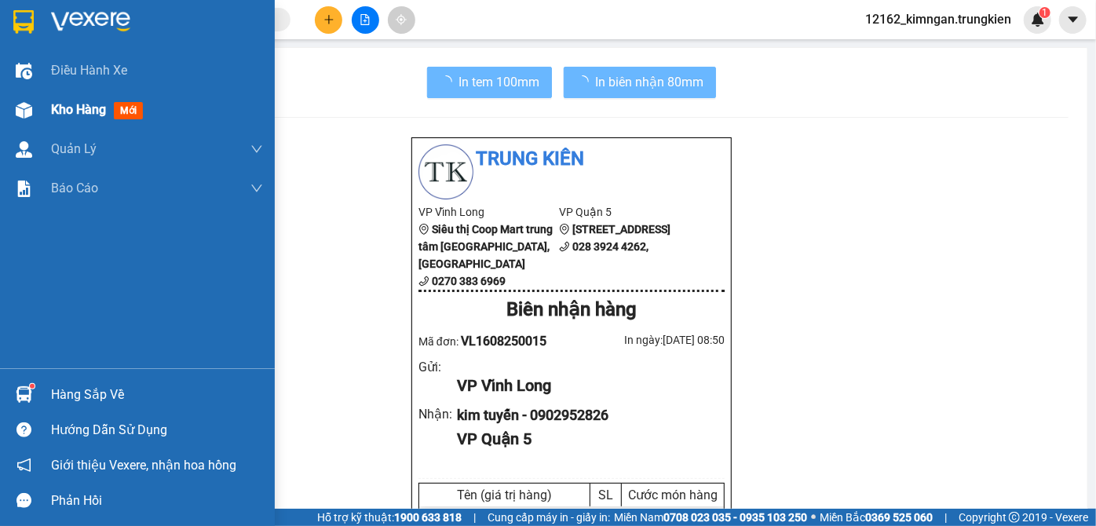
click at [54, 105] on span "Kho hàng" at bounding box center [78, 109] width 55 height 15
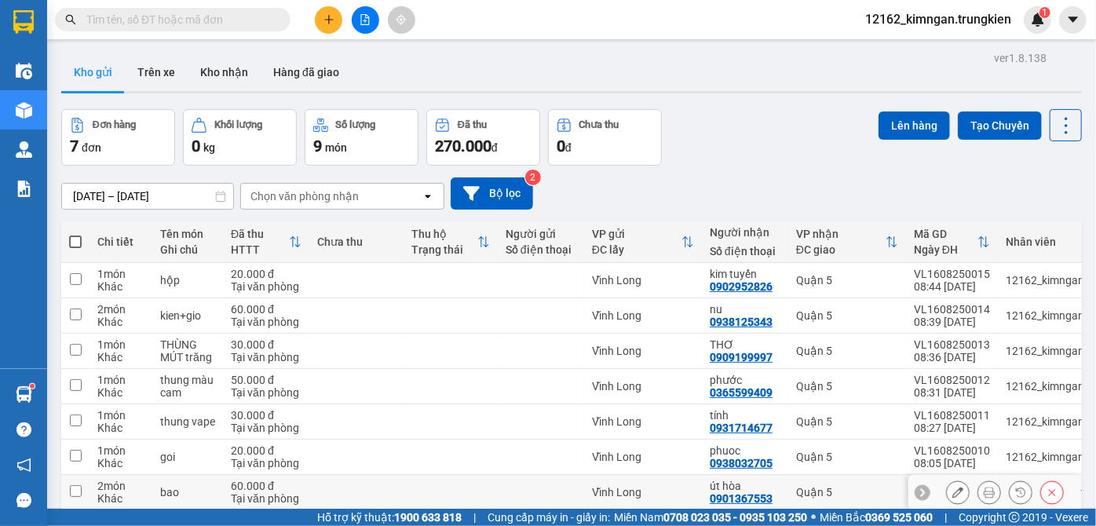
click at [438, 475] on td at bounding box center [450, 492] width 94 height 35
checkbox input "true"
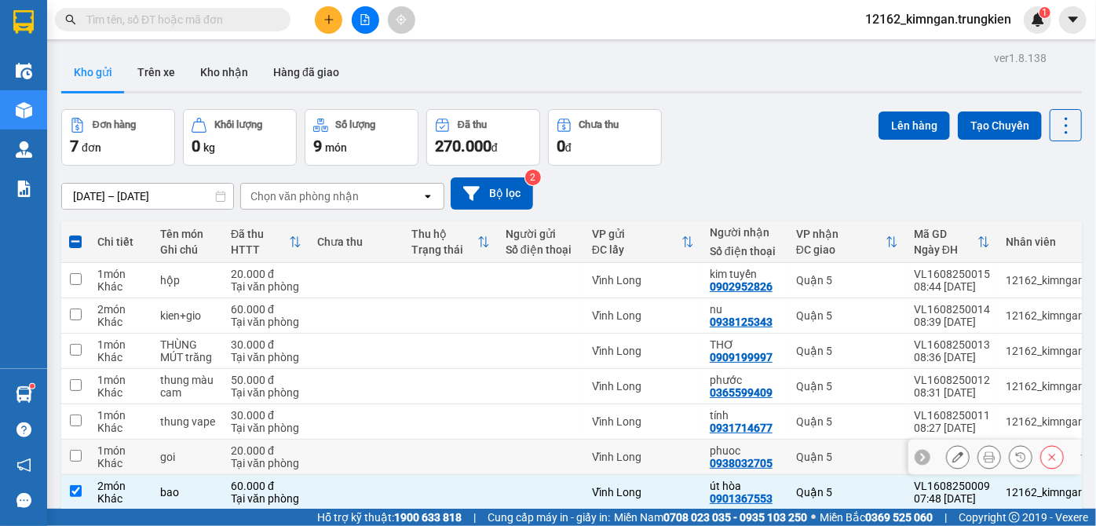
click at [442, 439] on td at bounding box center [450, 456] width 94 height 35
checkbox input "true"
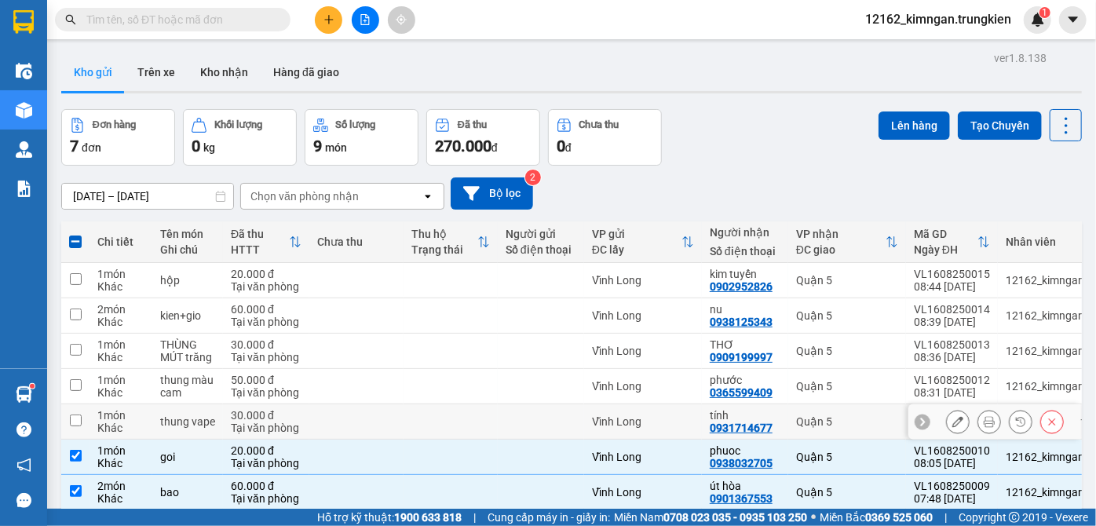
click at [457, 404] on td at bounding box center [450, 421] width 94 height 35
checkbox input "true"
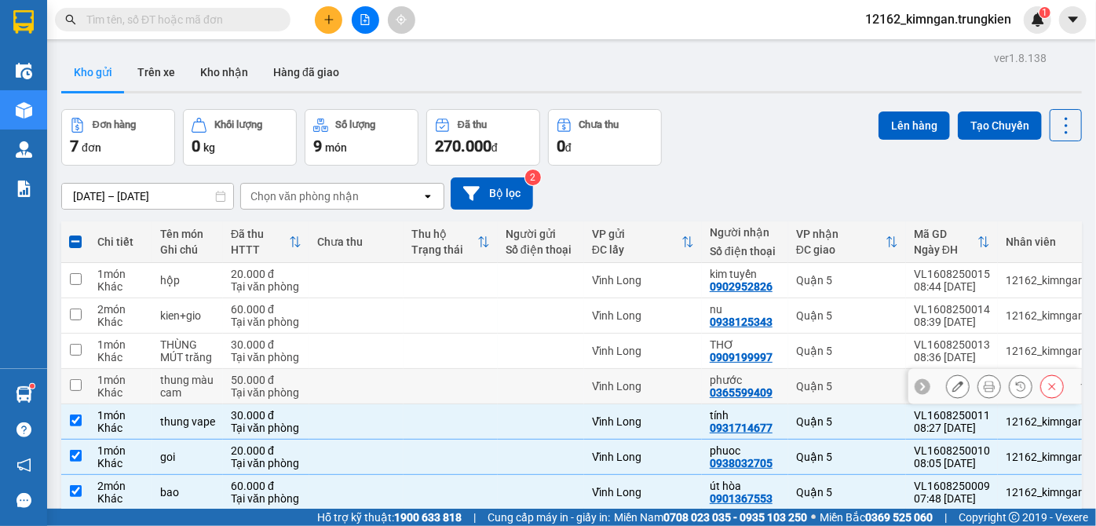
click at [477, 369] on td at bounding box center [450, 386] width 94 height 35
checkbox input "true"
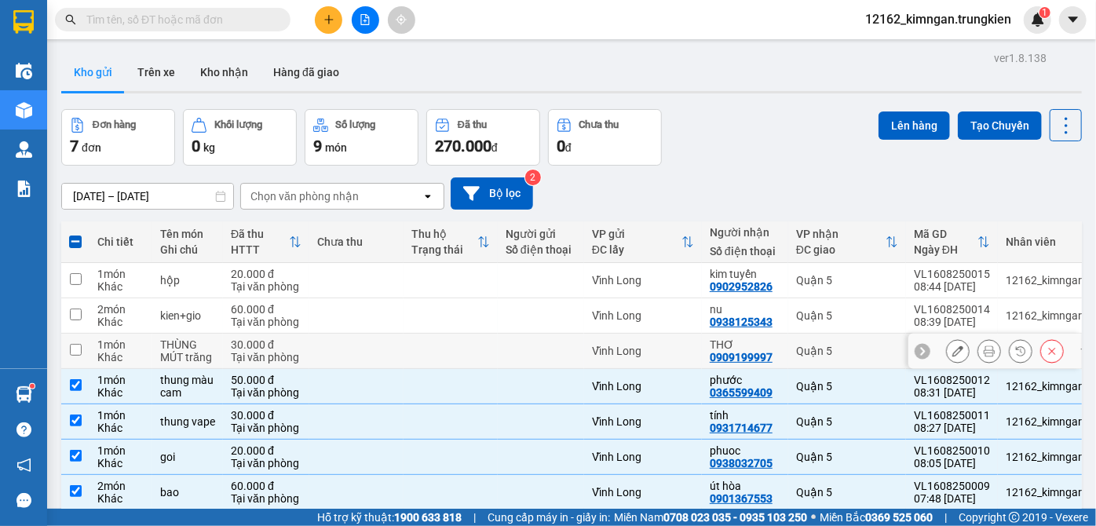
click at [493, 334] on td at bounding box center [450, 351] width 94 height 35
checkbox input "true"
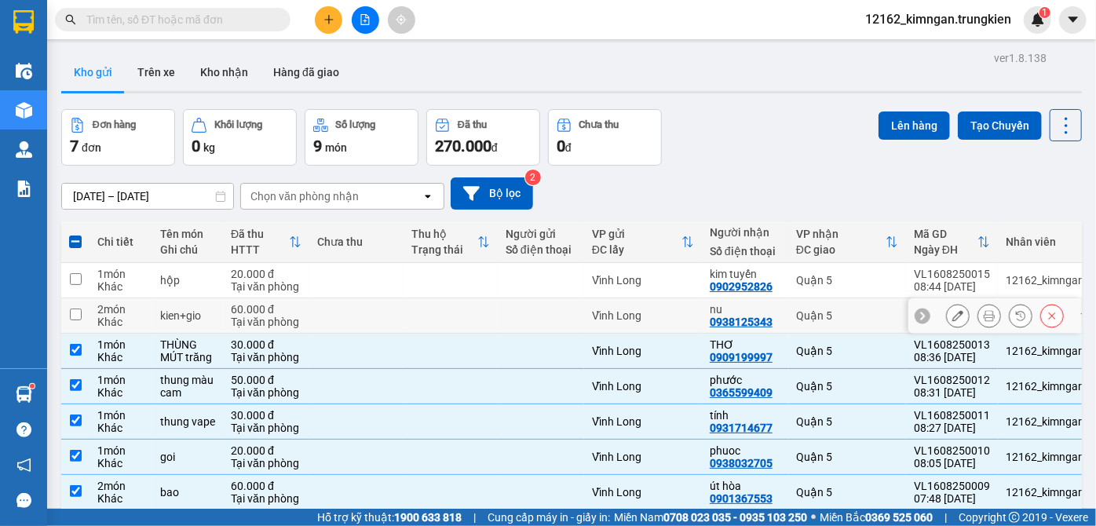
click at [504, 298] on td at bounding box center [541, 315] width 86 height 35
checkbox input "true"
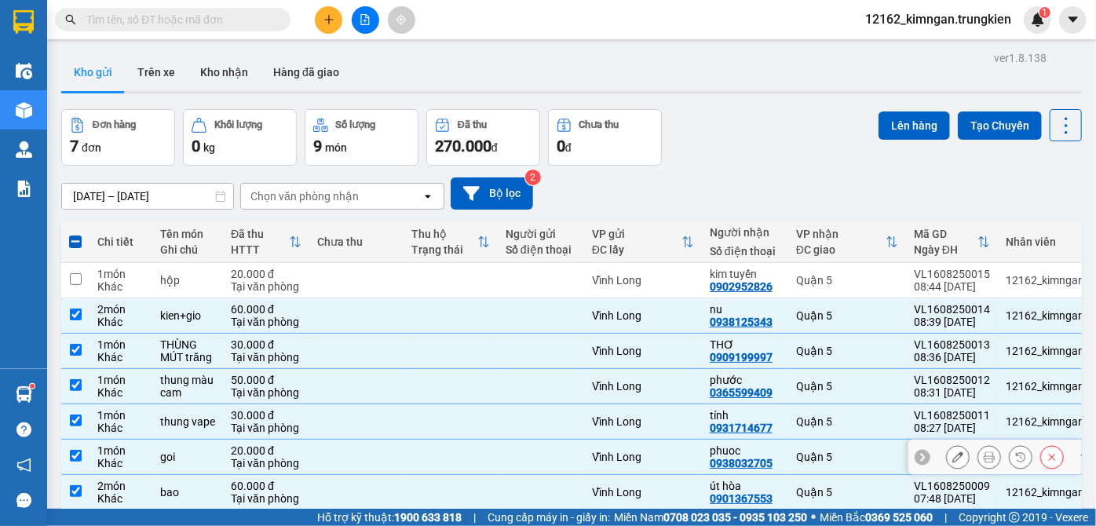
click at [399, 439] on td at bounding box center [356, 456] width 94 height 35
checkbox input "false"
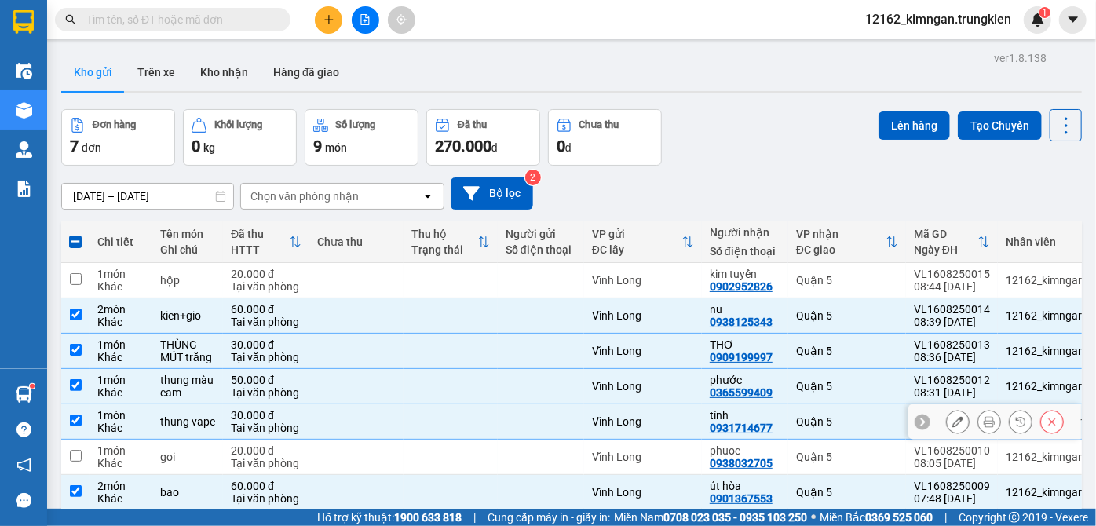
click at [417, 404] on td at bounding box center [450, 421] width 94 height 35
checkbox input "false"
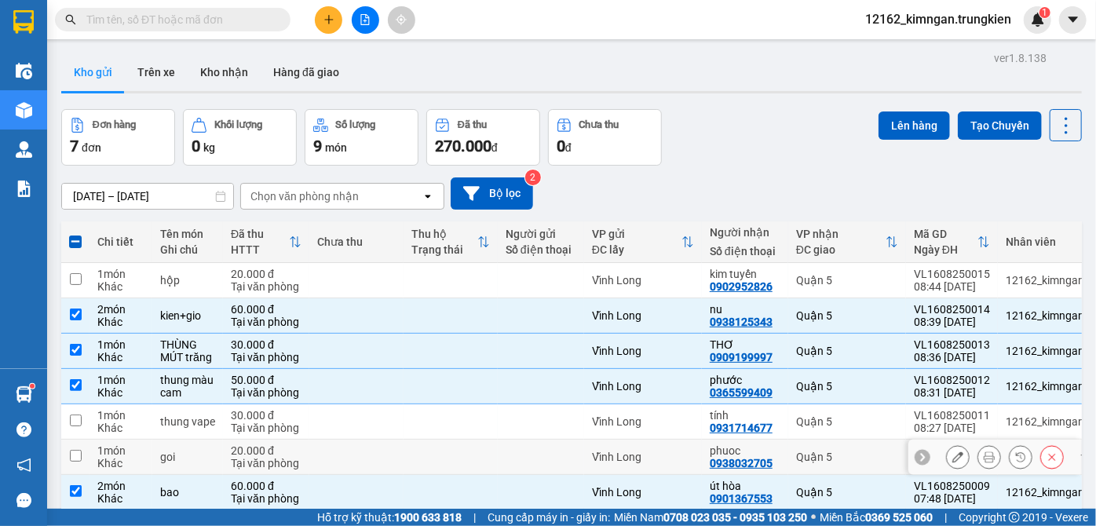
drag, startPoint x: 417, startPoint y: 383, endPoint x: 431, endPoint y: 369, distance: 20.0
click at [418, 439] on td at bounding box center [450, 456] width 94 height 35
checkbox input "true"
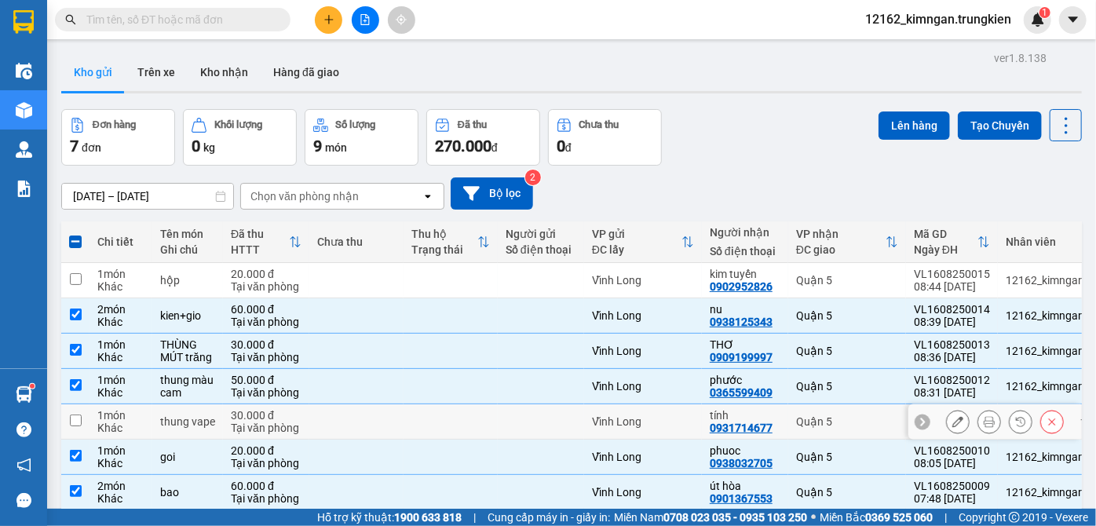
click at [433, 404] on td at bounding box center [450, 421] width 94 height 35
checkbox input "true"
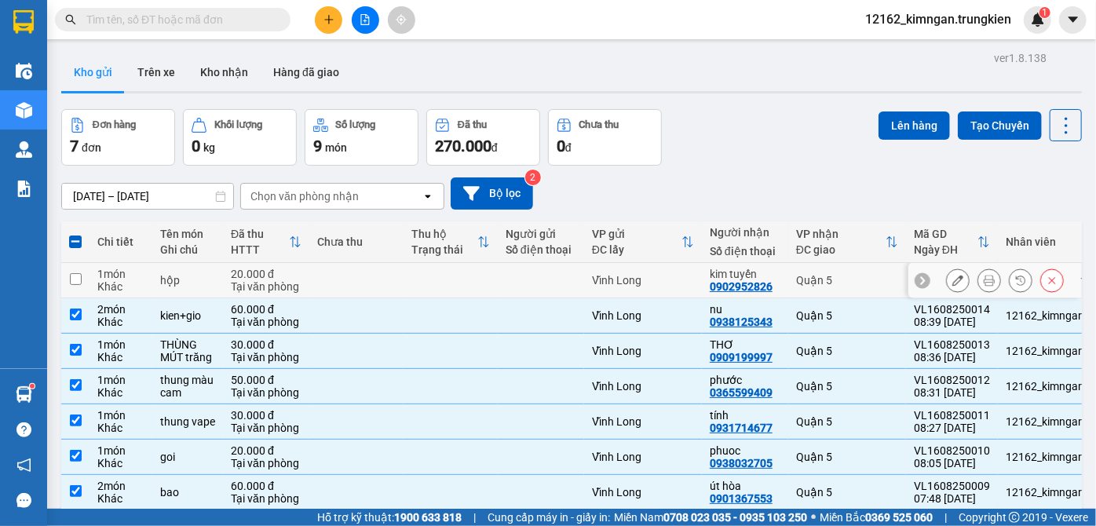
click at [481, 263] on td at bounding box center [450, 280] width 94 height 35
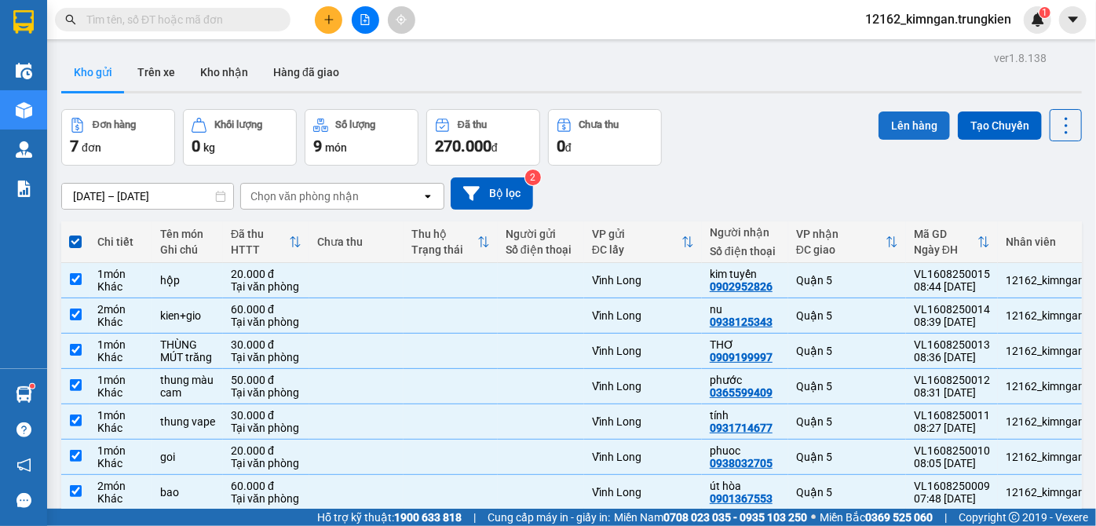
click at [885, 111] on button "Lên hàng" at bounding box center [913, 125] width 71 height 28
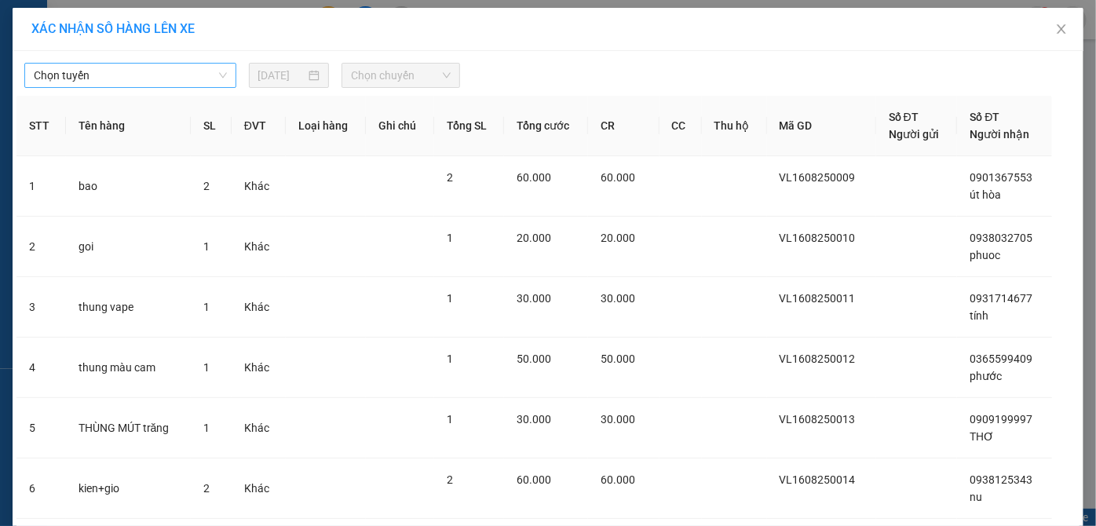
click at [116, 67] on span "Chọn tuyến" at bounding box center [130, 76] width 193 height 24
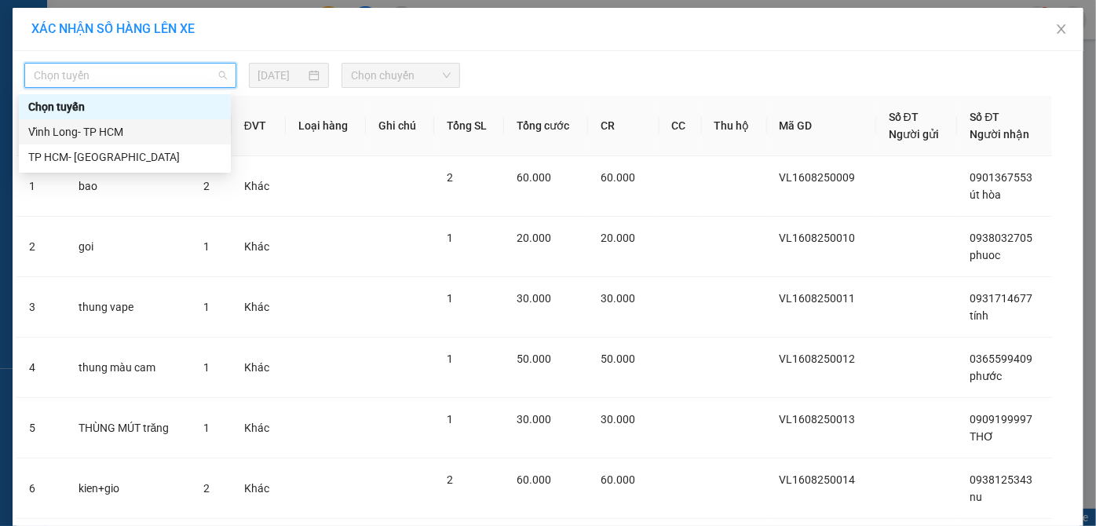
click at [79, 133] on div "Vĩnh Long- TP HCM" at bounding box center [124, 131] width 193 height 17
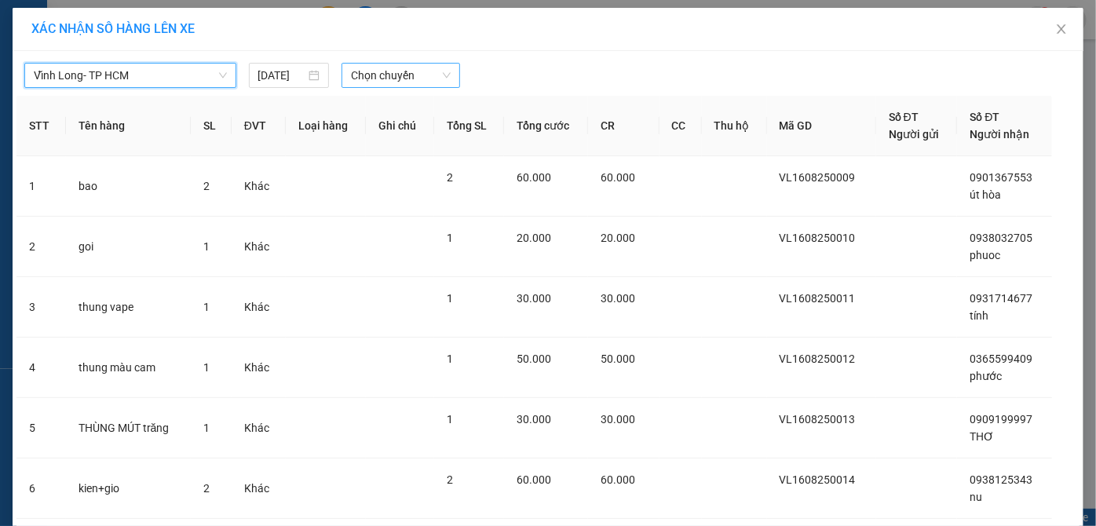
click at [353, 71] on span "Chọn chuyến" at bounding box center [401, 76] width 100 height 24
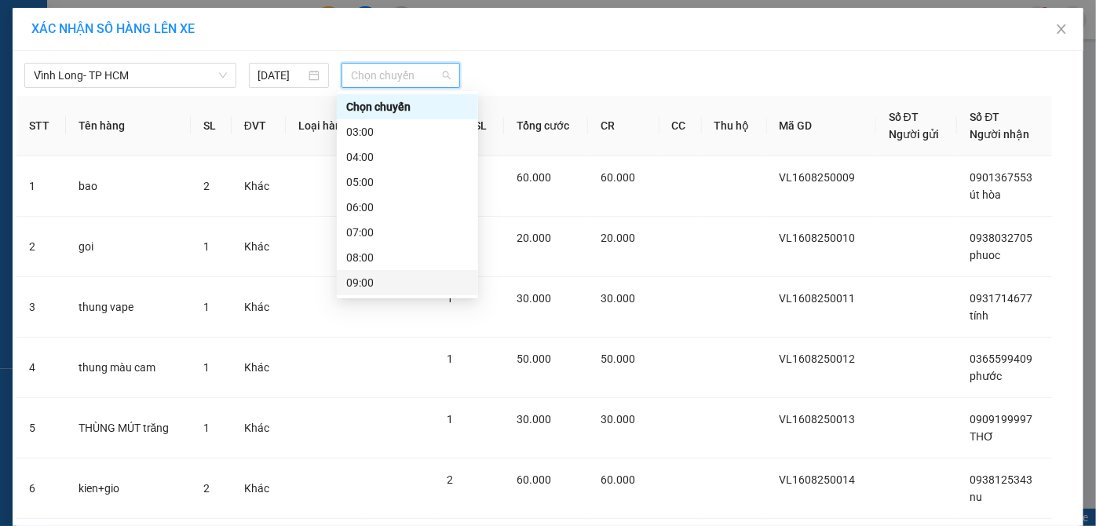
click at [356, 274] on div "09:00" at bounding box center [407, 282] width 122 height 17
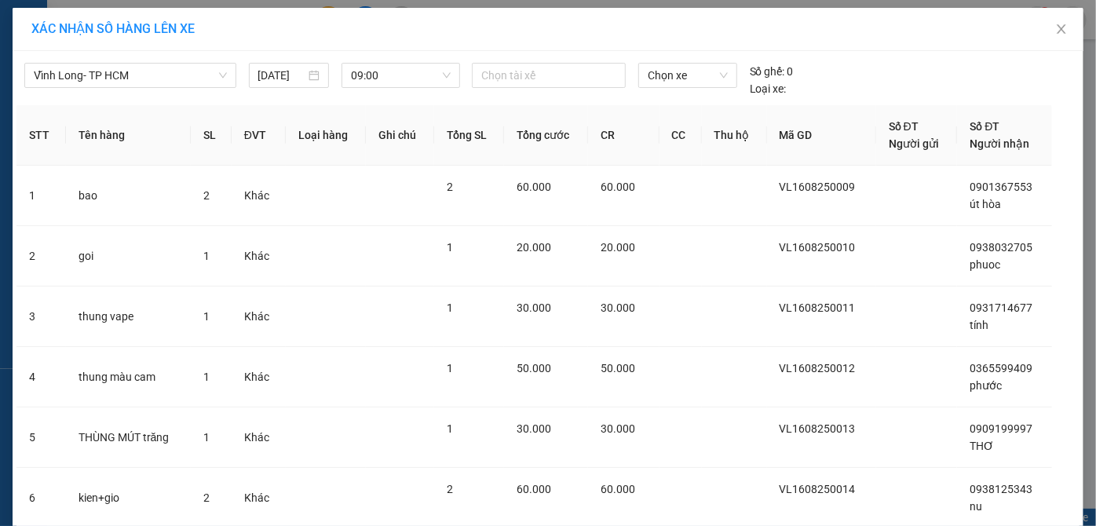
drag, startPoint x: 577, startPoint y: 485, endPoint x: 578, endPoint y: 476, distance: 8.8
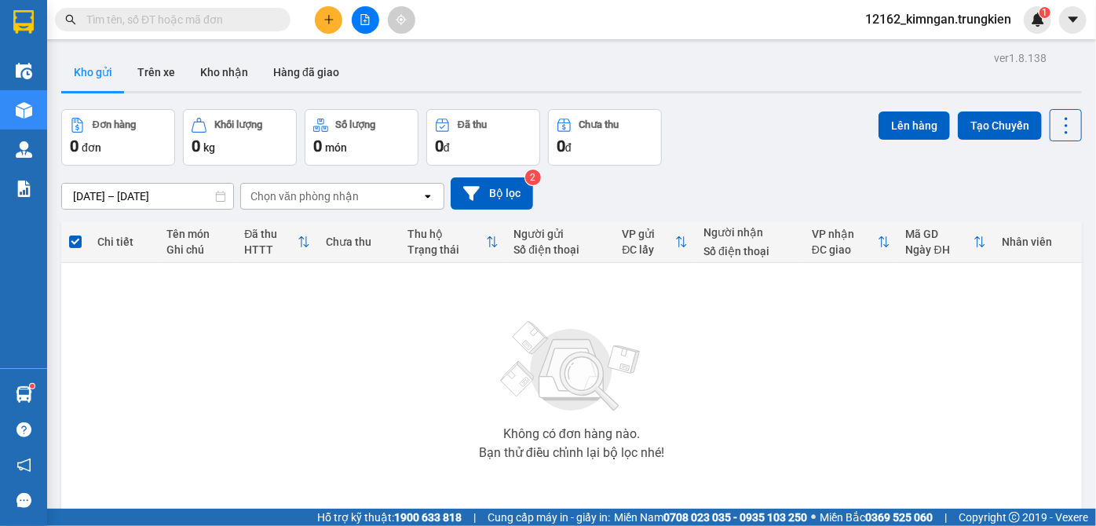
click at [188, 25] on input "text" at bounding box center [178, 19] width 185 height 17
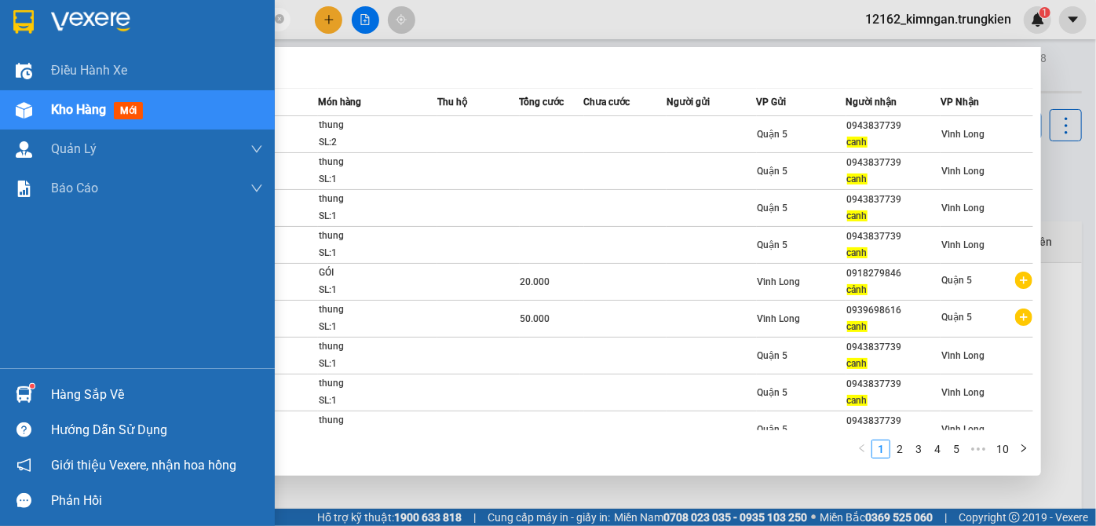
drag, startPoint x: 138, startPoint y: 27, endPoint x: 18, endPoint y: 13, distance: 120.9
click at [20, 13] on section "Kết quả tìm kiếm ( 92 ) Bộ lọc Mã ĐH Trạng thái Món hàng Thu hộ Tổng cước Chưa …" at bounding box center [548, 263] width 1096 height 526
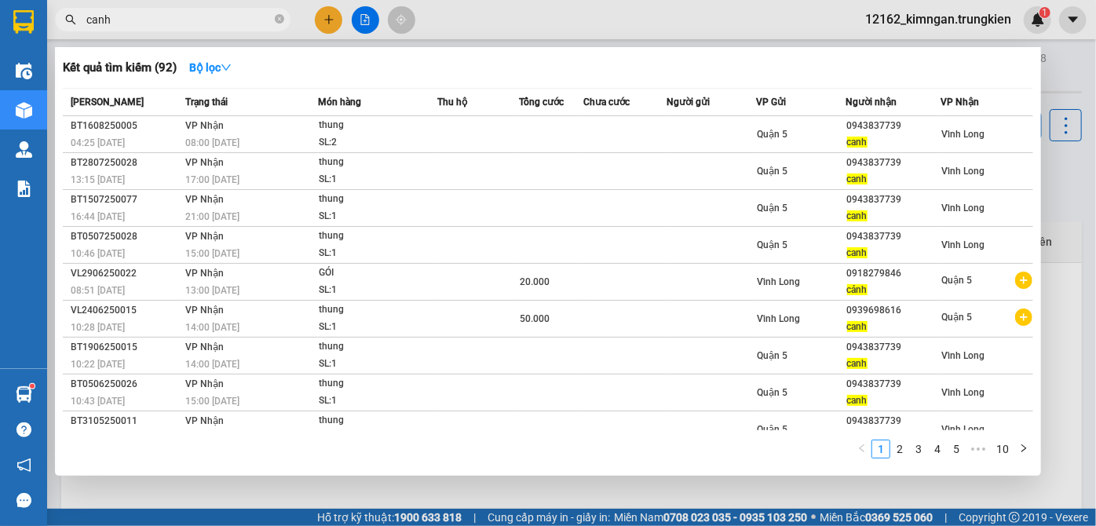
drag, startPoint x: 168, startPoint y: 21, endPoint x: 180, endPoint y: 11, distance: 16.2
click at [171, 20] on input "canh" at bounding box center [178, 19] width 185 height 17
type input "c"
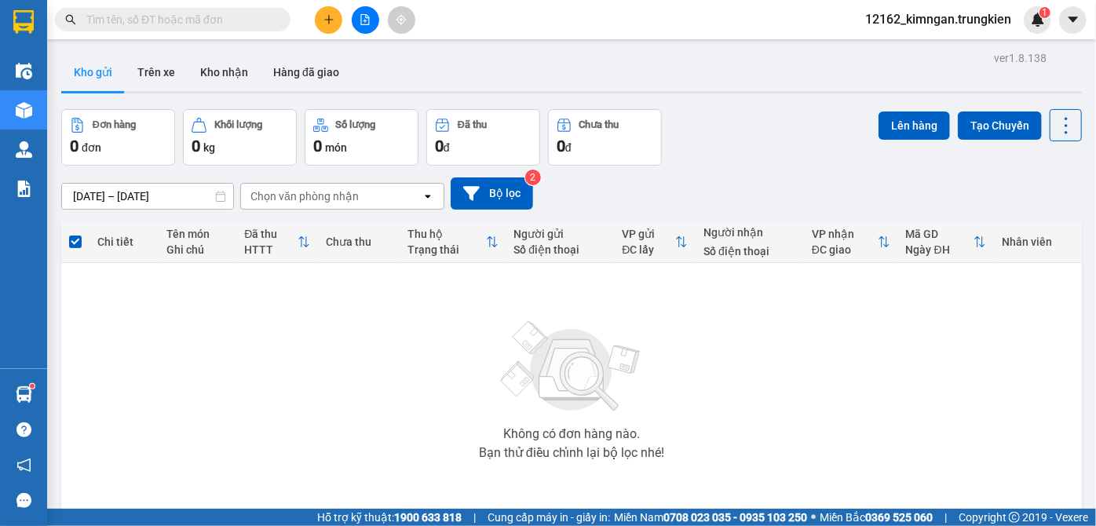
click at [330, 22] on icon "plus" at bounding box center [328, 19] width 11 height 11
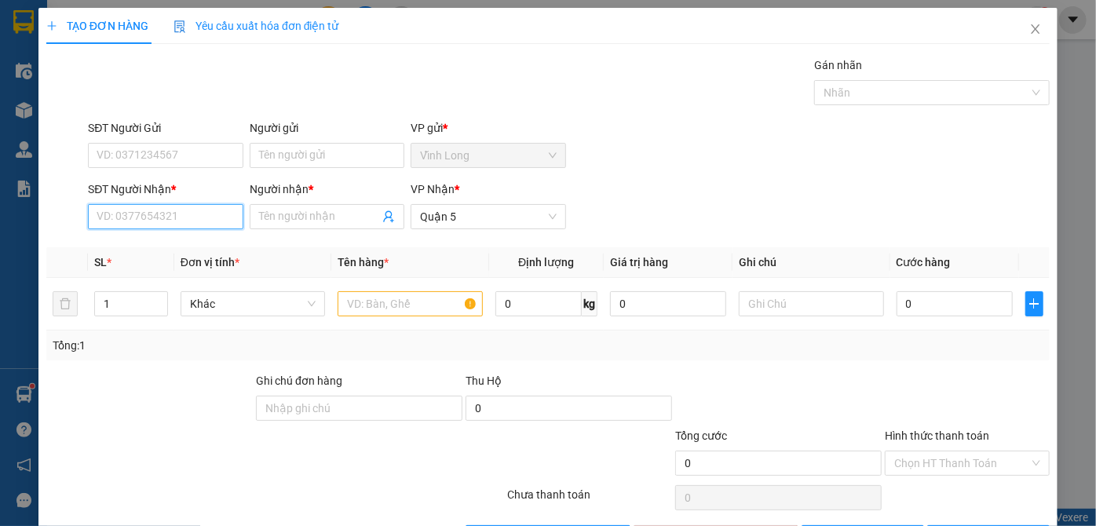
click at [199, 224] on input "SĐT Người Nhận *" at bounding box center [165, 216] width 155 height 25
type input "0979711357"
click at [181, 243] on div "0979711357 - LE" at bounding box center [164, 247] width 134 height 17
type input "LE"
type input "20.000"
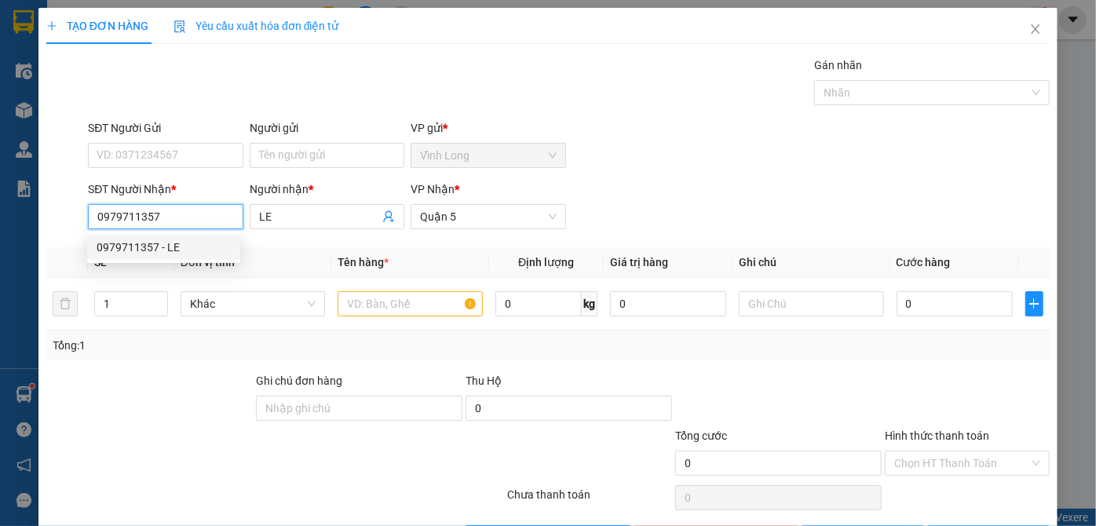
type input "20.000"
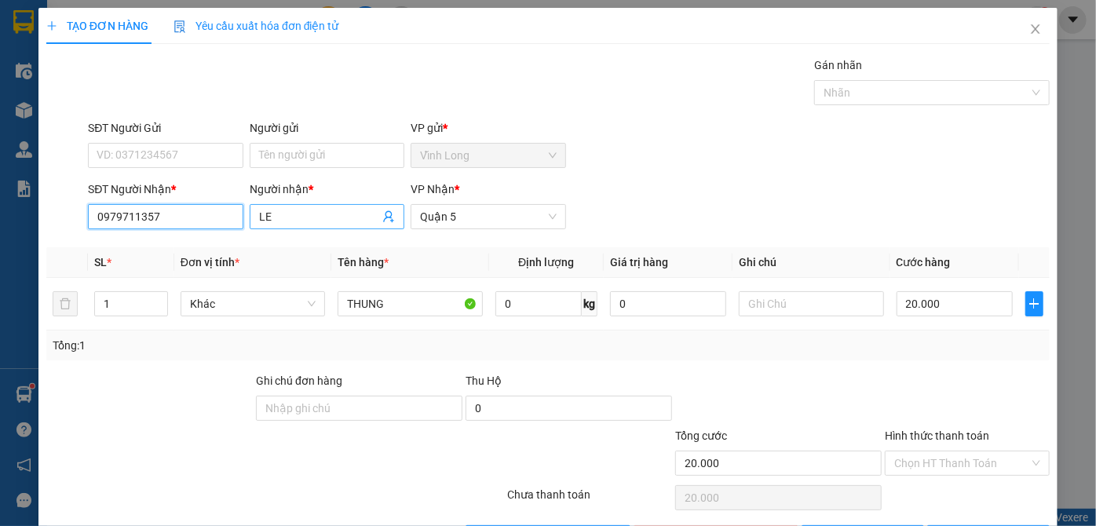
type input "0979711357"
drag, startPoint x: 280, startPoint y: 221, endPoint x: 245, endPoint y: 211, distance: 36.5
click at [246, 211] on div "Người nhận * LE" at bounding box center [326, 207] width 161 height 55
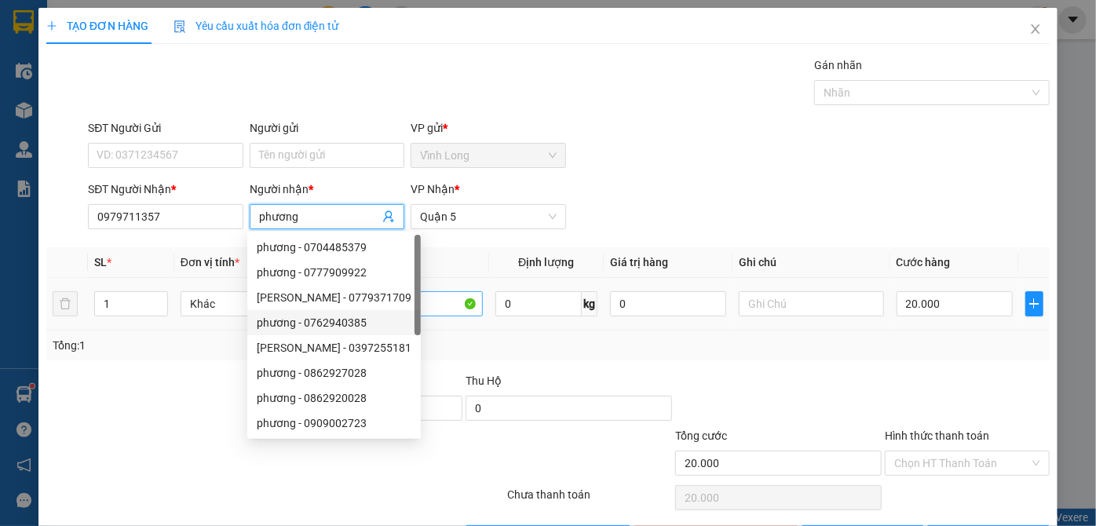
type input "phương"
click at [428, 310] on input "THUNG" at bounding box center [409, 303] width 145 height 25
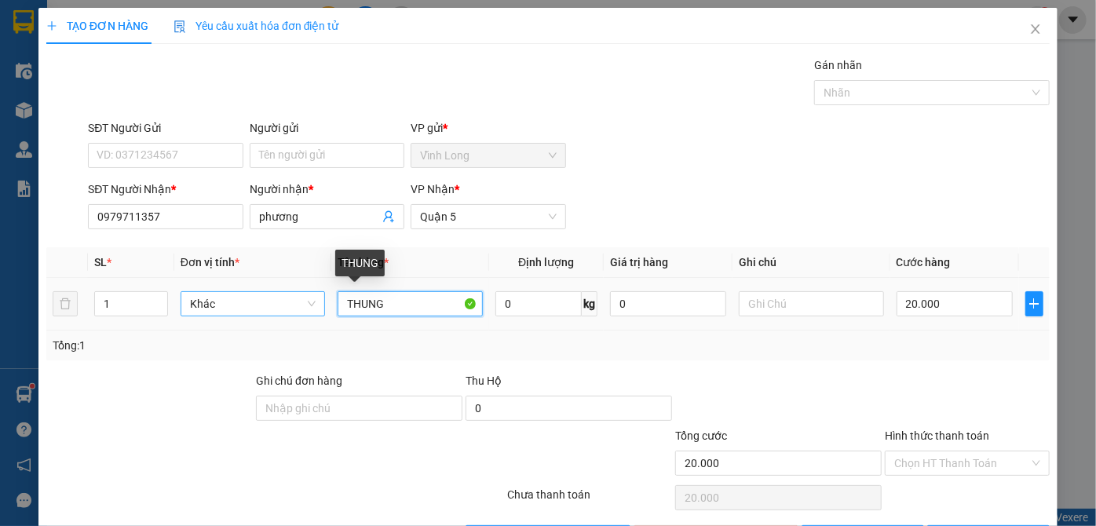
drag, startPoint x: 428, startPoint y: 310, endPoint x: 306, endPoint y: 302, distance: 122.7
click at [308, 304] on tr "1 Khác THUNG 0 kg 0 20.000" at bounding box center [547, 304] width 1003 height 53
type input "gói đỏ"
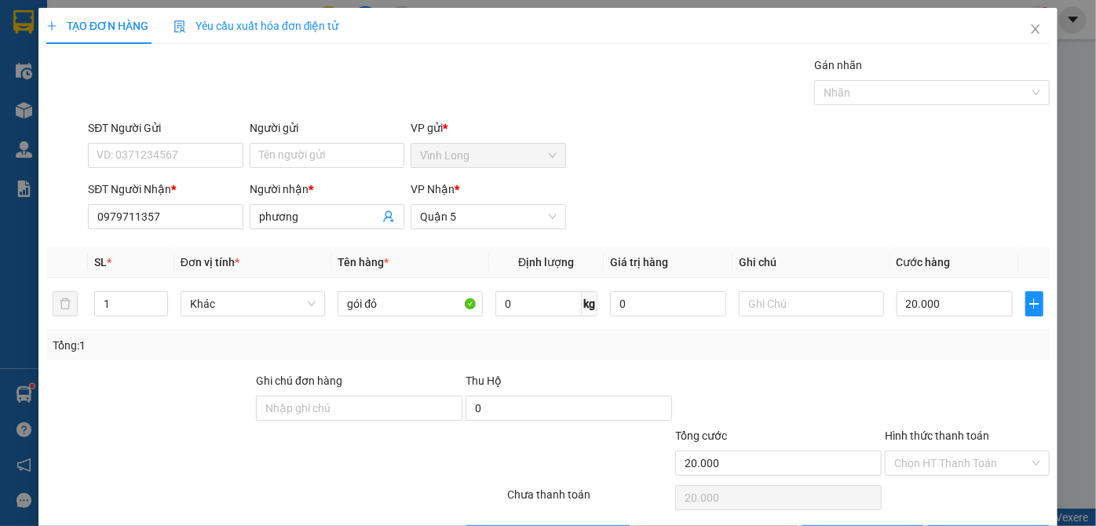
click at [955, 442] on div "Hình thức thanh toán" at bounding box center [966, 439] width 165 height 24
click at [952, 454] on input "Hình thức thanh toán" at bounding box center [961, 463] width 135 height 24
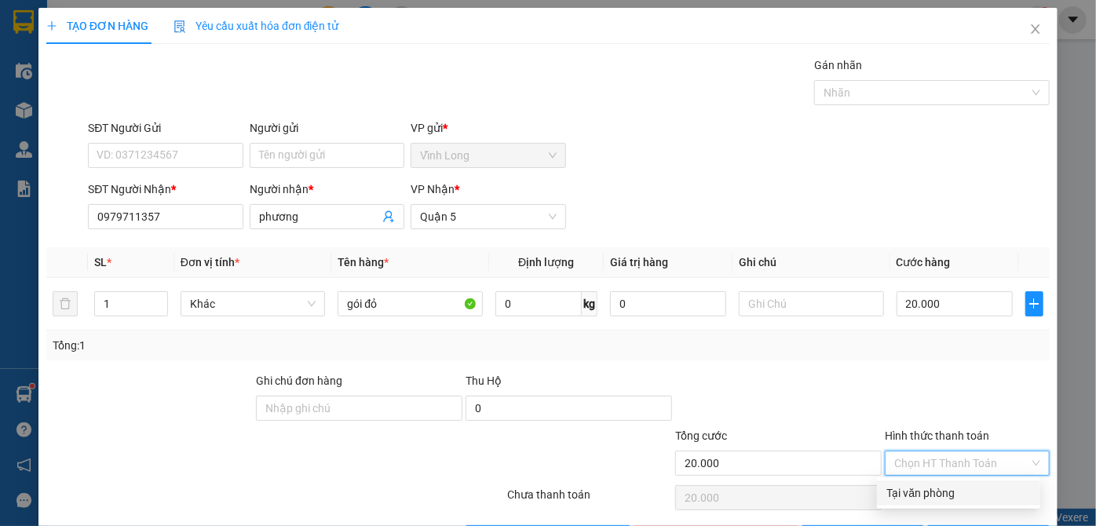
click at [954, 492] on div "Tại văn phòng" at bounding box center [958, 492] width 144 height 17
type input "0"
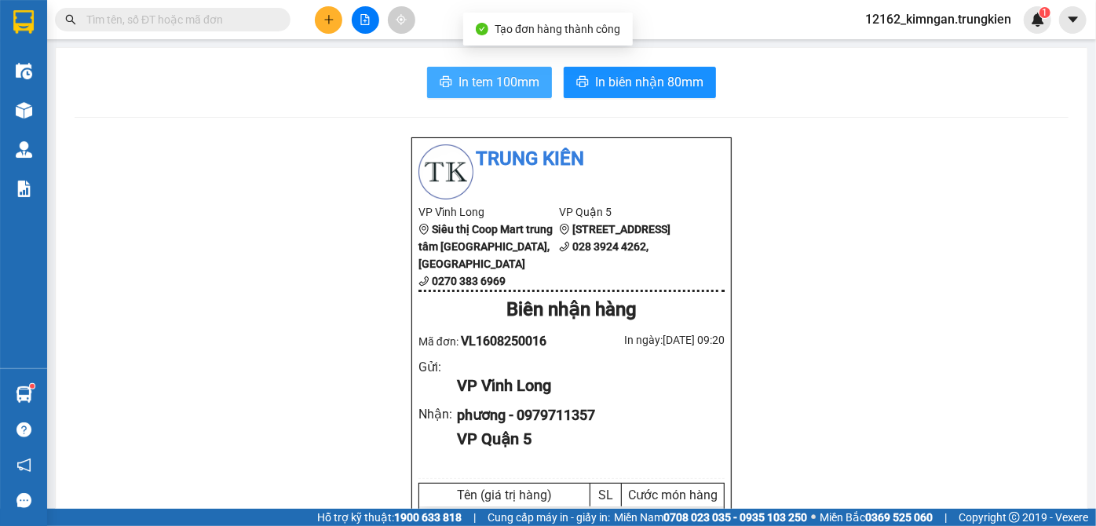
click at [498, 78] on span "In tem 100mm" at bounding box center [498, 82] width 81 height 20
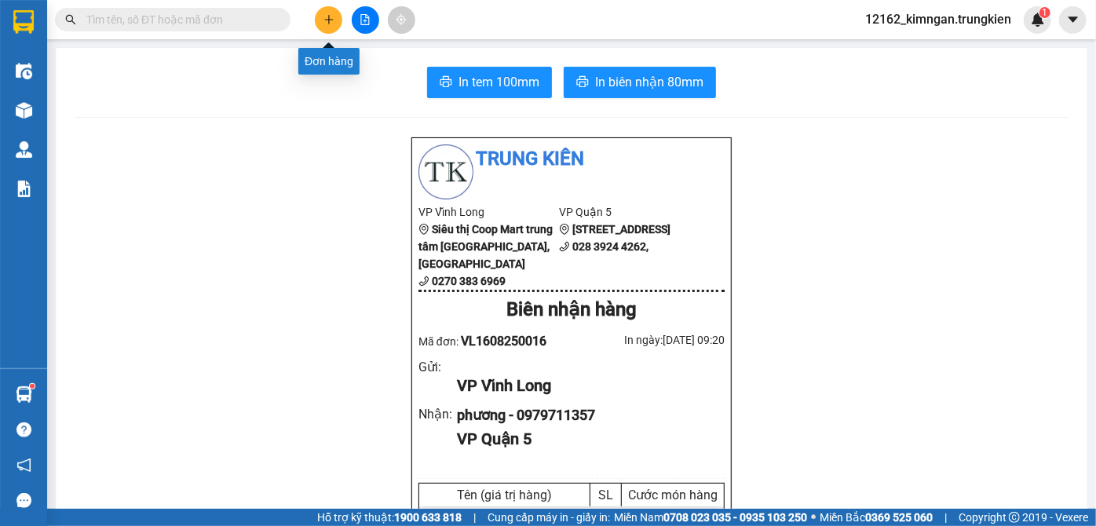
click at [333, 24] on icon "plus" at bounding box center [328, 19] width 11 height 11
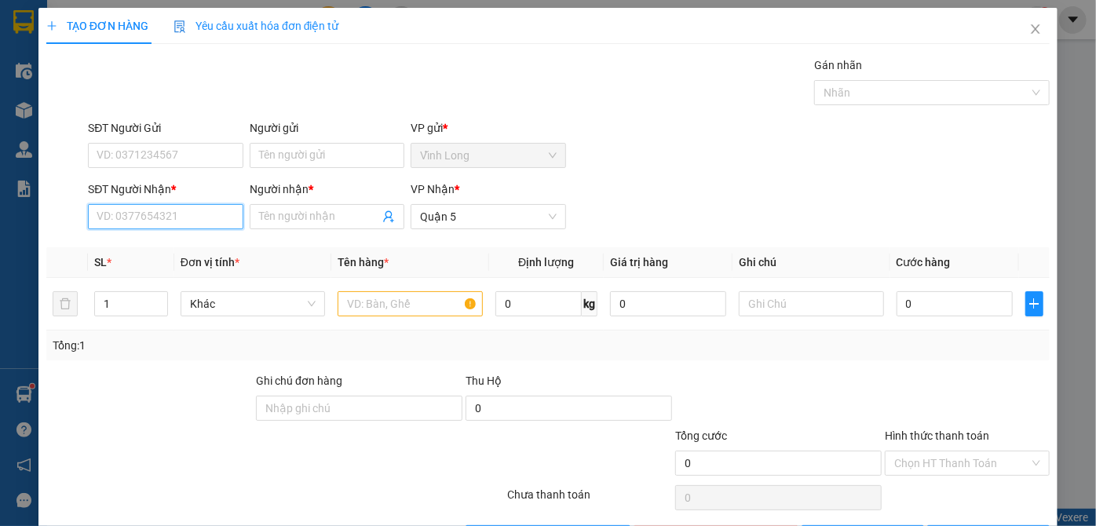
click at [187, 228] on input "SĐT Người Nhận *" at bounding box center [165, 216] width 155 height 25
type input "0909127374"
click at [173, 250] on div "0909127374 - thảo" at bounding box center [164, 247] width 134 height 17
type input "thảo"
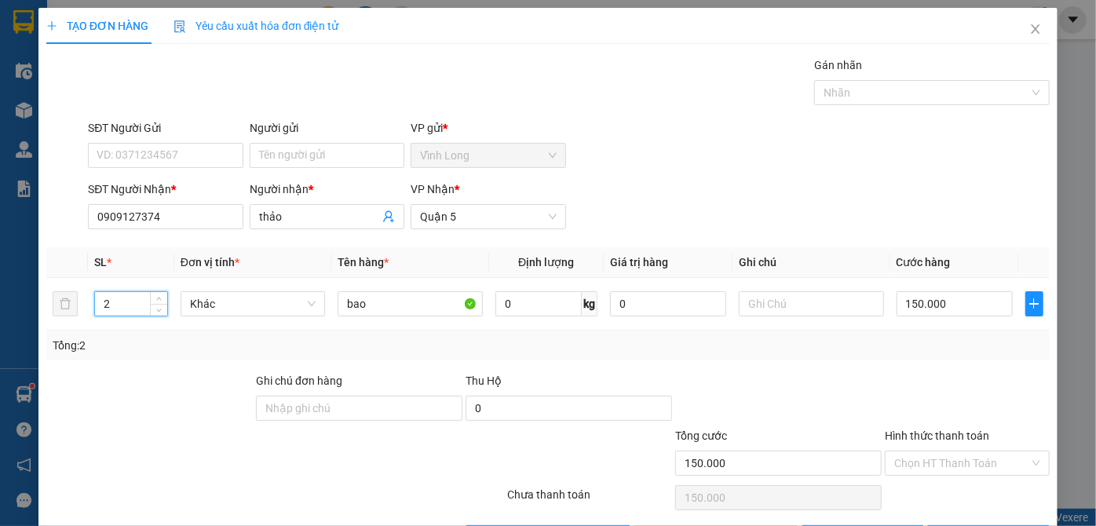
drag, startPoint x: 108, startPoint y: 304, endPoint x: 0, endPoint y: 304, distance: 108.3
click at [0, 304] on div "TẠO ĐƠN HÀNG Yêu cầu xuất hóa đơn điện tử Transit Pickup Surcharge Ids Transit …" at bounding box center [548, 263] width 1096 height 526
click at [938, 304] on input "150.000" at bounding box center [954, 303] width 116 height 25
click at [930, 466] on input "Hình thức thanh toán" at bounding box center [961, 463] width 135 height 24
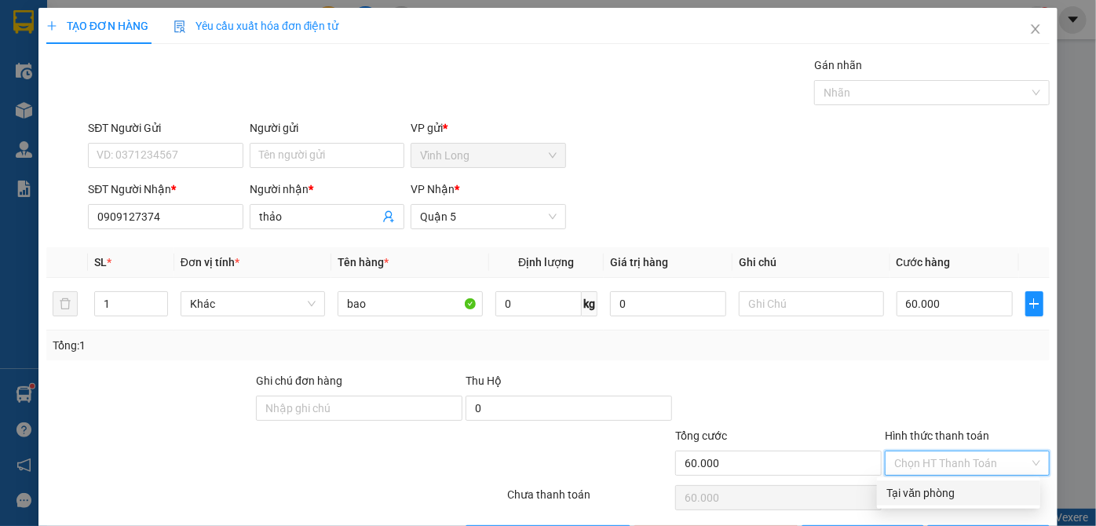
click at [925, 487] on div "Tại văn phòng" at bounding box center [958, 492] width 144 height 17
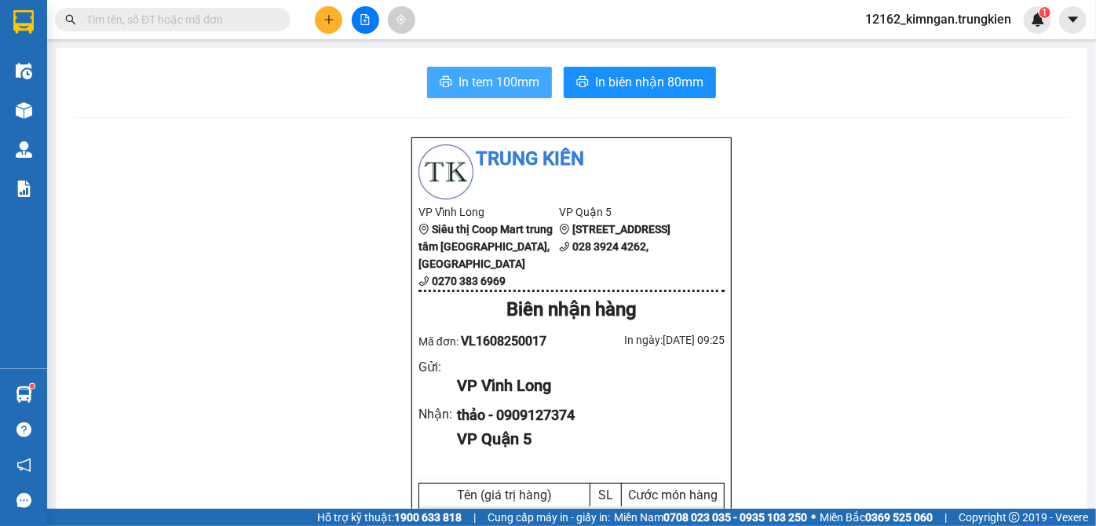
click at [439, 82] on icon "printer" at bounding box center [445, 81] width 13 height 13
click at [328, 10] on button at bounding box center [328, 19] width 27 height 27
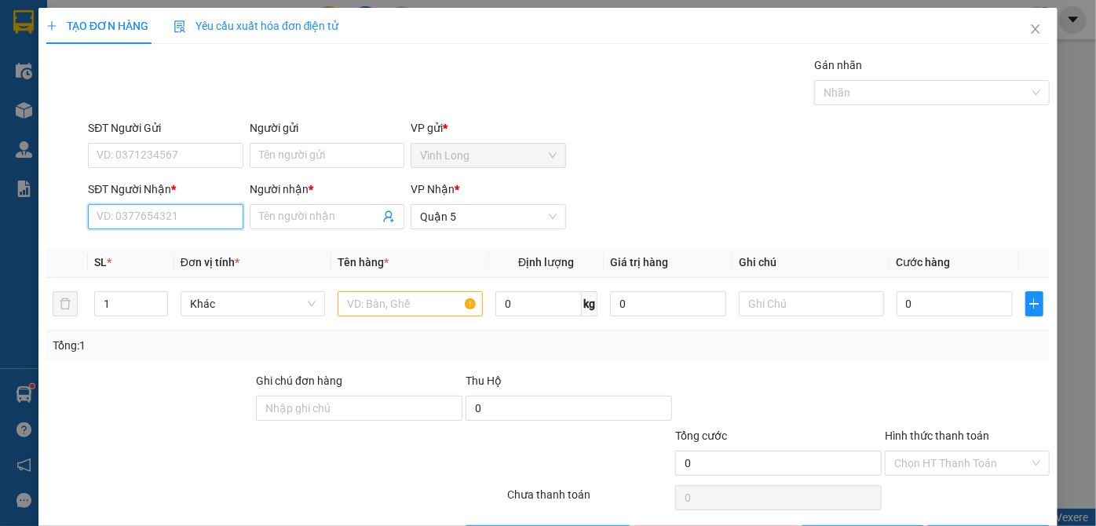
click at [165, 206] on input "SĐT Người Nhận *" at bounding box center [165, 216] width 155 height 25
click at [171, 253] on div "0939139263 - QUYÊN" at bounding box center [164, 247] width 134 height 17
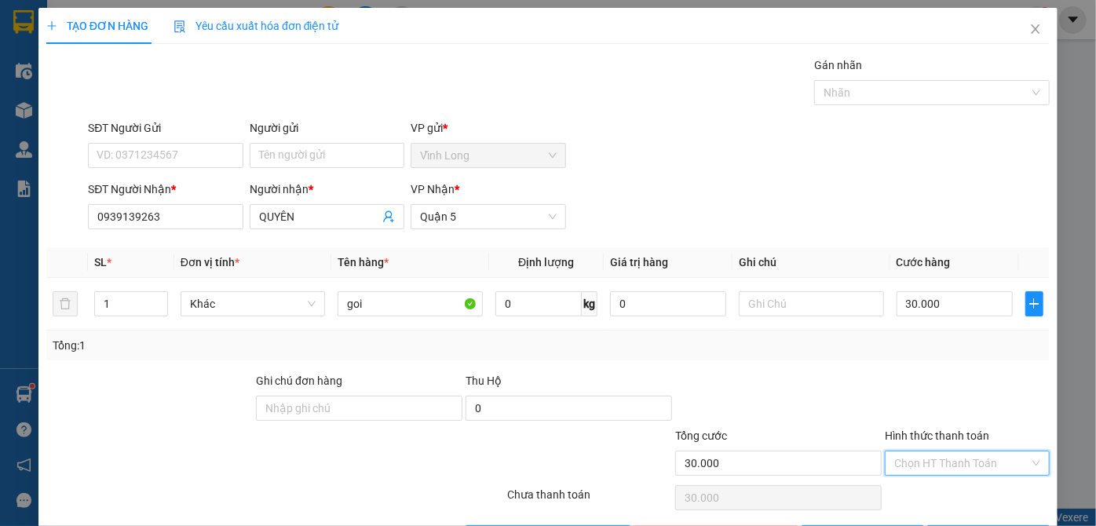
click at [922, 453] on input "Hình thức thanh toán" at bounding box center [961, 463] width 135 height 24
drag, startPoint x: 929, startPoint y: 492, endPoint x: 927, endPoint y: 501, distance: 9.7
click at [928, 493] on div "Tại văn phòng" at bounding box center [958, 492] width 144 height 17
drag, startPoint x: 986, startPoint y: 486, endPoint x: 971, endPoint y: 467, distance: 24.5
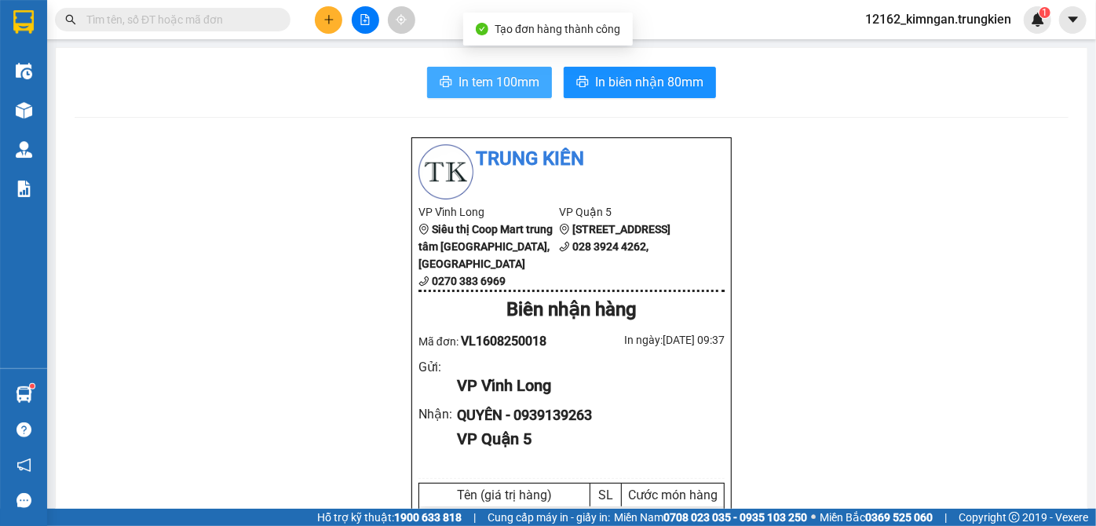
click at [507, 84] on span "In tem 100mm" at bounding box center [498, 82] width 81 height 20
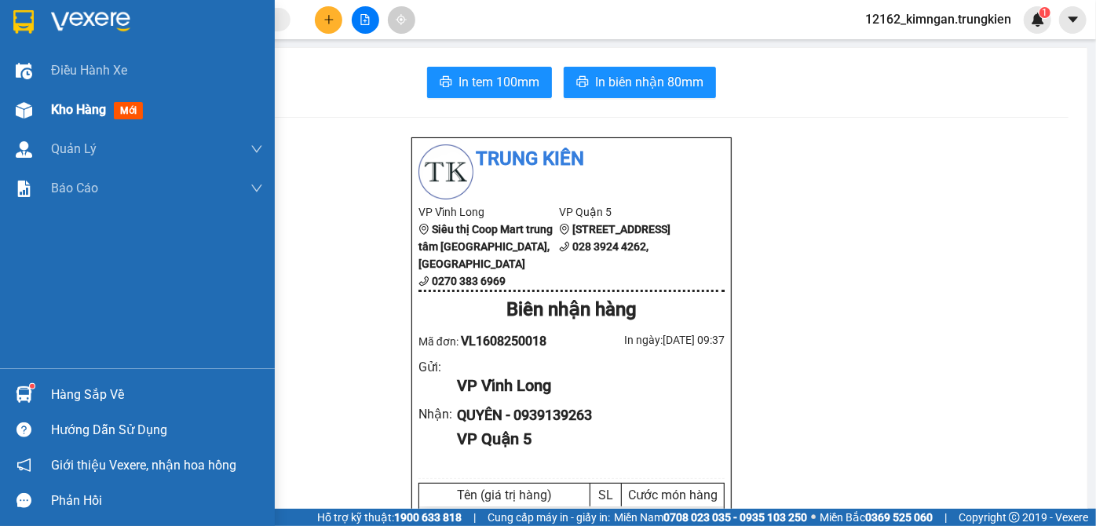
click at [67, 111] on span "Kho hàng" at bounding box center [78, 109] width 55 height 15
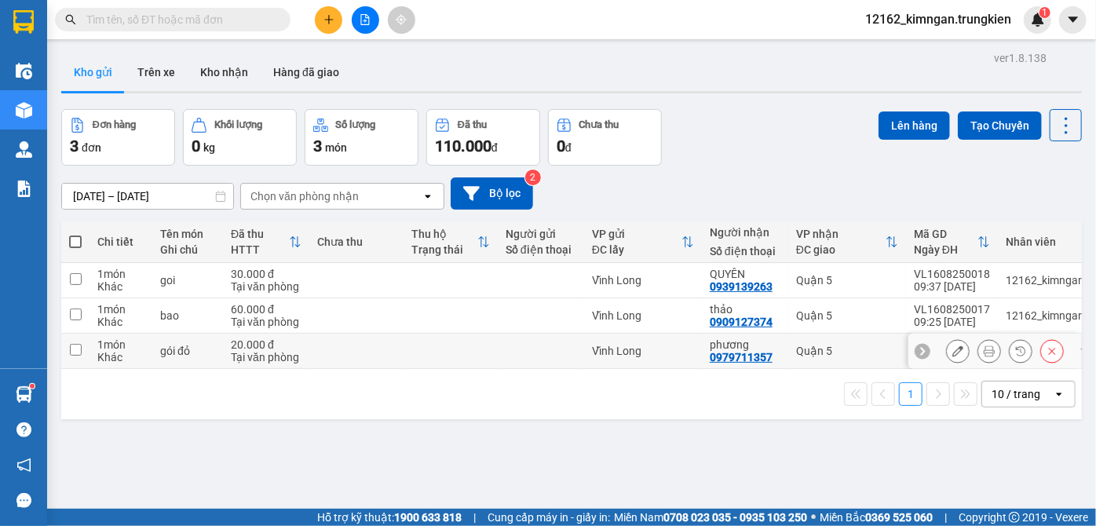
click at [647, 354] on div "Vĩnh Long" at bounding box center [643, 351] width 102 height 13
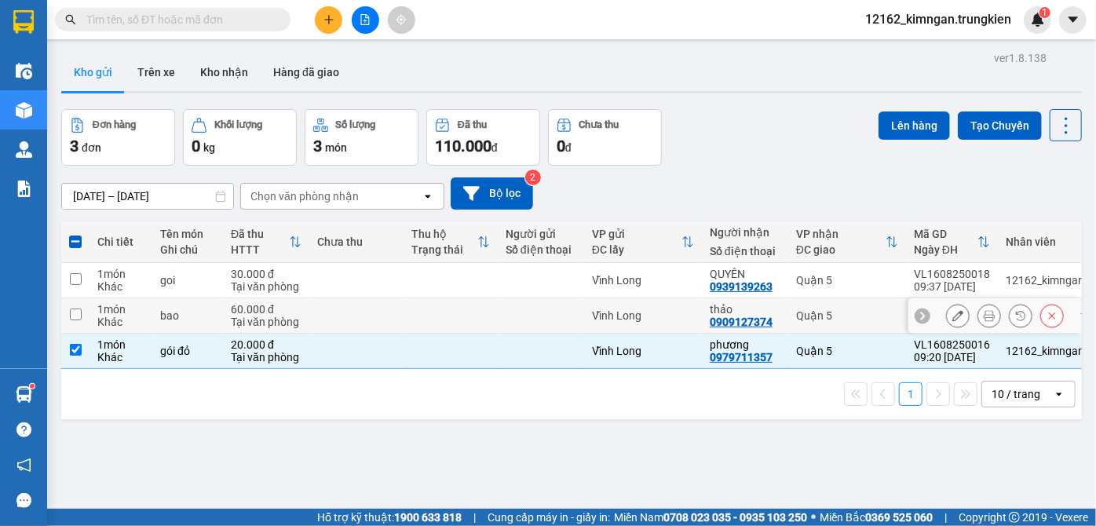
click at [649, 308] on td "Vĩnh Long" at bounding box center [643, 315] width 118 height 35
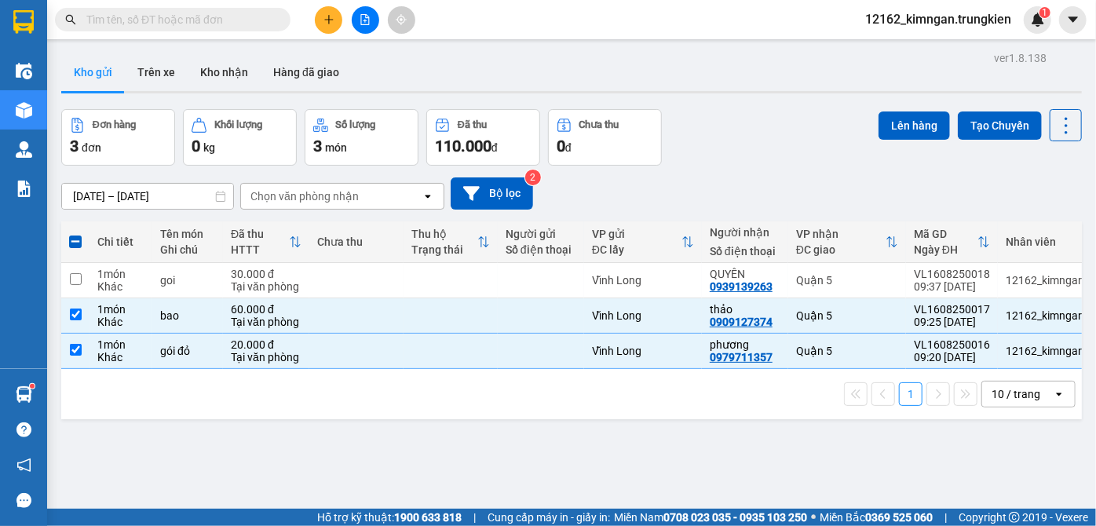
click at [671, 257] on th "VP gửi ĐC lấy" at bounding box center [643, 242] width 118 height 42
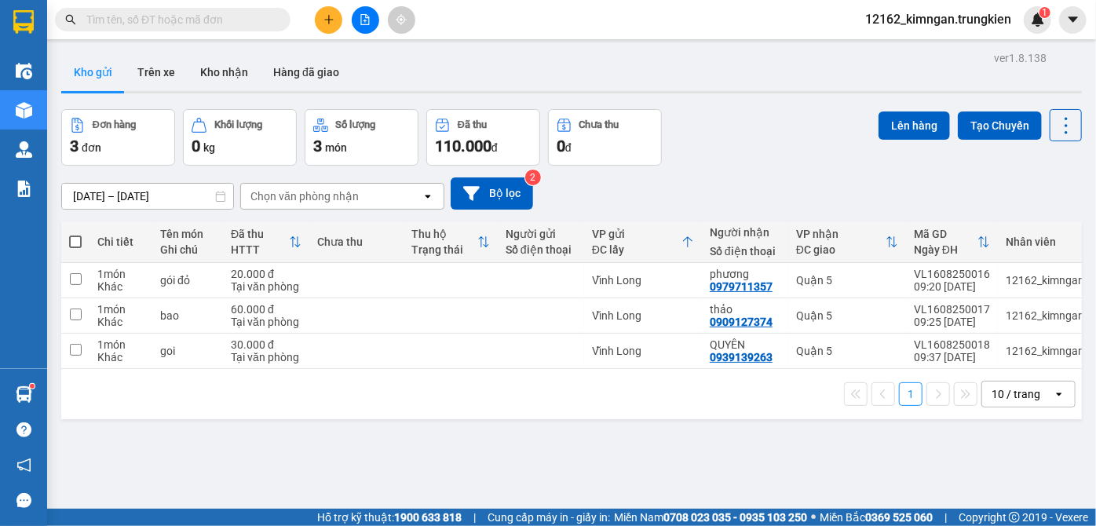
click at [689, 242] on icon at bounding box center [687, 241] width 13 height 13
click at [979, 239] on icon at bounding box center [984, 241] width 10 height 11
click at [977, 239] on icon at bounding box center [983, 241] width 13 height 13
drag, startPoint x: 440, startPoint y: 339, endPoint x: 439, endPoint y: 316, distance: 22.8
click at [440, 337] on td at bounding box center [450, 351] width 94 height 35
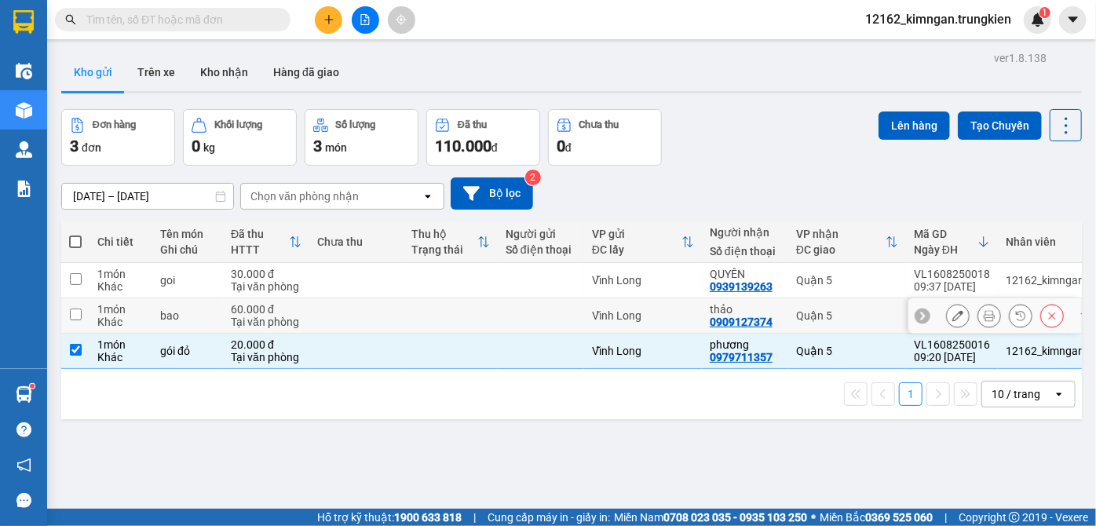
click at [439, 313] on td at bounding box center [450, 315] width 94 height 35
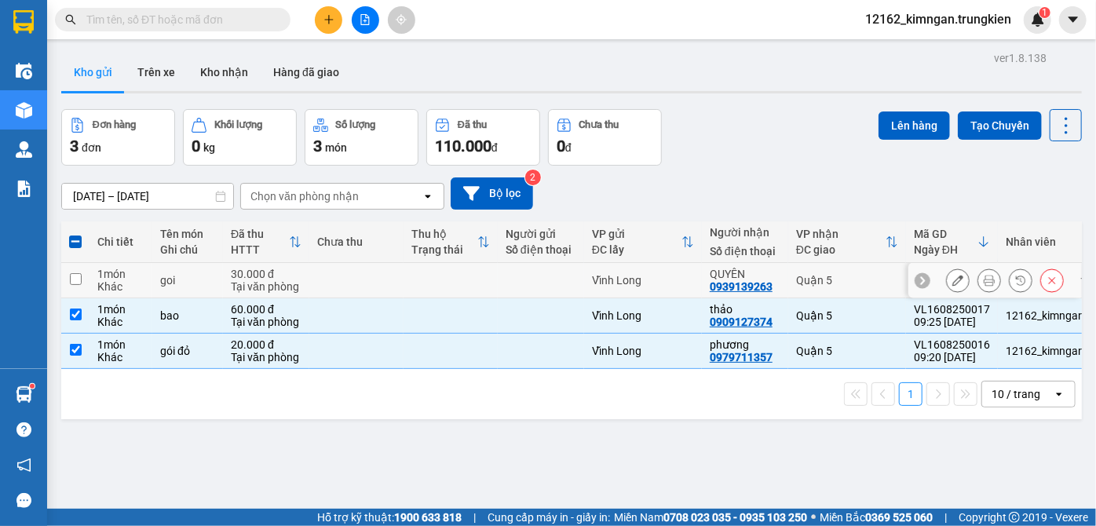
click at [439, 272] on td at bounding box center [450, 280] width 94 height 35
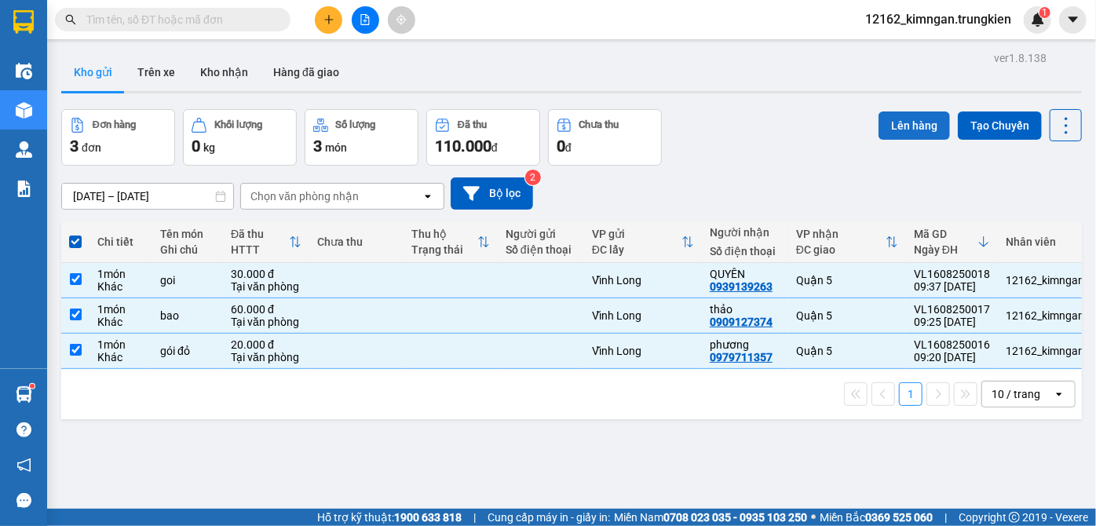
click at [915, 126] on button "Lên hàng" at bounding box center [913, 125] width 71 height 28
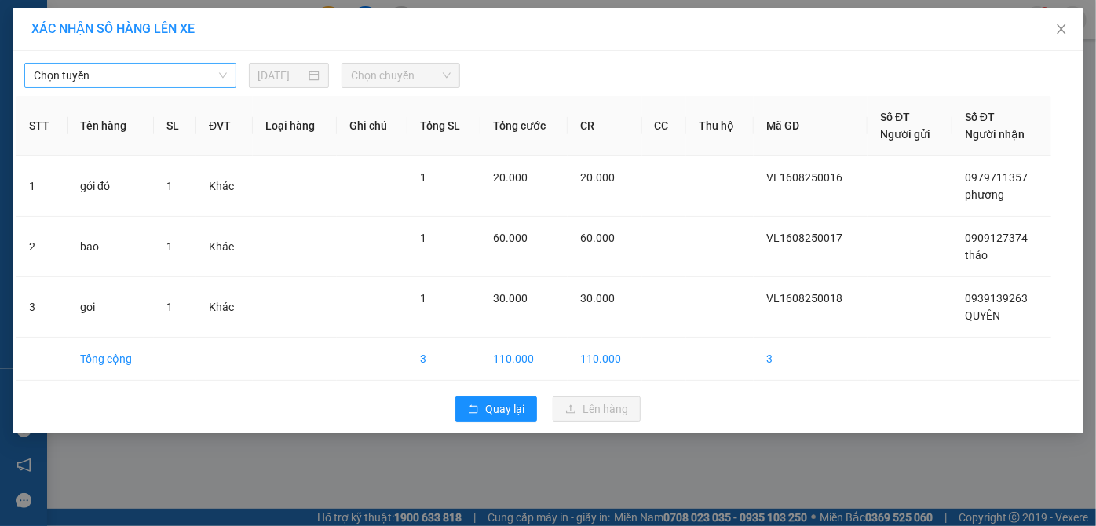
drag, startPoint x: 122, startPoint y: 78, endPoint x: 101, endPoint y: 83, distance: 21.7
click at [119, 78] on span "Chọn tuyến" at bounding box center [130, 76] width 193 height 24
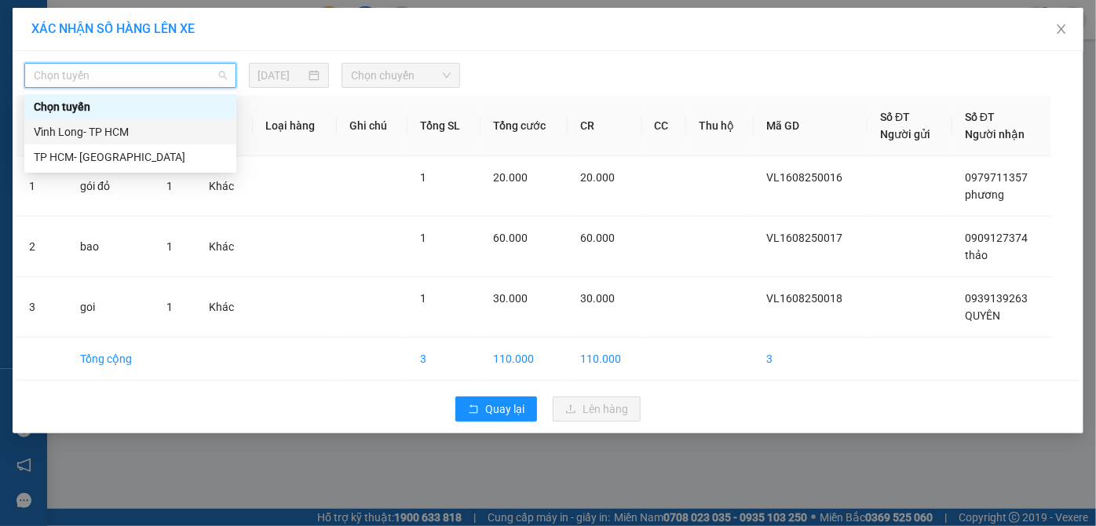
click at [49, 126] on div "Vĩnh Long- TP HCM" at bounding box center [130, 131] width 193 height 17
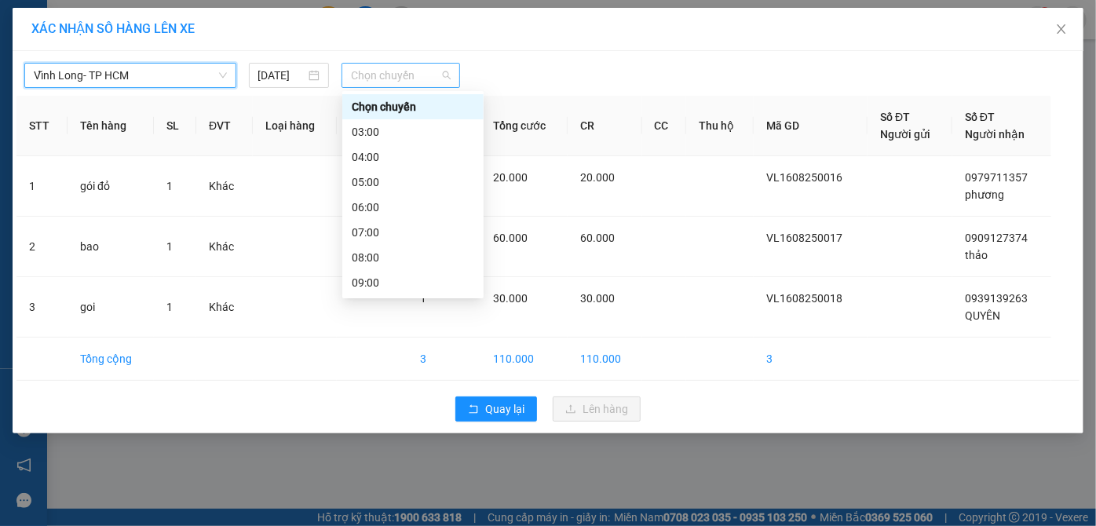
click at [383, 73] on span "Chọn chuyến" at bounding box center [401, 76] width 100 height 24
click at [372, 299] on div "10:00" at bounding box center [413, 307] width 122 height 17
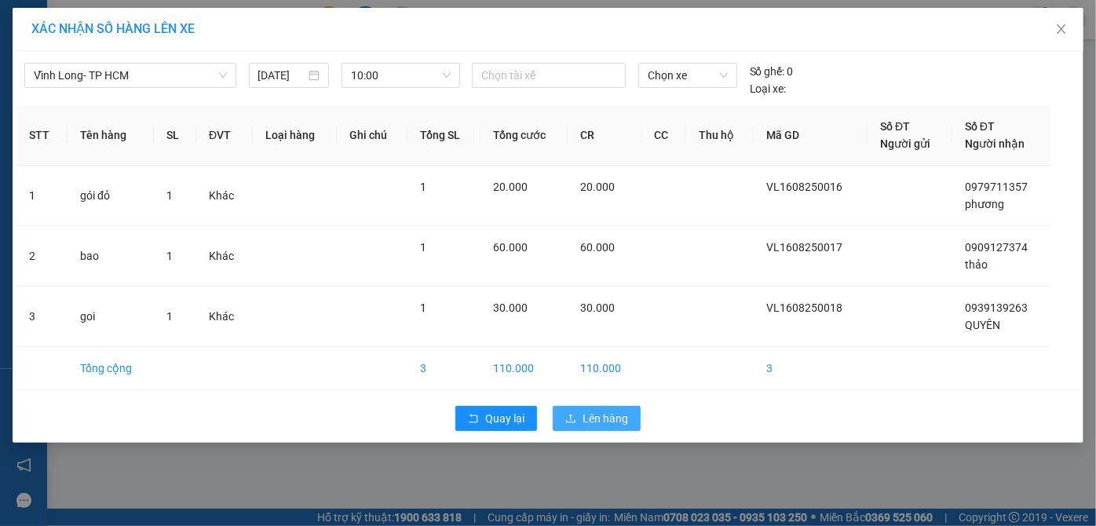
click at [615, 414] on span "Lên hàng" at bounding box center [605, 418] width 46 height 17
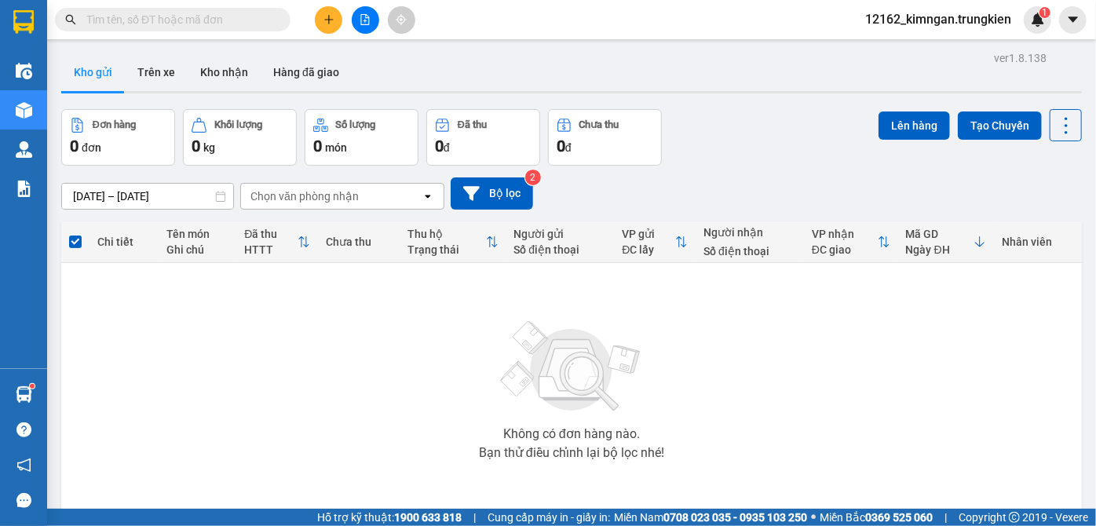
click at [247, 18] on input "text" at bounding box center [178, 19] width 185 height 17
click at [326, 15] on icon "plus" at bounding box center [328, 19] width 11 height 11
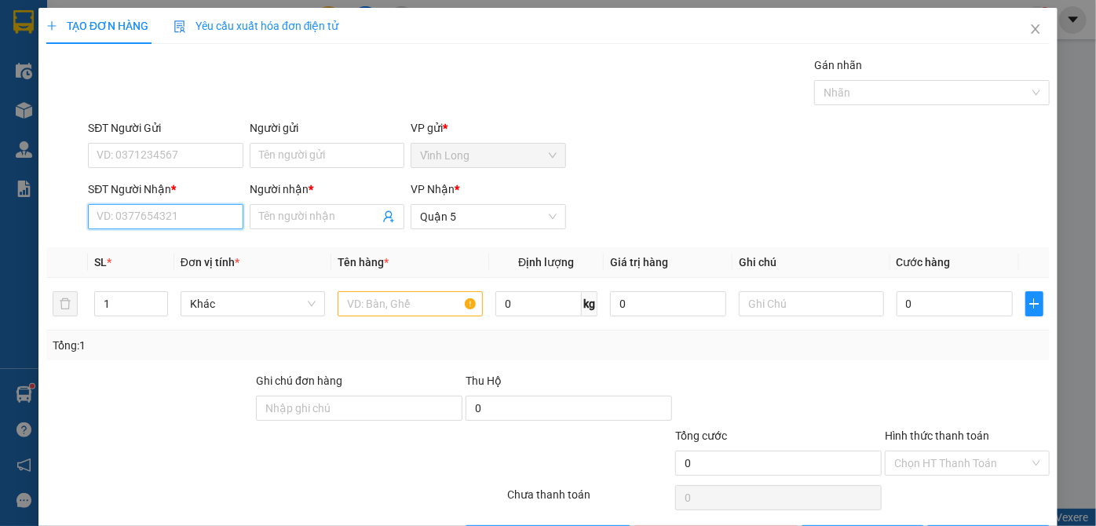
click at [150, 217] on input "SĐT Người Nhận *" at bounding box center [165, 216] width 155 height 25
click at [157, 245] on div "0903069255 - phong" at bounding box center [164, 247] width 134 height 17
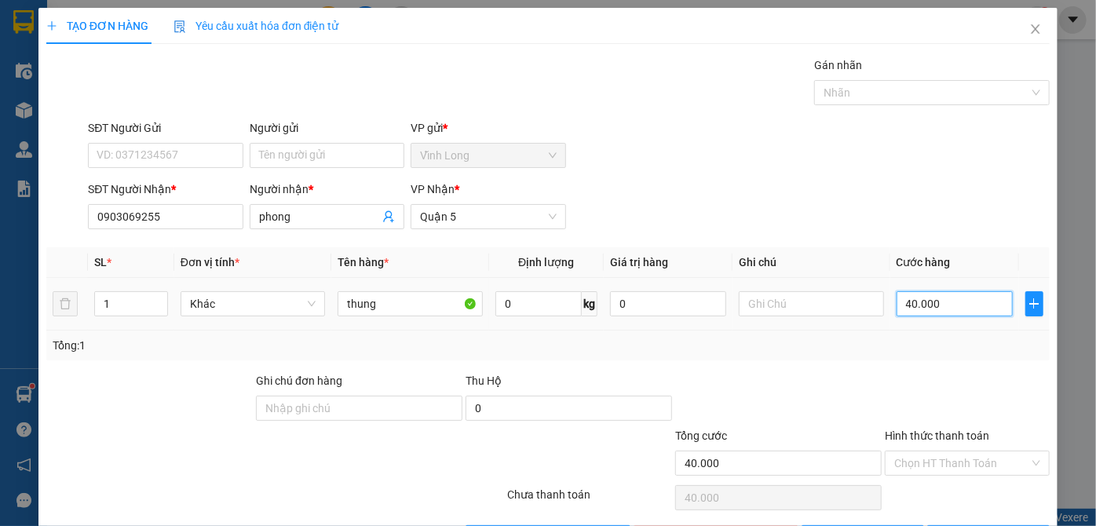
click at [928, 312] on input "40.000" at bounding box center [954, 303] width 116 height 25
click at [987, 454] on input "Hình thức thanh toán" at bounding box center [961, 463] width 135 height 24
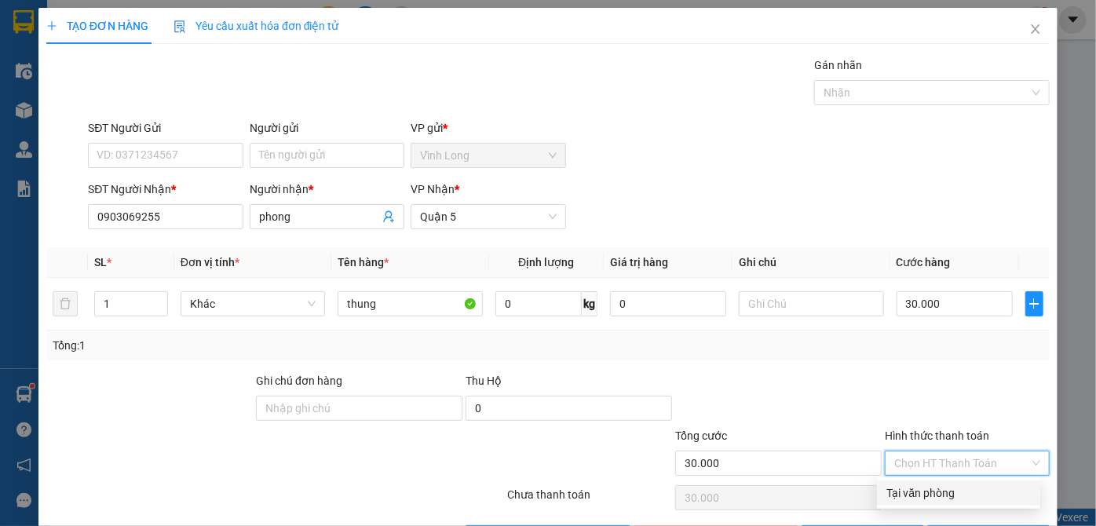
click at [942, 492] on div "Tại văn phòng" at bounding box center [958, 492] width 144 height 17
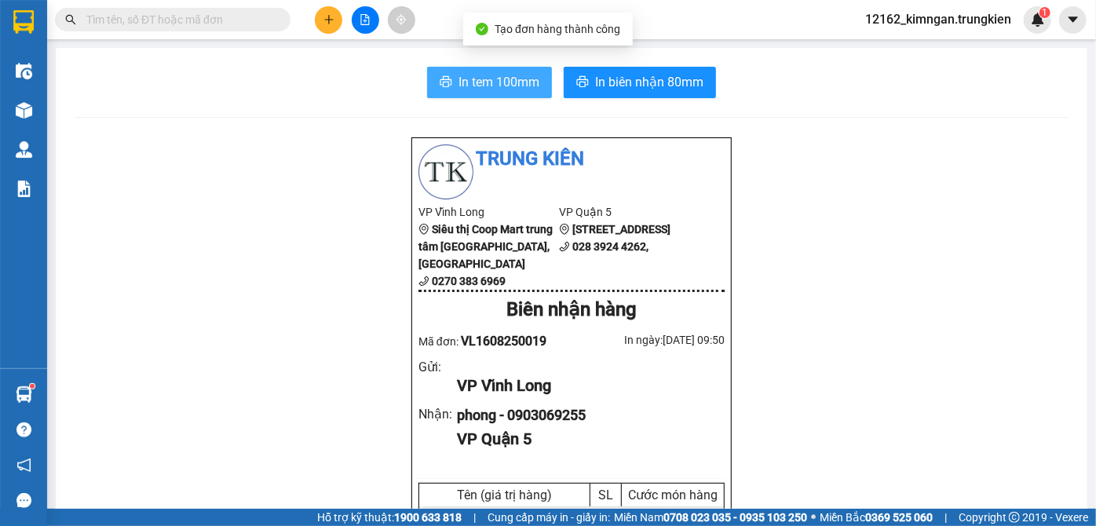
click at [498, 91] on span "In tem 100mm" at bounding box center [498, 82] width 81 height 20
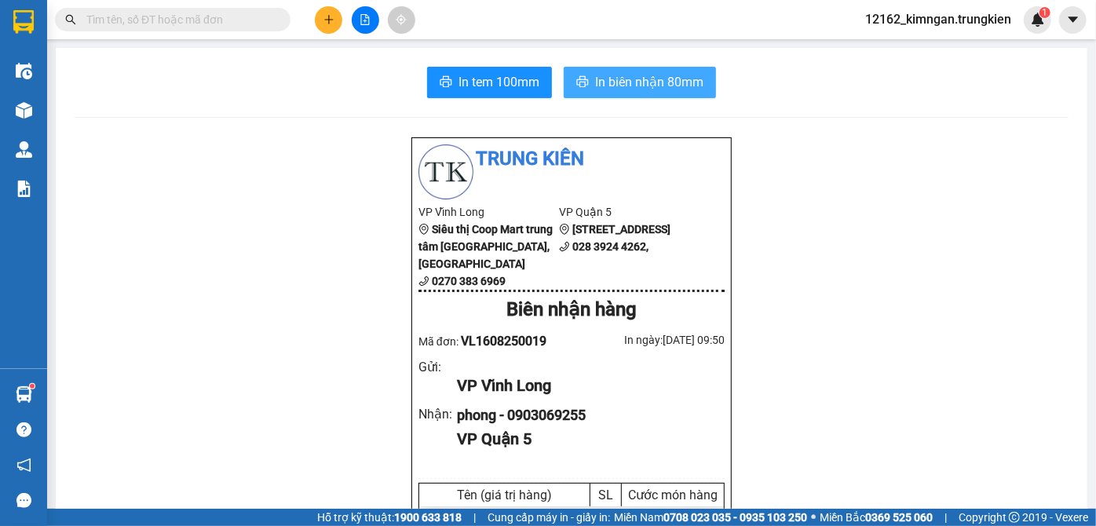
click at [595, 80] on span "In biên nhận 80mm" at bounding box center [649, 82] width 108 height 20
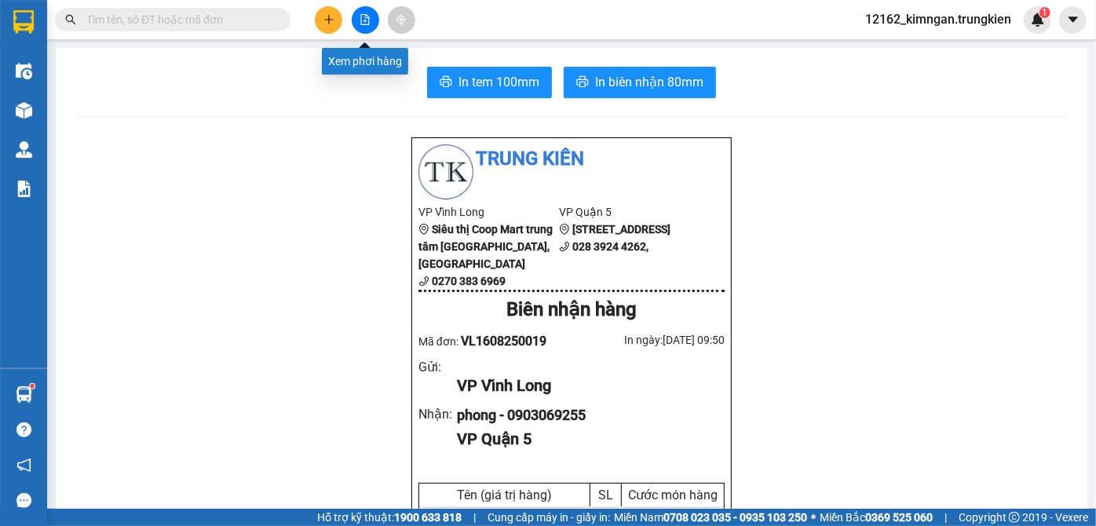
click at [370, 21] on button at bounding box center [365, 19] width 27 height 27
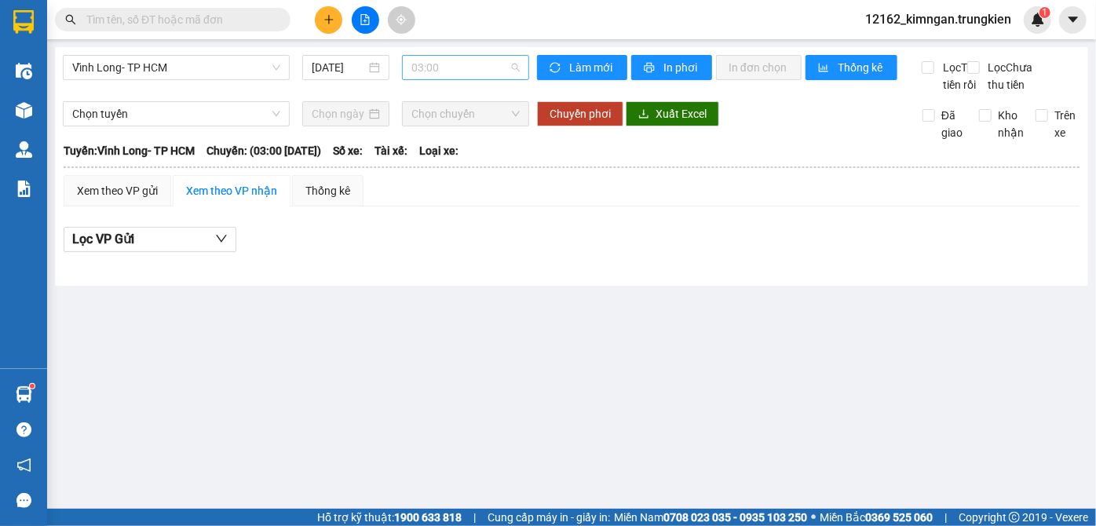
click at [437, 71] on span "03:00" at bounding box center [465, 68] width 108 height 24
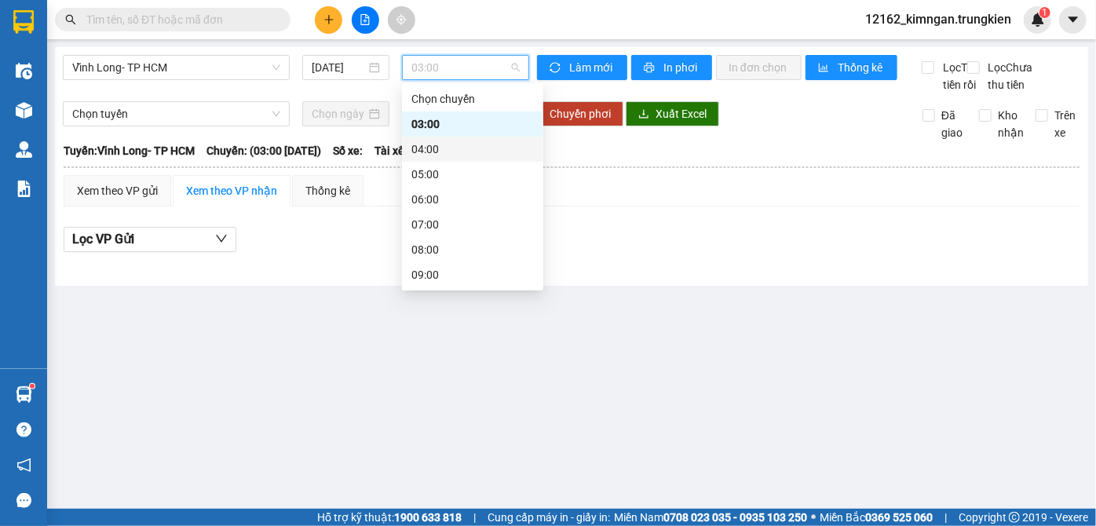
click at [427, 144] on div "04:00" at bounding box center [472, 148] width 122 height 17
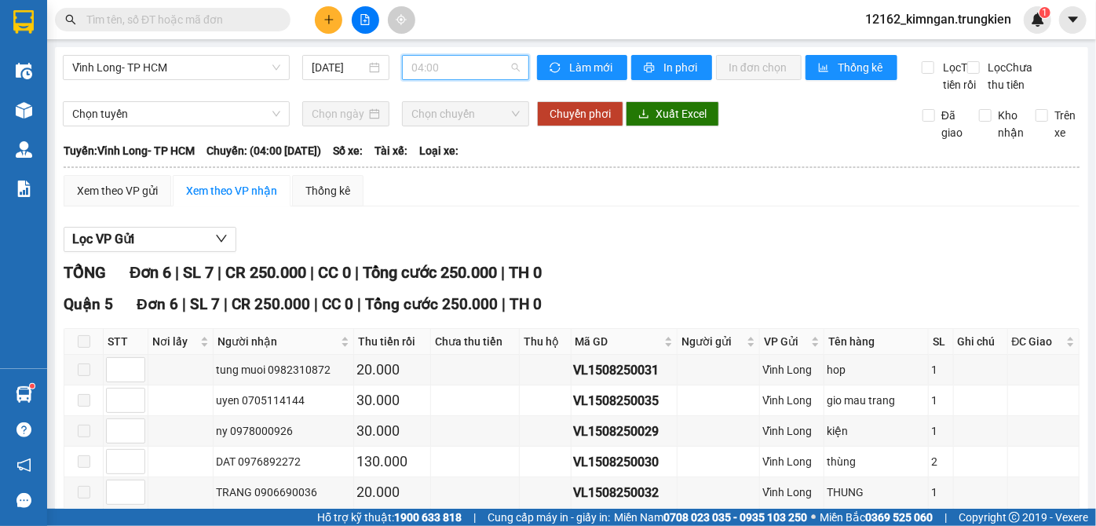
click at [428, 60] on span "04:00" at bounding box center [465, 68] width 108 height 24
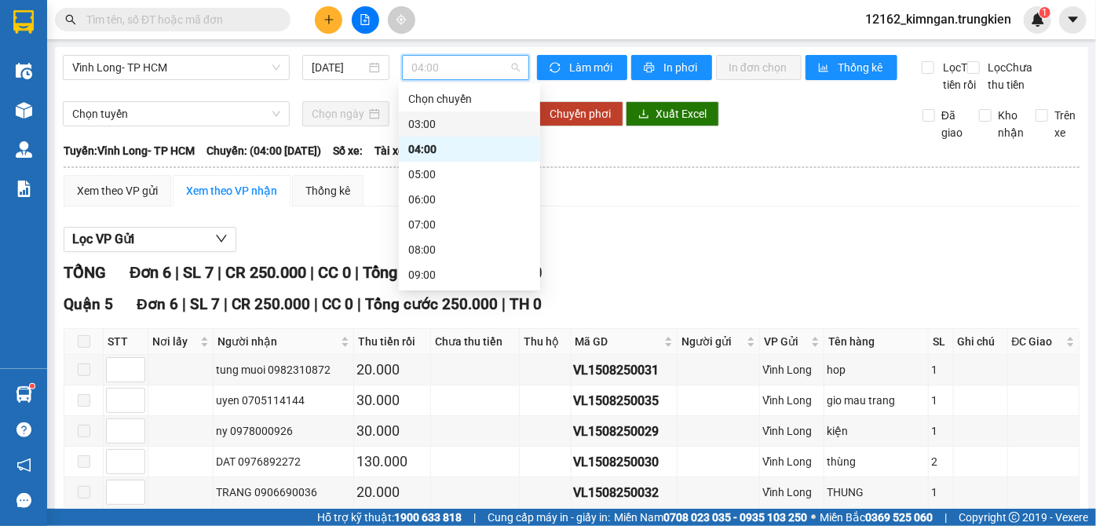
click at [432, 126] on div "03:00" at bounding box center [469, 123] width 122 height 17
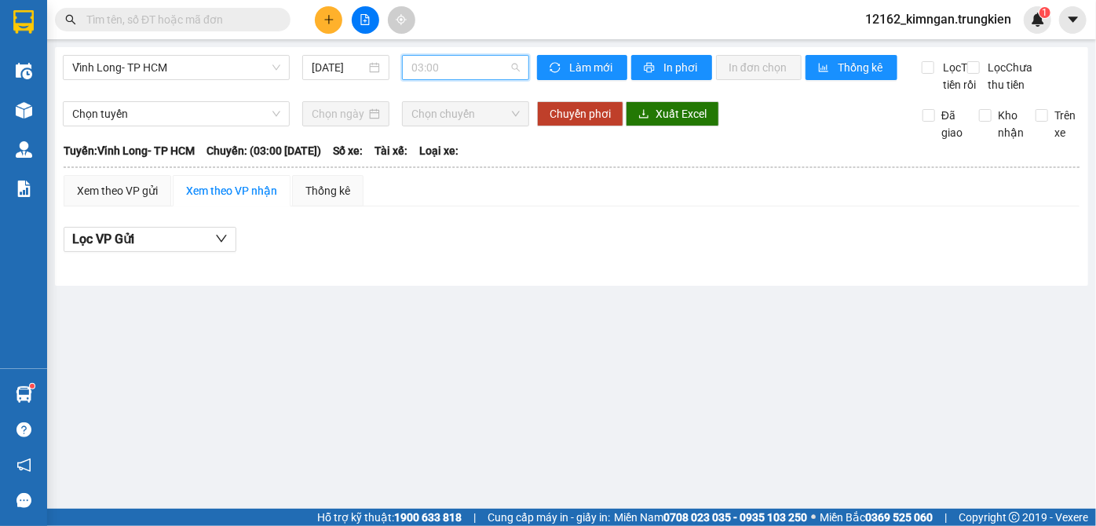
click at [455, 55] on div "03:00" at bounding box center [465, 67] width 127 height 25
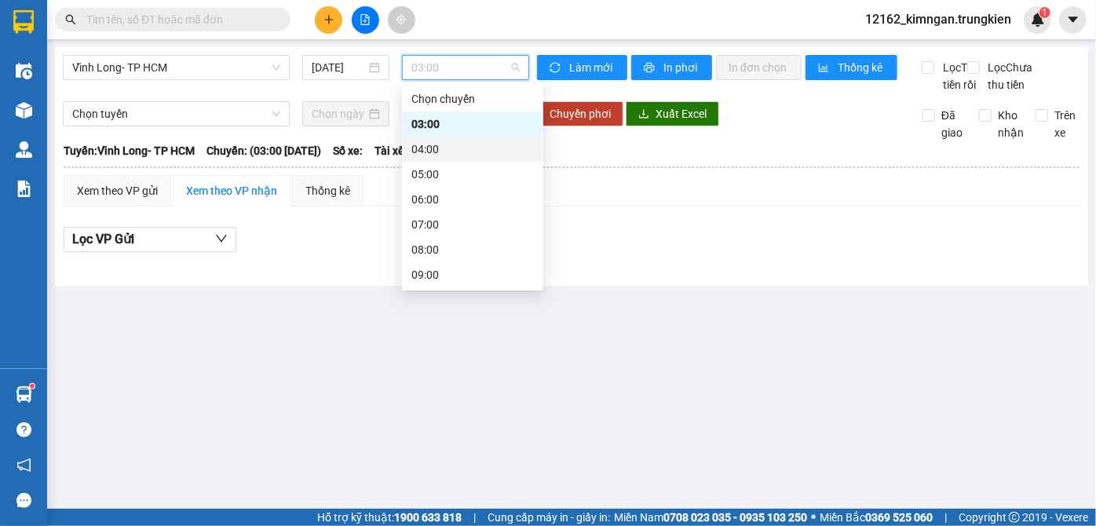
click at [418, 148] on div "04:00" at bounding box center [472, 148] width 122 height 17
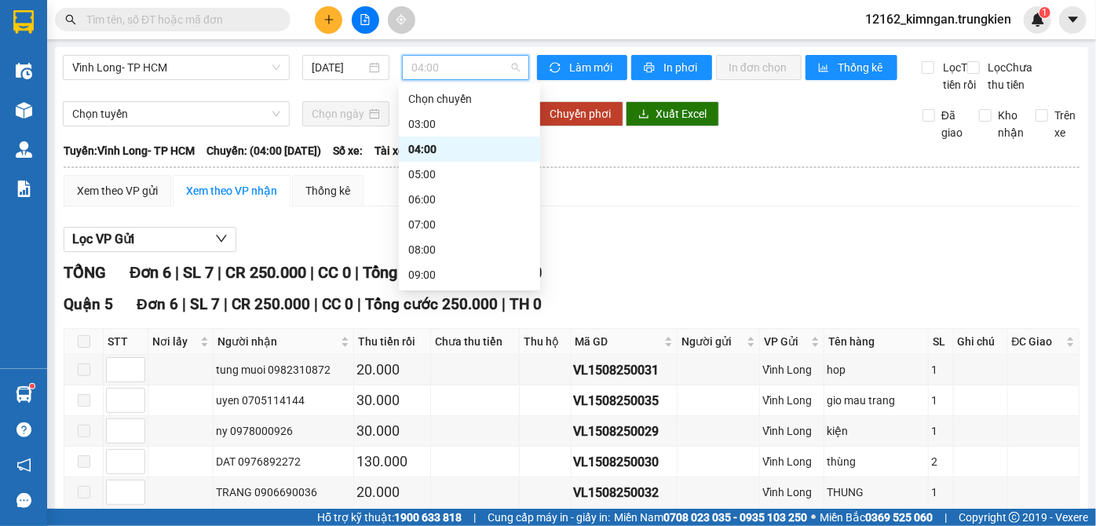
click at [450, 73] on span "04:00" at bounding box center [465, 68] width 108 height 24
click at [417, 170] on div "05:00" at bounding box center [469, 174] width 122 height 17
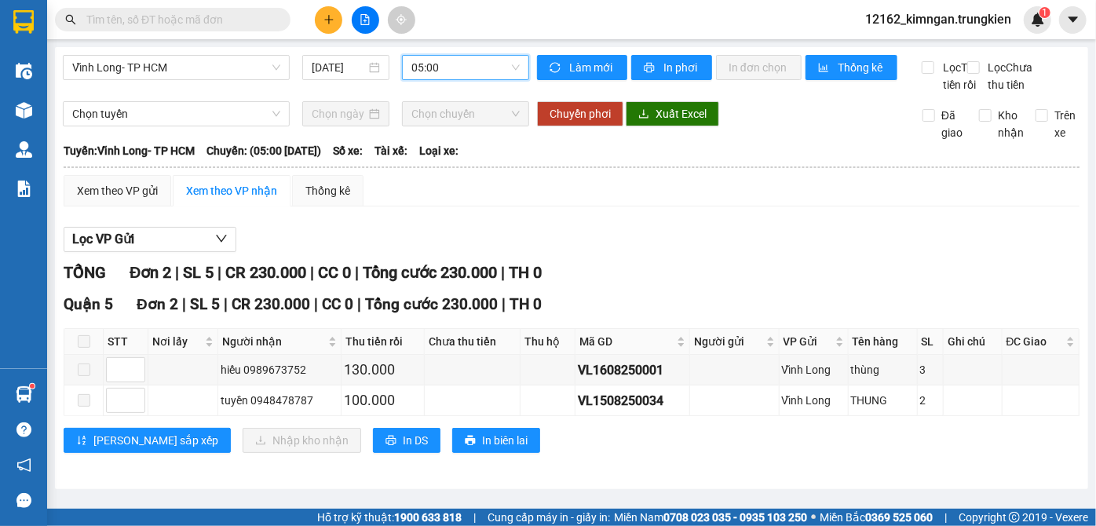
click at [427, 66] on span "05:00" at bounding box center [465, 68] width 108 height 24
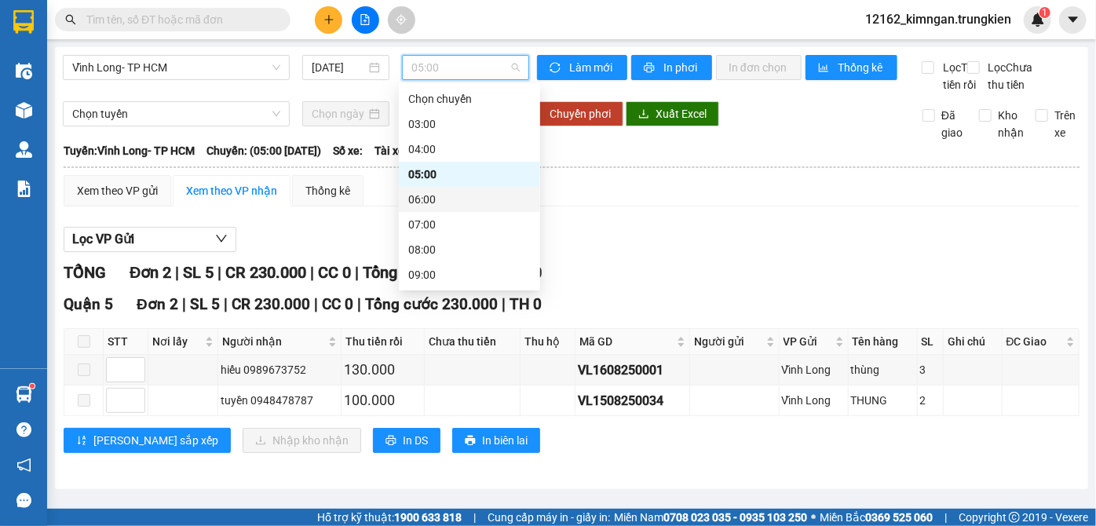
click at [417, 196] on div "06:00" at bounding box center [469, 199] width 122 height 17
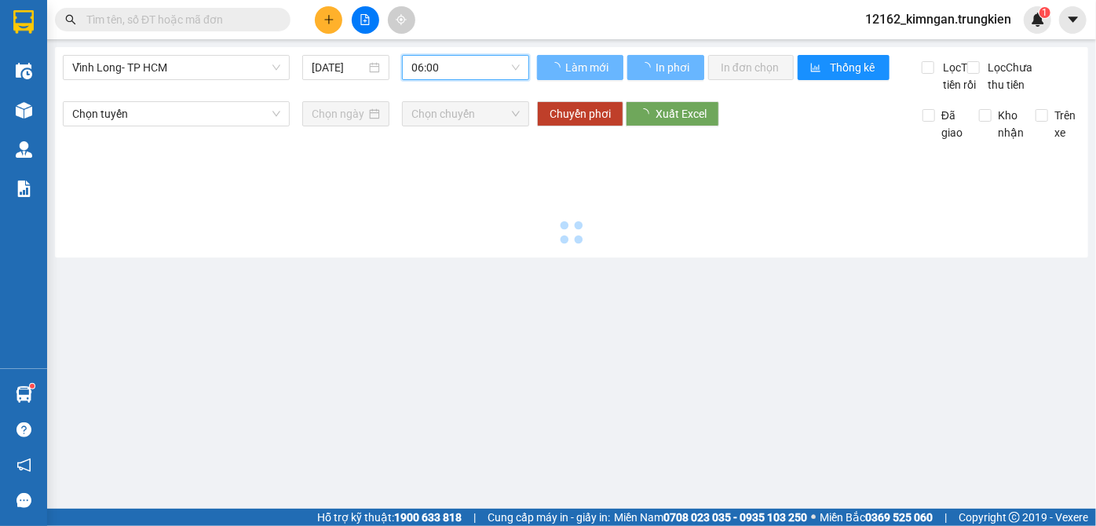
click at [421, 60] on span "06:00" at bounding box center [465, 68] width 108 height 24
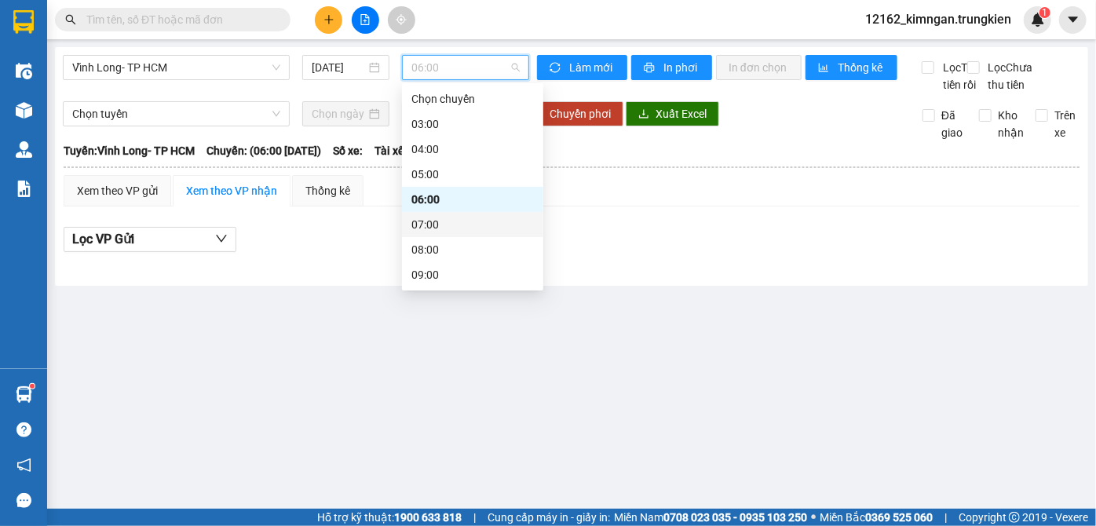
click at [433, 224] on div "07:00" at bounding box center [472, 224] width 122 height 17
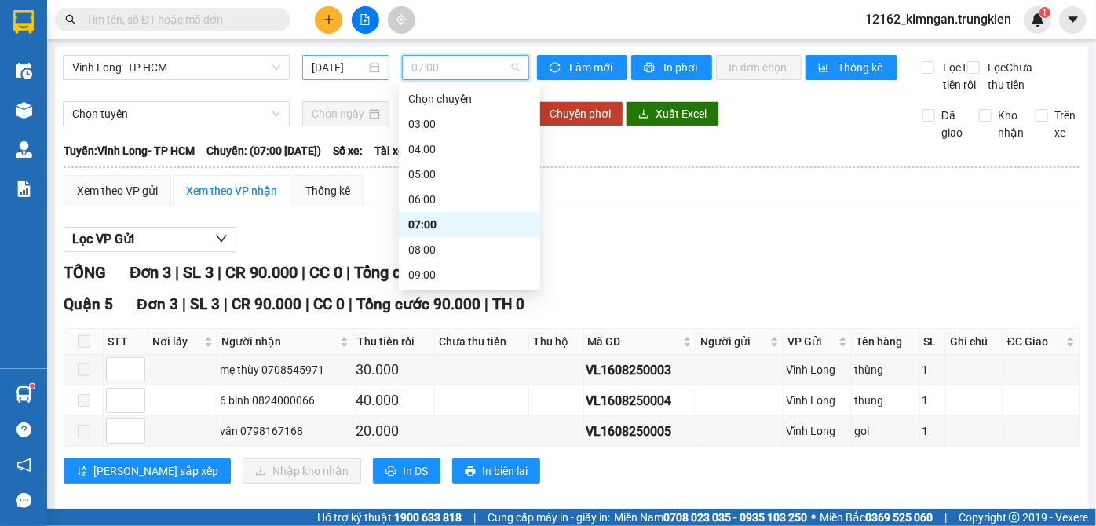
drag, startPoint x: 465, startPoint y: 72, endPoint x: 385, endPoint y: 73, distance: 80.0
click at [387, 73] on div "Vĩnh Long- TP HCM [DATE] 07:00" at bounding box center [296, 67] width 479 height 25
click at [413, 129] on div "03:00" at bounding box center [469, 123] width 122 height 17
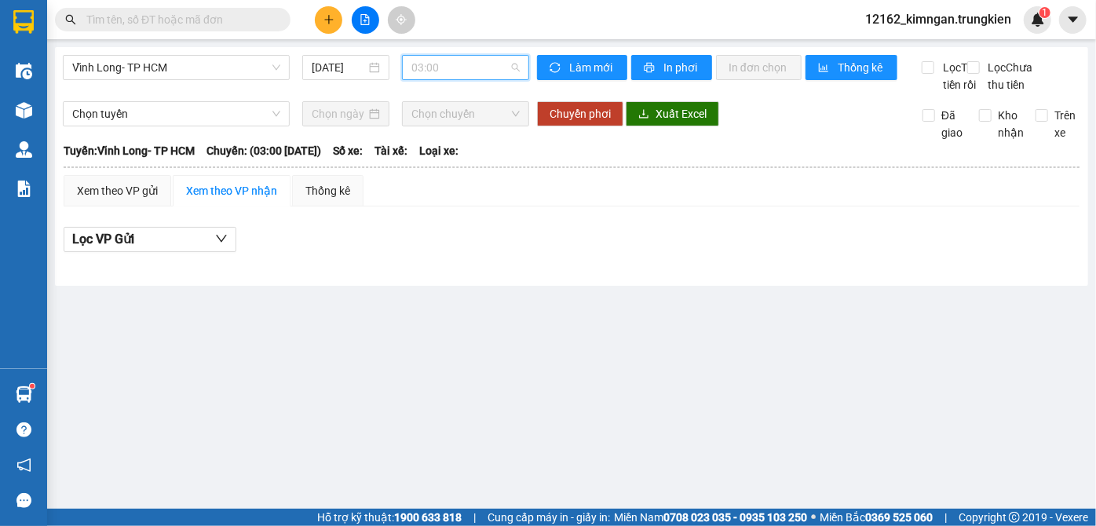
click at [425, 61] on span "03:00" at bounding box center [465, 68] width 108 height 24
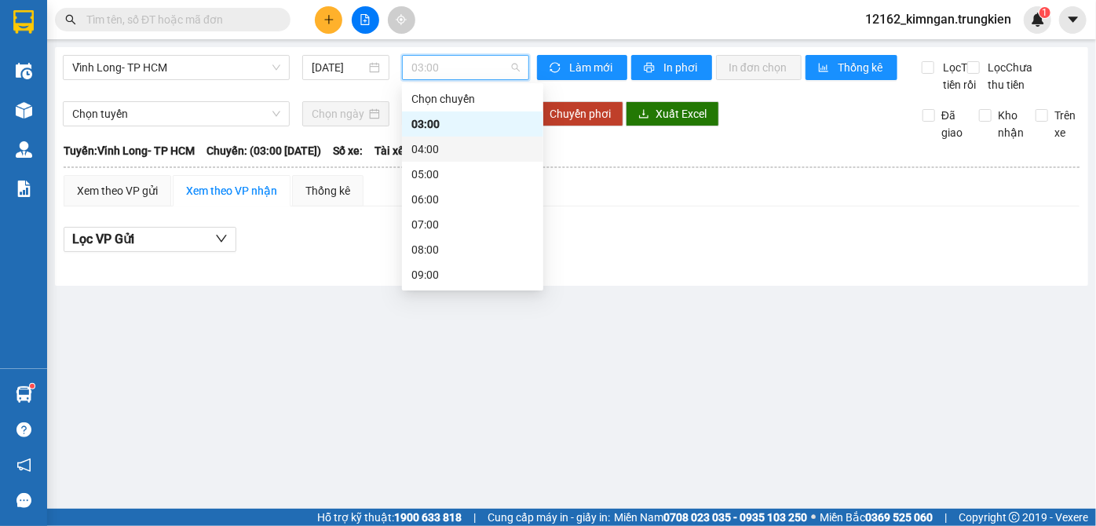
click at [423, 145] on div "04:00" at bounding box center [472, 148] width 122 height 17
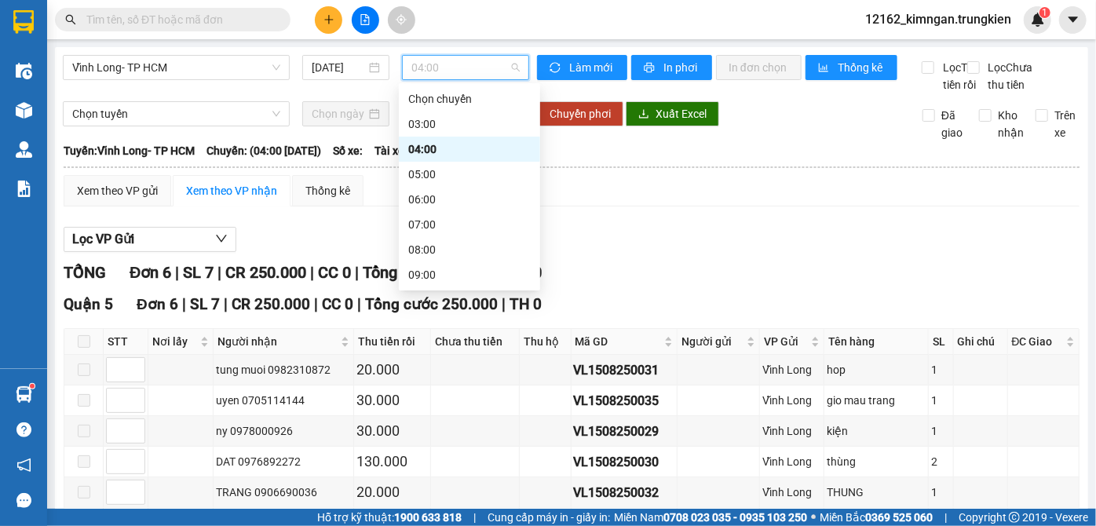
click at [419, 63] on span "04:00" at bounding box center [465, 68] width 108 height 24
click at [414, 173] on div "05:00" at bounding box center [469, 174] width 122 height 17
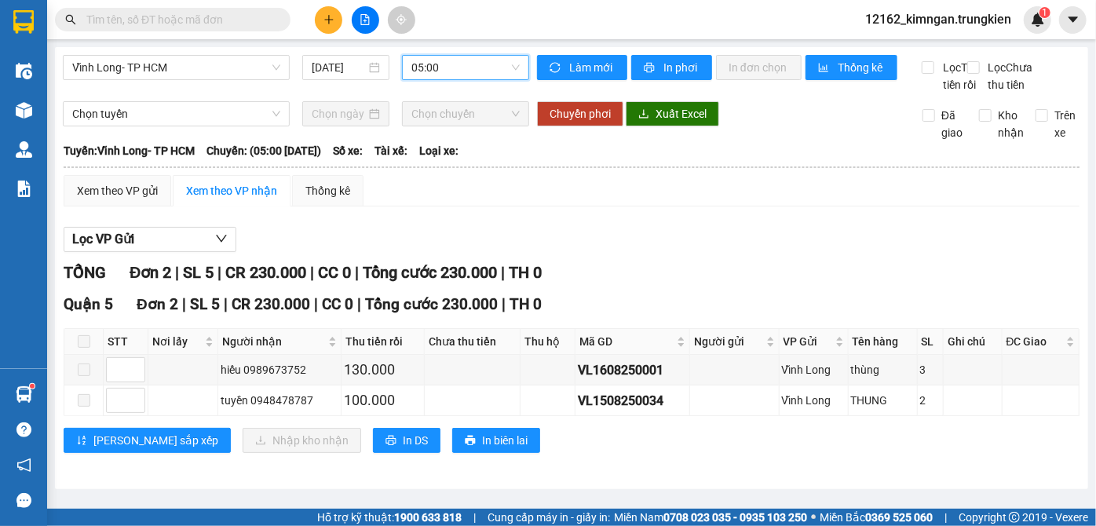
click at [460, 64] on span "05:00" at bounding box center [465, 68] width 108 height 24
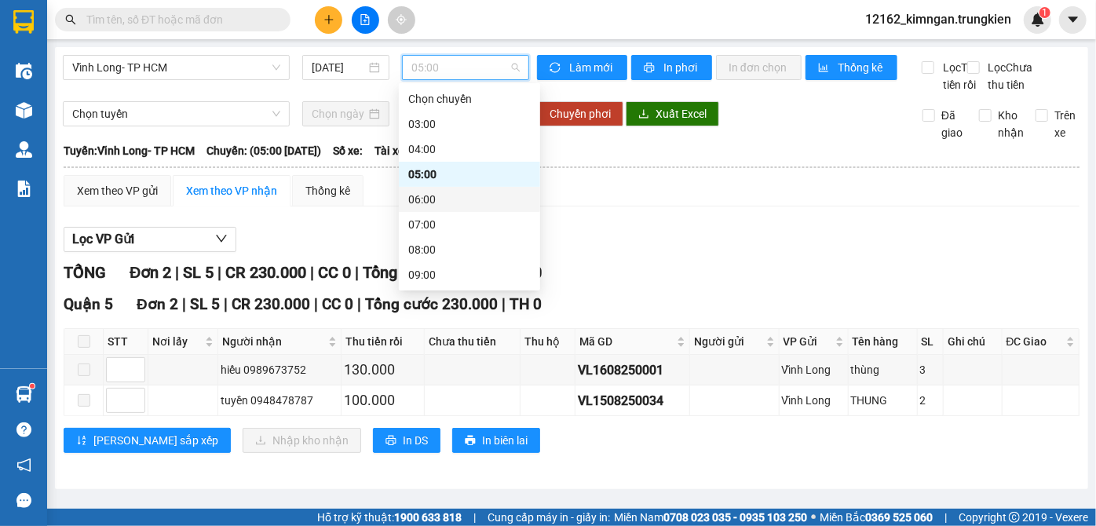
click at [421, 202] on div "06:00" at bounding box center [469, 199] width 122 height 17
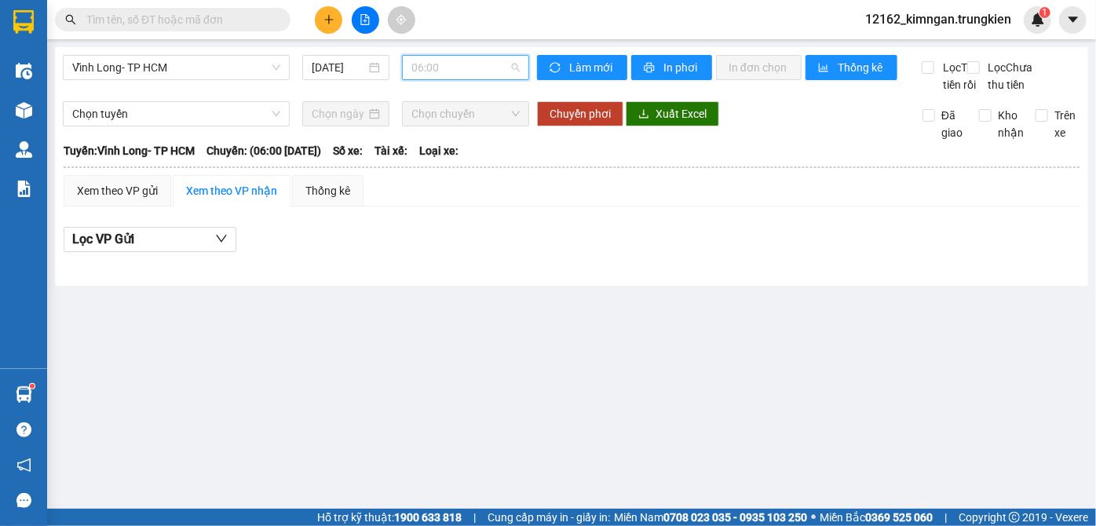
drag, startPoint x: 420, startPoint y: 65, endPoint x: 421, endPoint y: 81, distance: 15.8
click at [419, 66] on span "06:00" at bounding box center [465, 68] width 108 height 24
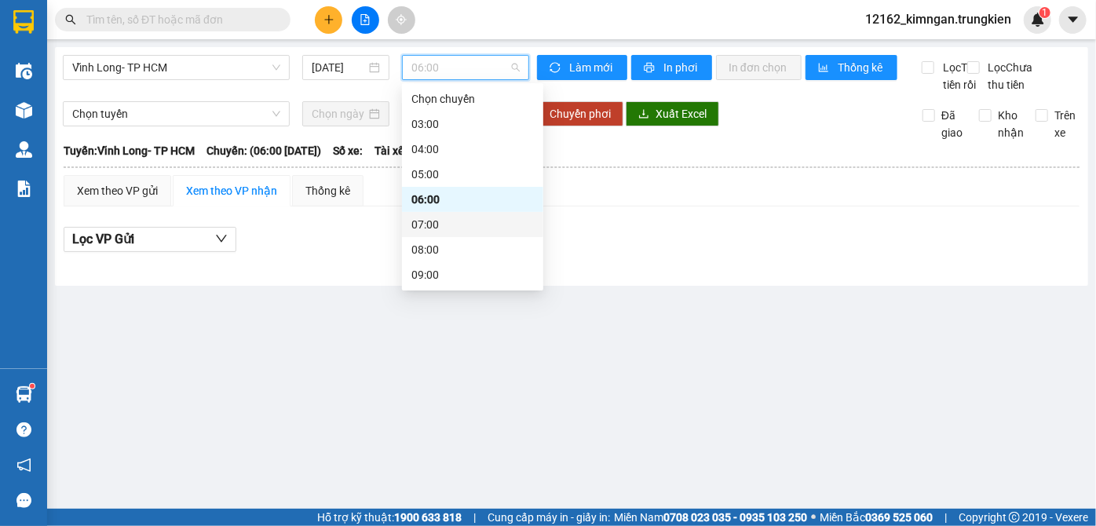
click at [436, 217] on div "07:00" at bounding box center [472, 224] width 122 height 17
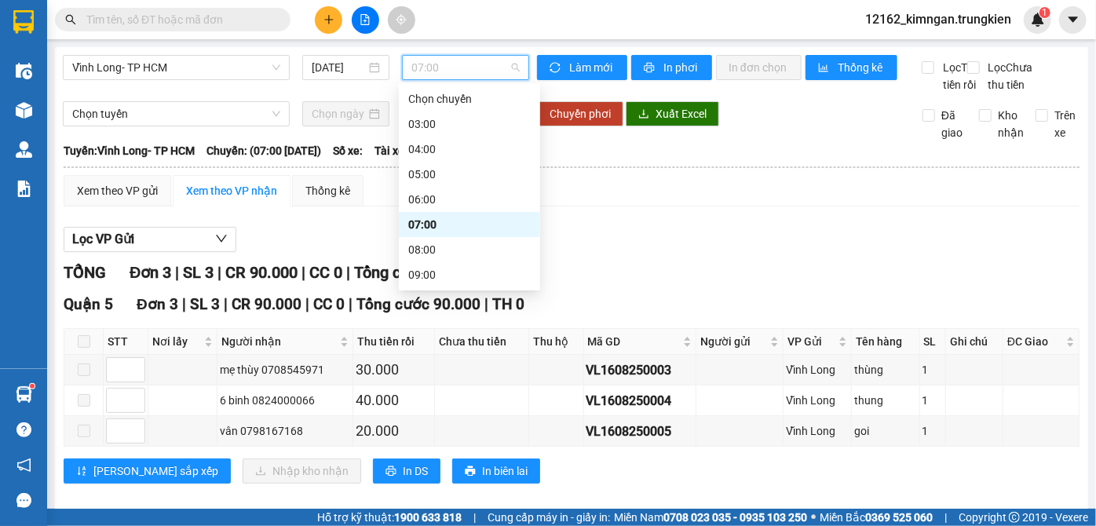
click at [427, 61] on span "07:00" at bounding box center [465, 68] width 108 height 24
click at [419, 251] on div "08:00" at bounding box center [469, 249] width 122 height 17
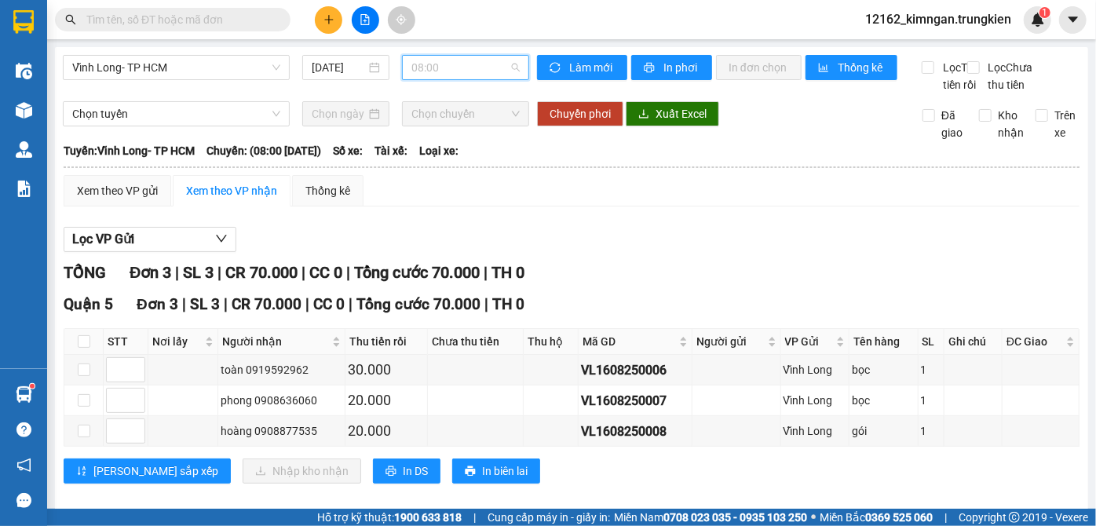
click at [433, 73] on span "08:00" at bounding box center [465, 68] width 108 height 24
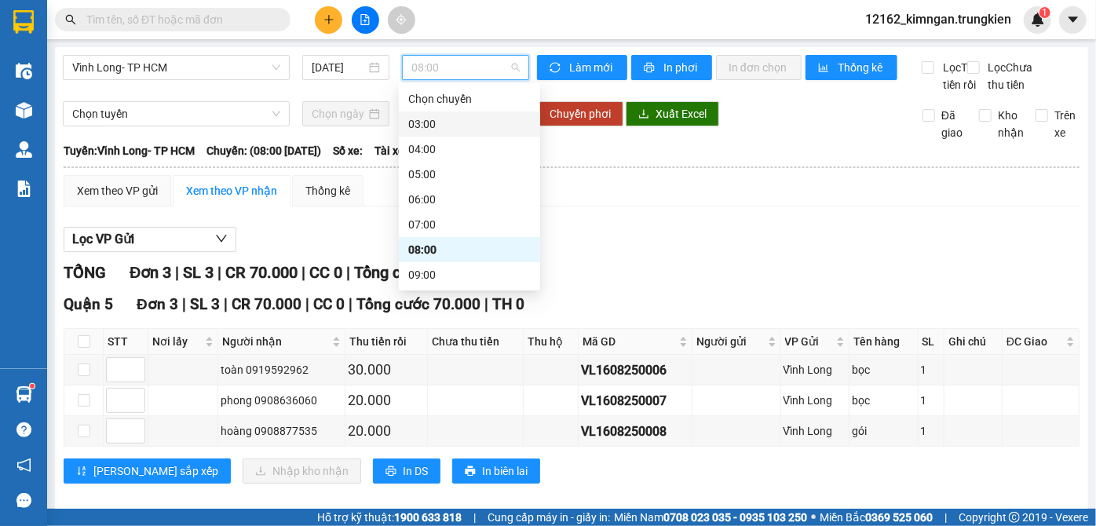
click at [431, 124] on div "03:00" at bounding box center [469, 123] width 122 height 17
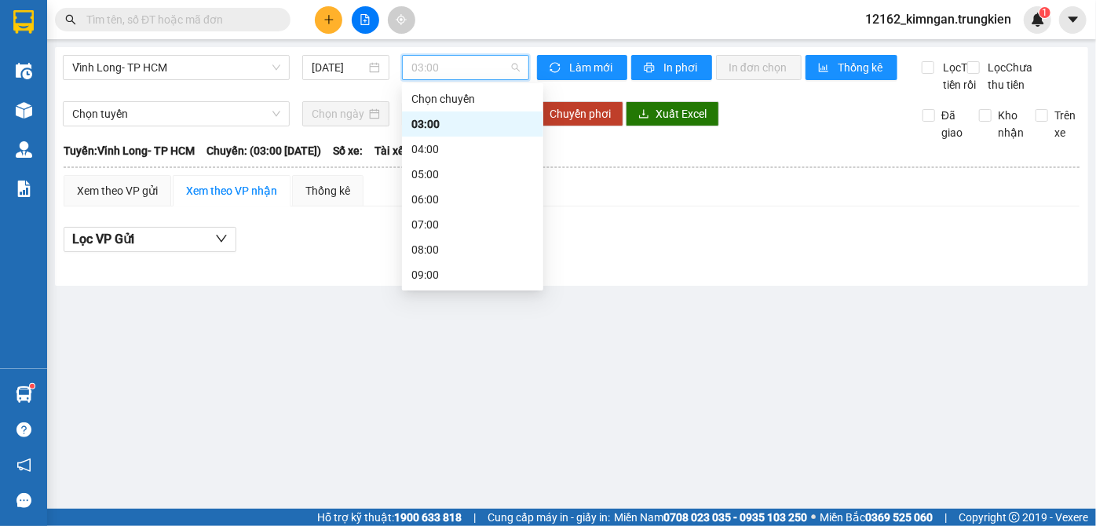
click at [432, 60] on span "03:00" at bounding box center [465, 68] width 108 height 24
click at [425, 159] on div "04:00" at bounding box center [472, 149] width 141 height 25
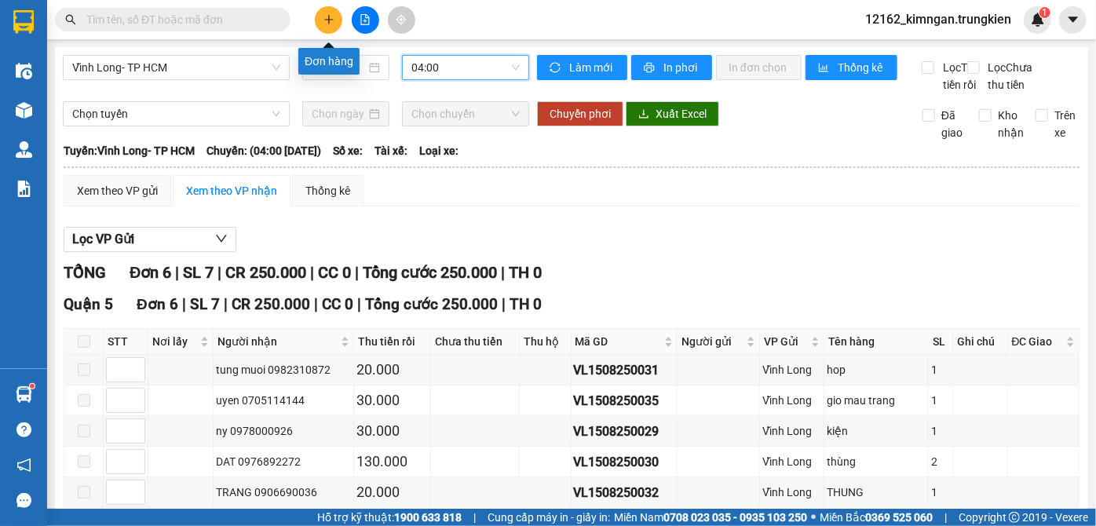
click at [336, 19] on button at bounding box center [328, 19] width 27 height 27
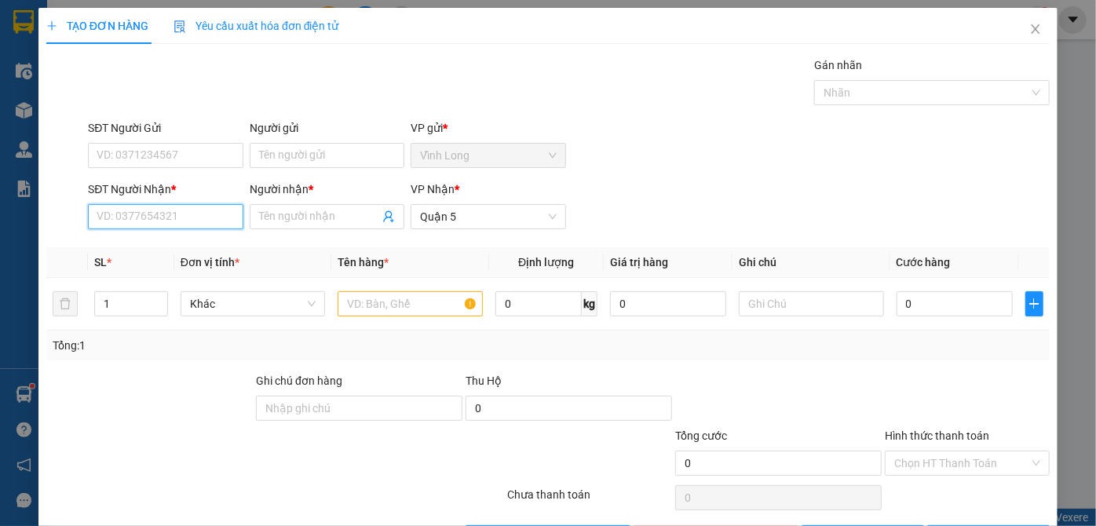
click at [195, 220] on input "SĐT Người Nhận *" at bounding box center [165, 216] width 155 height 25
click at [140, 251] on div "0946464530 - ga ac" at bounding box center [164, 247] width 134 height 17
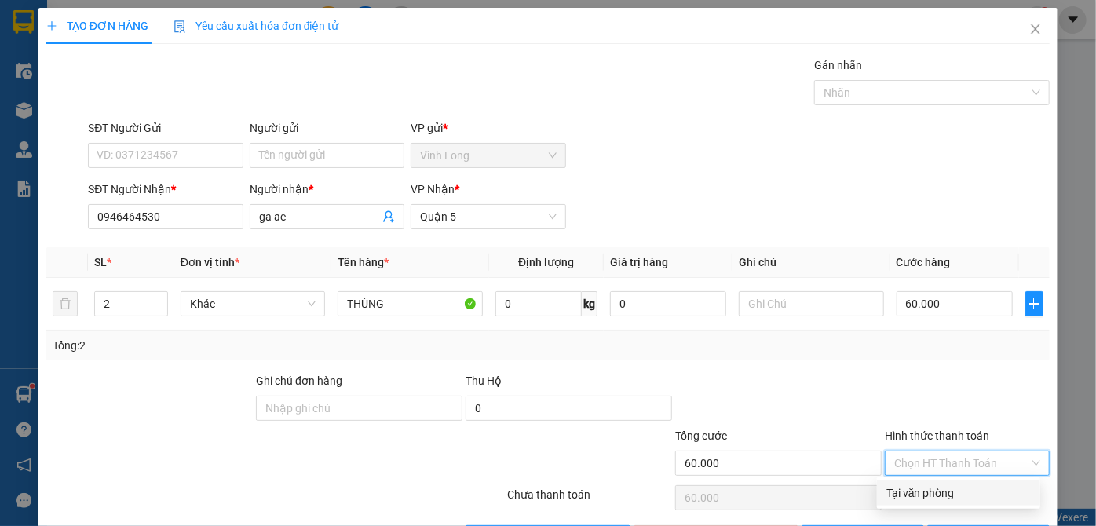
click at [946, 464] on input "Hình thức thanh toán" at bounding box center [961, 463] width 135 height 24
click at [910, 490] on div "Tại văn phòng" at bounding box center [958, 492] width 144 height 17
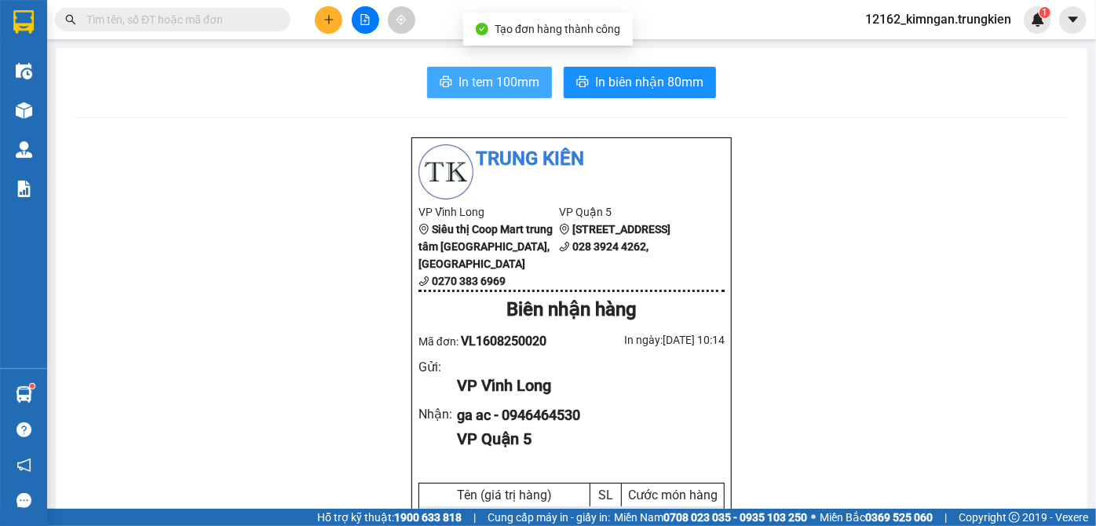
click at [488, 86] on span "In tem 100mm" at bounding box center [498, 82] width 81 height 20
click at [169, 19] on input "text" at bounding box center [178, 19] width 185 height 17
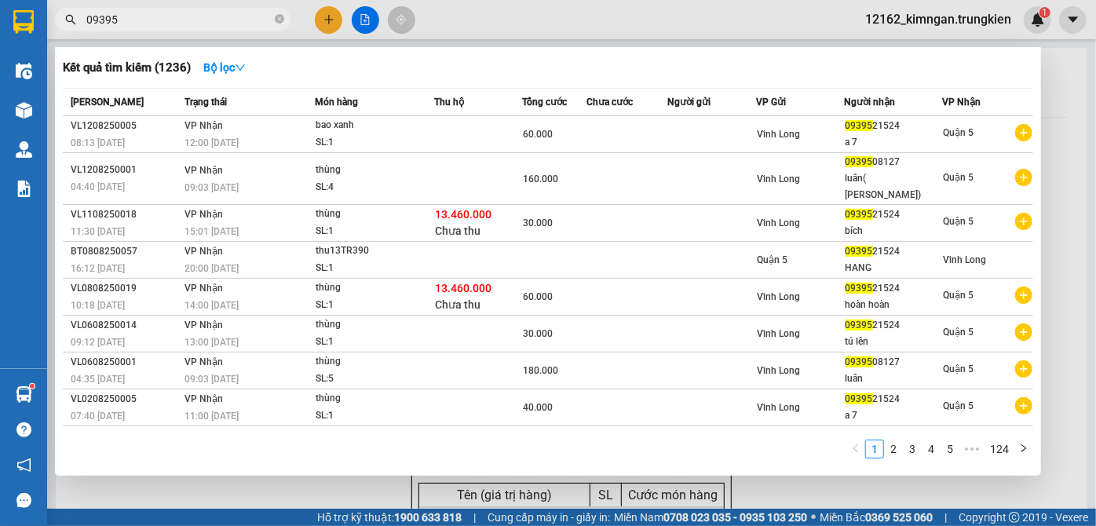
click at [322, 11] on div at bounding box center [548, 263] width 1096 height 526
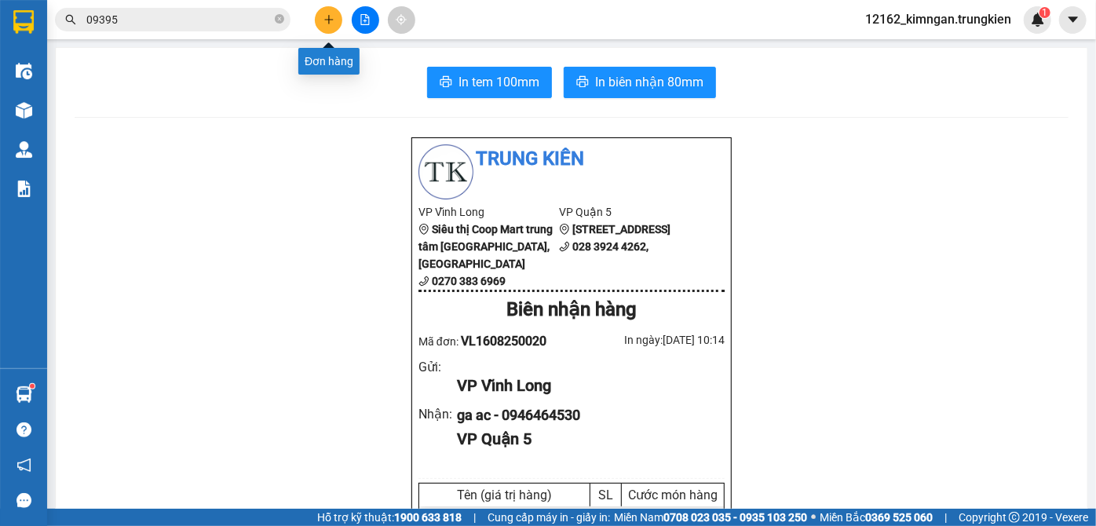
click at [321, 16] on button at bounding box center [328, 19] width 27 height 27
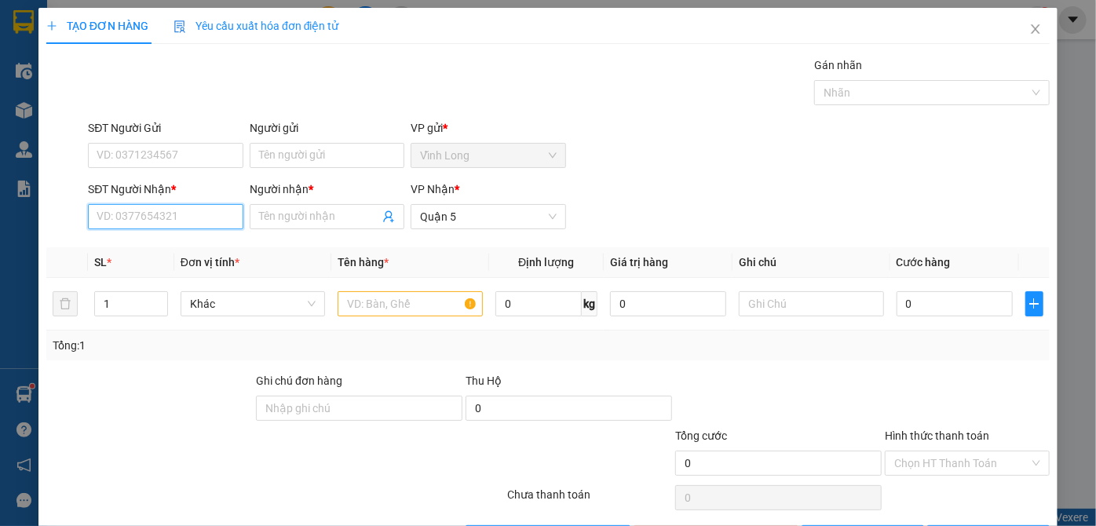
click at [170, 218] on input "SĐT Người Nhận *" at bounding box center [165, 216] width 155 height 25
click at [210, 195] on div "0909670940 - thanh" at bounding box center [164, 193] width 134 height 17
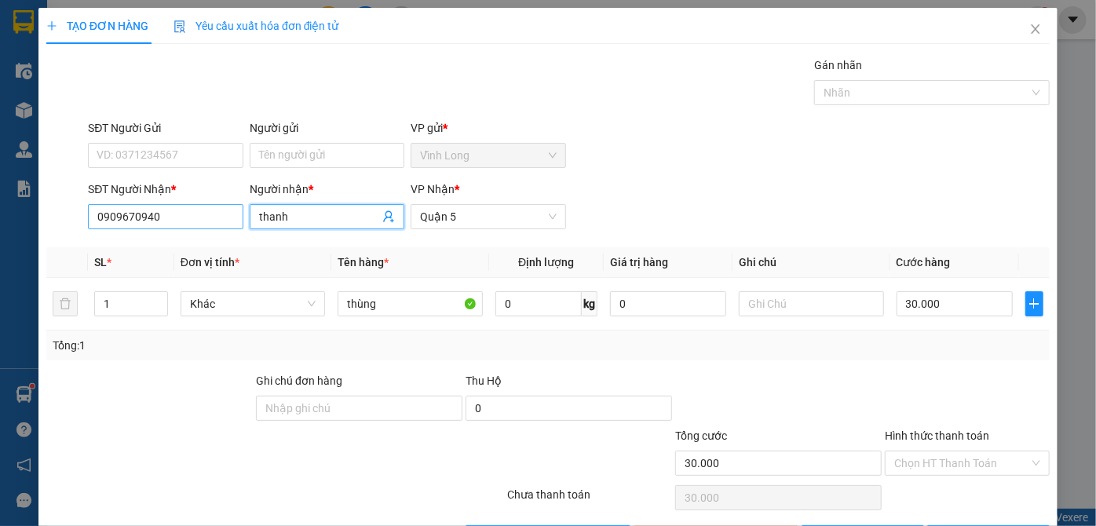
drag, startPoint x: 298, startPoint y: 165, endPoint x: 213, endPoint y: 156, distance: 86.0
click at [213, 180] on div "SĐT Người Nhận * 0909670940 Người nhận * thanh VP Nhận * Quận 5" at bounding box center [569, 207] width 968 height 55
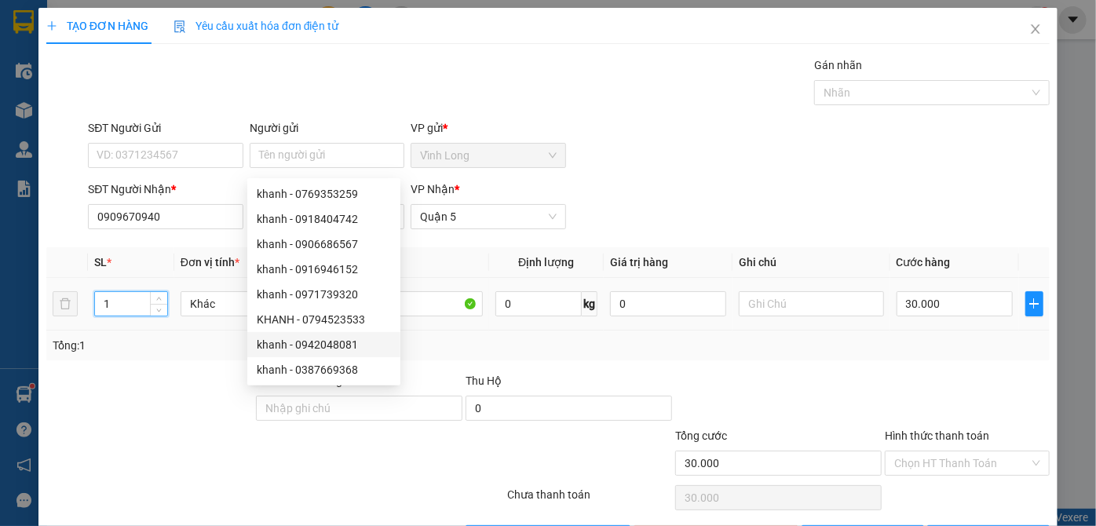
drag, startPoint x: 114, startPoint y: 250, endPoint x: 46, endPoint y: 249, distance: 68.3
click at [46, 278] on tr "1 Khác thùng 0 kg 0 30.000" at bounding box center [547, 304] width 1003 height 53
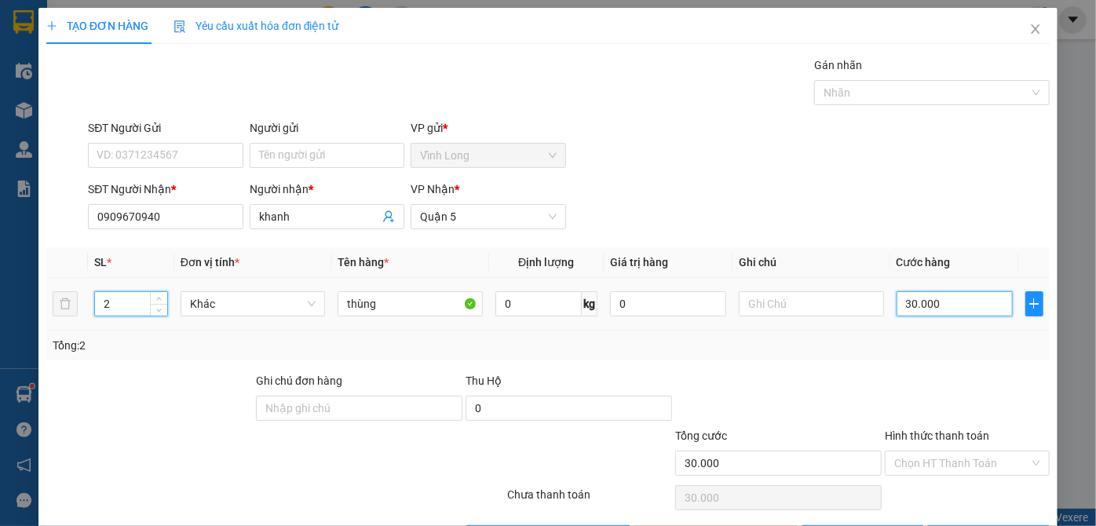
click at [906, 291] on input "30.000" at bounding box center [954, 303] width 116 height 25
click at [975, 451] on input "Hình thức thanh toán" at bounding box center [961, 463] width 135 height 24
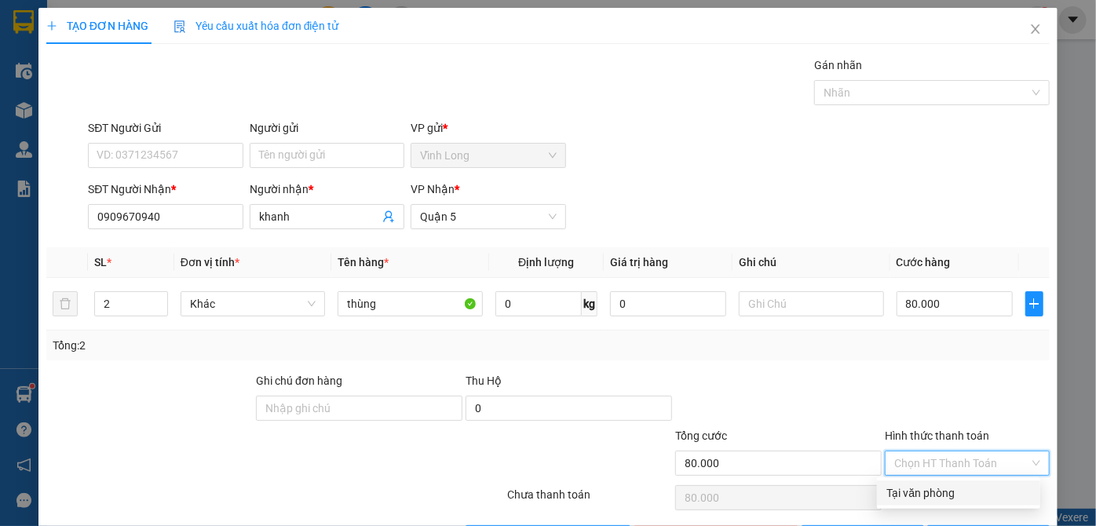
click at [969, 484] on div "Tại văn phòng" at bounding box center [958, 492] width 144 height 17
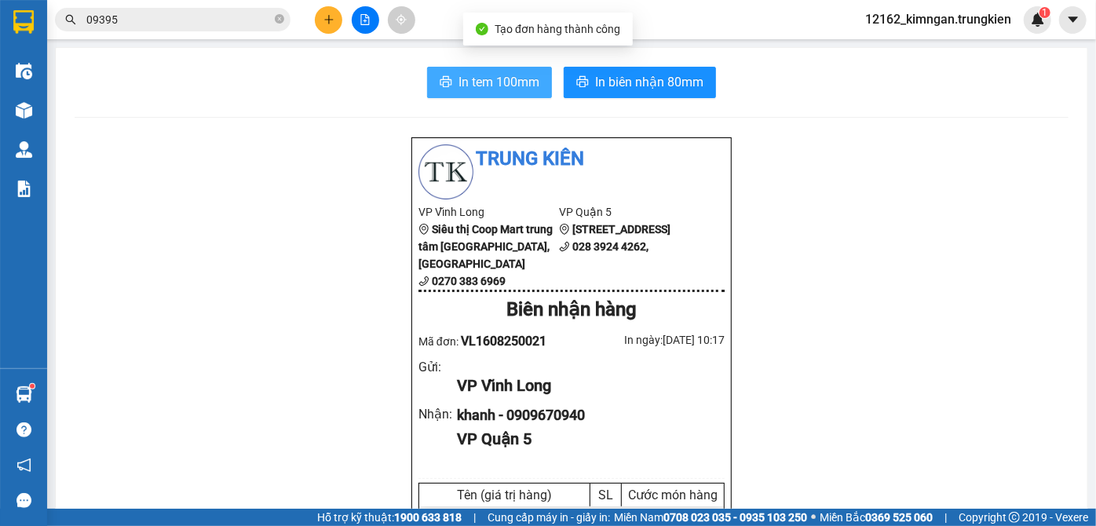
click at [496, 78] on span "In tem 100mm" at bounding box center [498, 82] width 81 height 20
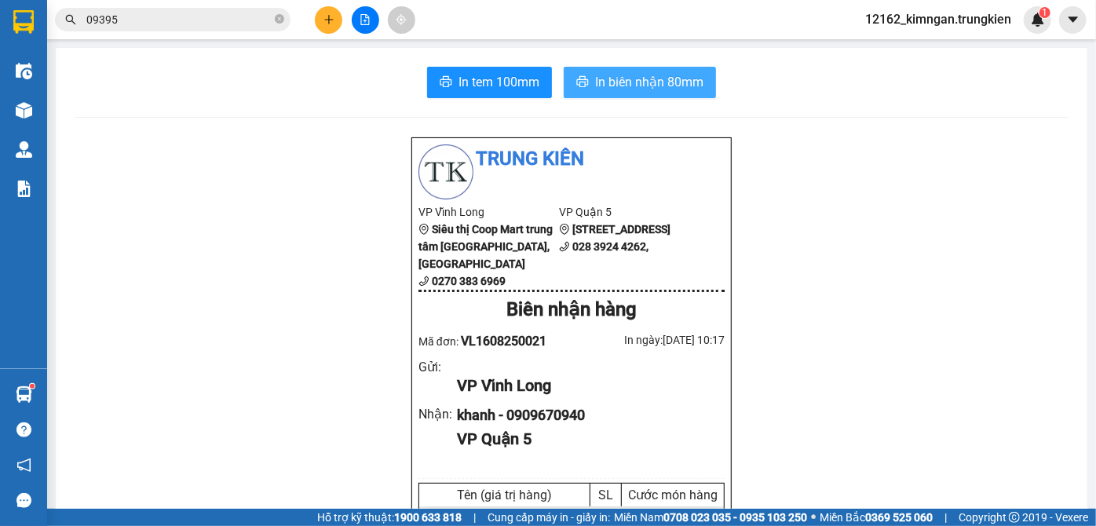
click at [583, 80] on icon "printer" at bounding box center [582, 81] width 13 height 13
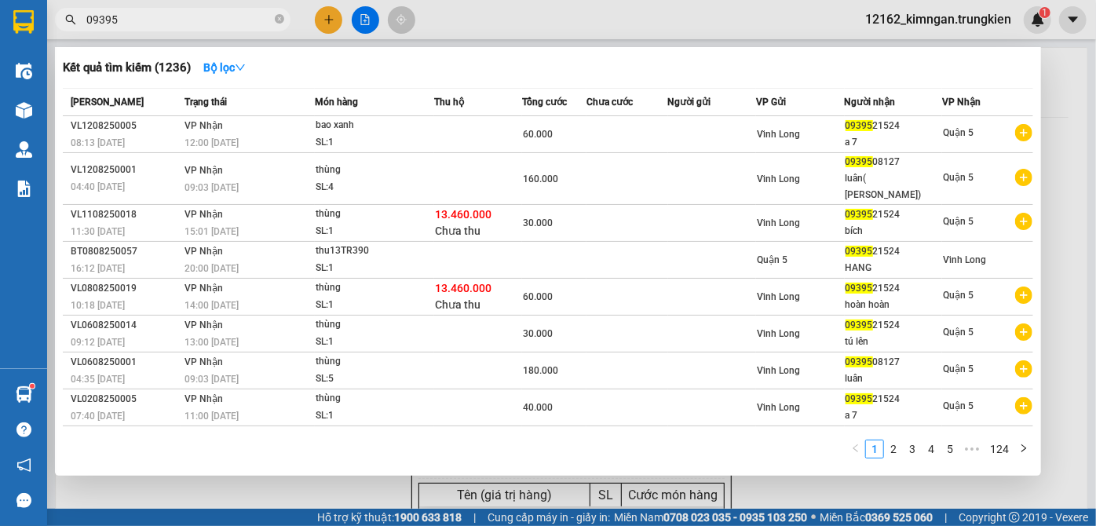
drag, startPoint x: 122, startPoint y: 25, endPoint x: 48, endPoint y: 20, distance: 74.0
click at [48, 20] on div "09395" at bounding box center [153, 20] width 306 height 24
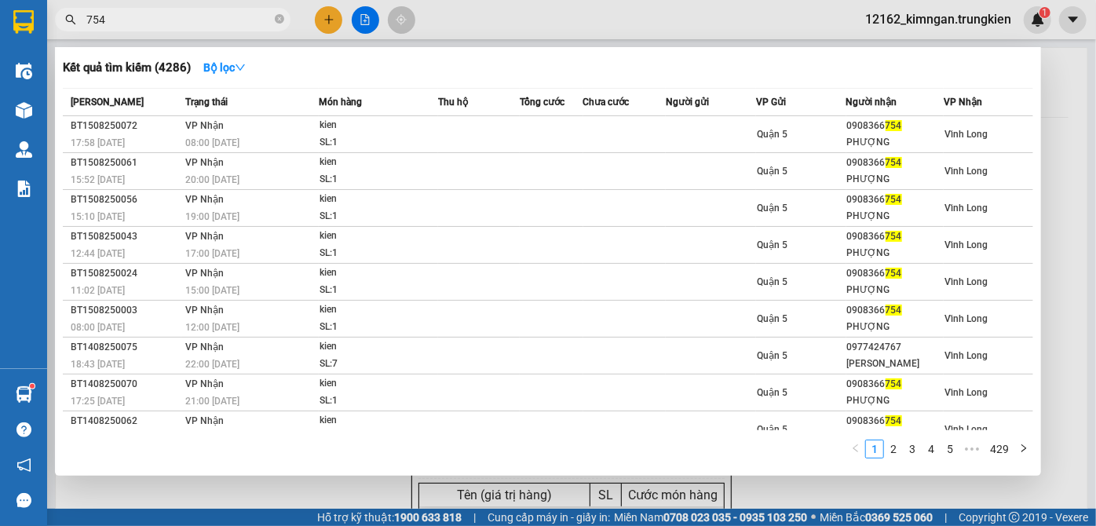
click at [329, 16] on div at bounding box center [548, 263] width 1096 height 526
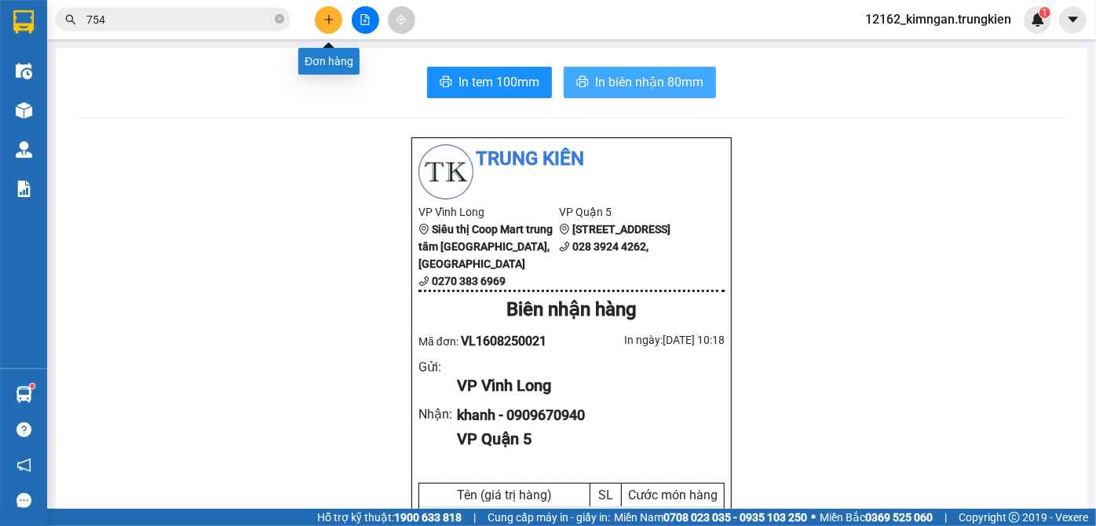
click at [324, 16] on icon "plus" at bounding box center [328, 19] width 11 height 11
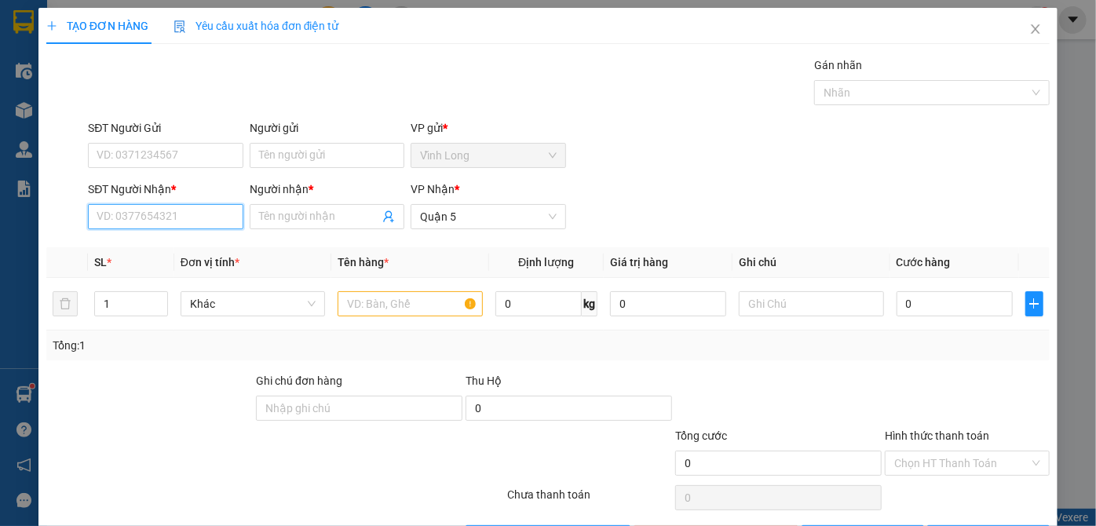
click at [142, 210] on input "SĐT Người Nhận *" at bounding box center [165, 216] width 155 height 25
click at [177, 228] on input "SĐT Người Nhận *" at bounding box center [165, 216] width 155 height 25
click at [148, 247] on div "0777105583 - TÙNG" at bounding box center [164, 247] width 134 height 17
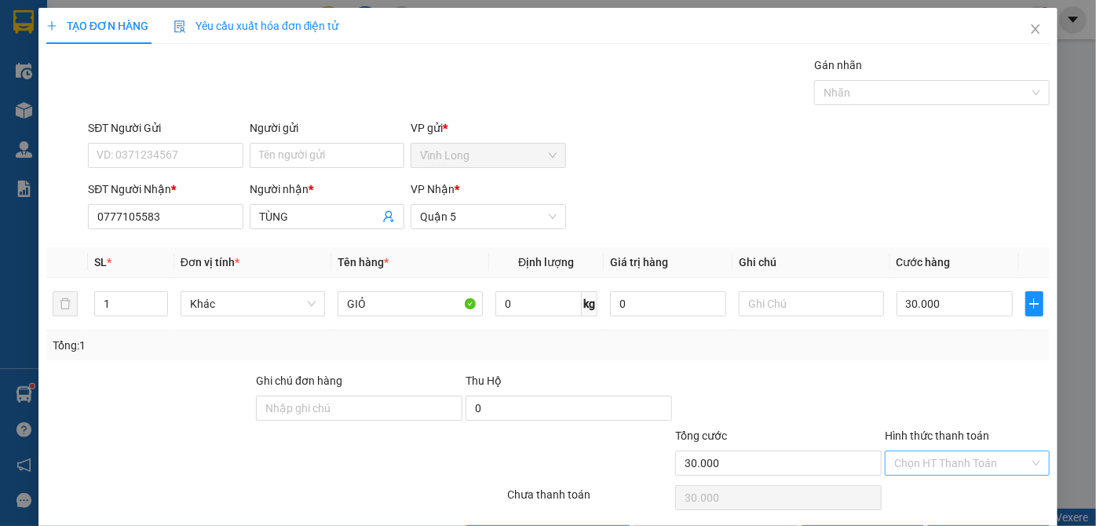
click at [989, 461] on input "Hình thức thanh toán" at bounding box center [961, 463] width 135 height 24
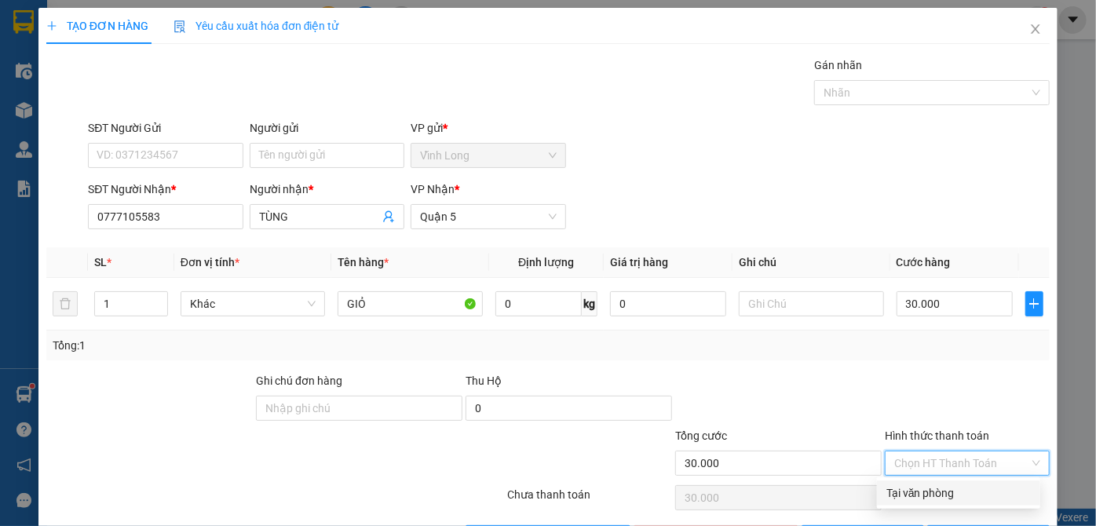
click at [934, 498] on div "Tại văn phòng" at bounding box center [958, 492] width 144 height 17
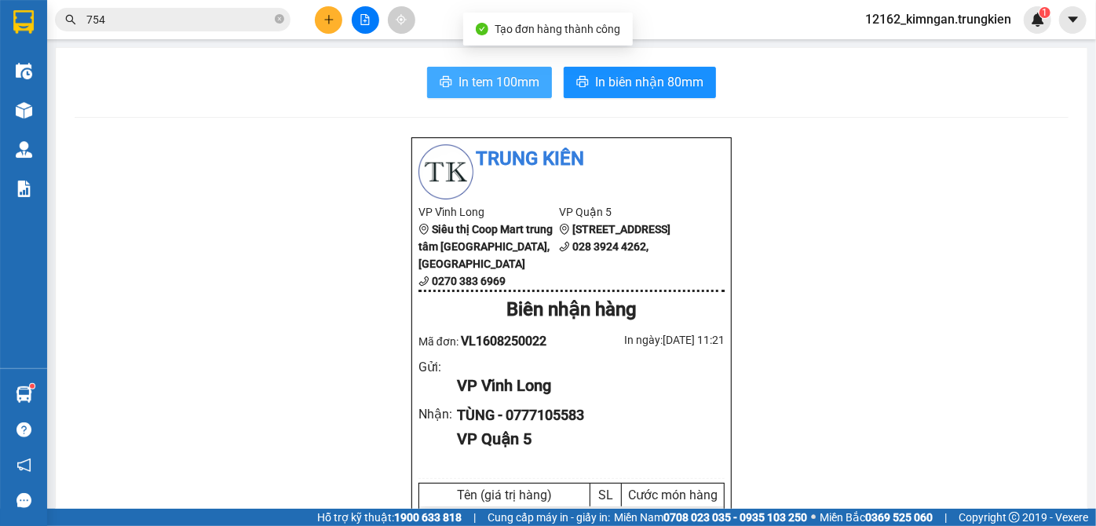
click at [458, 80] on span "In tem 100mm" at bounding box center [498, 82] width 81 height 20
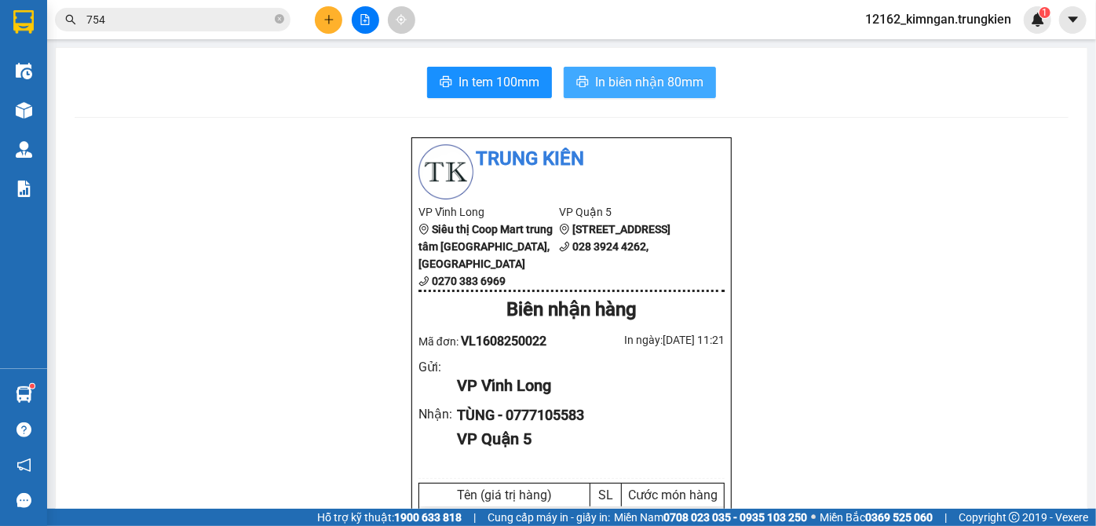
click at [611, 79] on span "In biên nhận 80mm" at bounding box center [649, 82] width 108 height 20
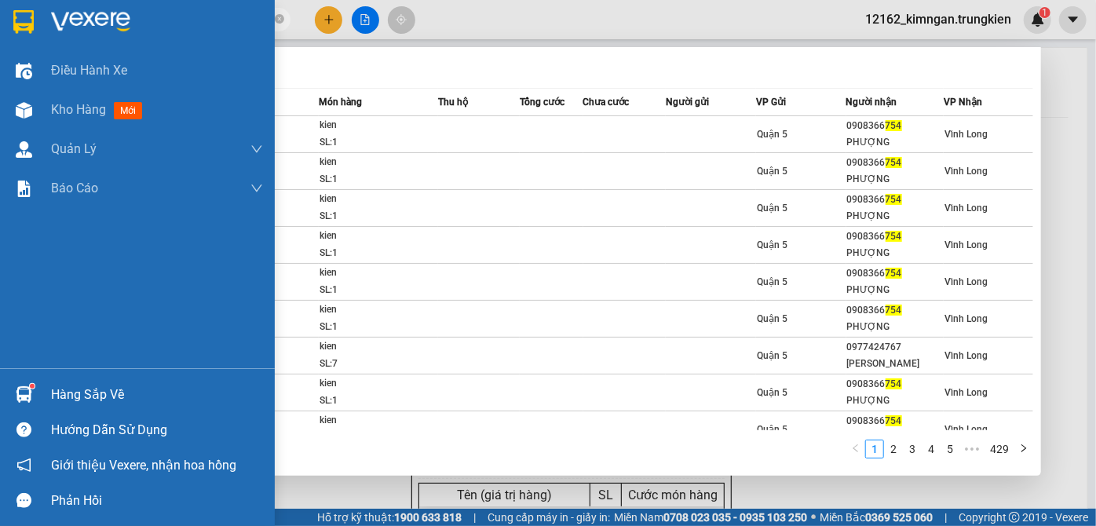
drag, startPoint x: 107, startPoint y: 20, endPoint x: 42, endPoint y: 20, distance: 65.1
click at [42, 20] on section "Kết quả tìm kiếm ( 4286 ) Bộ lọc Mã ĐH Trạng thái Món hàng Thu hộ Tổng cước Chư…" at bounding box center [548, 263] width 1096 height 526
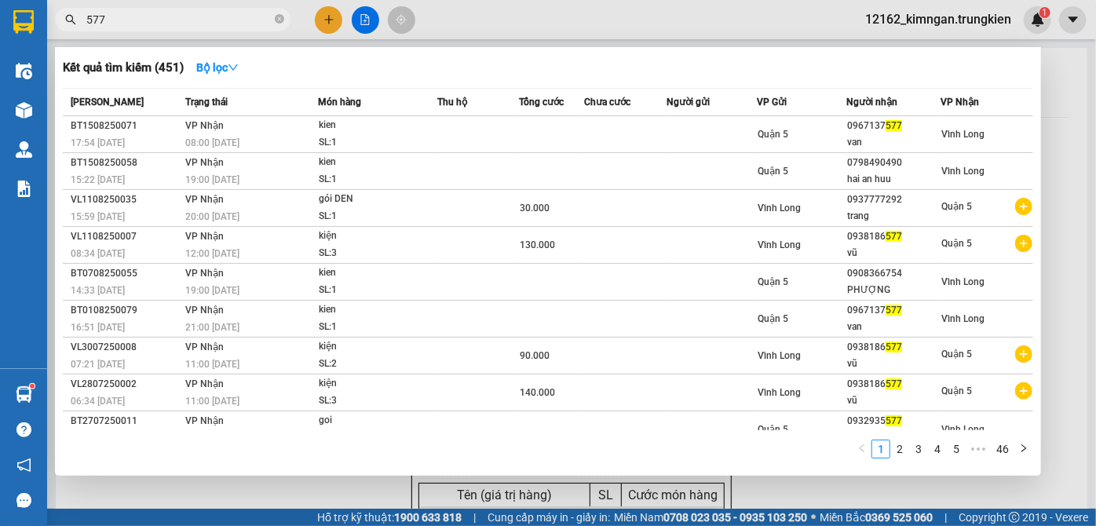
drag, startPoint x: 133, startPoint y: 21, endPoint x: 52, endPoint y: 37, distance: 83.1
click at [60, 21] on span "577" at bounding box center [172, 20] width 235 height 24
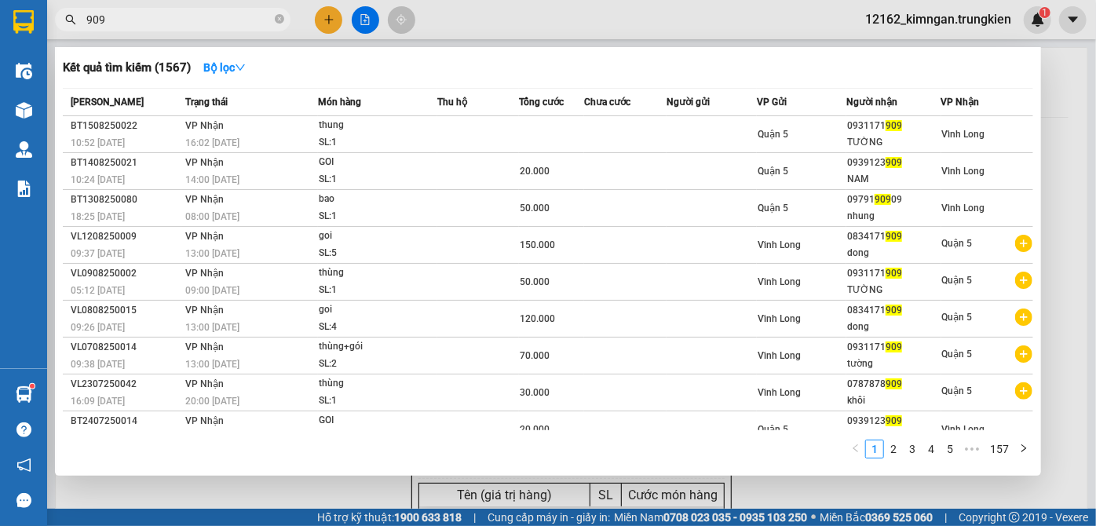
click at [325, 21] on div at bounding box center [548, 263] width 1096 height 526
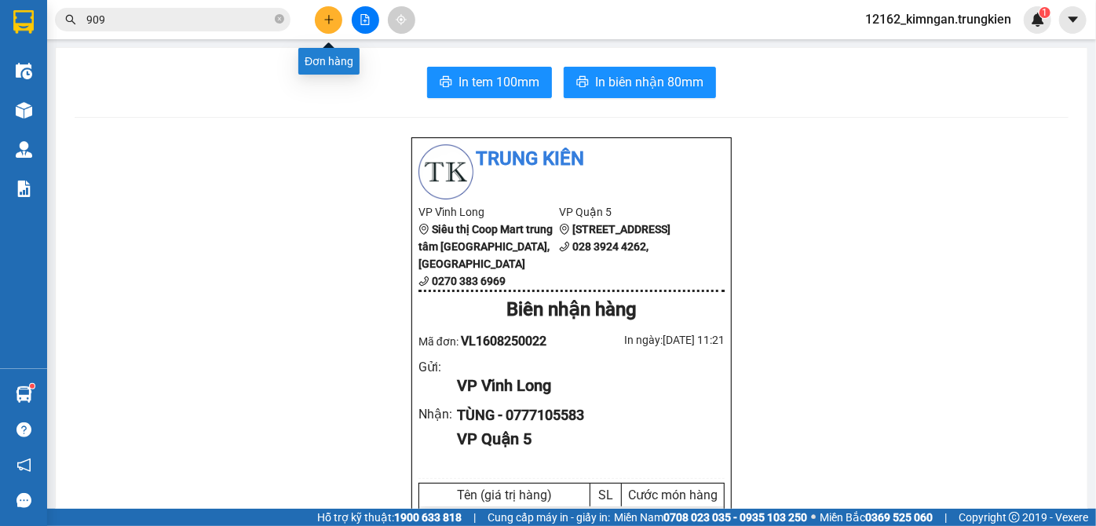
click at [326, 26] on button at bounding box center [328, 19] width 27 height 27
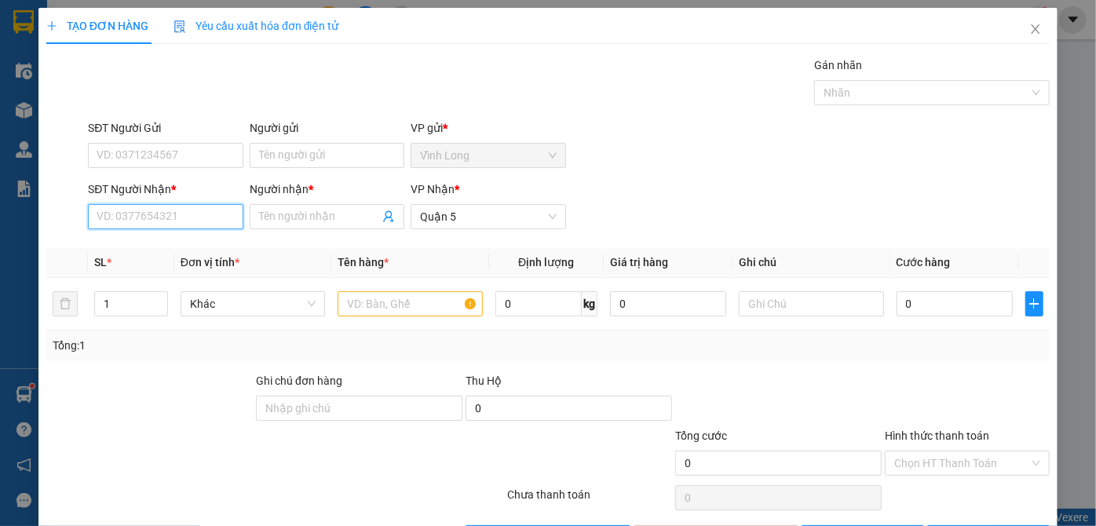
click at [161, 215] on input "SĐT Người Nhận *" at bounding box center [165, 216] width 155 height 25
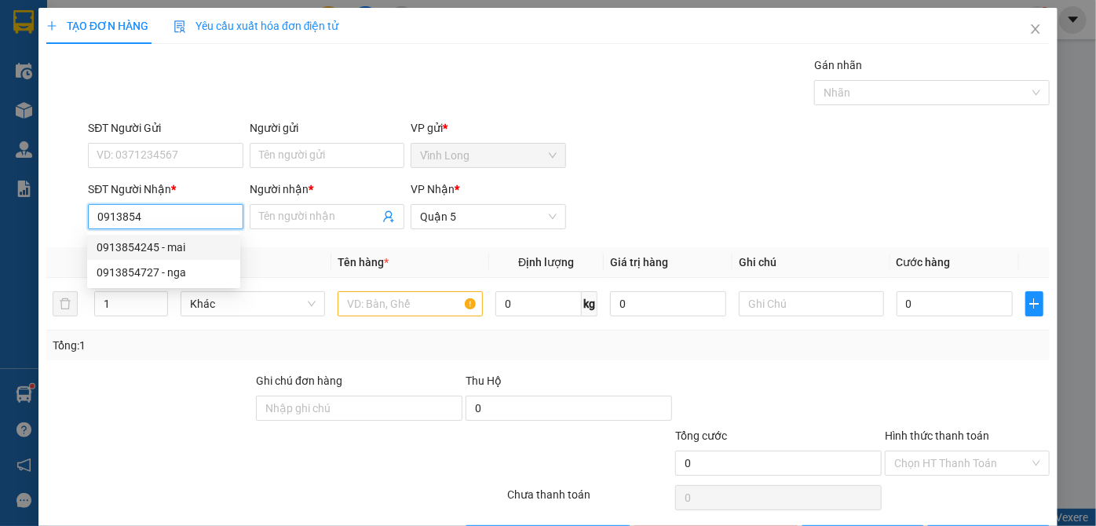
click at [129, 247] on div "0913854245 - mai" at bounding box center [164, 247] width 134 height 17
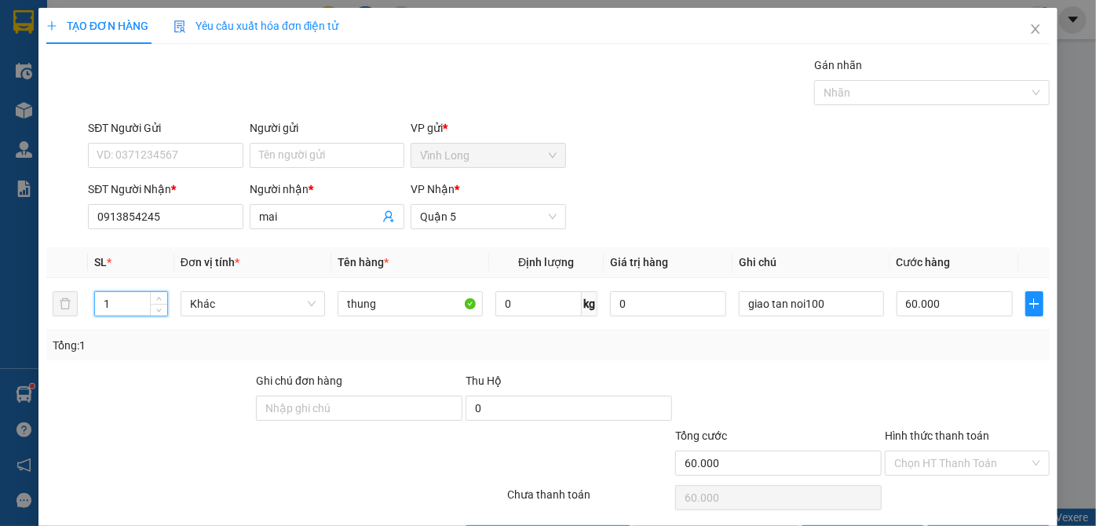
drag, startPoint x: 129, startPoint y: 303, endPoint x: 38, endPoint y: 308, distance: 91.9
click at [39, 308] on div "TẠO ĐƠN HÀNG Yêu cầu xuất hóa đơn điện tử Transit Pickup Surcharge Ids Transit …" at bounding box center [547, 285] width 1019 height 554
click at [910, 364] on div "Transit Pickup Surcharge Ids Transit Deliver Surcharge Ids Transit Deliver Surc…" at bounding box center [547, 304] width 1003 height 494
click at [953, 455] on input "Hình thức thanh toán" at bounding box center [961, 463] width 135 height 24
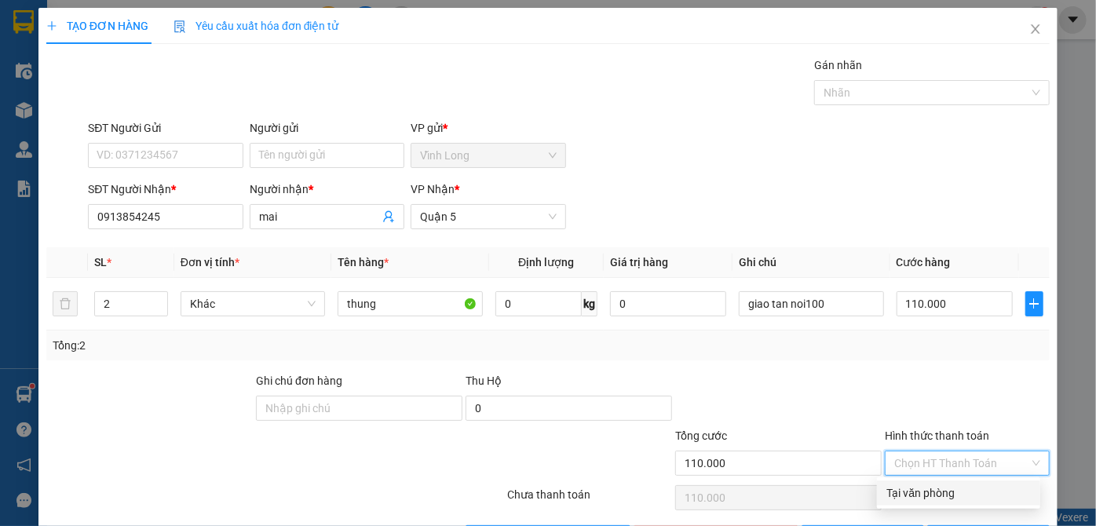
click at [904, 493] on div "Tại văn phòng" at bounding box center [958, 492] width 144 height 17
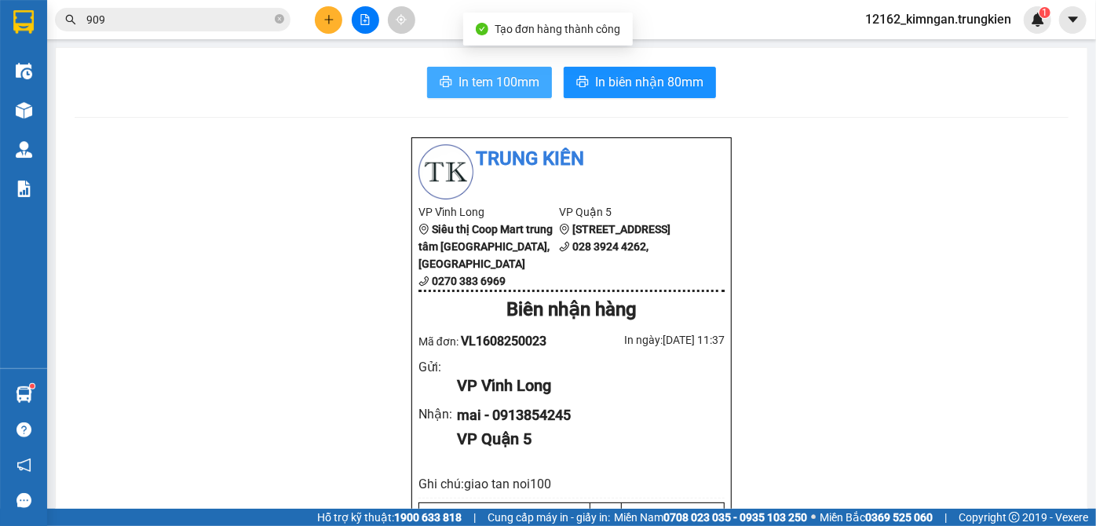
click at [490, 81] on span "In tem 100mm" at bounding box center [498, 82] width 81 height 20
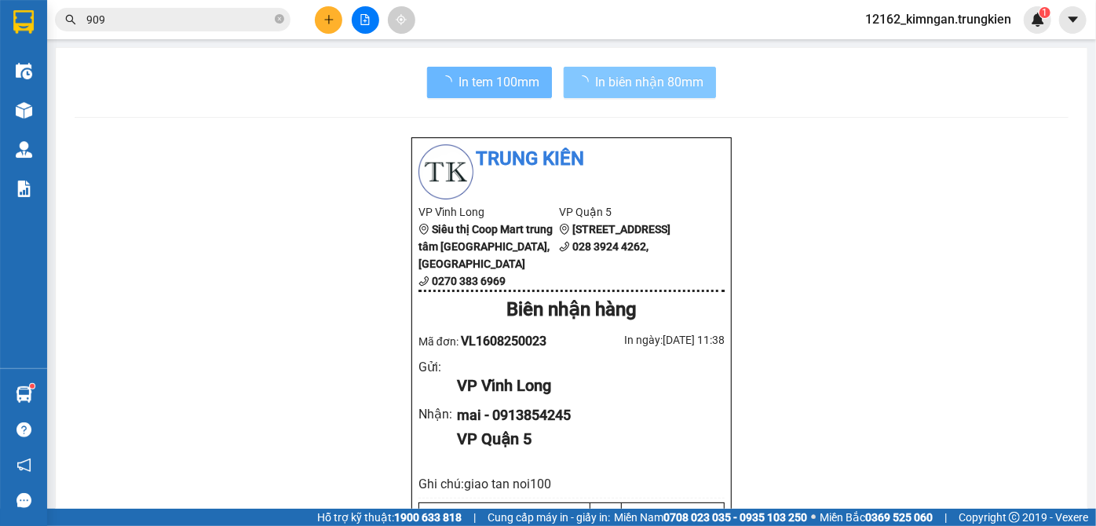
click at [642, 84] on span "In biên nhận 80mm" at bounding box center [649, 82] width 108 height 20
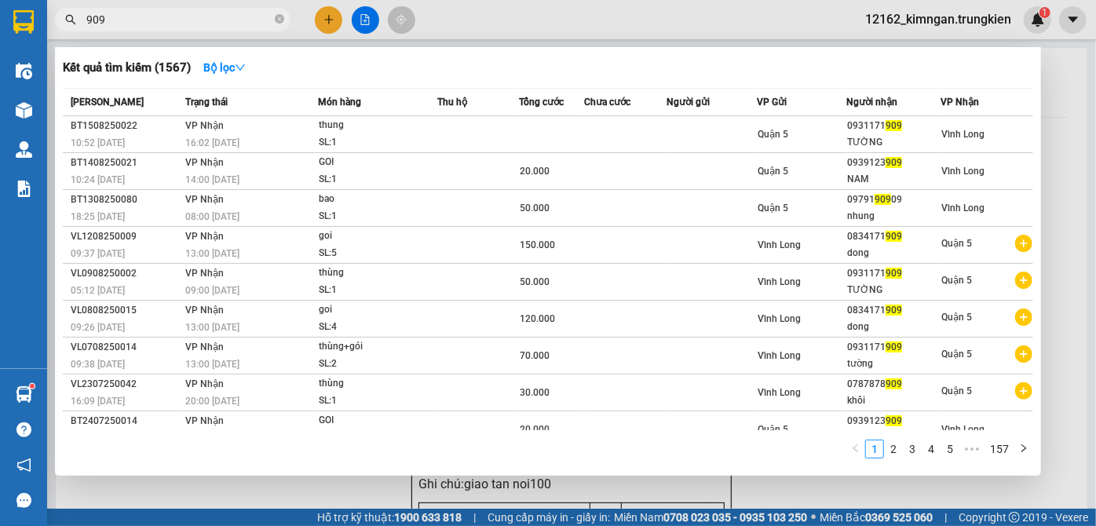
drag, startPoint x: 140, startPoint y: 17, endPoint x: 0, endPoint y: 31, distance: 141.2
click at [0, 31] on section "Kết quả tìm kiếm ( 1567 ) Bộ lọc Mã ĐH Trạng thái Món hàng Thu hộ Tổng cước Chư…" at bounding box center [548, 263] width 1096 height 526
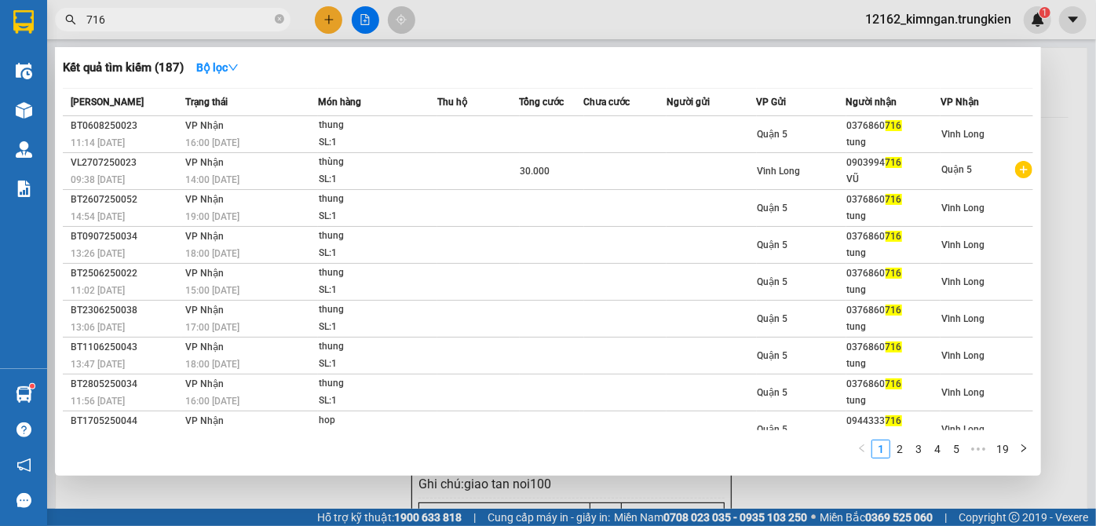
drag, startPoint x: 129, startPoint y: 16, endPoint x: 12, endPoint y: 14, distance: 117.7
click at [12, 14] on section "Kết quả tìm kiếm ( 187 ) Bộ lọc Mã ĐH Trạng thái Món hàng Thu hộ Tổng cước Chưa…" at bounding box center [548, 263] width 1096 height 526
click at [787, 495] on div at bounding box center [548, 263] width 1096 height 526
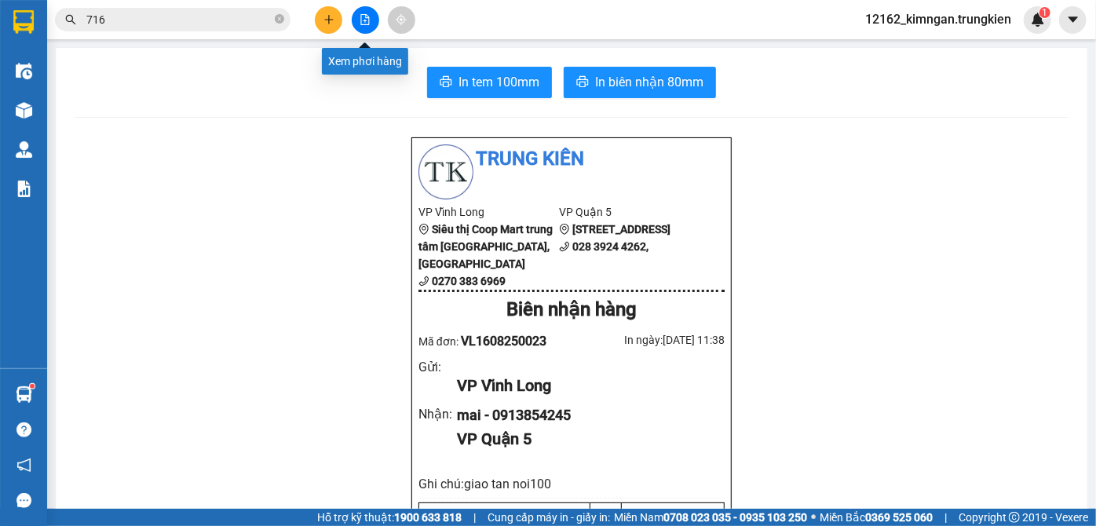
click at [361, 24] on icon "file-add" at bounding box center [365, 19] width 9 height 11
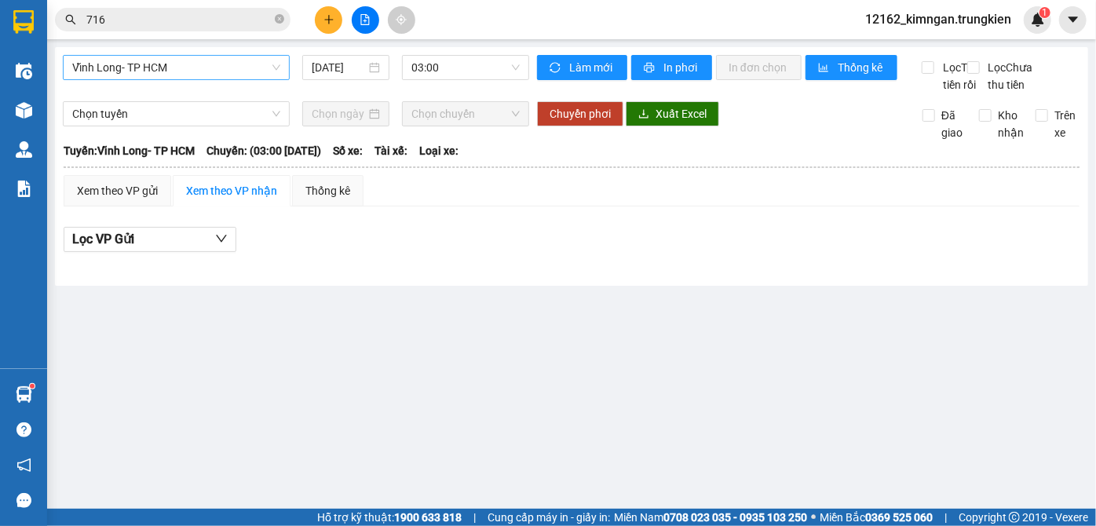
drag, startPoint x: 180, startPoint y: 68, endPoint x: 171, endPoint y: 82, distance: 16.3
click at [180, 69] on span "Vĩnh Long- TP HCM" at bounding box center [176, 68] width 208 height 24
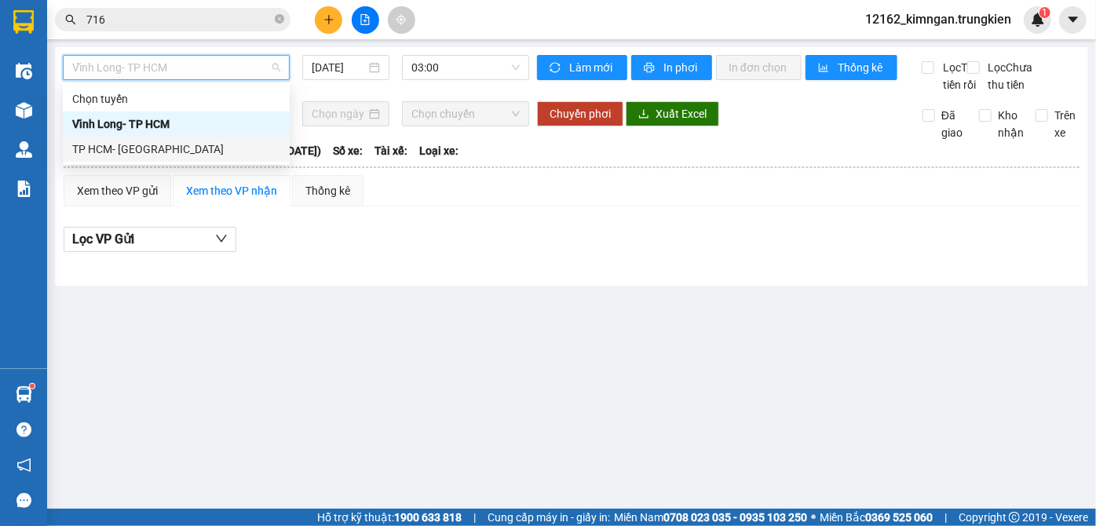
click at [126, 144] on div "TP HCM- [GEOGRAPHIC_DATA]" at bounding box center [176, 148] width 208 height 17
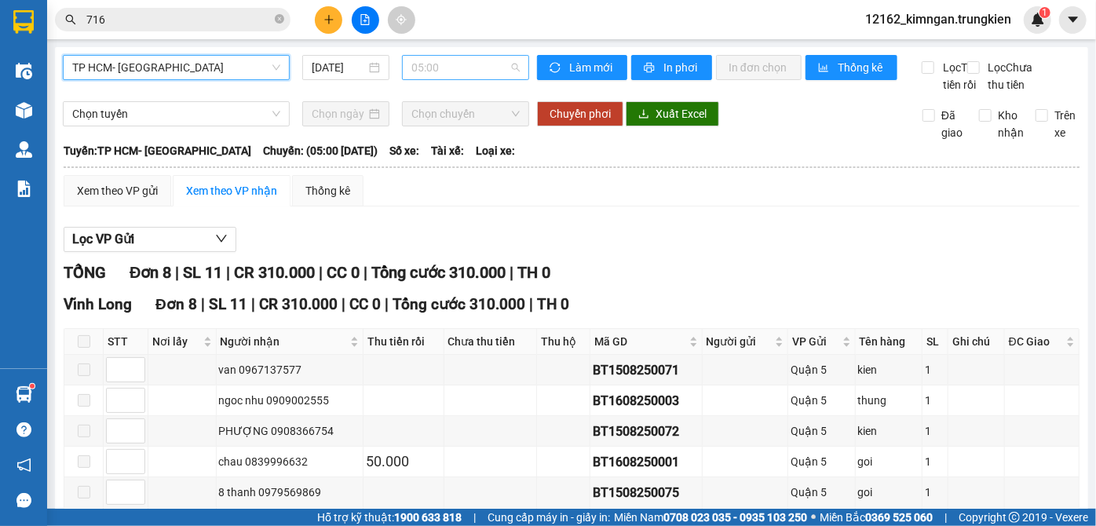
click at [441, 65] on span "05:00" at bounding box center [465, 68] width 108 height 24
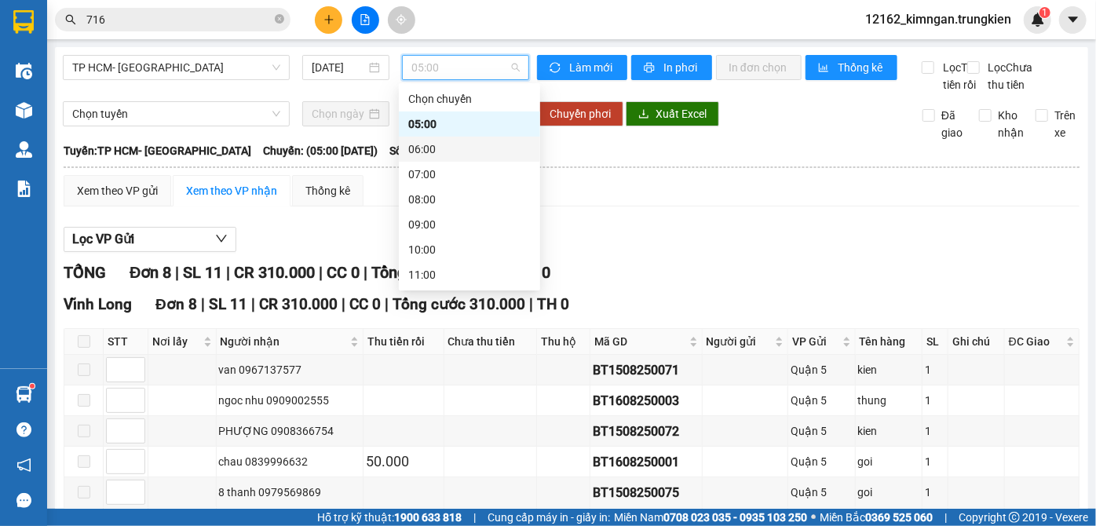
click at [412, 142] on div "06:00" at bounding box center [469, 148] width 122 height 17
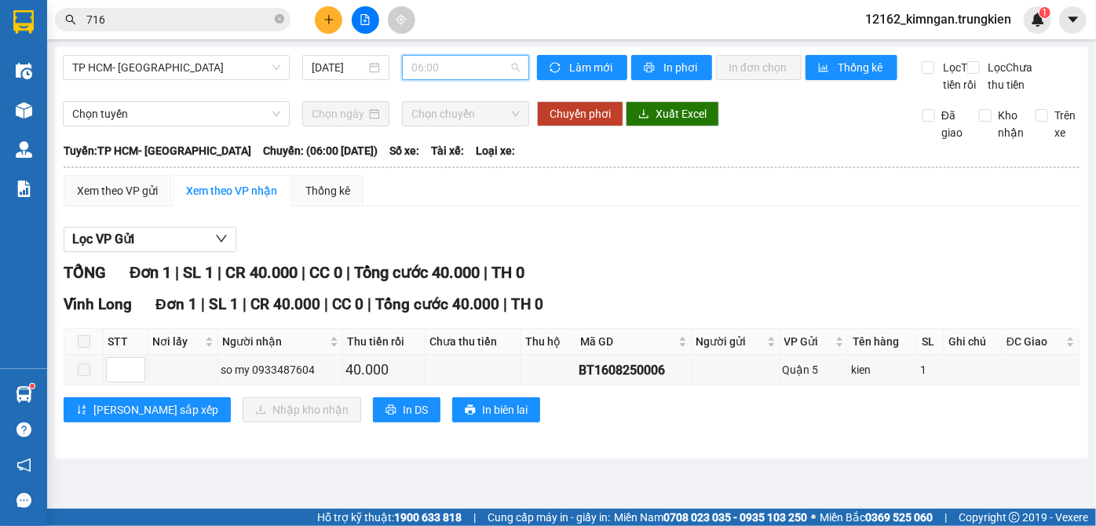
click at [428, 65] on span "06:00" at bounding box center [465, 68] width 108 height 24
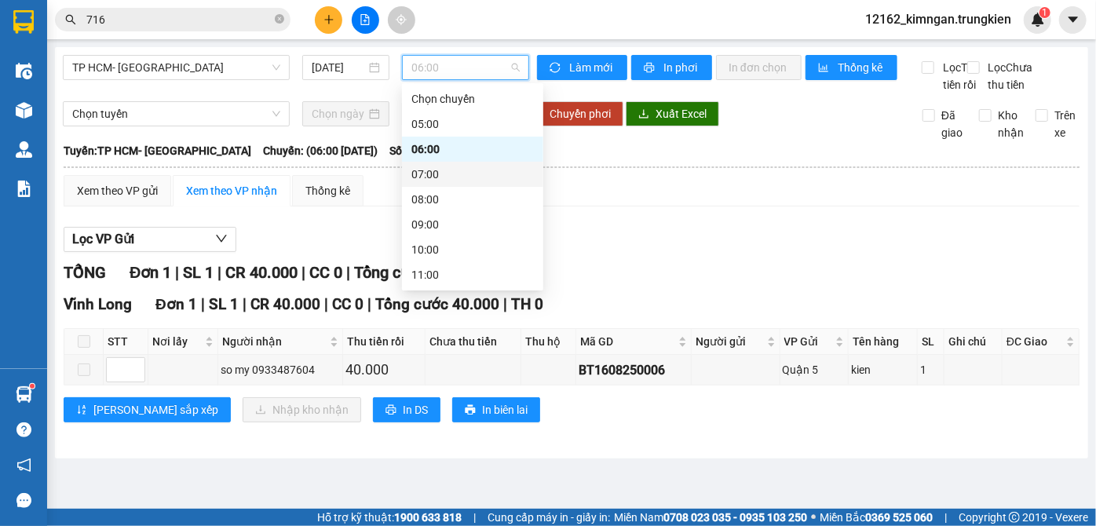
click at [416, 179] on div "07:00" at bounding box center [472, 174] width 122 height 17
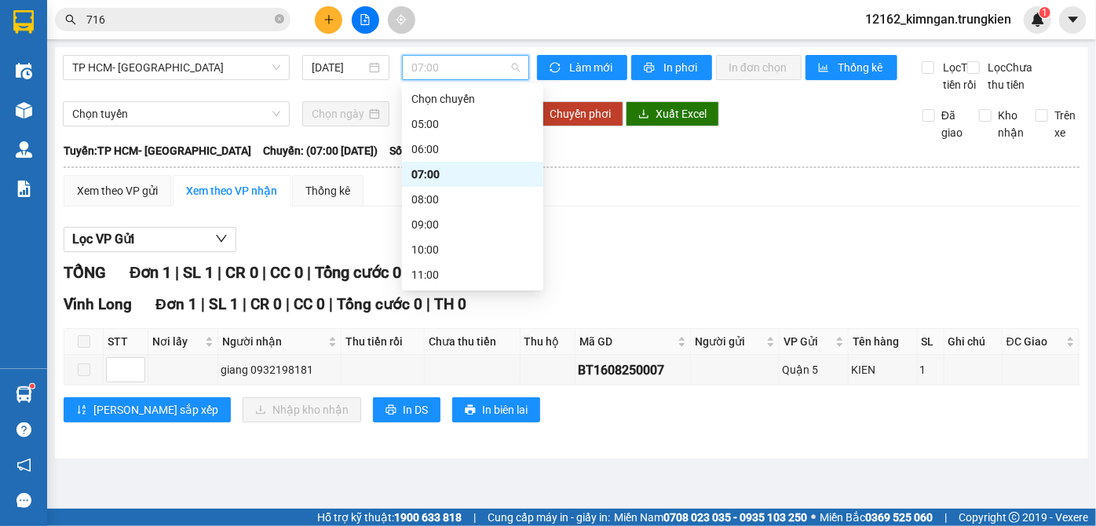
click at [440, 60] on span "07:00" at bounding box center [465, 68] width 108 height 24
click at [425, 193] on div "08:00" at bounding box center [472, 199] width 122 height 17
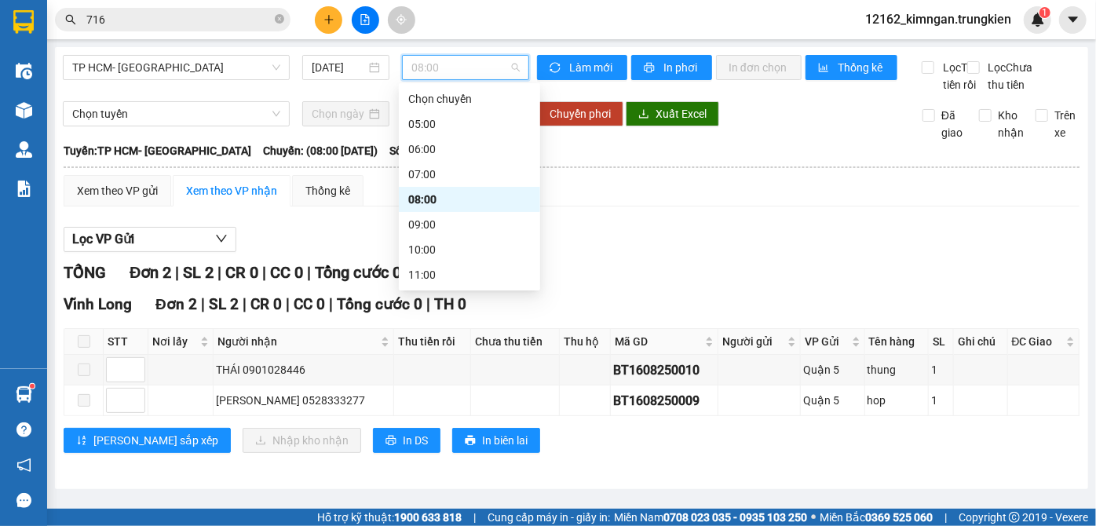
click at [439, 64] on span "08:00" at bounding box center [465, 68] width 108 height 24
click at [422, 224] on div "09:00" at bounding box center [469, 224] width 122 height 17
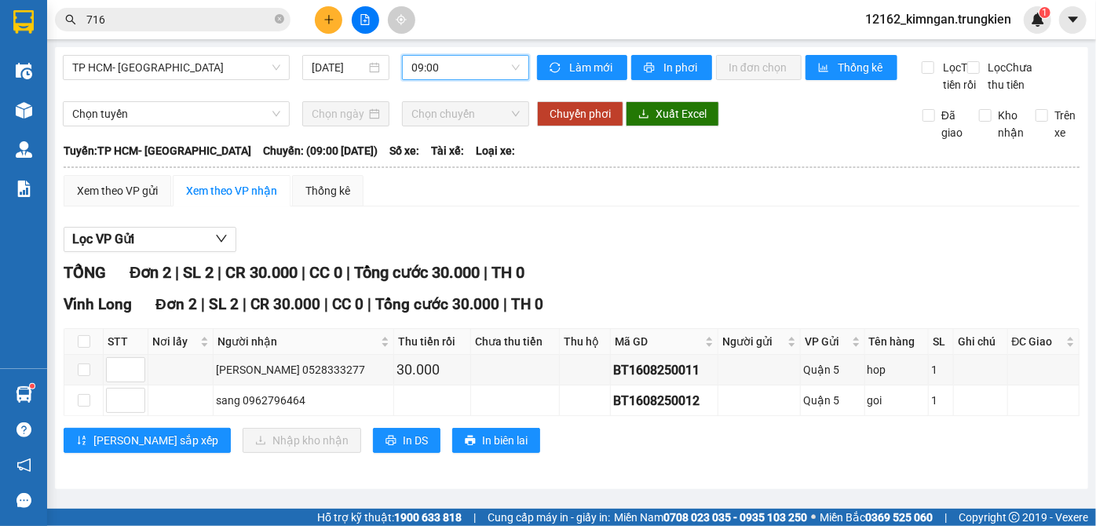
click at [449, 63] on span "09:00" at bounding box center [465, 68] width 108 height 24
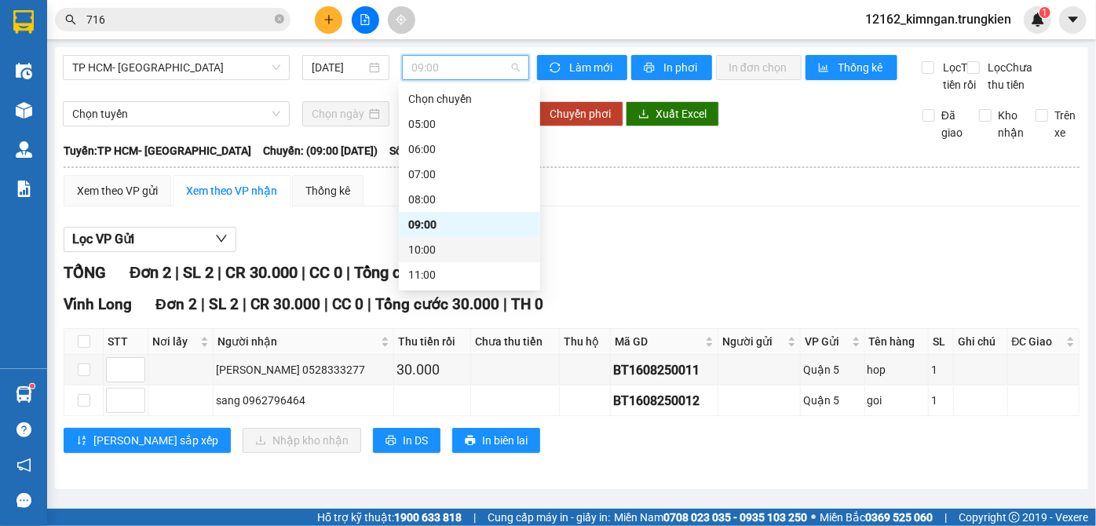
click at [413, 246] on div "10:00" at bounding box center [469, 249] width 122 height 17
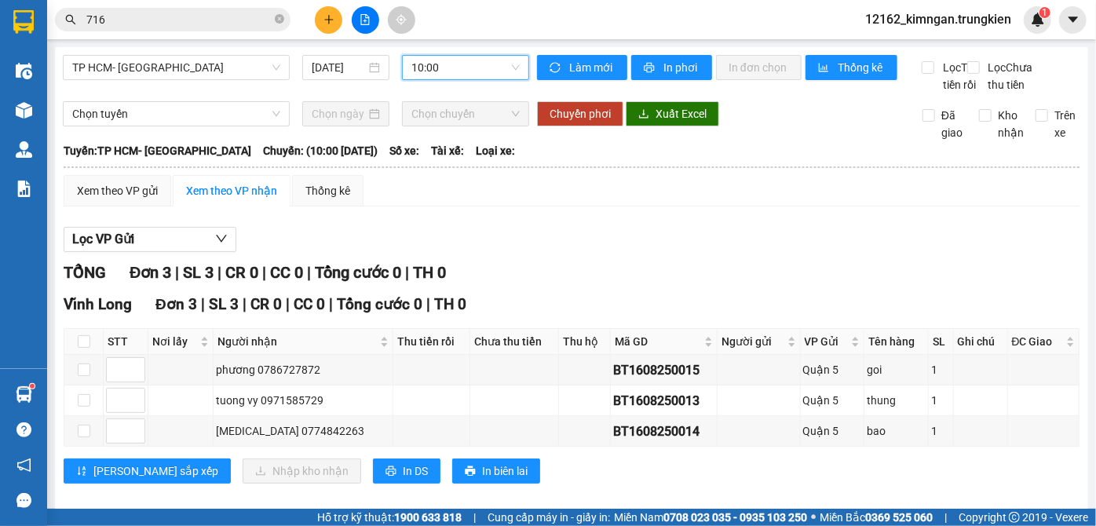
click at [431, 57] on span "10:00" at bounding box center [465, 68] width 108 height 24
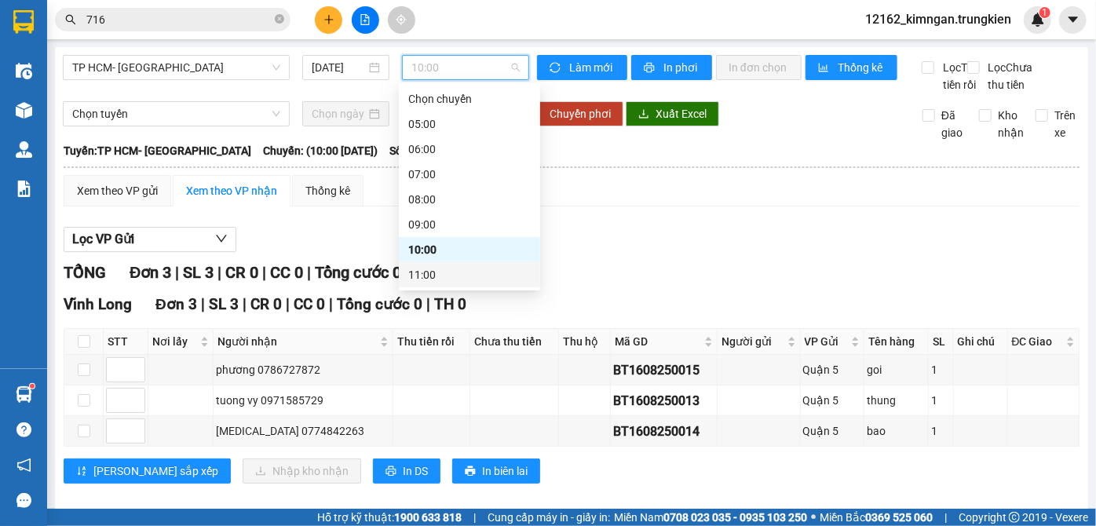
click at [421, 266] on div "11:00" at bounding box center [469, 274] width 122 height 17
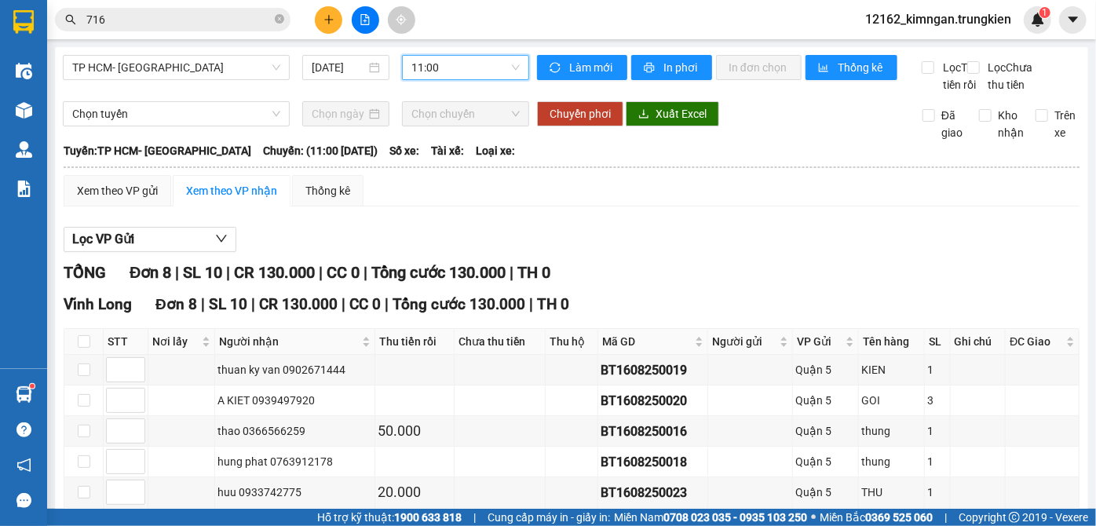
click at [411, 75] on span "11:00" at bounding box center [465, 68] width 108 height 24
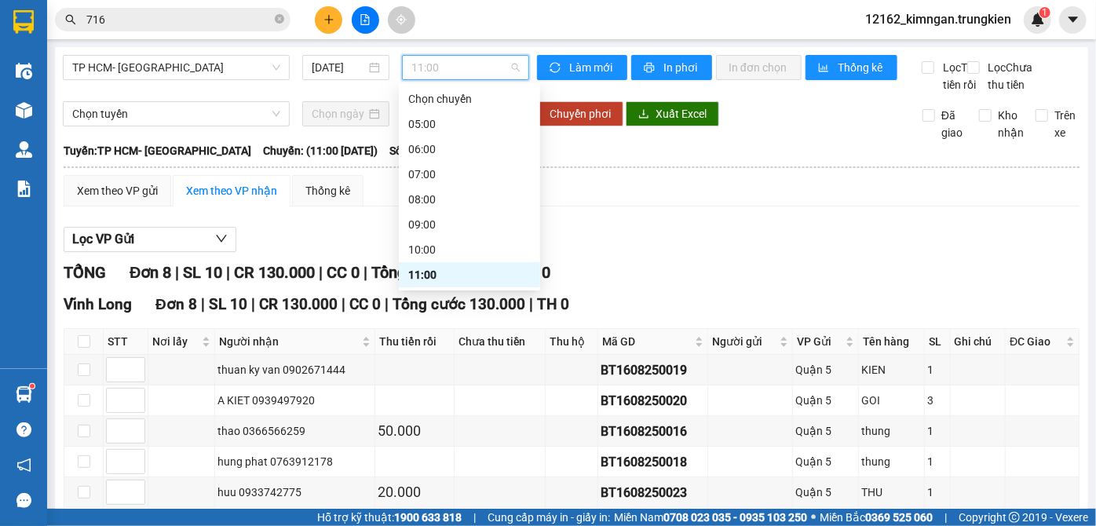
click at [428, 291] on div "12:00" at bounding box center [469, 299] width 122 height 17
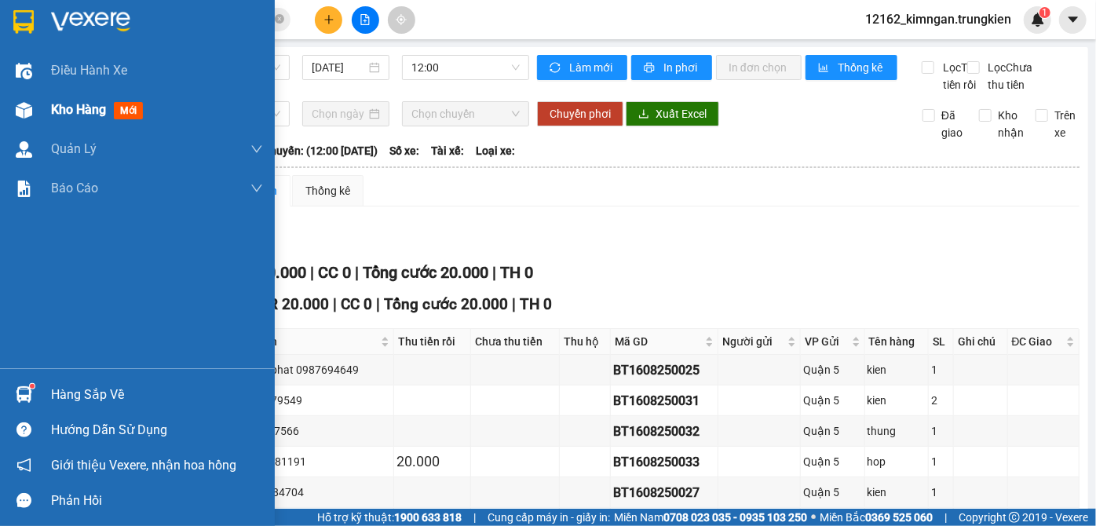
click at [67, 105] on span "Kho hàng" at bounding box center [78, 109] width 55 height 15
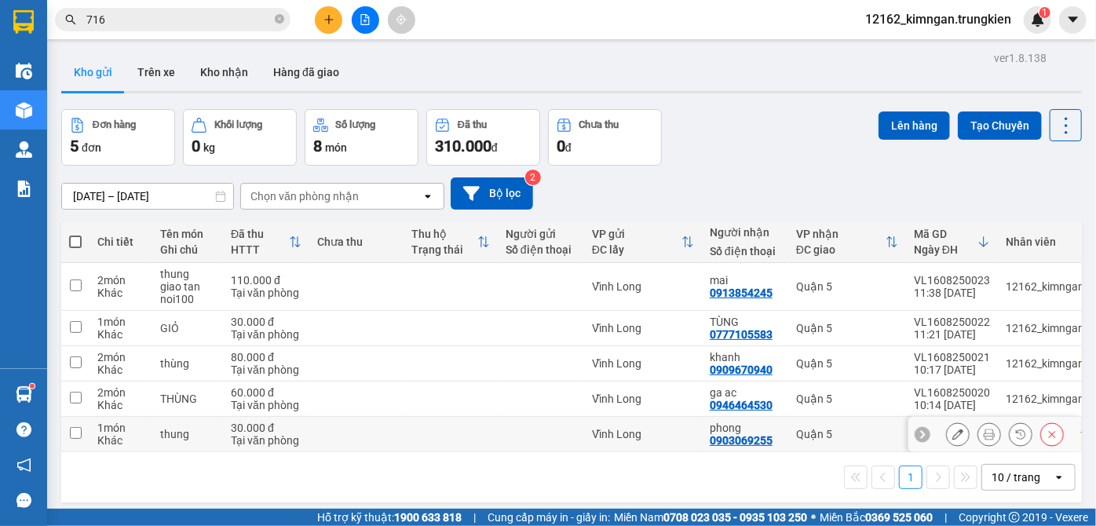
click at [588, 421] on td "Vĩnh Long" at bounding box center [643, 434] width 118 height 35
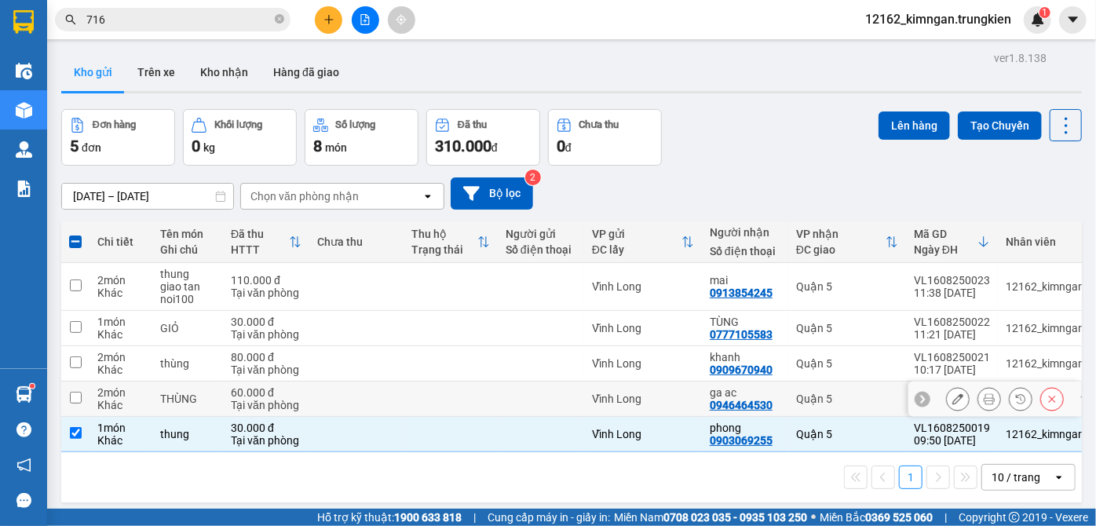
click at [586, 401] on td "Vĩnh Long" at bounding box center [643, 398] width 118 height 35
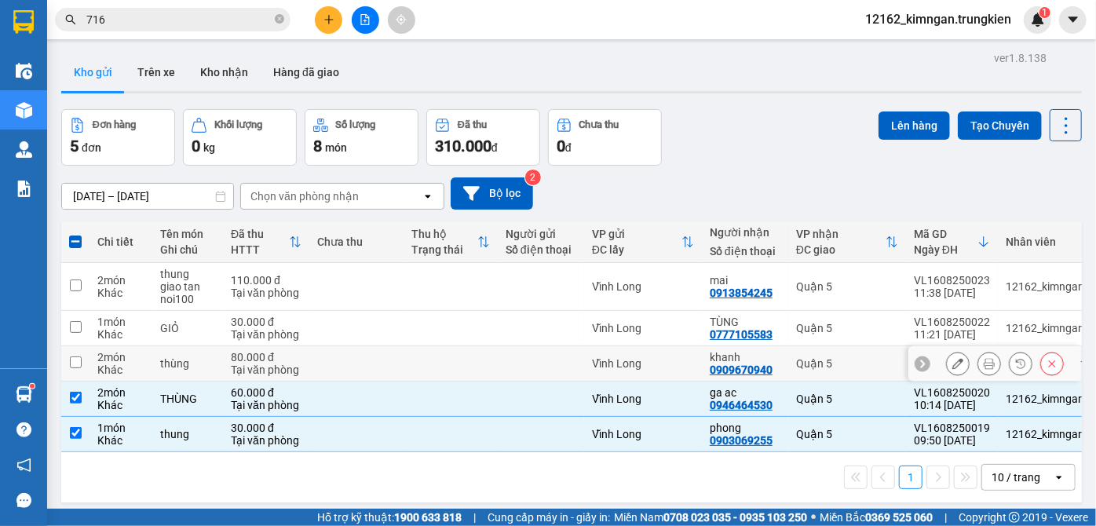
click at [596, 358] on div "Vĩnh Long" at bounding box center [643, 363] width 102 height 13
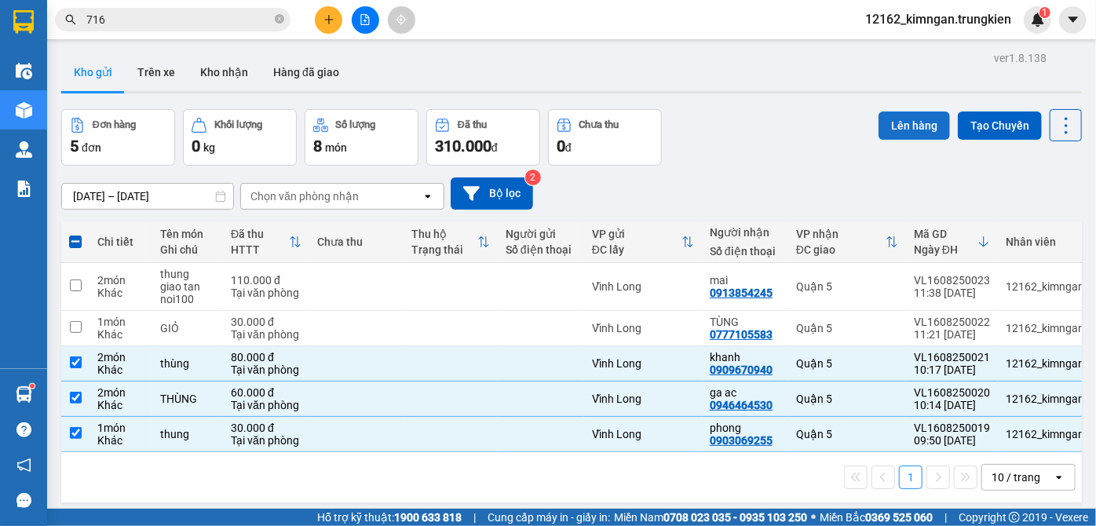
click at [914, 126] on button "Lên hàng" at bounding box center [913, 125] width 71 height 28
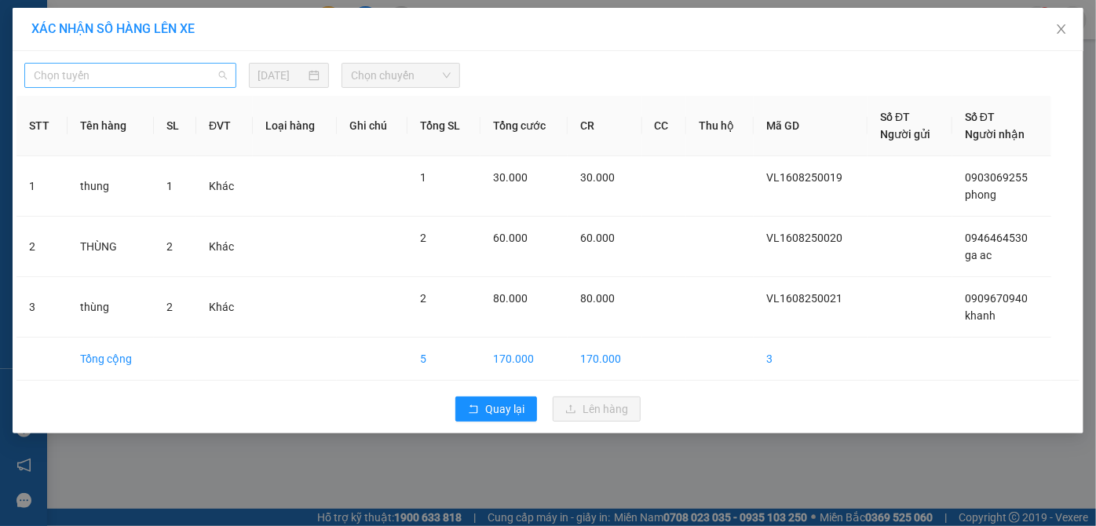
click at [98, 71] on span "Chọn tuyến" at bounding box center [130, 76] width 193 height 24
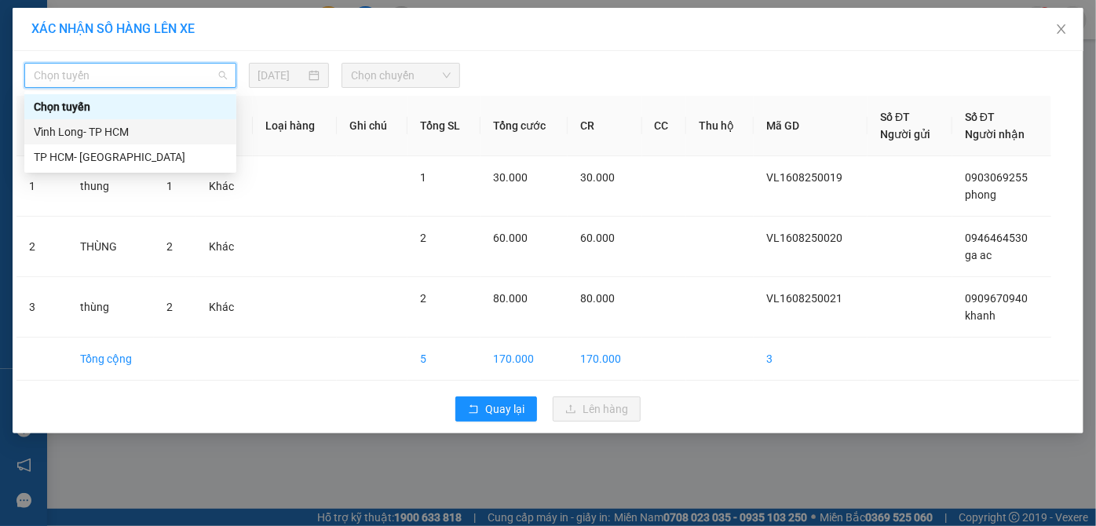
click at [94, 131] on div "Vĩnh Long- TP HCM" at bounding box center [130, 131] width 193 height 17
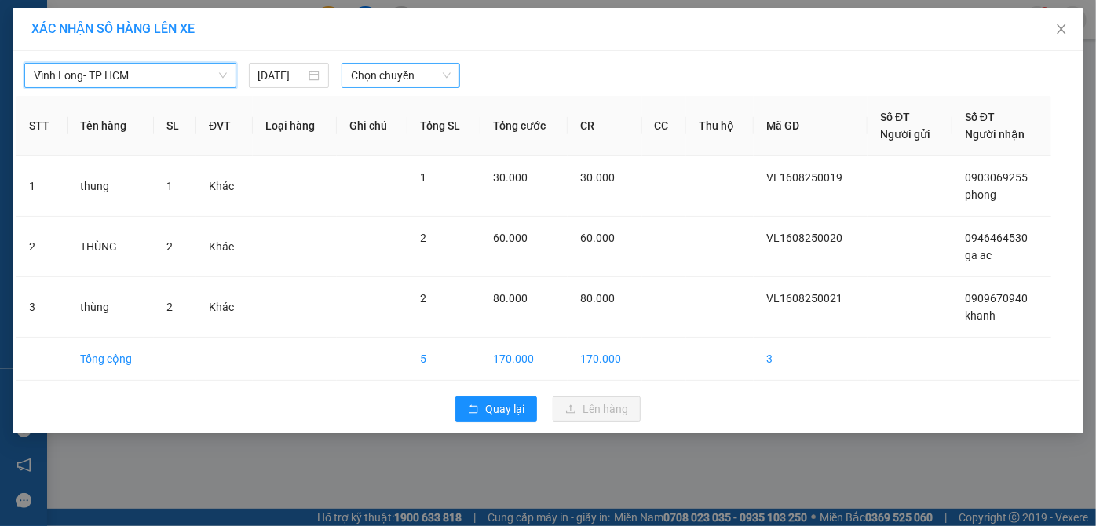
click at [395, 70] on span "Chọn chuyến" at bounding box center [401, 76] width 100 height 24
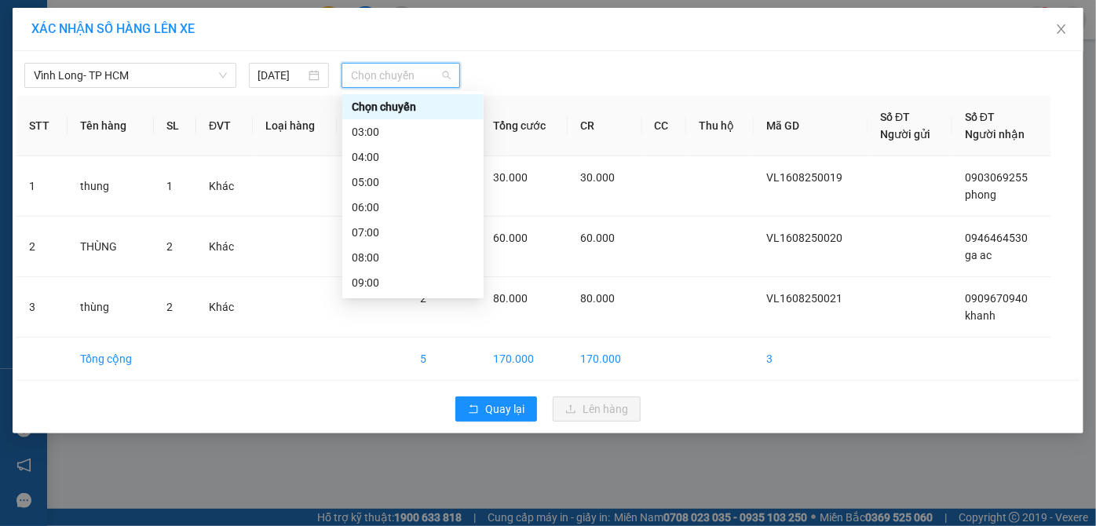
click at [383, 324] on div "11:00" at bounding box center [413, 332] width 122 height 17
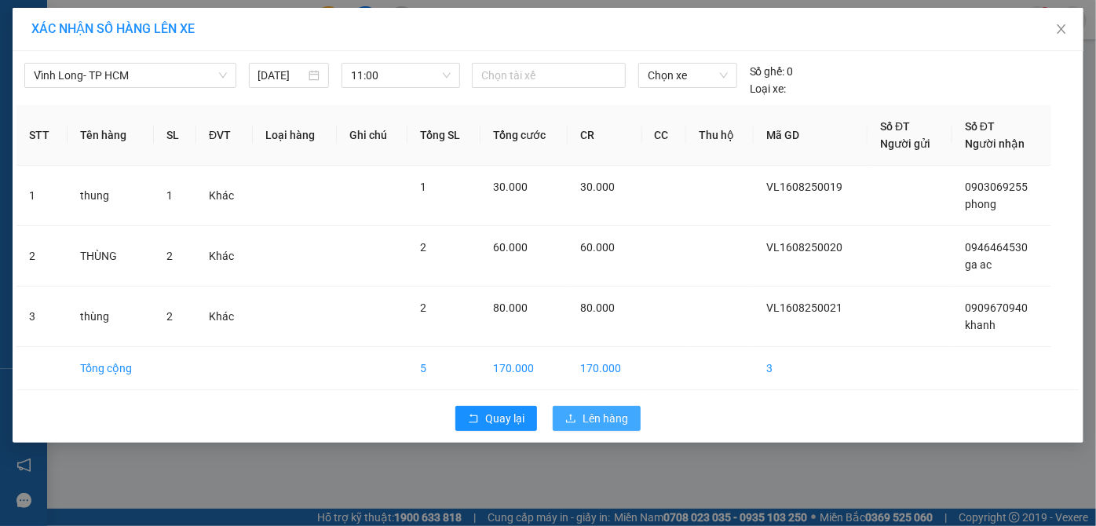
click at [613, 420] on span "Lên hàng" at bounding box center [605, 418] width 46 height 17
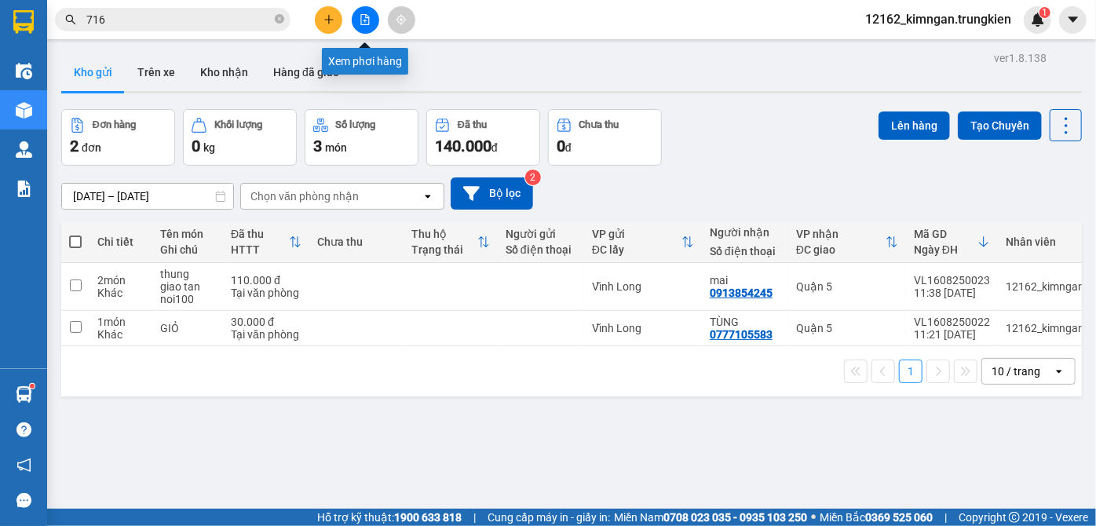
click at [368, 20] on icon "file-add" at bounding box center [365, 19] width 9 height 11
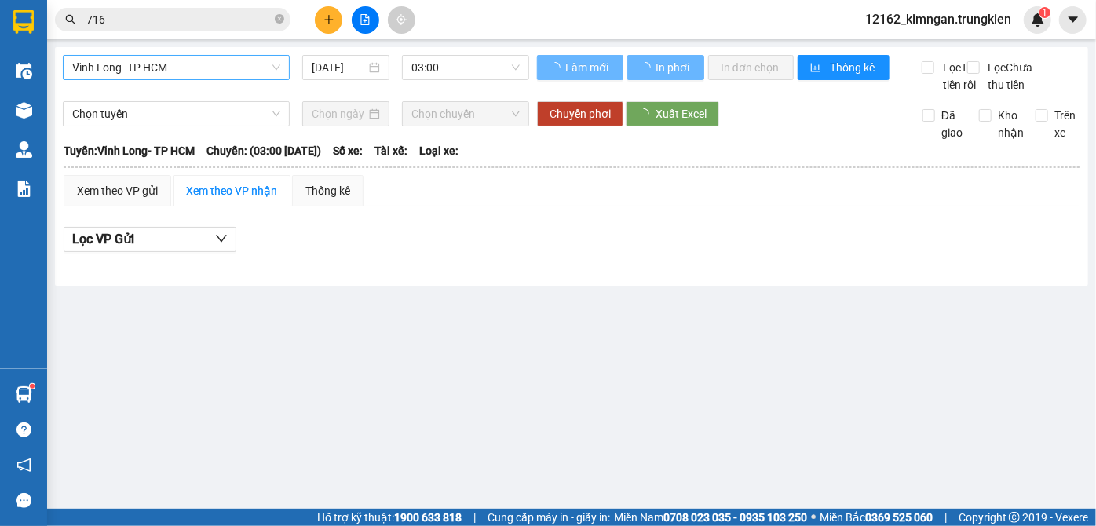
click at [199, 67] on span "Vĩnh Long- TP HCM" at bounding box center [176, 68] width 208 height 24
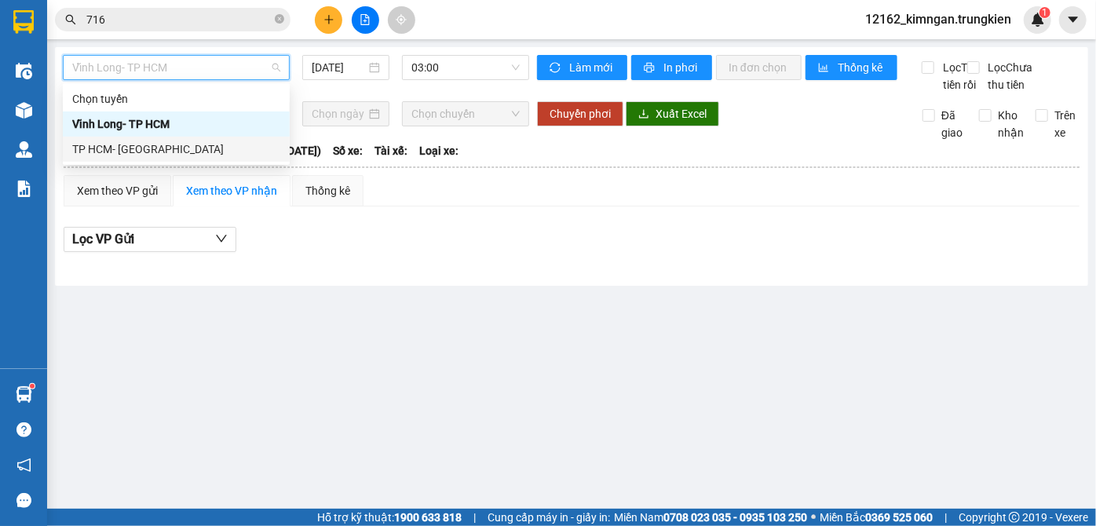
click at [144, 150] on div "TP HCM- [GEOGRAPHIC_DATA]" at bounding box center [176, 148] width 208 height 17
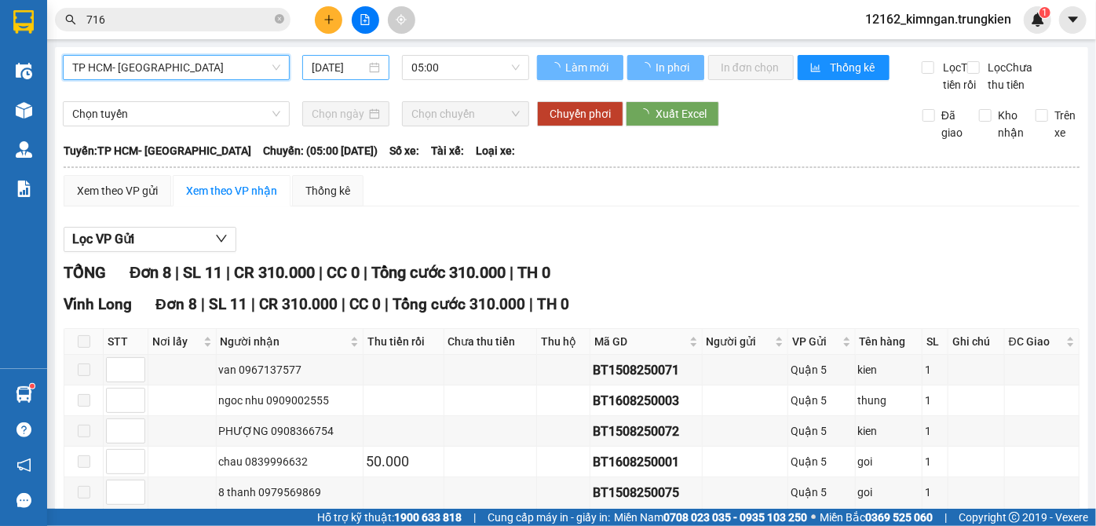
click at [339, 65] on input "[DATE]" at bounding box center [339, 67] width 54 height 17
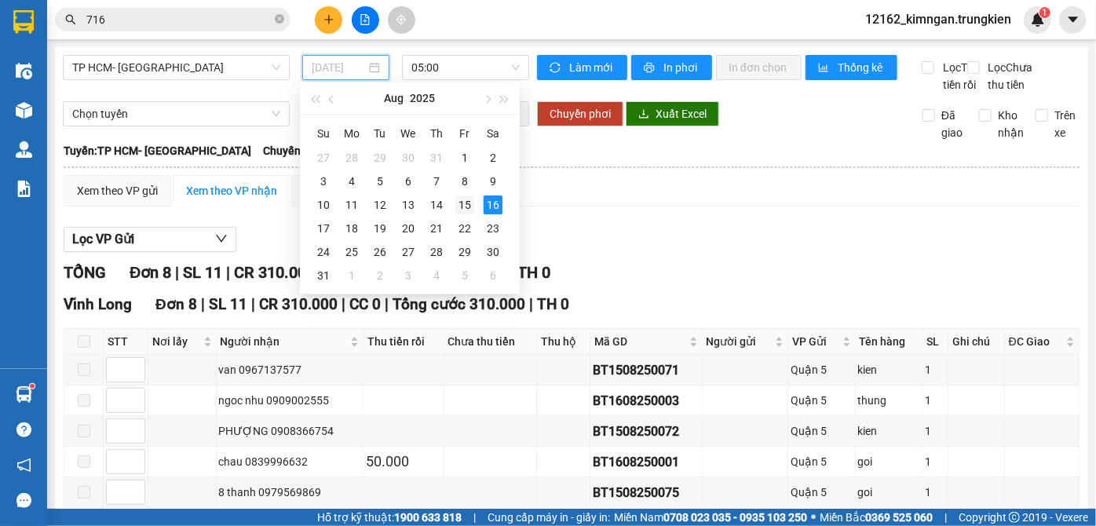
click at [462, 199] on div "15" at bounding box center [464, 204] width 19 height 19
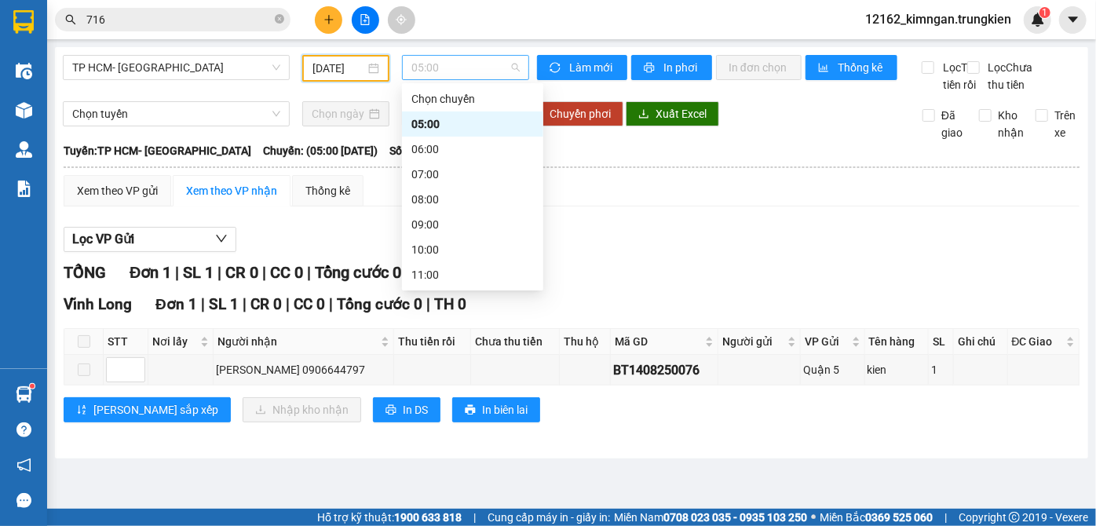
click at [418, 64] on span "05:00" at bounding box center [465, 68] width 108 height 24
click at [412, 467] on div "19:00" at bounding box center [472, 475] width 122 height 17
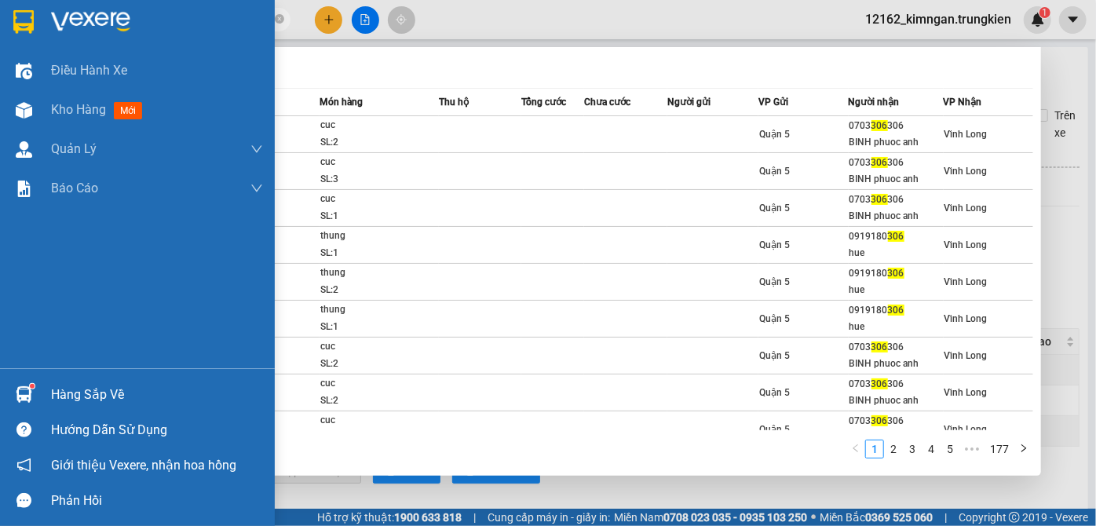
drag, startPoint x: 111, startPoint y: 25, endPoint x: 33, endPoint y: 19, distance: 77.9
click at [33, 19] on section "Kết quả tìm kiếm ( 1762 ) Bộ lọc Mã ĐH Trạng thái Món hàng Thu hộ Tổng cước Chư…" at bounding box center [548, 263] width 1096 height 526
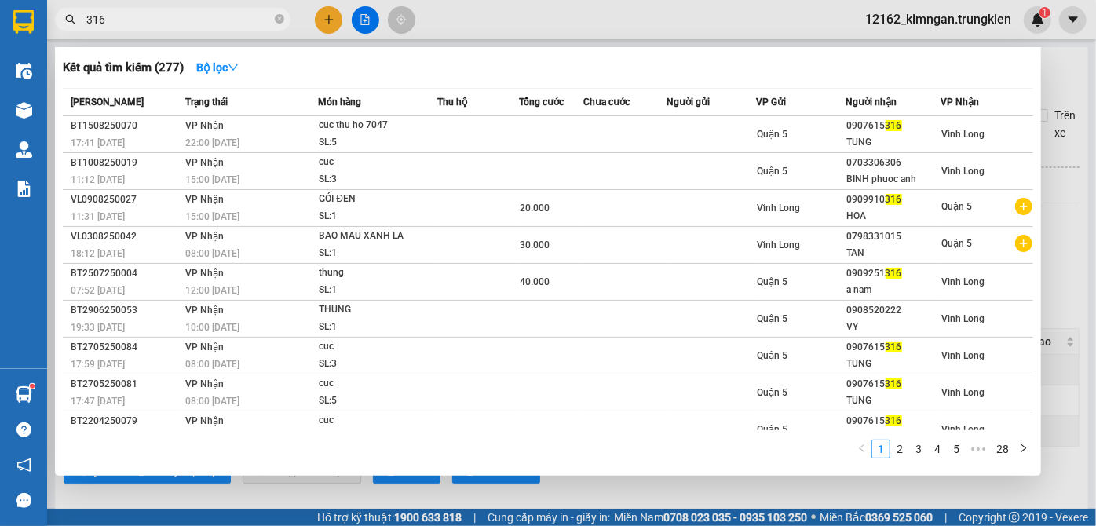
click at [746, 490] on div at bounding box center [548, 263] width 1096 height 526
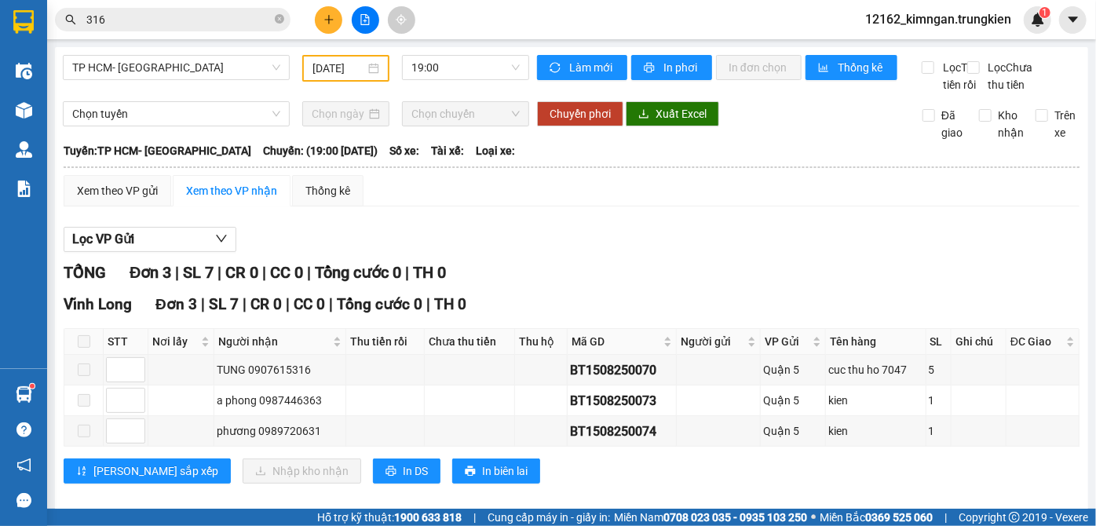
click at [331, 17] on icon "plus" at bounding box center [328, 19] width 11 height 11
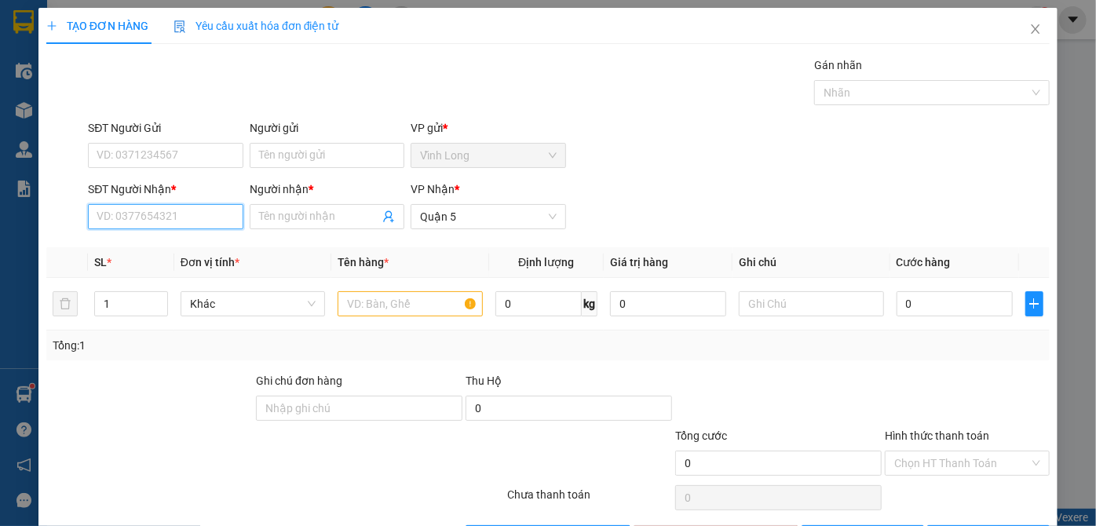
drag, startPoint x: 195, startPoint y: 216, endPoint x: 206, endPoint y: 188, distance: 29.9
click at [195, 214] on input "SĐT Người Nhận *" at bounding box center [165, 216] width 155 height 25
click at [176, 251] on div "0946093093 - minh" at bounding box center [164, 247] width 134 height 17
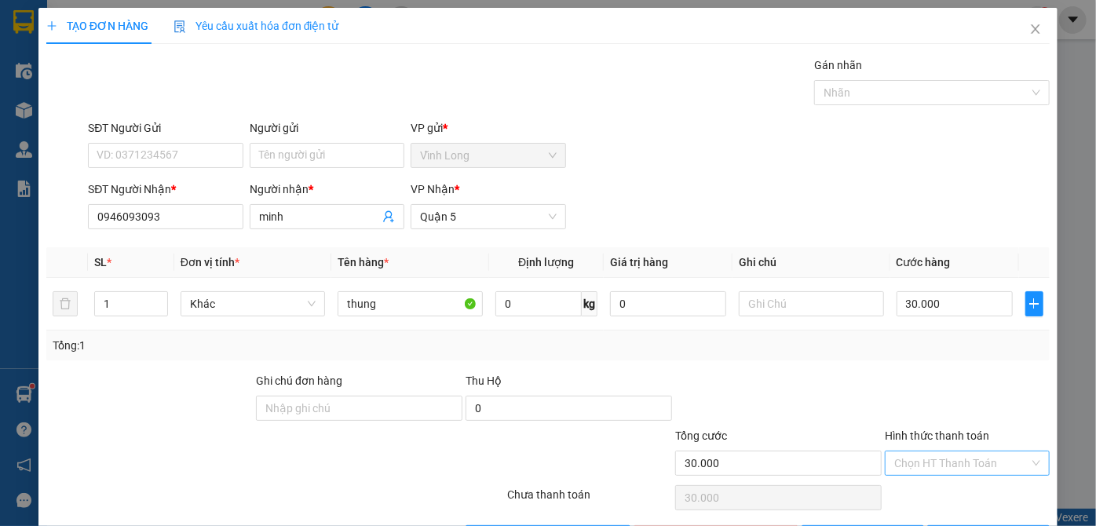
click at [935, 460] on input "Hình thức thanh toán" at bounding box center [961, 463] width 135 height 24
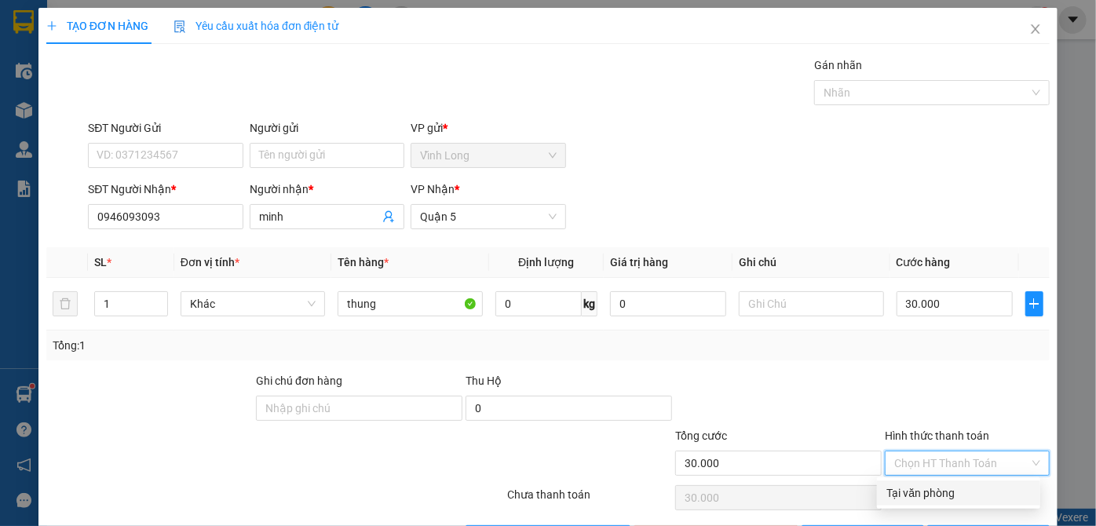
drag, startPoint x: 914, startPoint y: 485, endPoint x: 939, endPoint y: 426, distance: 63.7
click at [914, 483] on div "Tại văn phòng" at bounding box center [958, 492] width 163 height 25
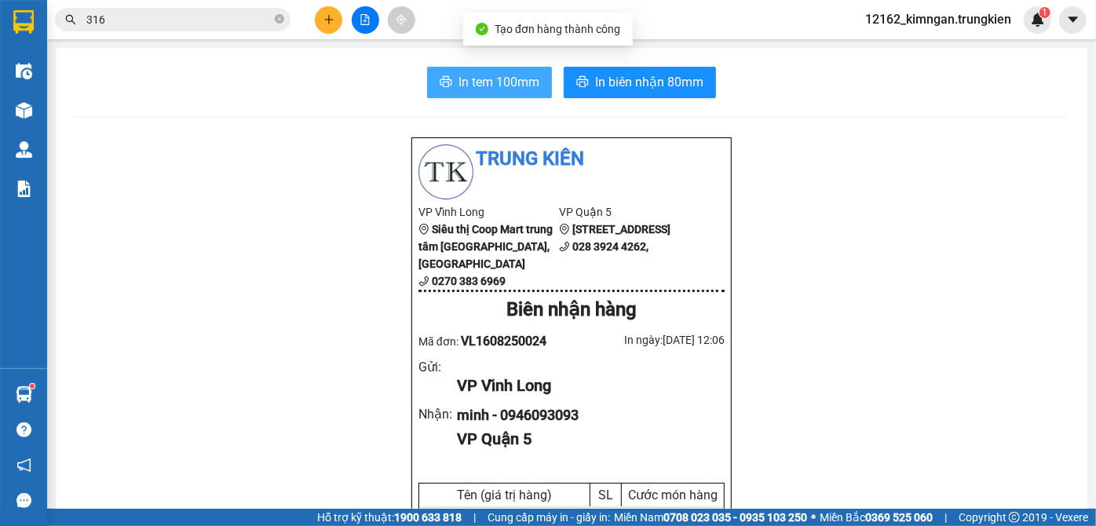
click at [521, 85] on span "In tem 100mm" at bounding box center [498, 82] width 81 height 20
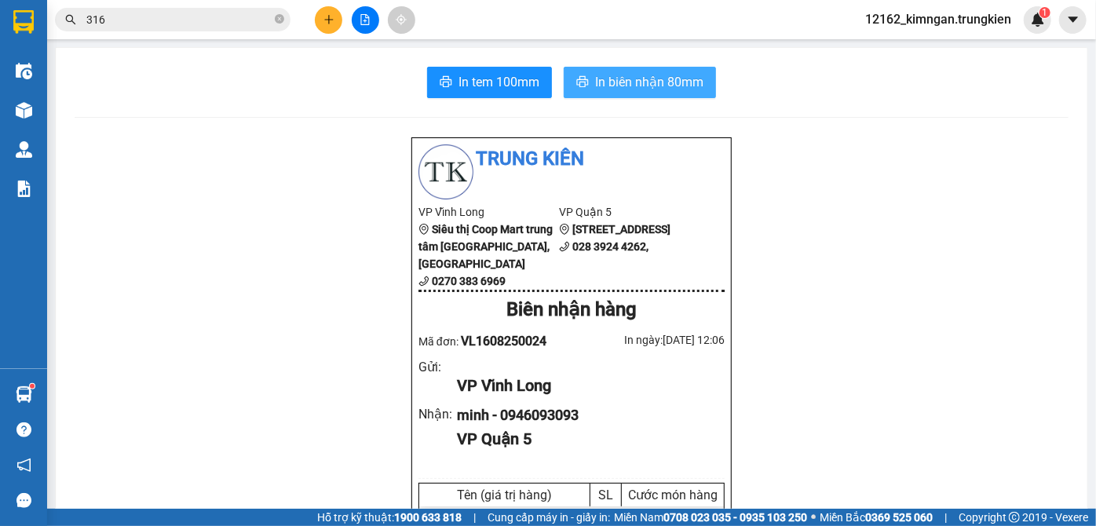
click at [652, 84] on span "In biên nhận 80mm" at bounding box center [649, 82] width 108 height 20
click at [339, 6] on div at bounding box center [365, 19] width 118 height 27
drag, startPoint x: 320, startPoint y: 33, endPoint x: 323, endPoint y: 22, distance: 11.2
click at [320, 28] on div at bounding box center [365, 19] width 118 height 27
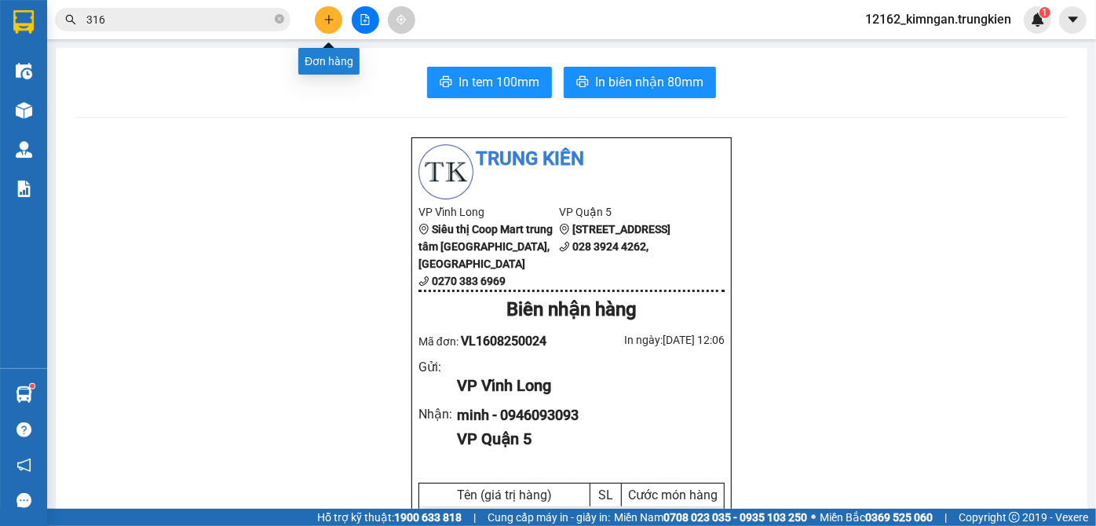
click at [326, 9] on button at bounding box center [328, 19] width 27 height 27
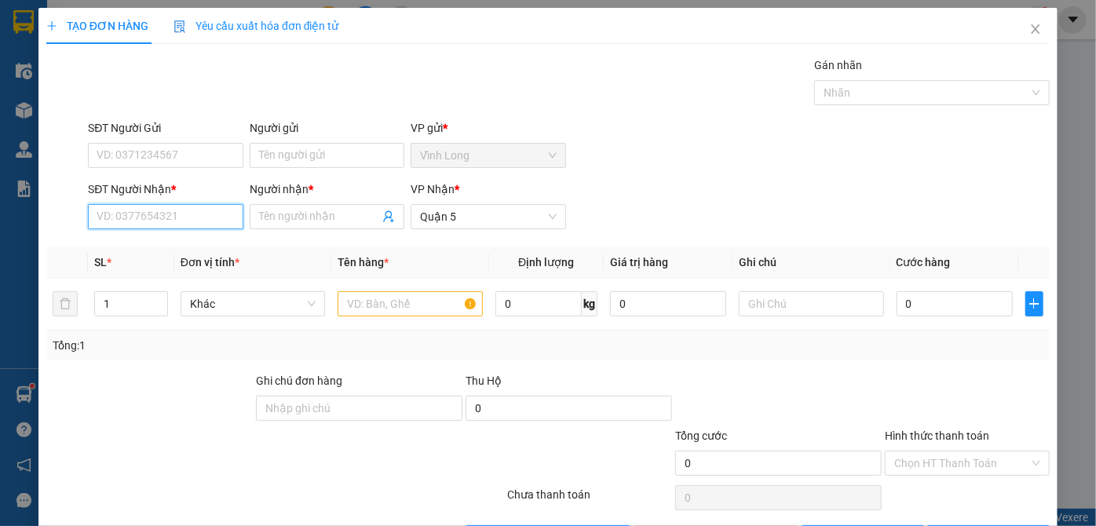
drag, startPoint x: 155, startPoint y: 206, endPoint x: 169, endPoint y: 199, distance: 16.2
click at [167, 201] on div "SĐT Người Nhận * VD: 0377654321" at bounding box center [165, 207] width 155 height 55
